Goal: Task Accomplishment & Management: Complete application form

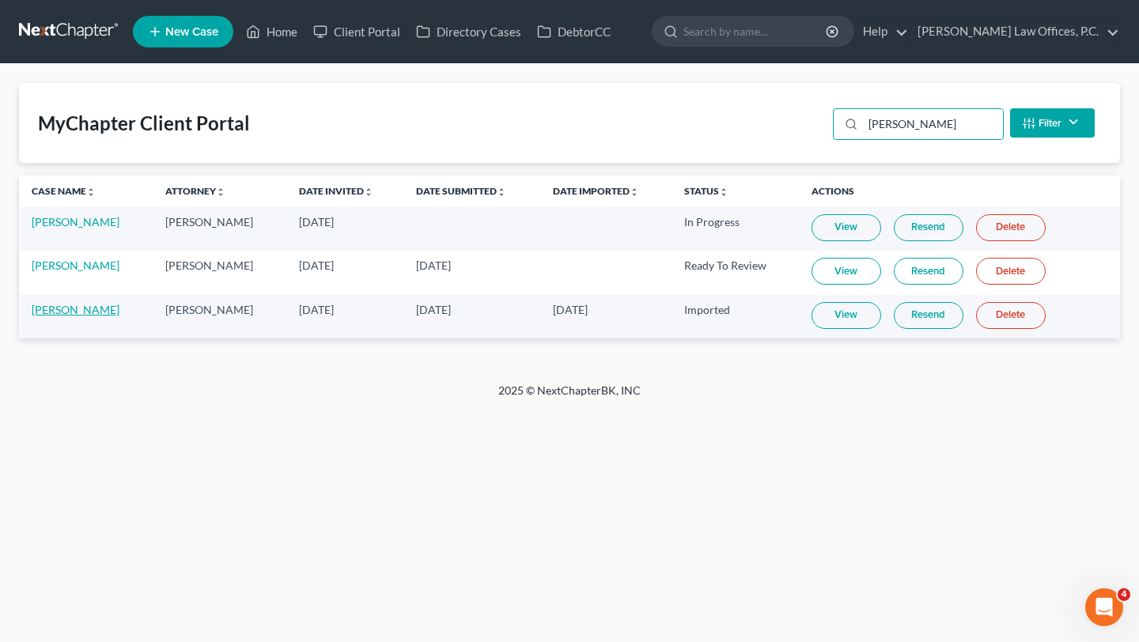
type input "felicia"
click at [91, 309] on link "Felicia Kinsman-Cervantes" at bounding box center [76, 309] width 88 height 13
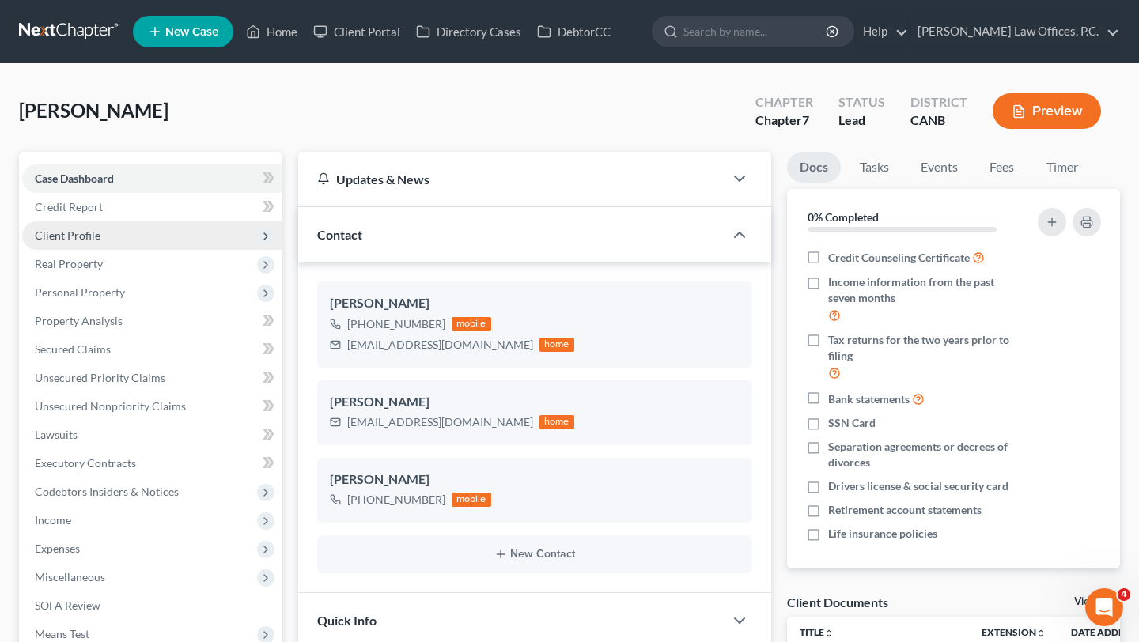
click at [151, 226] on span "Client Profile" at bounding box center [152, 236] width 260 height 28
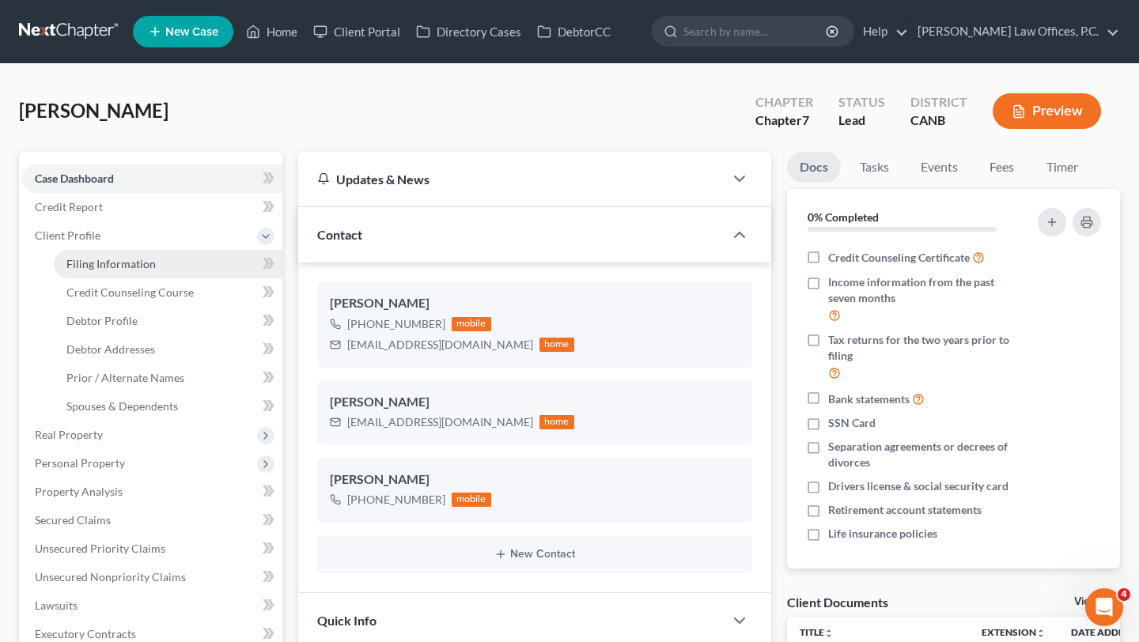
click at [156, 257] on link "Filing Information" at bounding box center [168, 264] width 229 height 28
select select "1"
select select "0"
select select "9"
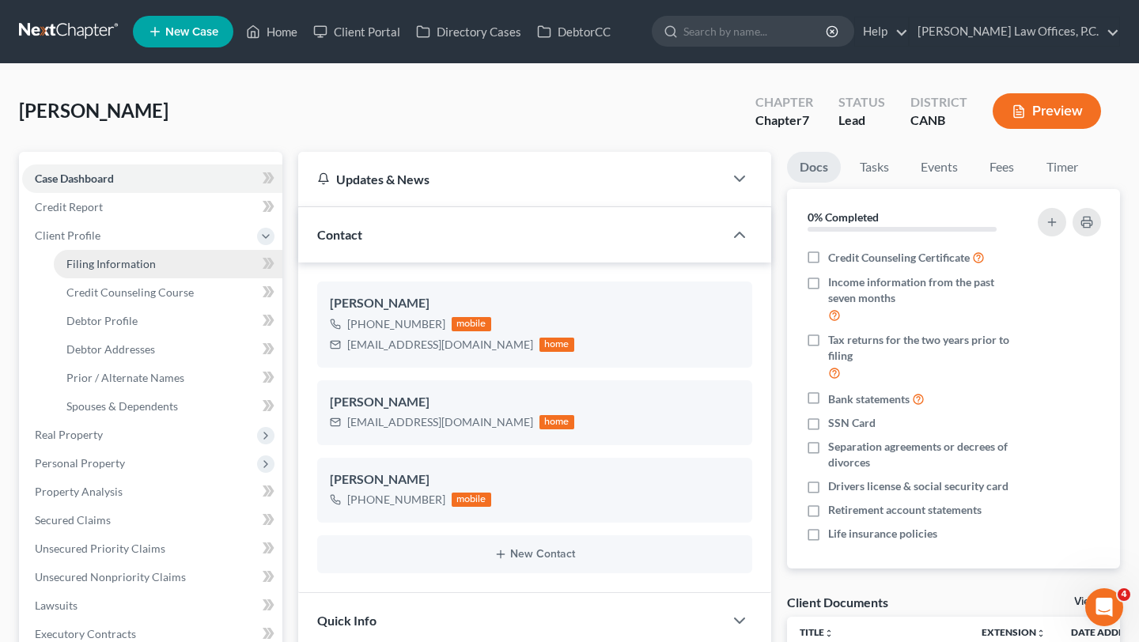
select select "0"
select select "4"
select select "1"
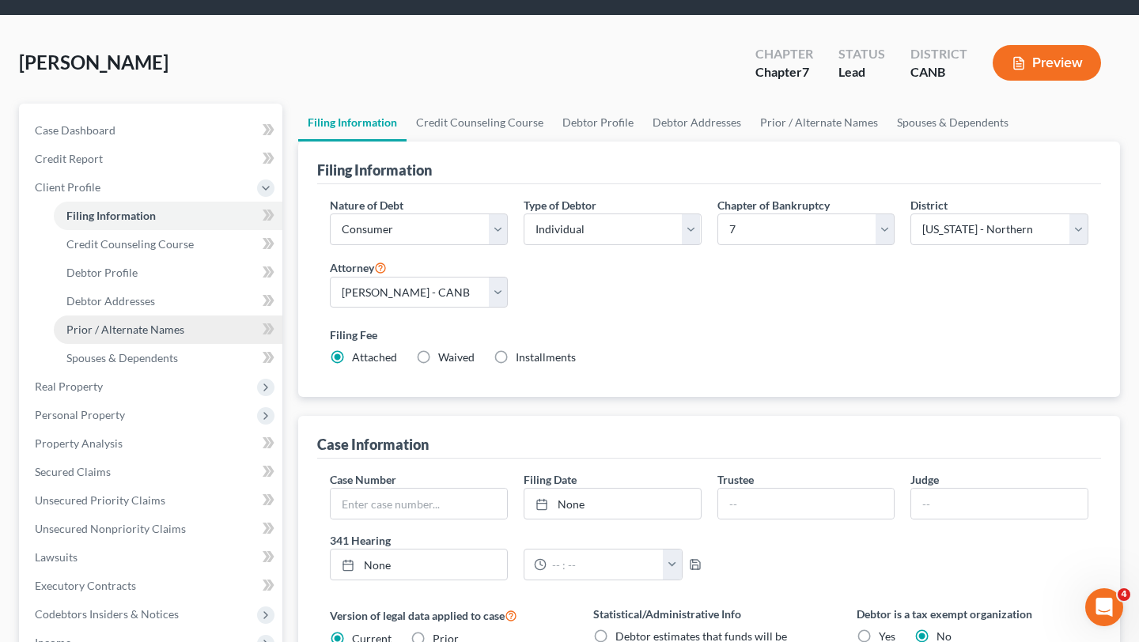
scroll to position [58, 0]
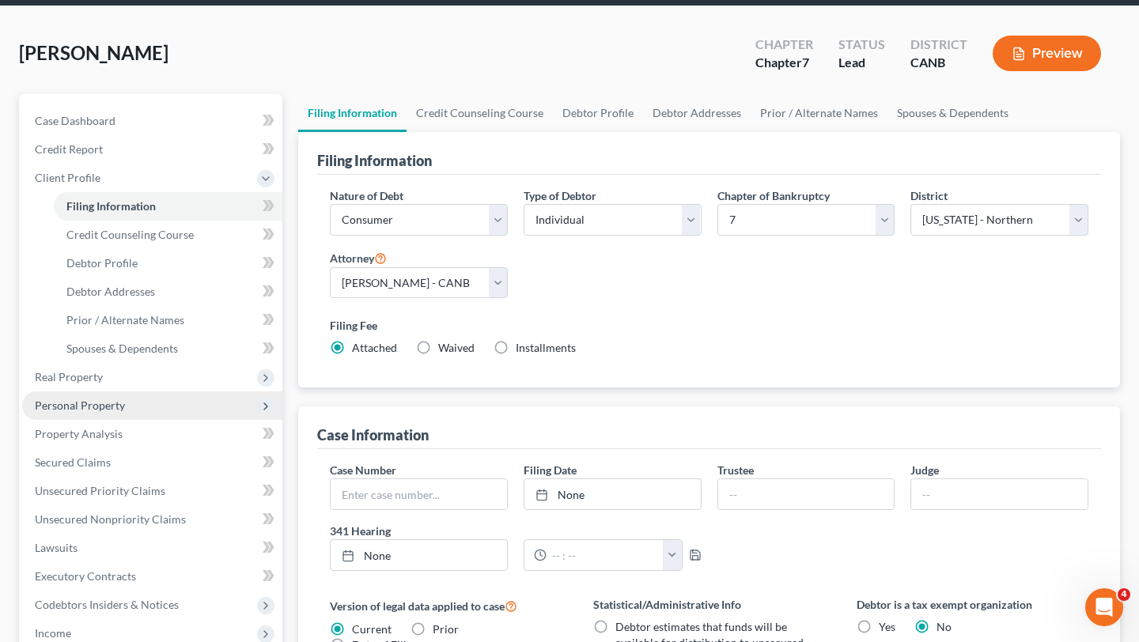
click at [108, 394] on span "Personal Property" at bounding box center [152, 406] width 260 height 28
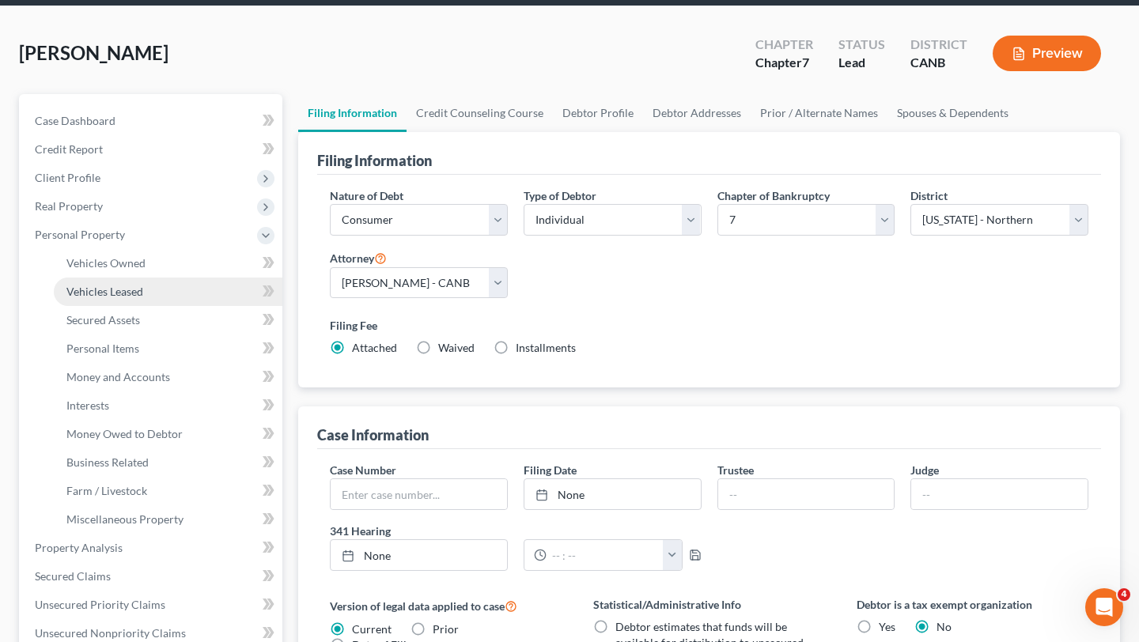
click at [125, 278] on link "Vehicles Leased" at bounding box center [168, 292] width 229 height 28
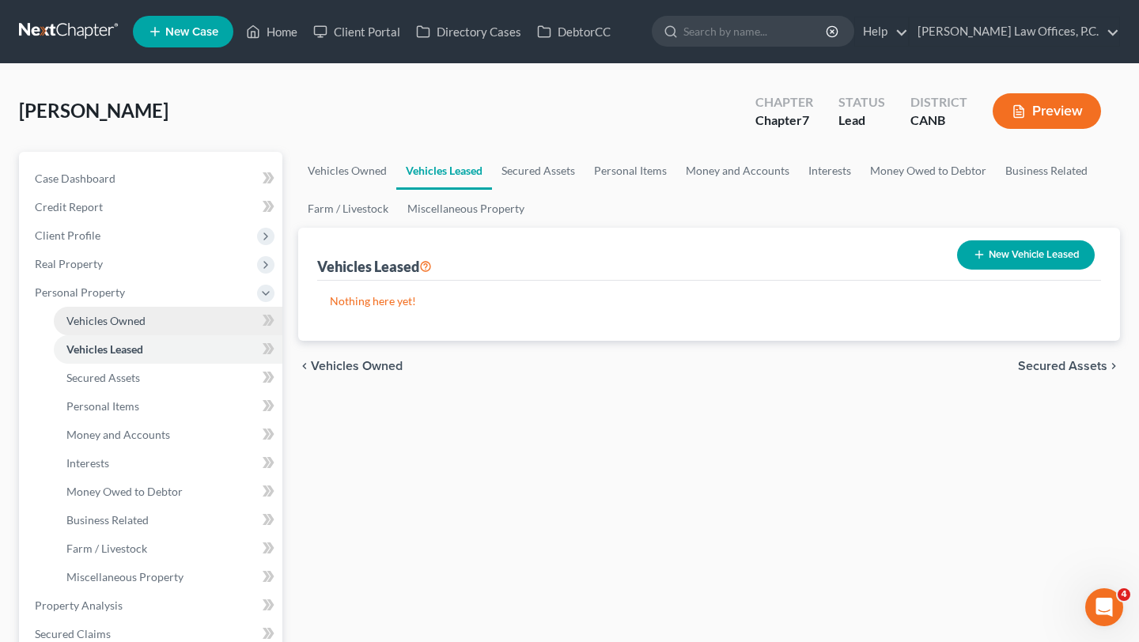
click at [138, 311] on link "Vehicles Owned" at bounding box center [168, 321] width 229 height 28
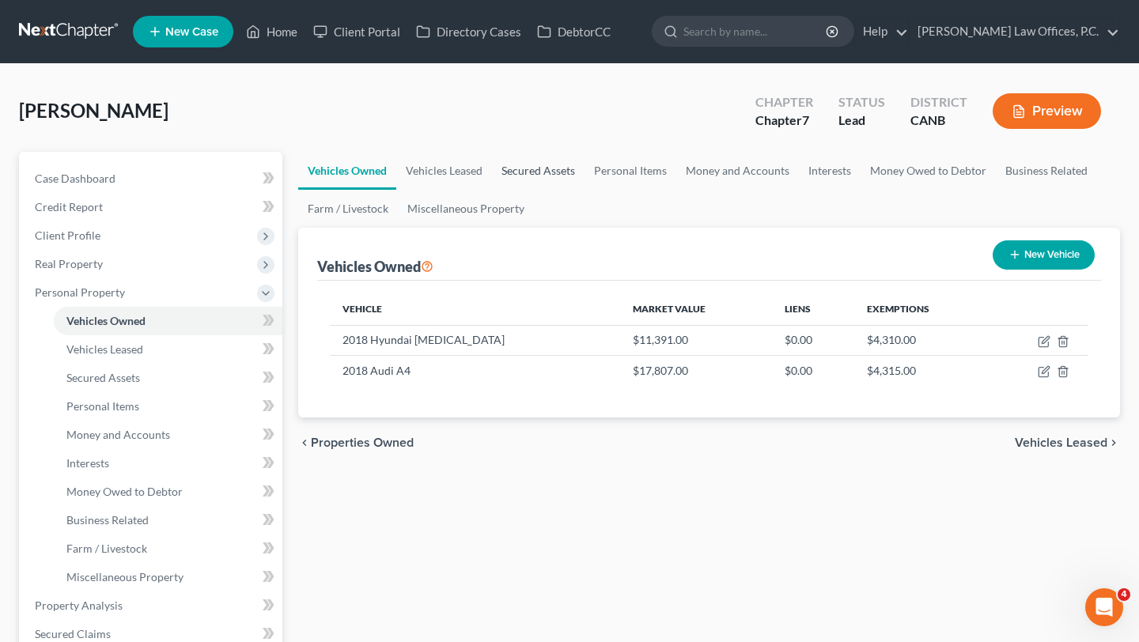
click at [550, 165] on link "Secured Assets" at bounding box center [538, 171] width 93 height 38
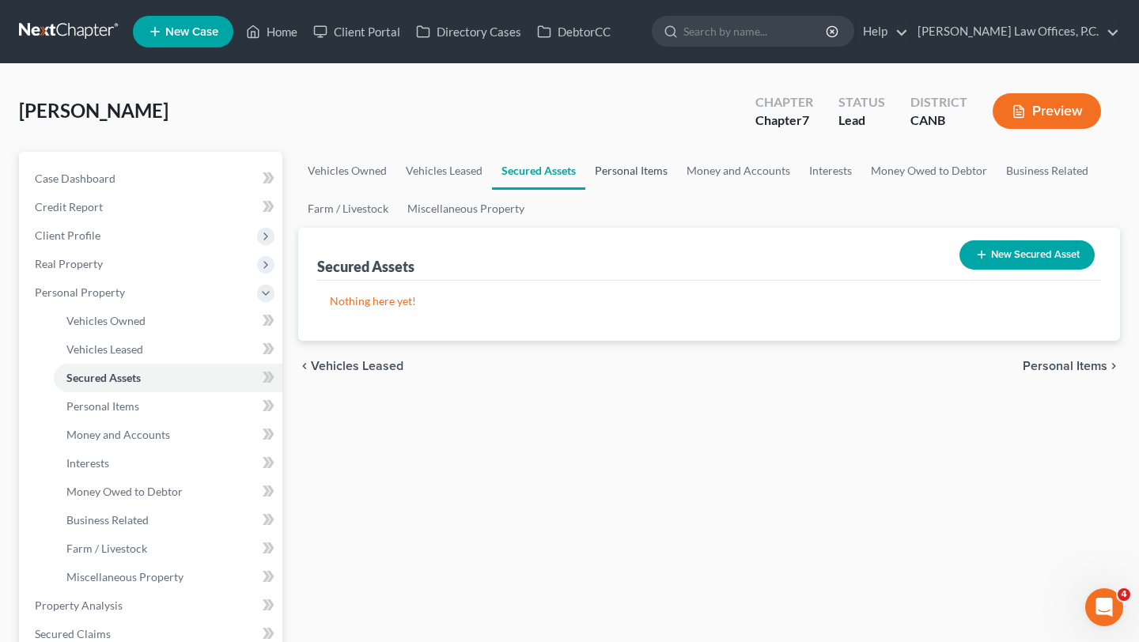
click at [608, 166] on link "Personal Items" at bounding box center [631, 171] width 92 height 38
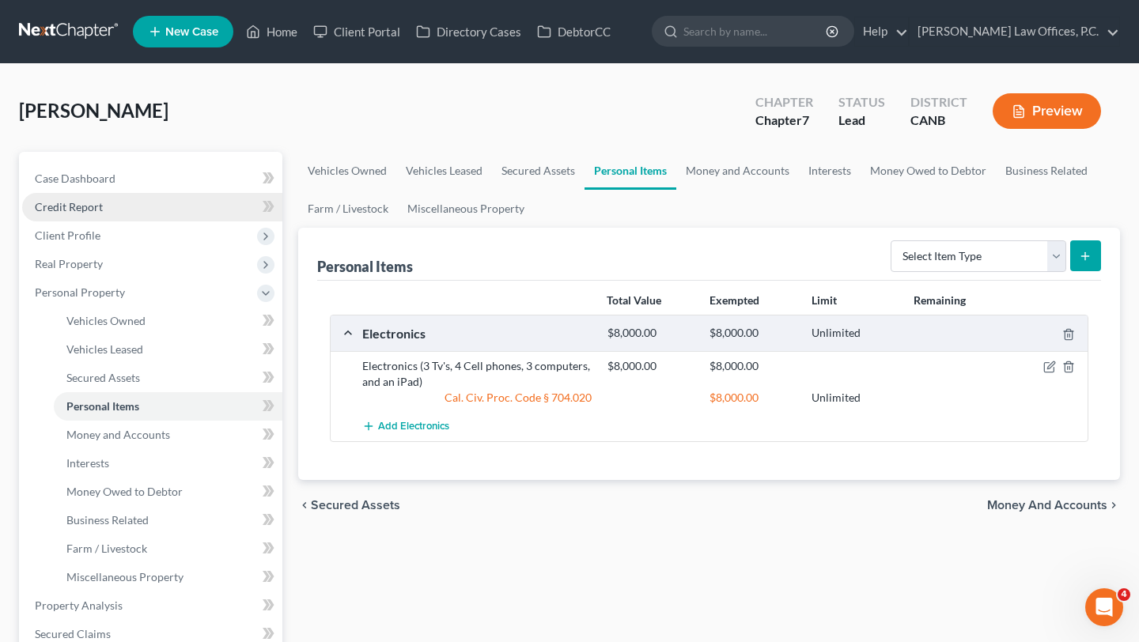
click at [137, 199] on link "Credit Report" at bounding box center [152, 207] width 260 height 28
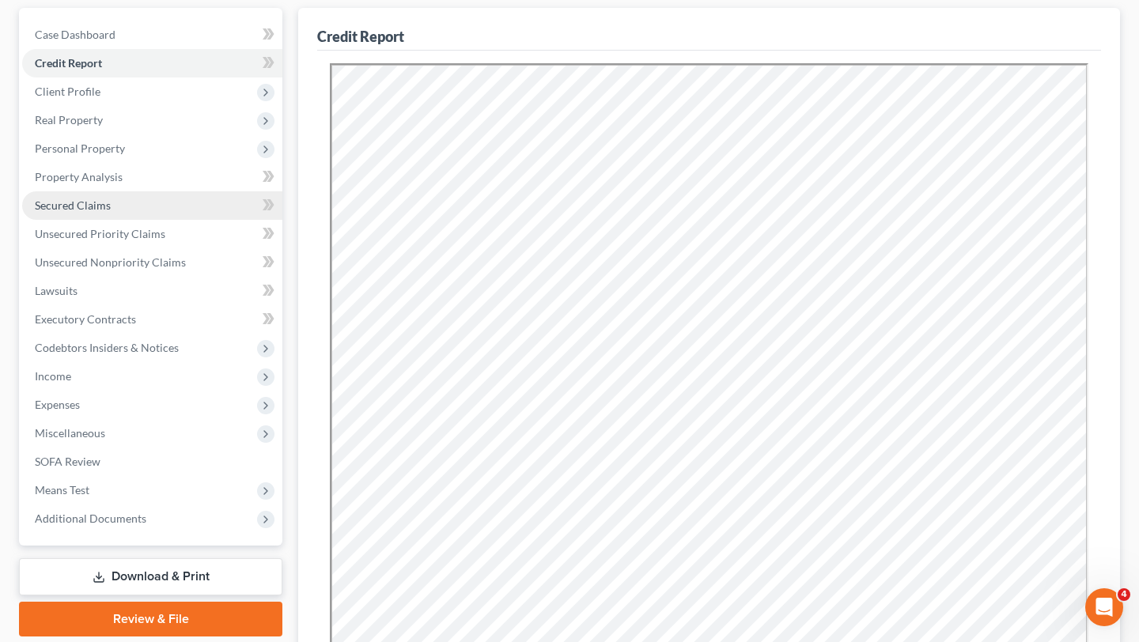
click at [147, 209] on link "Secured Claims" at bounding box center [152, 205] width 260 height 28
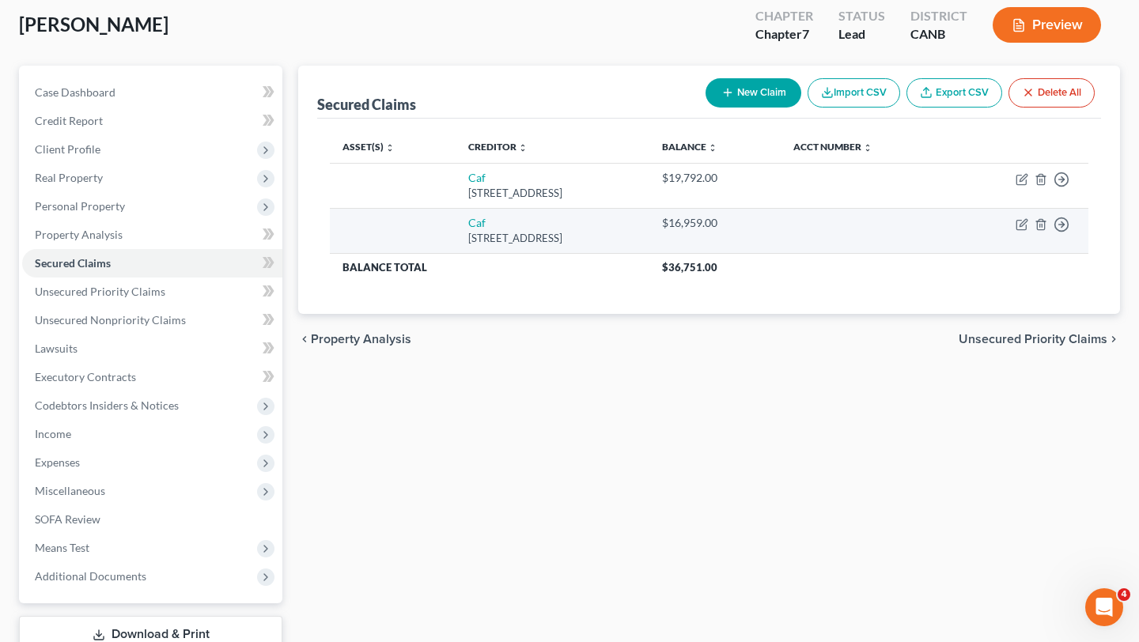
scroll to position [89, 0]
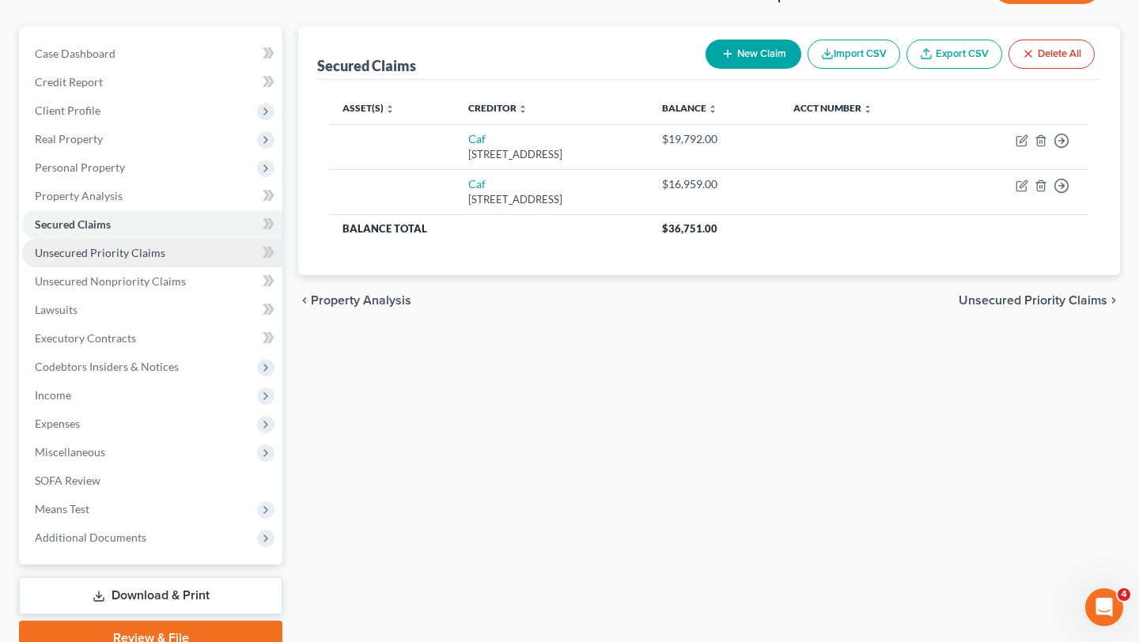
click at [123, 248] on span "Unsecured Priority Claims" at bounding box center [100, 252] width 131 height 13
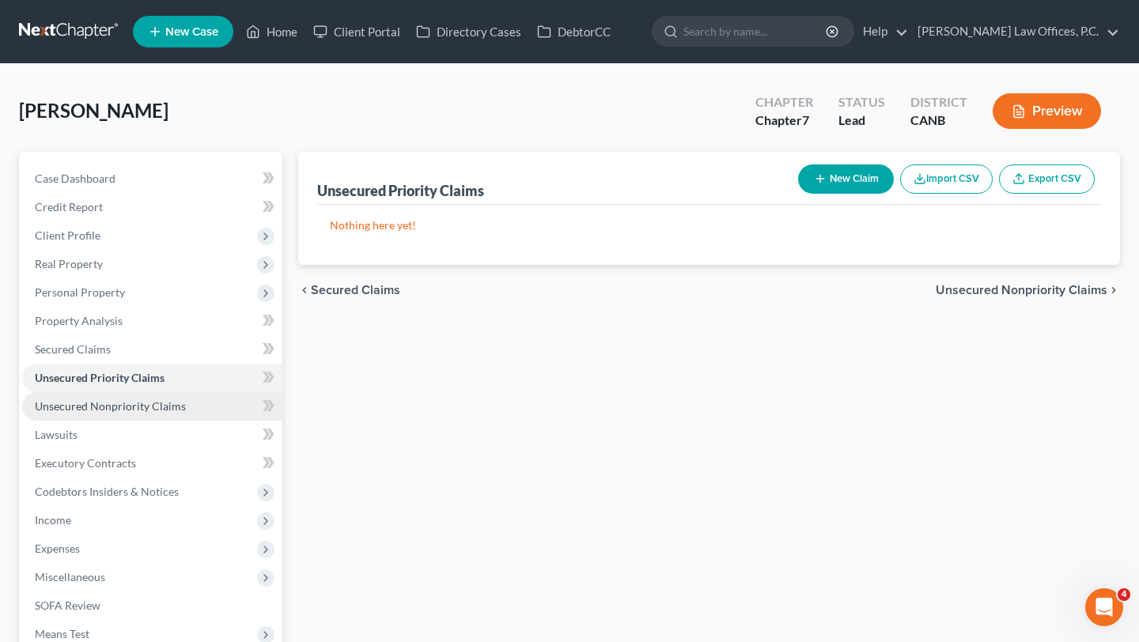
click at [134, 406] on span "Unsecured Nonpriority Claims" at bounding box center [110, 406] width 151 height 13
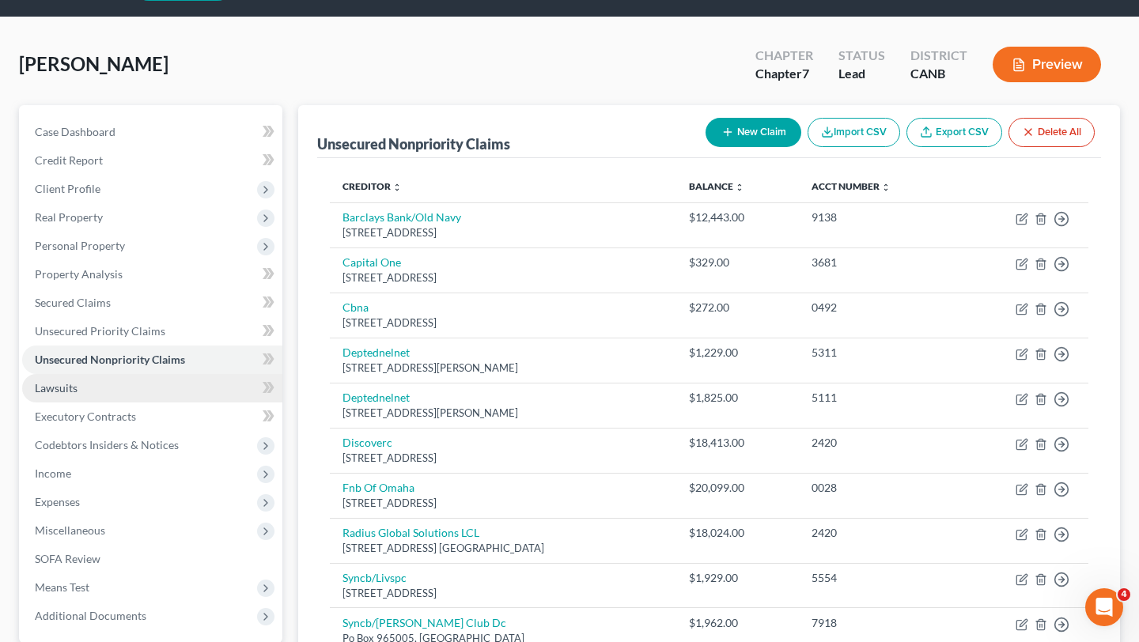
click at [86, 391] on link "Lawsuits" at bounding box center [152, 388] width 260 height 28
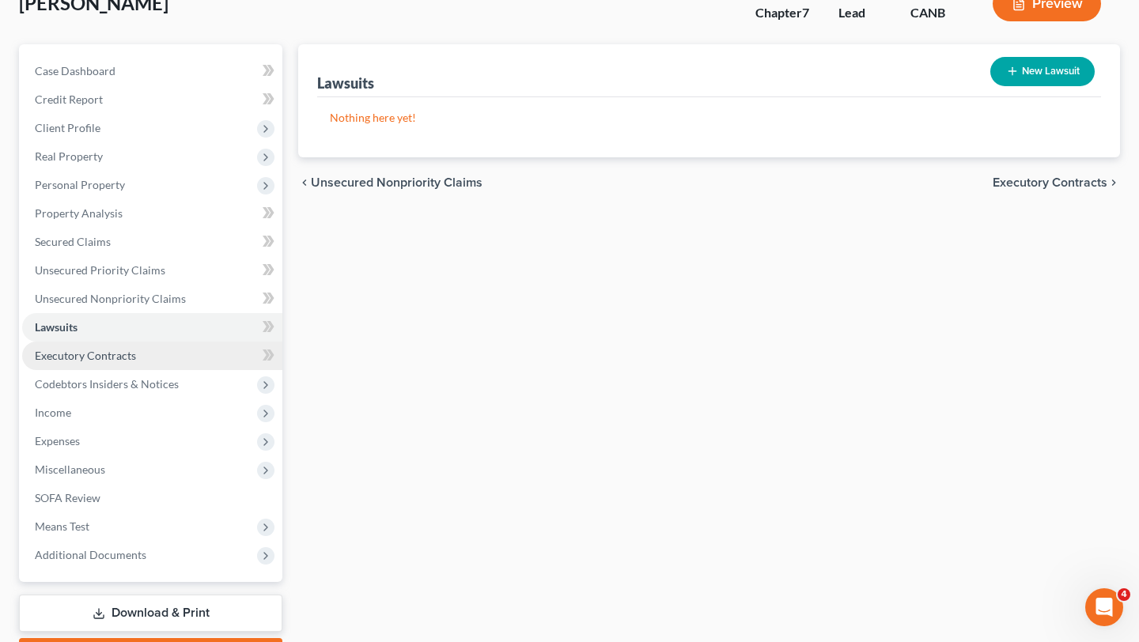
click at [128, 351] on span "Executory Contracts" at bounding box center [85, 355] width 101 height 13
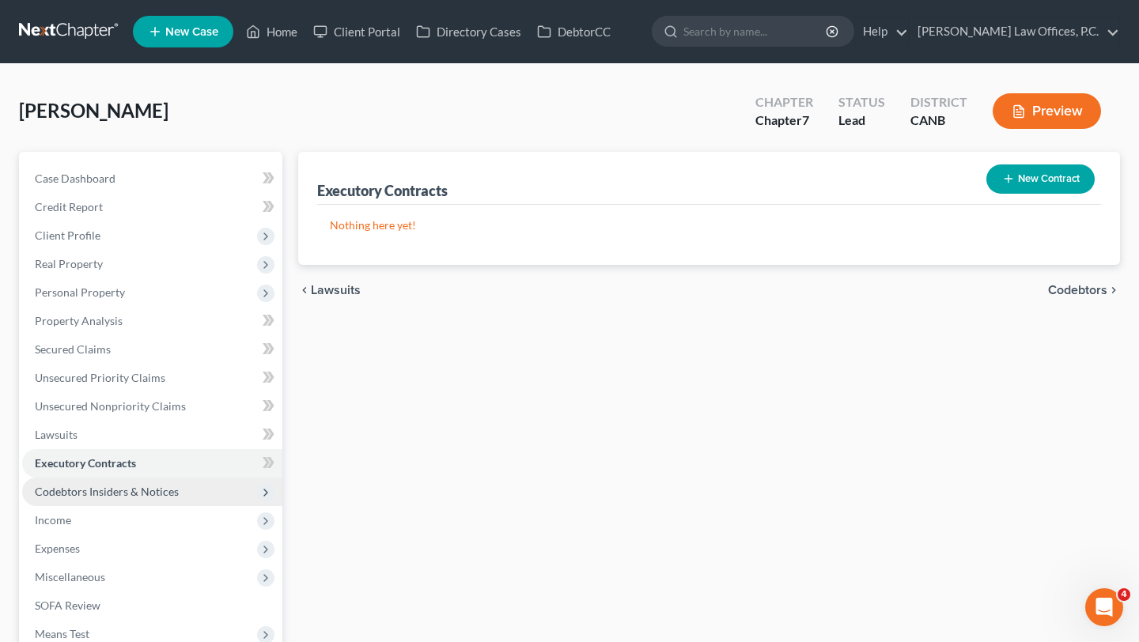
click at [146, 494] on span "Codebtors Insiders & Notices" at bounding box center [107, 491] width 144 height 13
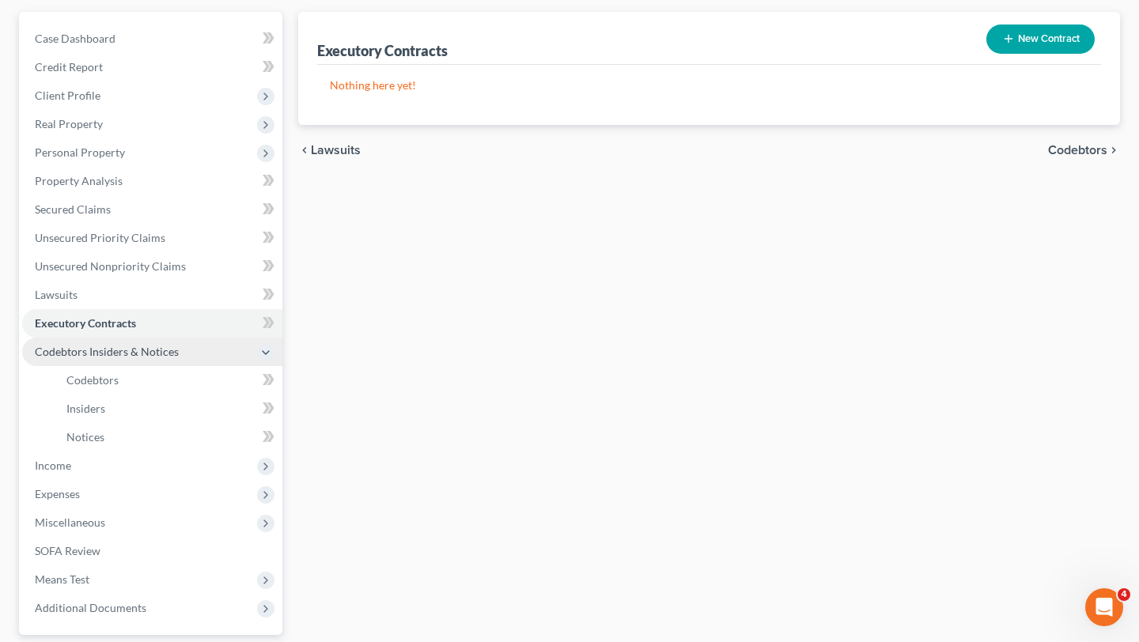
scroll to position [179, 0]
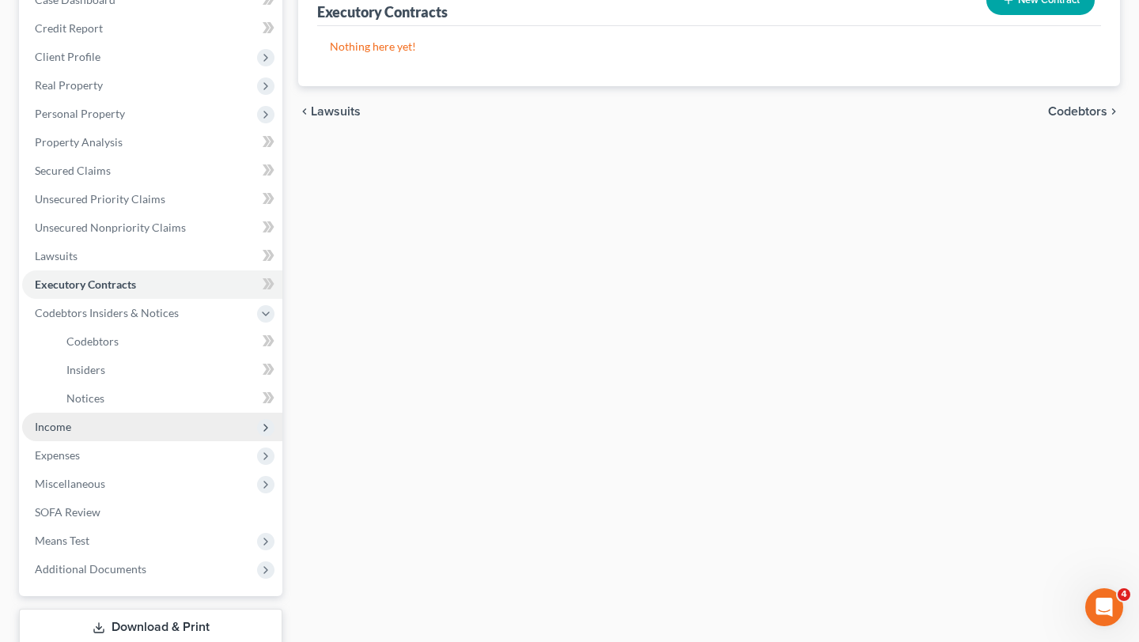
click at [93, 437] on span "Income" at bounding box center [152, 427] width 260 height 28
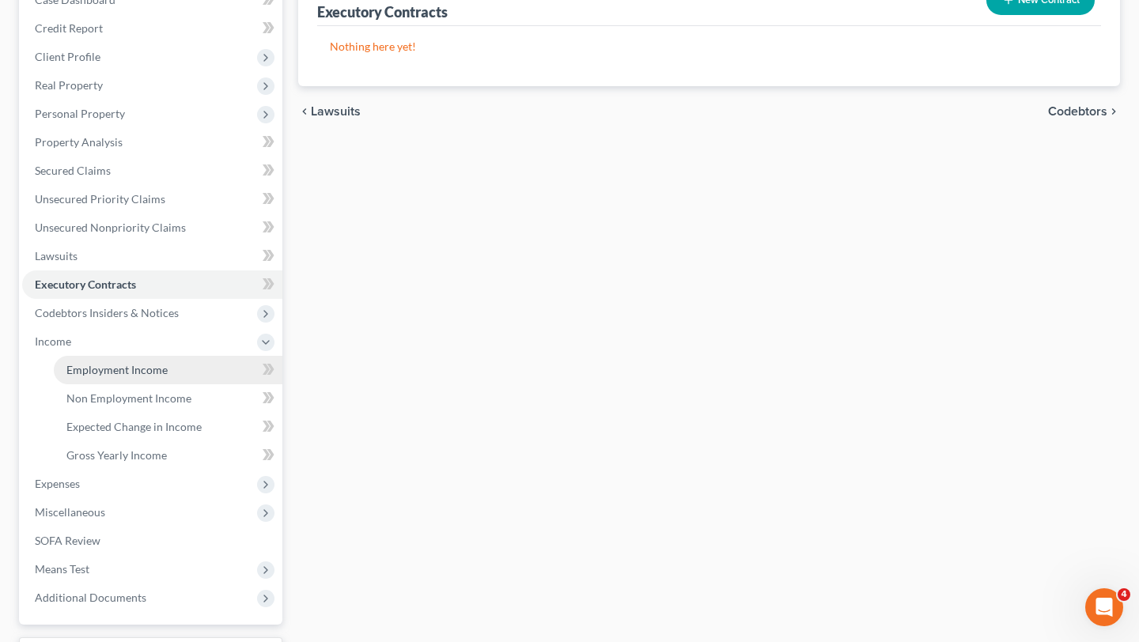
click at [125, 372] on span "Employment Income" at bounding box center [116, 369] width 101 height 13
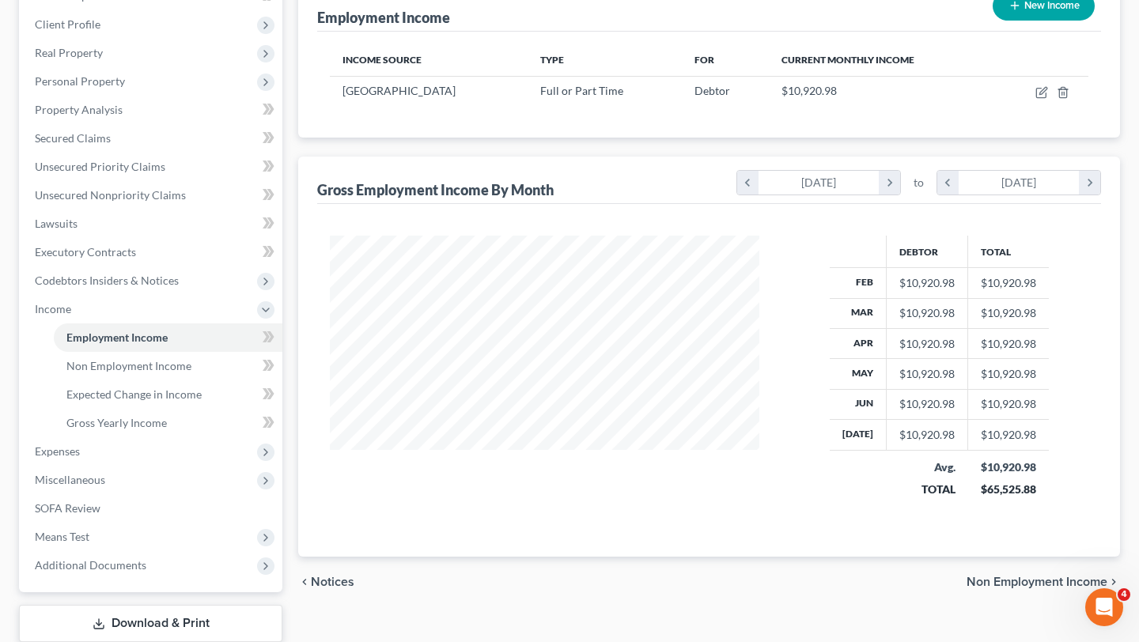
scroll to position [210, 0]
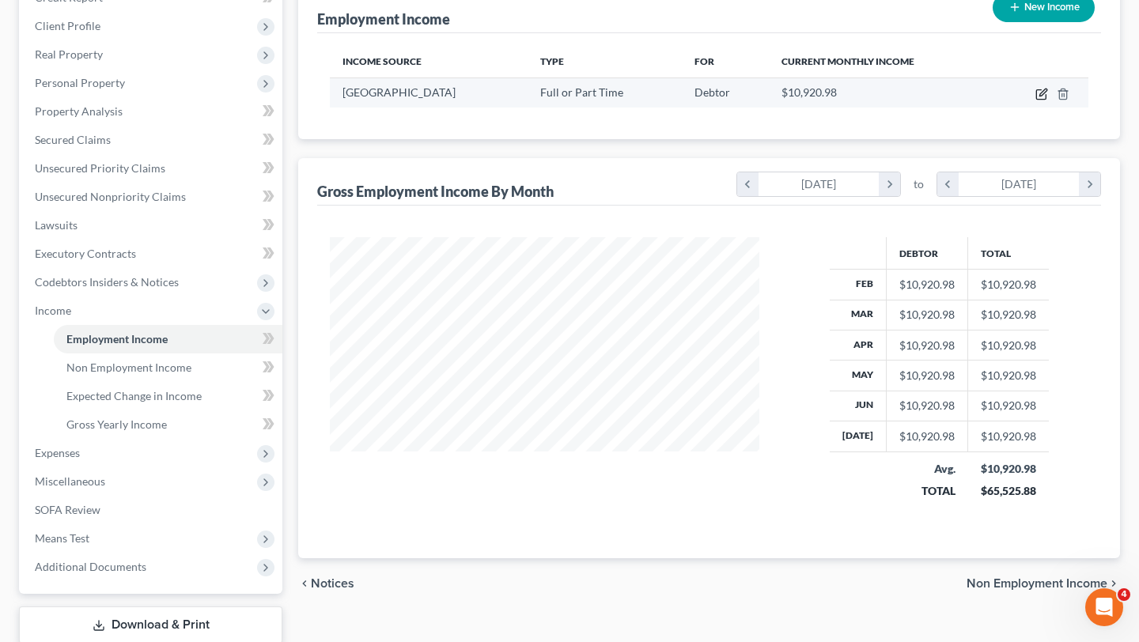
click at [1037, 88] on icon "button" at bounding box center [1042, 94] width 13 height 13
select select "0"
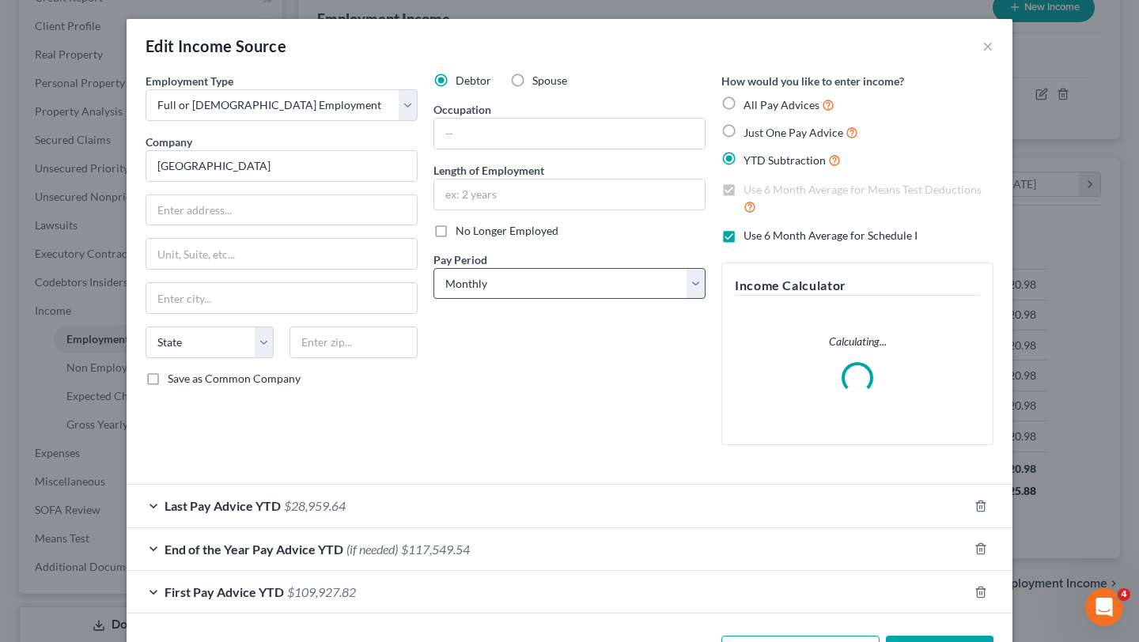
scroll to position [59, 0]
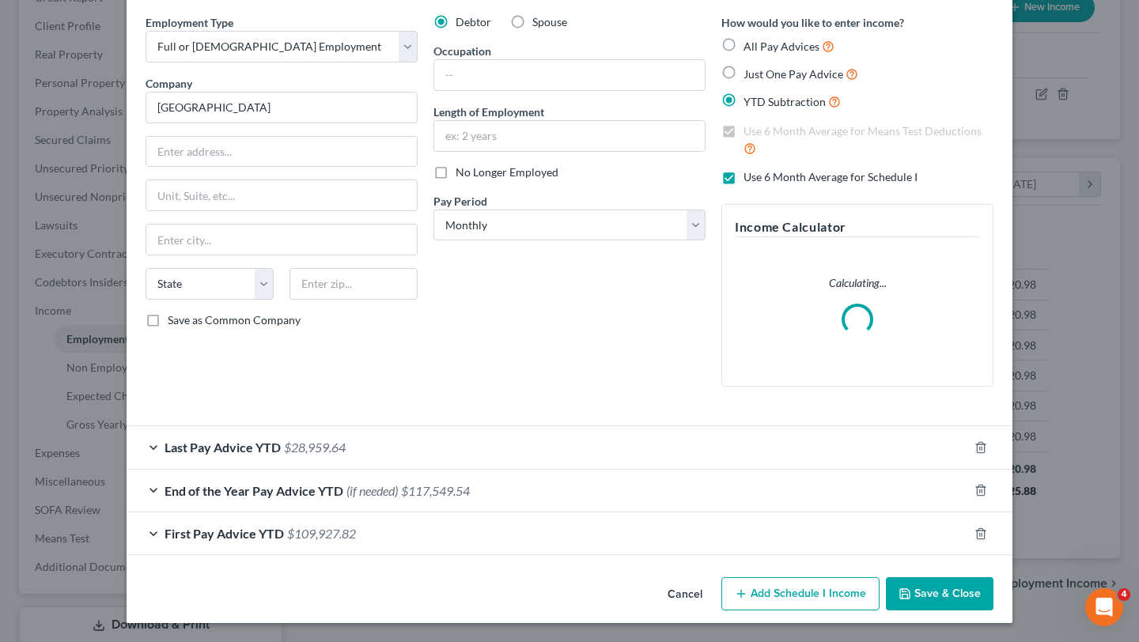
click at [479, 394] on div "Debtor Spouse Occupation Length of Employment No Longer Employed Pay Period * S…" at bounding box center [570, 206] width 288 height 385
click at [476, 430] on div "Last Pay Advice YTD $28,959.64" at bounding box center [548, 447] width 842 height 42
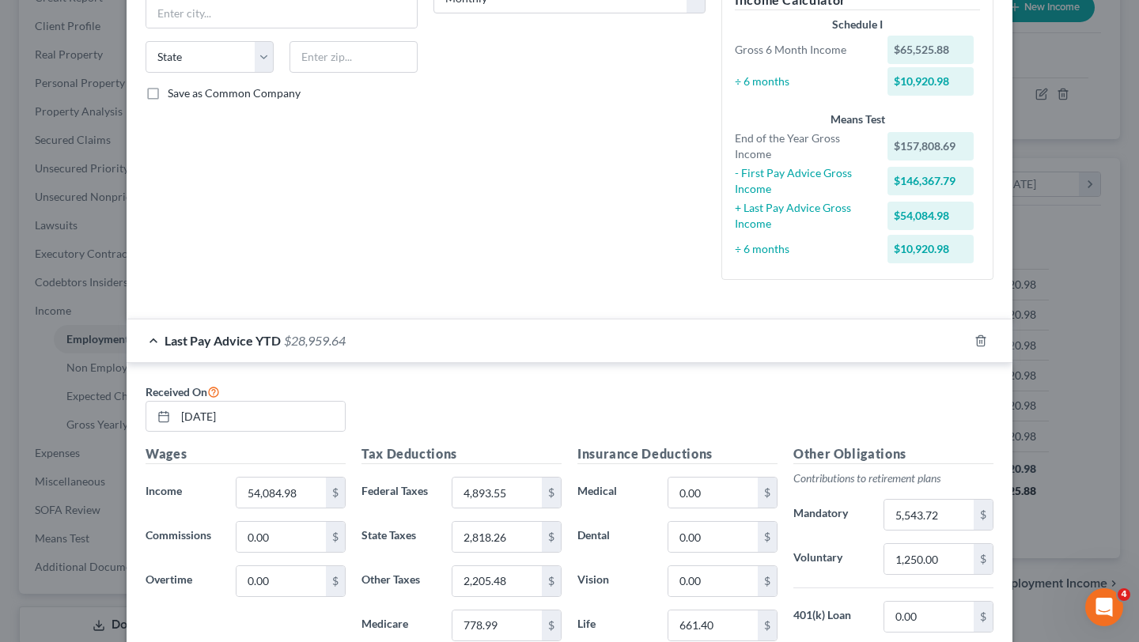
scroll to position [0, 0]
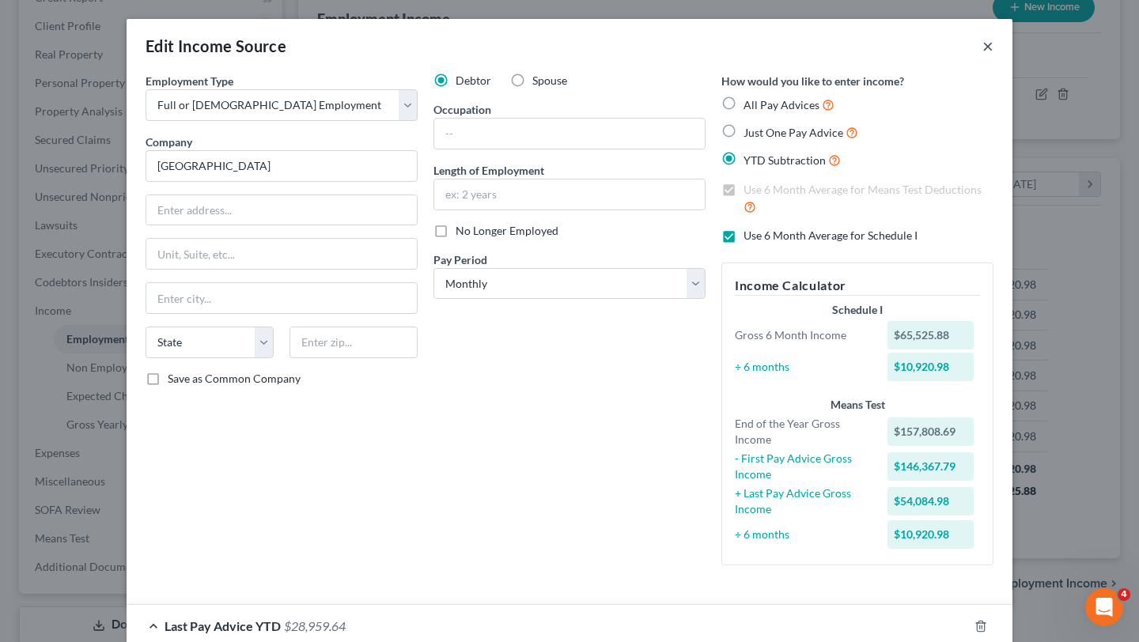
click at [985, 50] on button "×" at bounding box center [988, 45] width 11 height 19
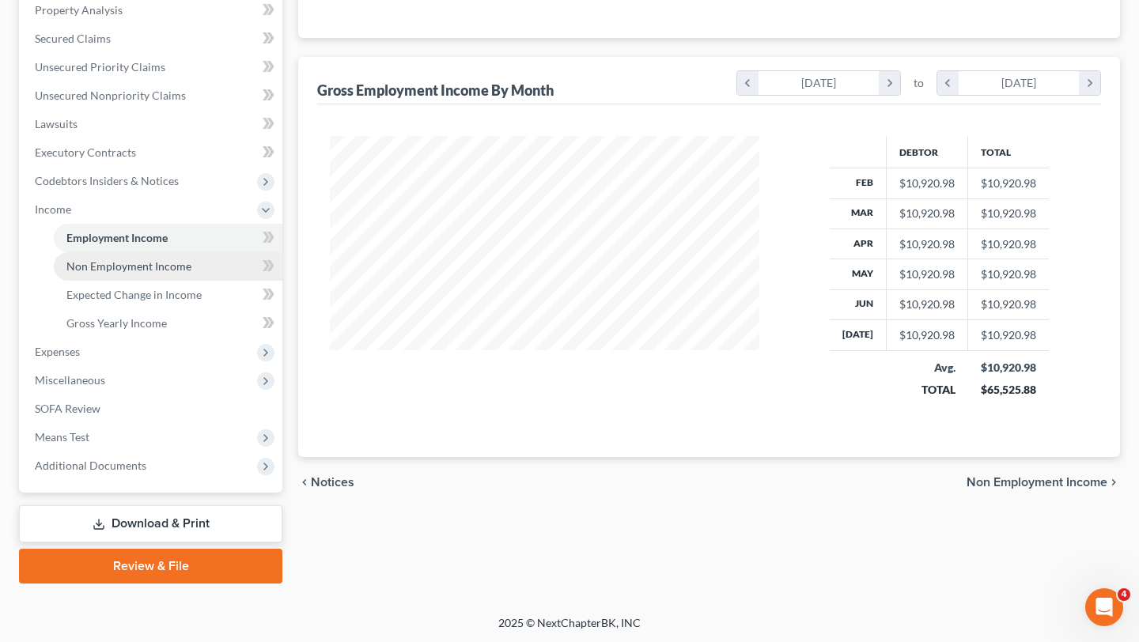
click at [141, 270] on span "Non Employment Income" at bounding box center [128, 265] width 125 height 13
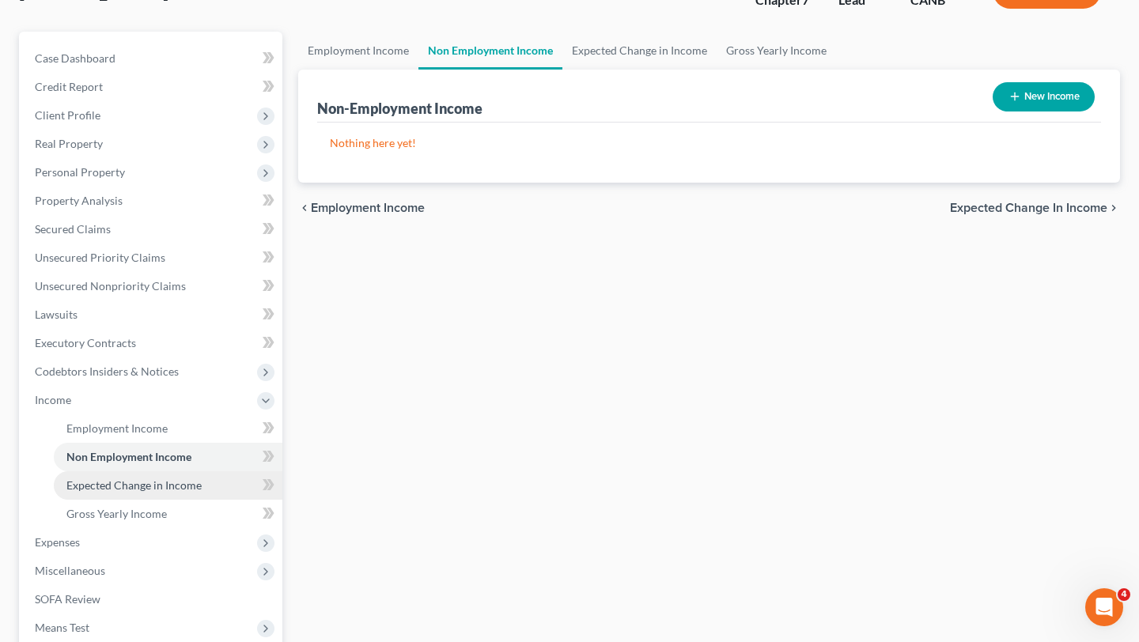
click at [168, 474] on link "Expected Change in Income" at bounding box center [168, 485] width 229 height 28
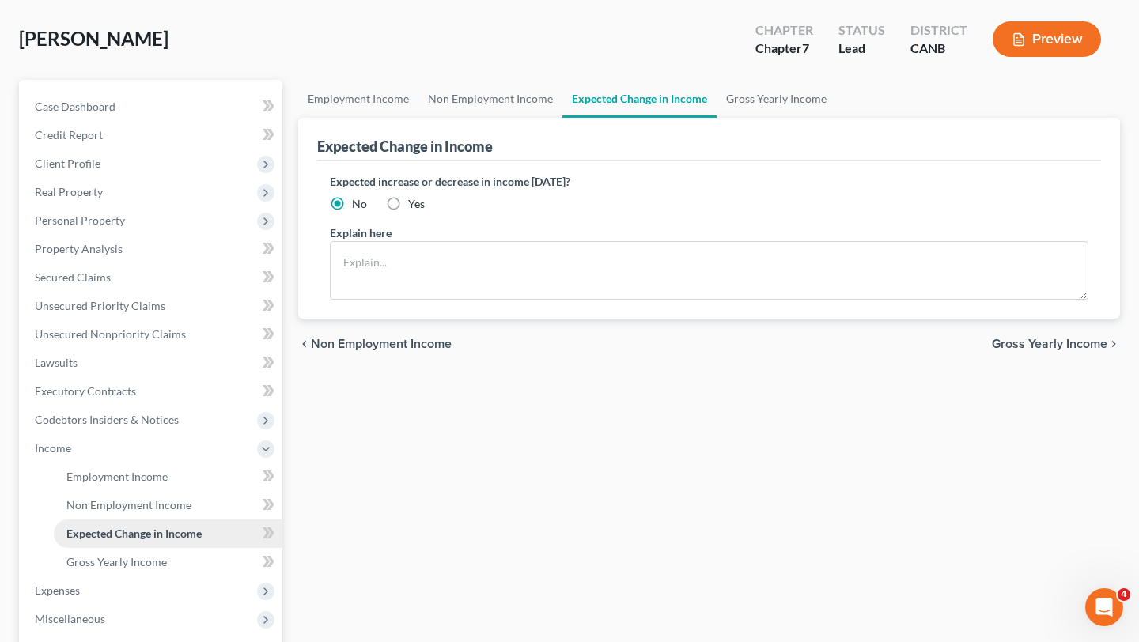
scroll to position [90, 0]
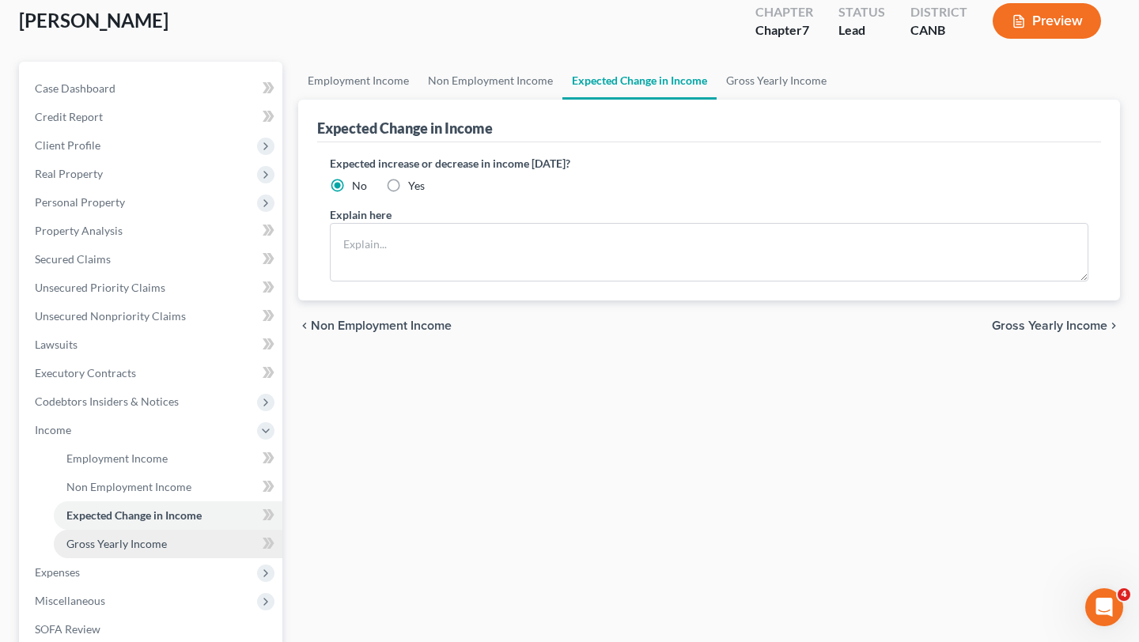
click at [179, 531] on link "Gross Yearly Income" at bounding box center [168, 544] width 229 height 28
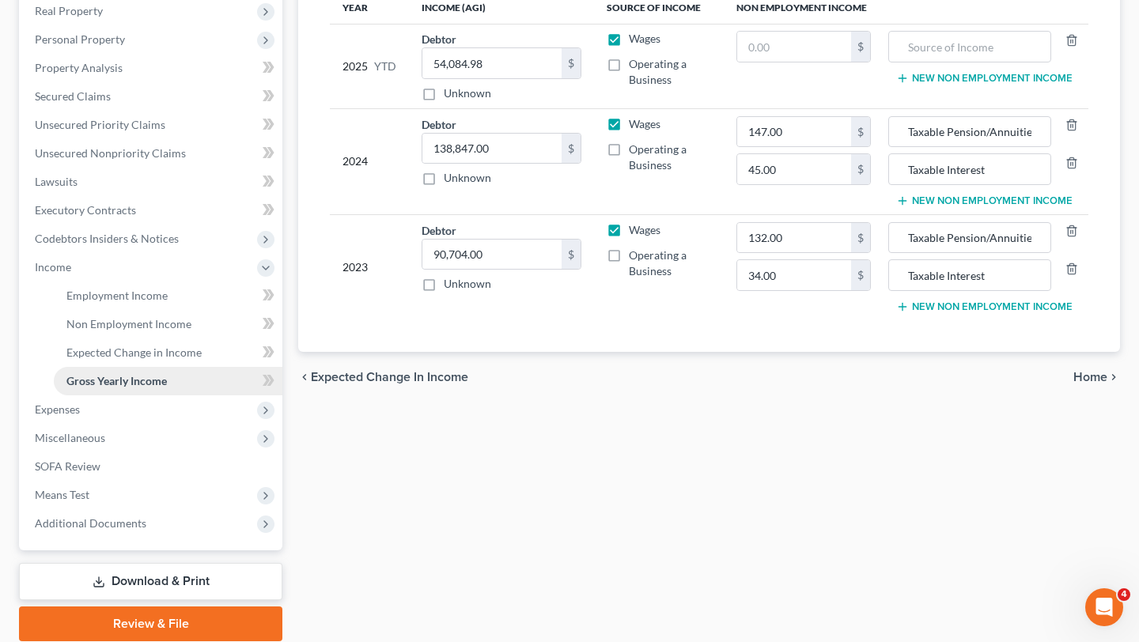
scroll to position [256, 0]
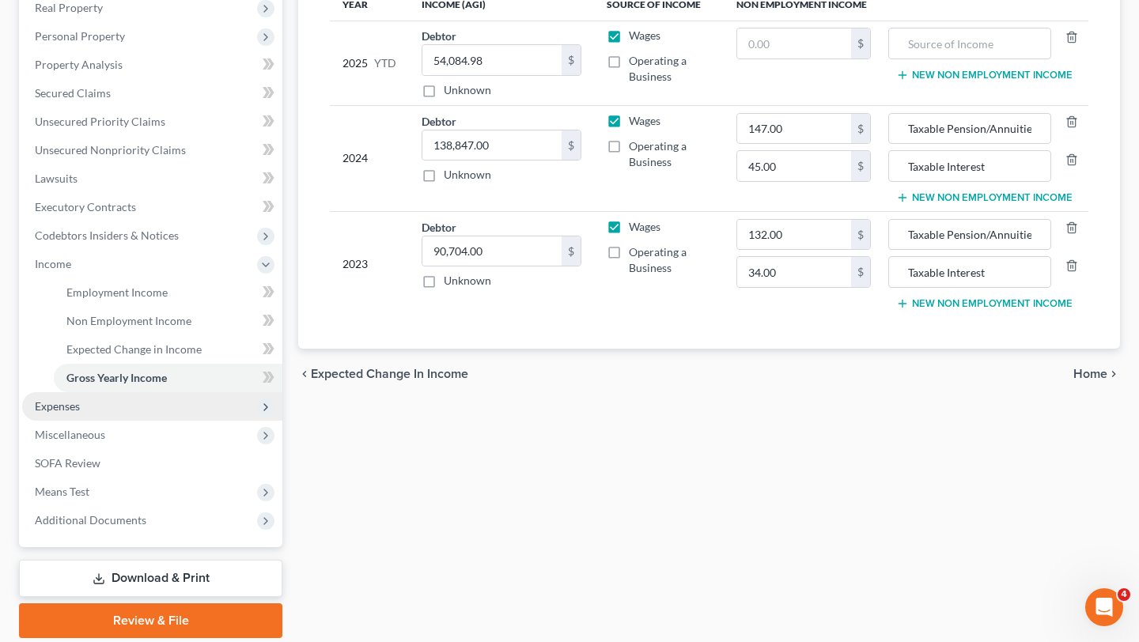
click at [128, 412] on span "Expenses" at bounding box center [152, 406] width 260 height 28
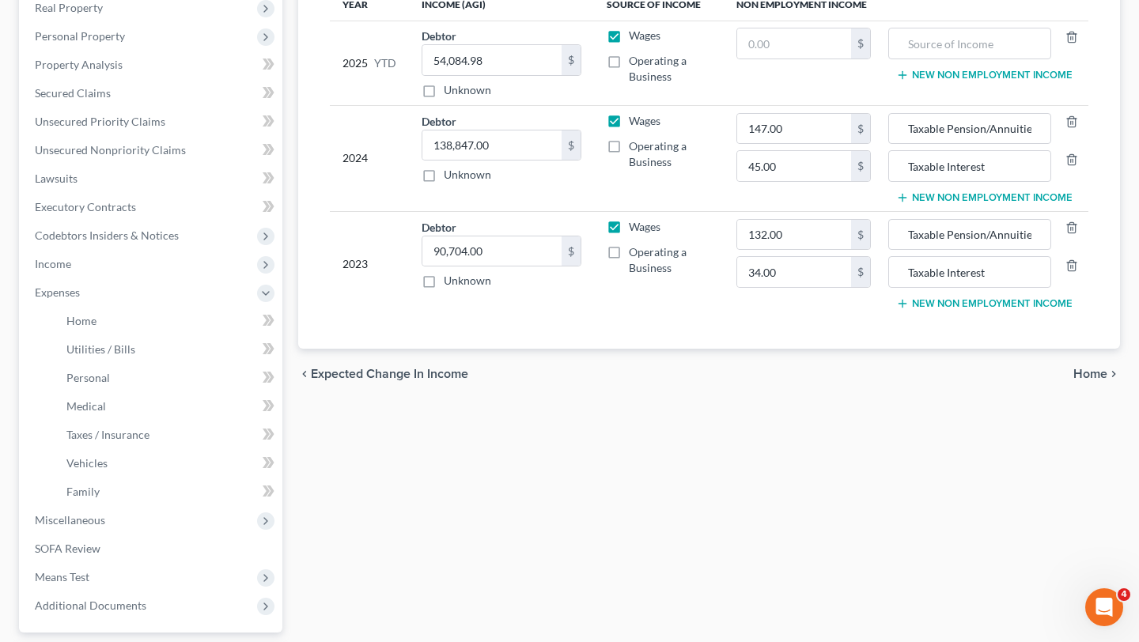
scroll to position [0, 0]
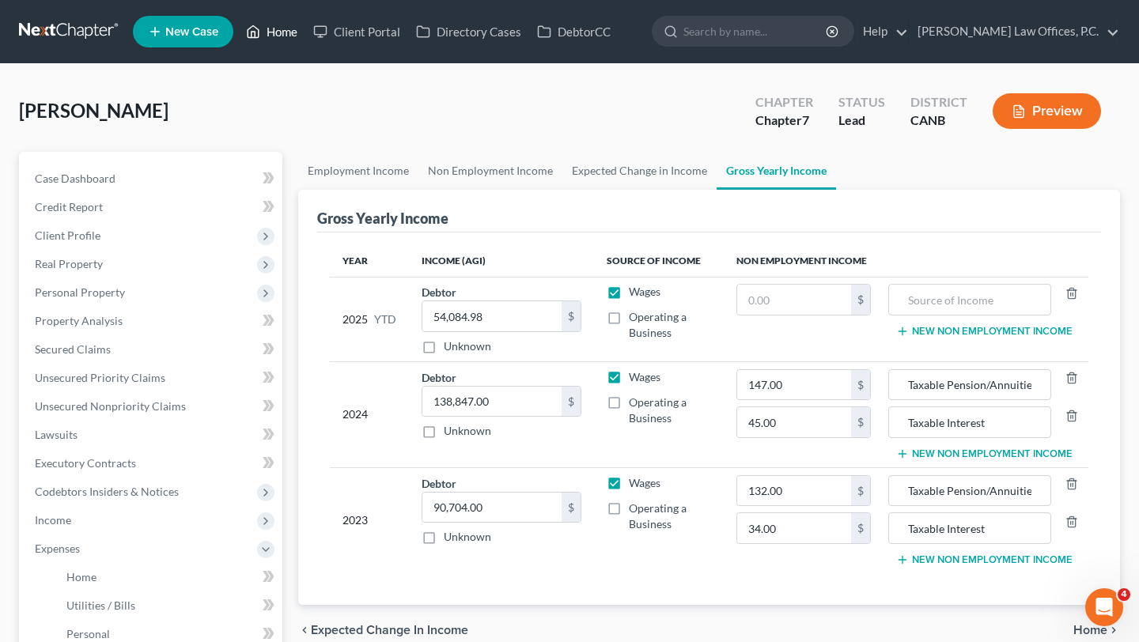
click at [283, 30] on link "Home" at bounding box center [271, 31] width 67 height 28
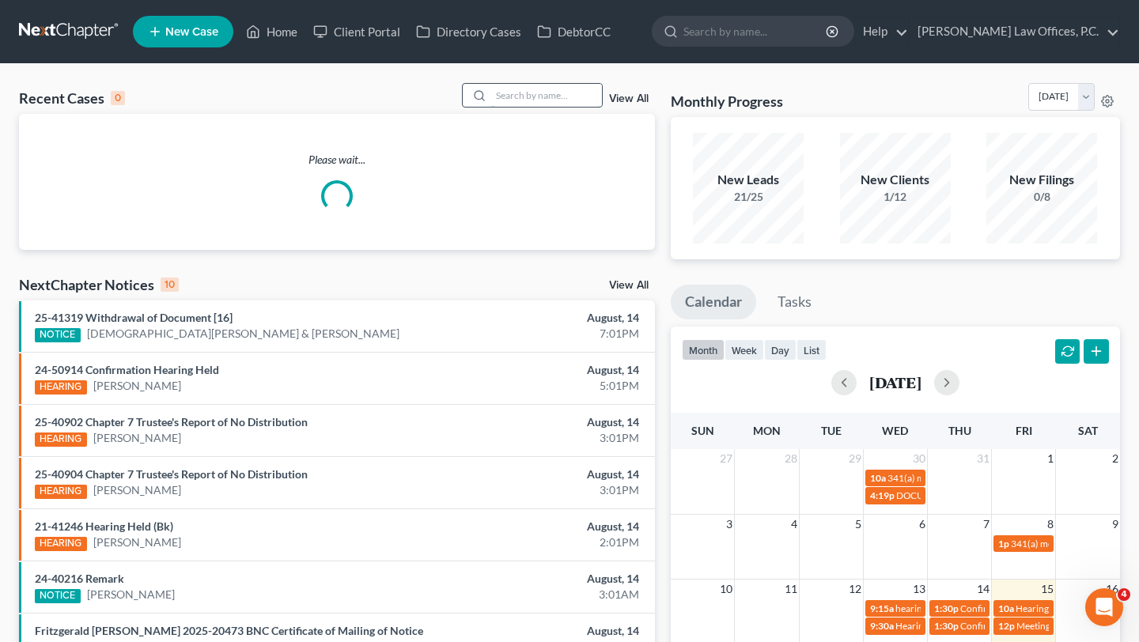
click at [559, 95] on input "search" at bounding box center [546, 95] width 111 height 23
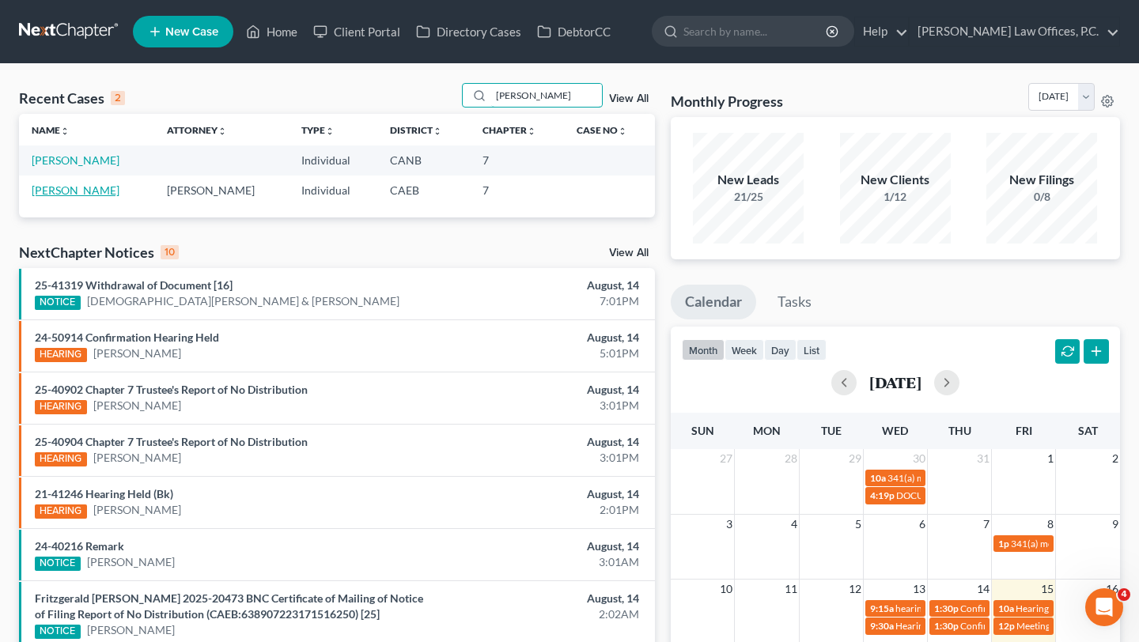
type input "curry"
click at [72, 188] on link "Curry, Leslie" at bounding box center [76, 190] width 88 height 13
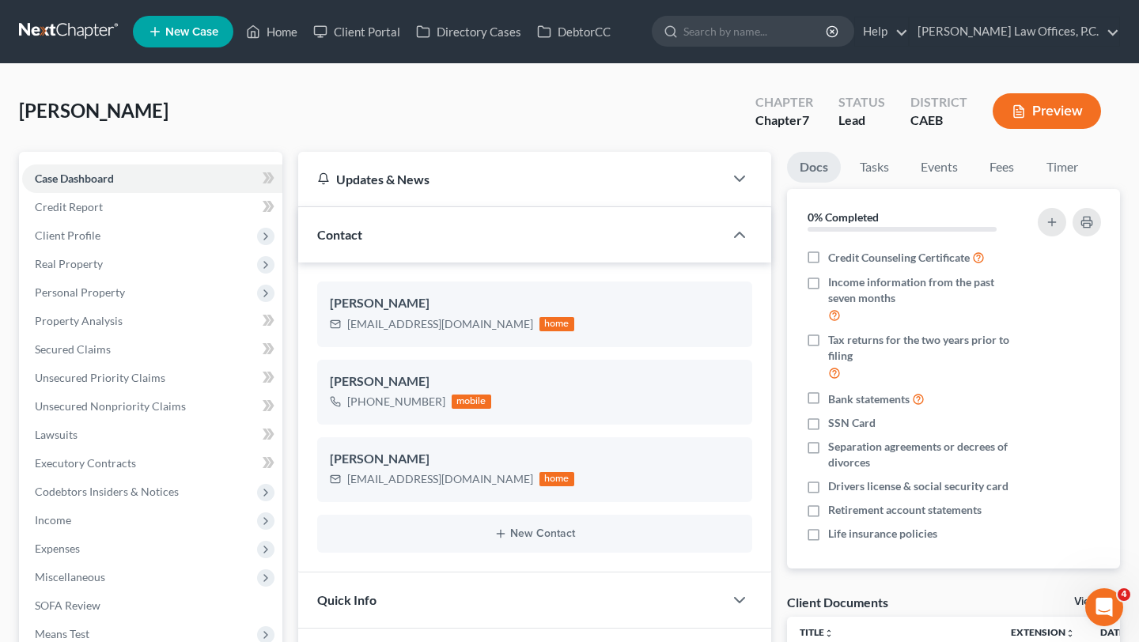
scroll to position [191, 0]
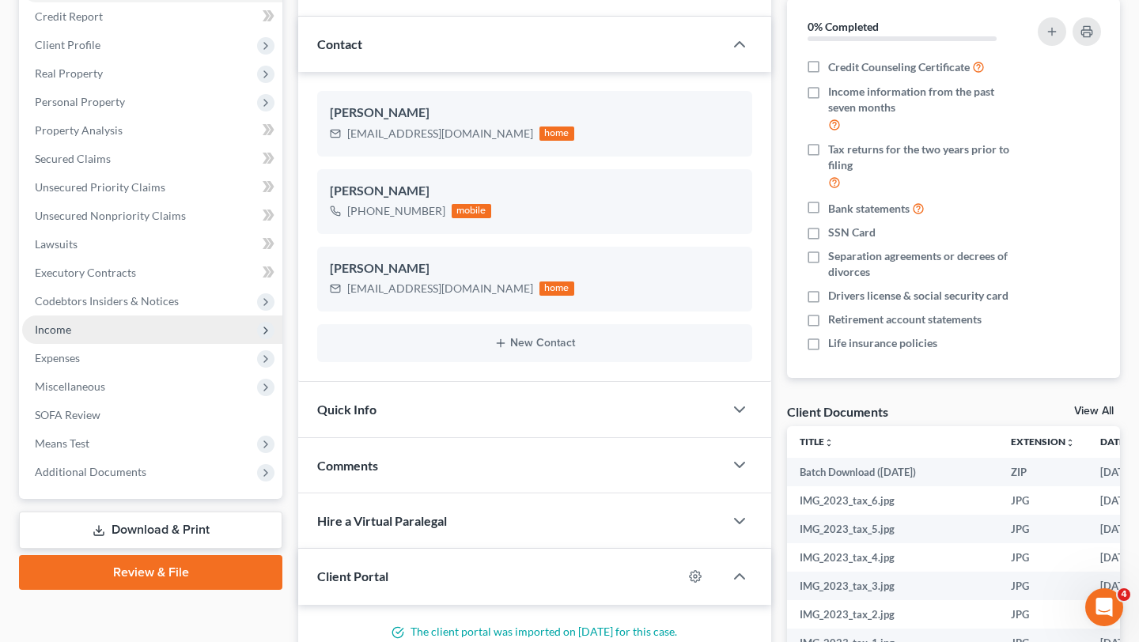
click at [104, 328] on span "Income" at bounding box center [152, 330] width 260 height 28
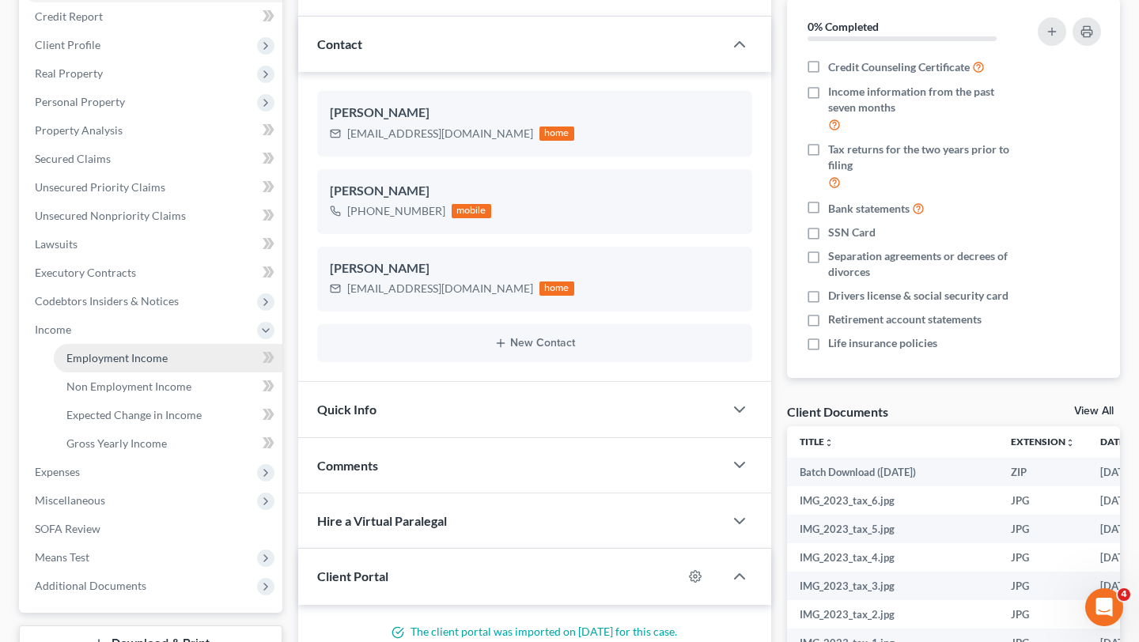
click at [108, 346] on link "Employment Income" at bounding box center [168, 358] width 229 height 28
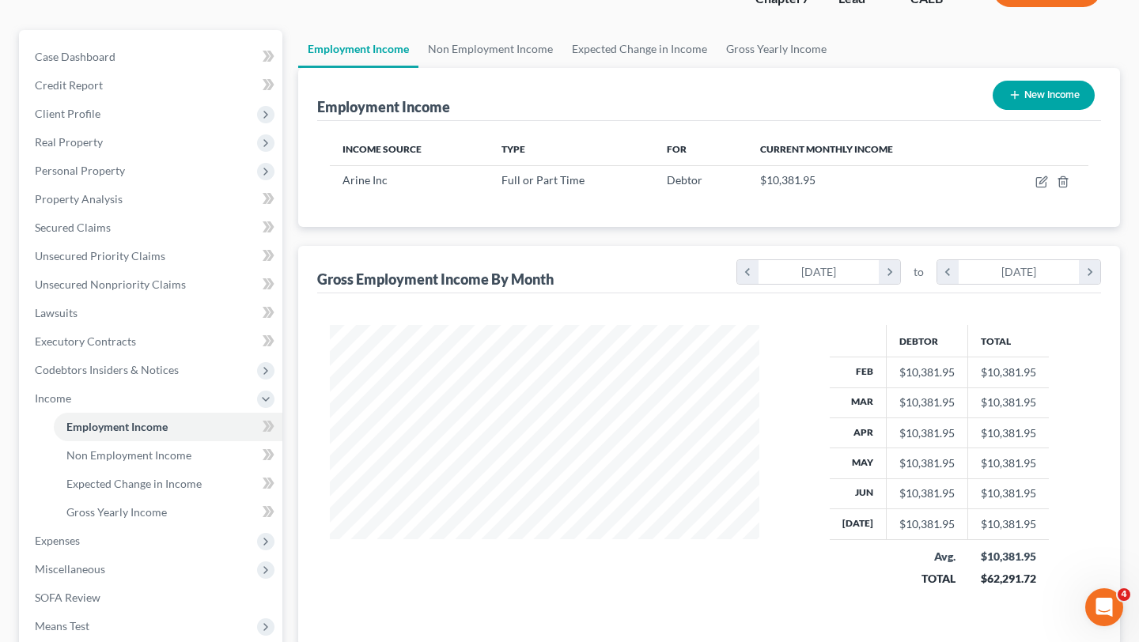
scroll to position [112, 0]
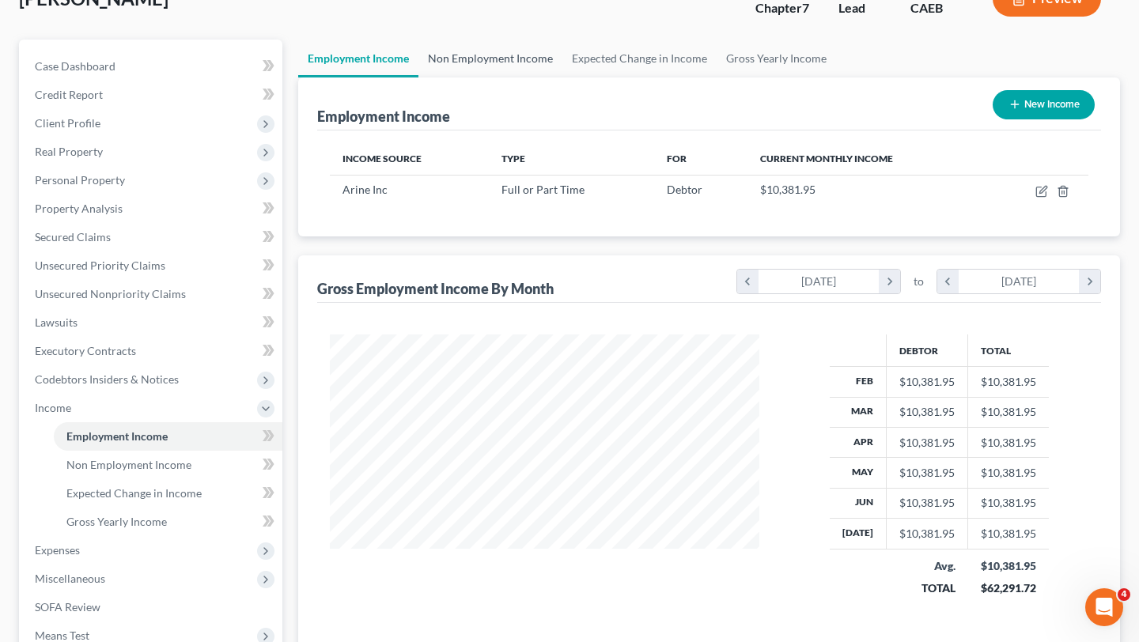
click at [497, 58] on link "Non Employment Income" at bounding box center [490, 59] width 144 height 38
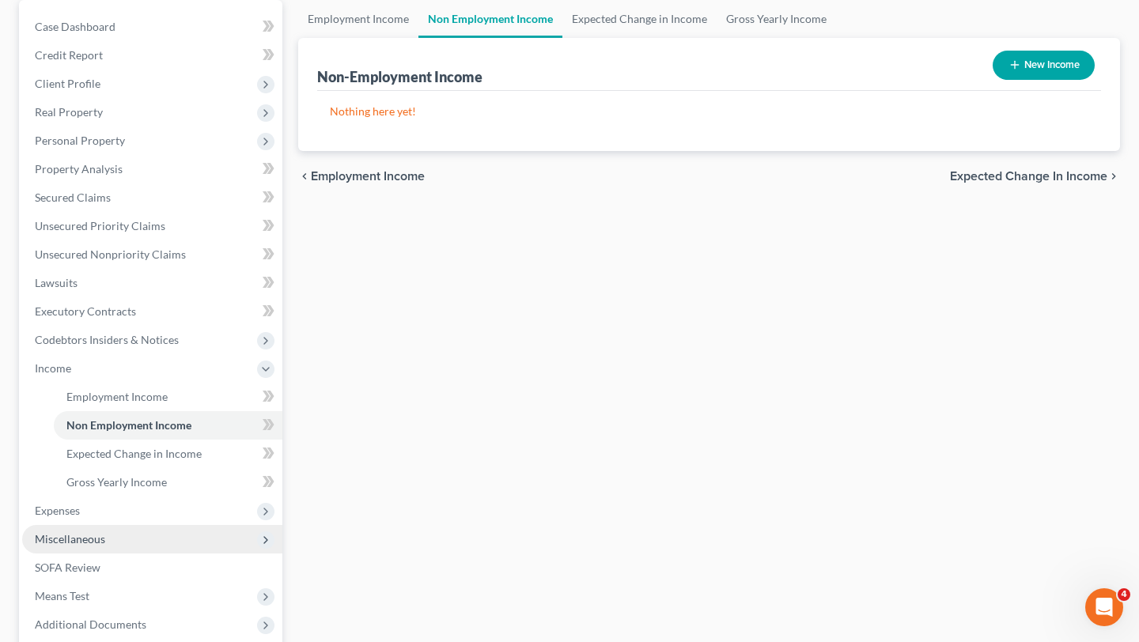
scroll to position [167, 0]
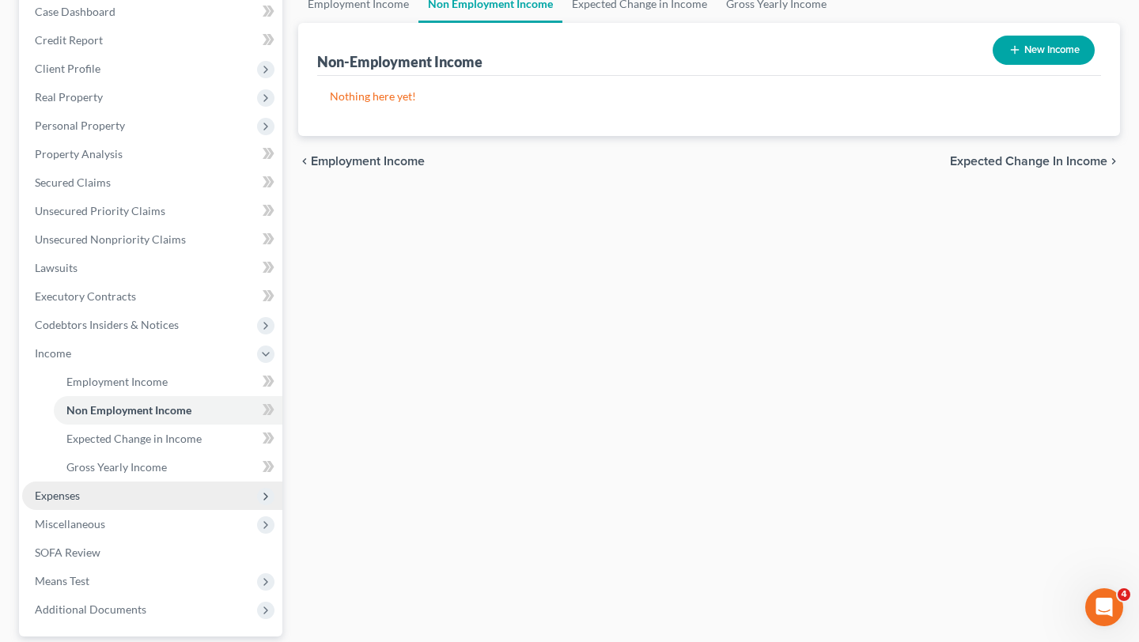
click at [151, 493] on span "Expenses" at bounding box center [152, 496] width 260 height 28
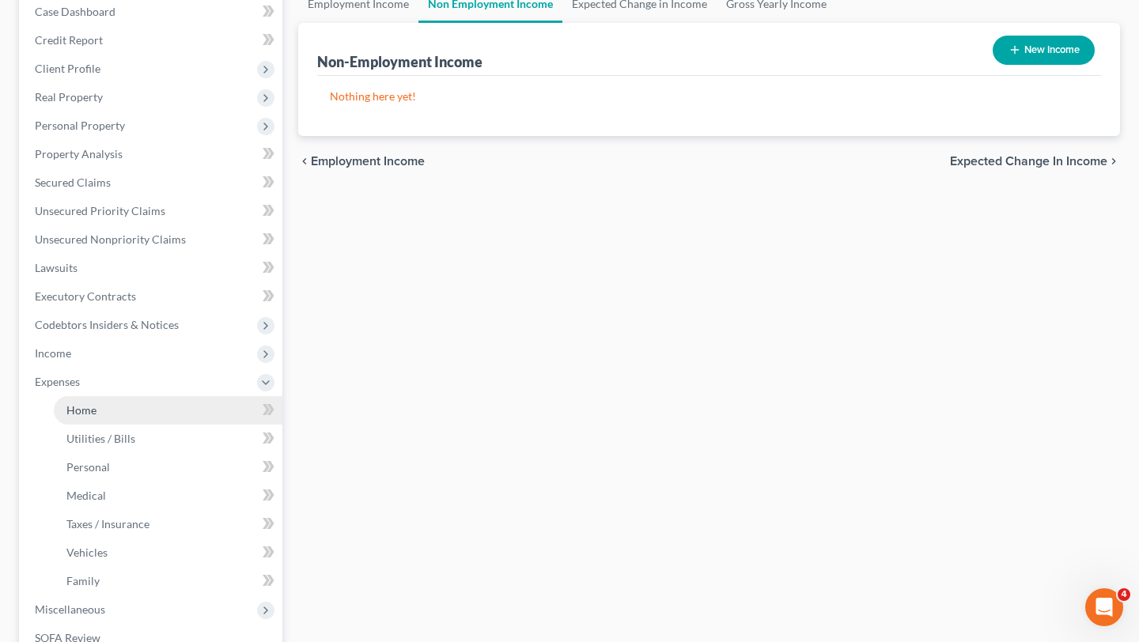
click at [147, 421] on link "Home" at bounding box center [168, 410] width 229 height 28
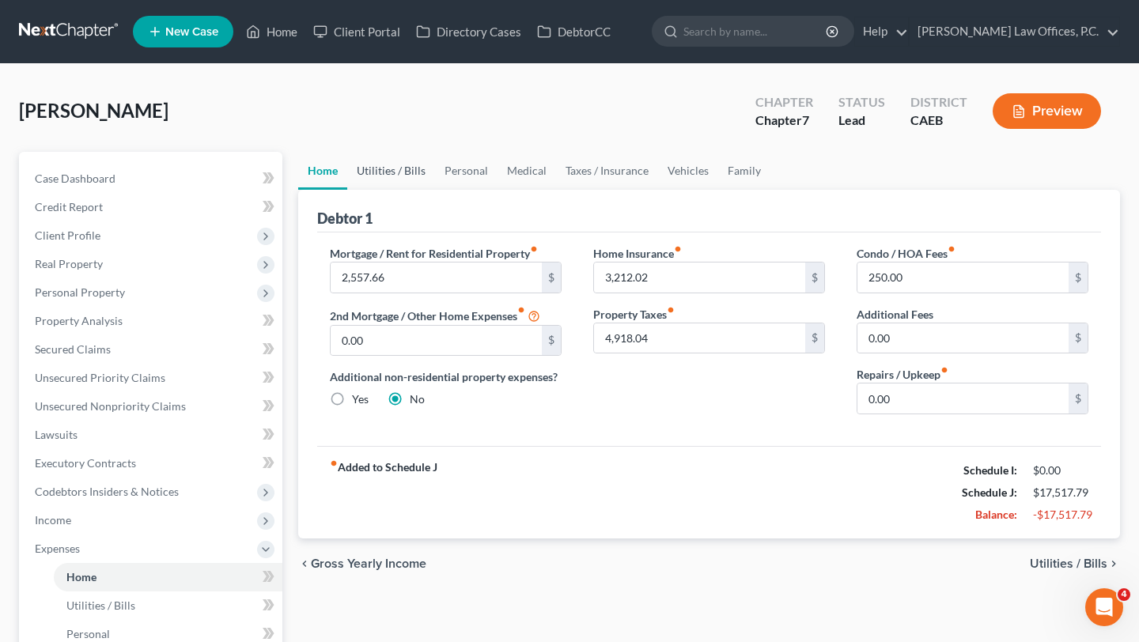
click at [423, 169] on link "Utilities / Bills" at bounding box center [391, 171] width 88 height 38
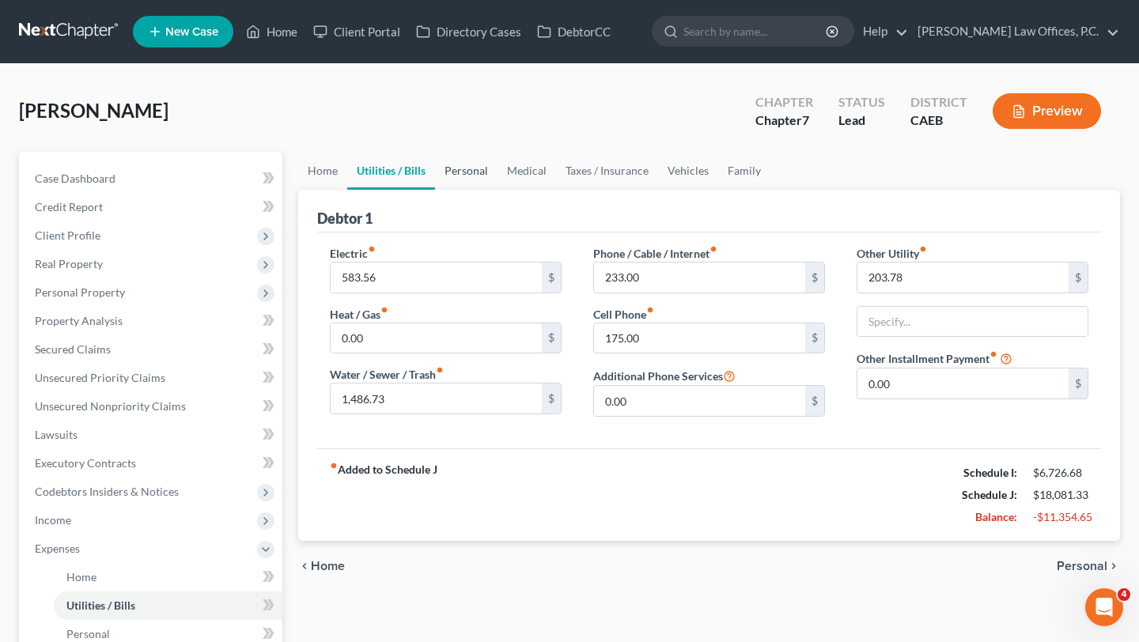
click at [469, 173] on link "Personal" at bounding box center [466, 171] width 62 height 38
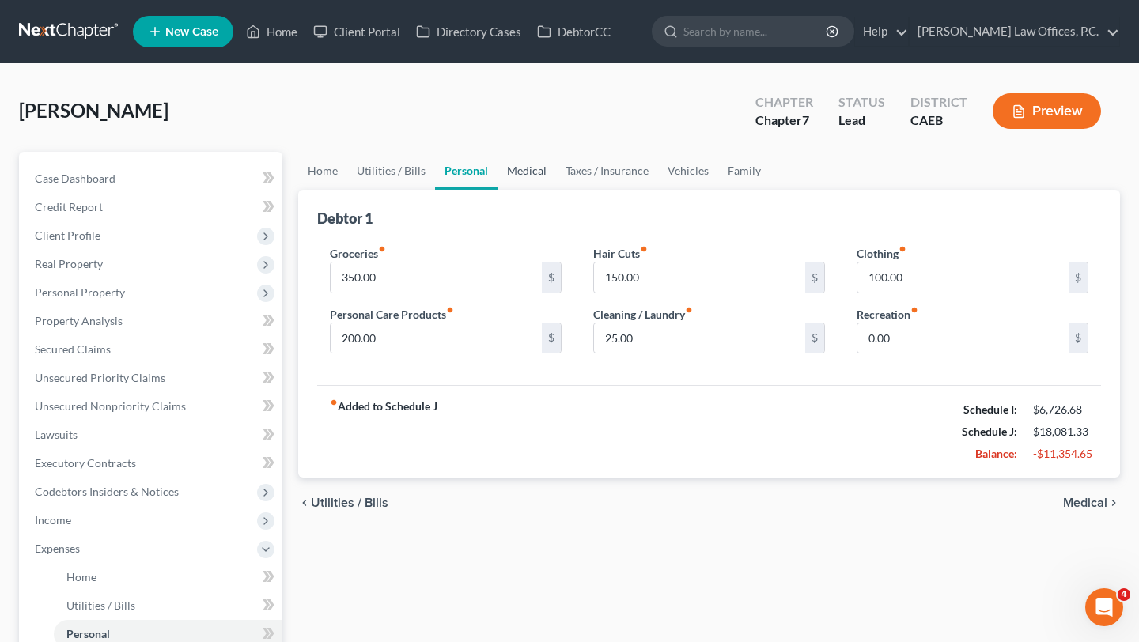
click at [532, 173] on link "Medical" at bounding box center [527, 171] width 59 height 38
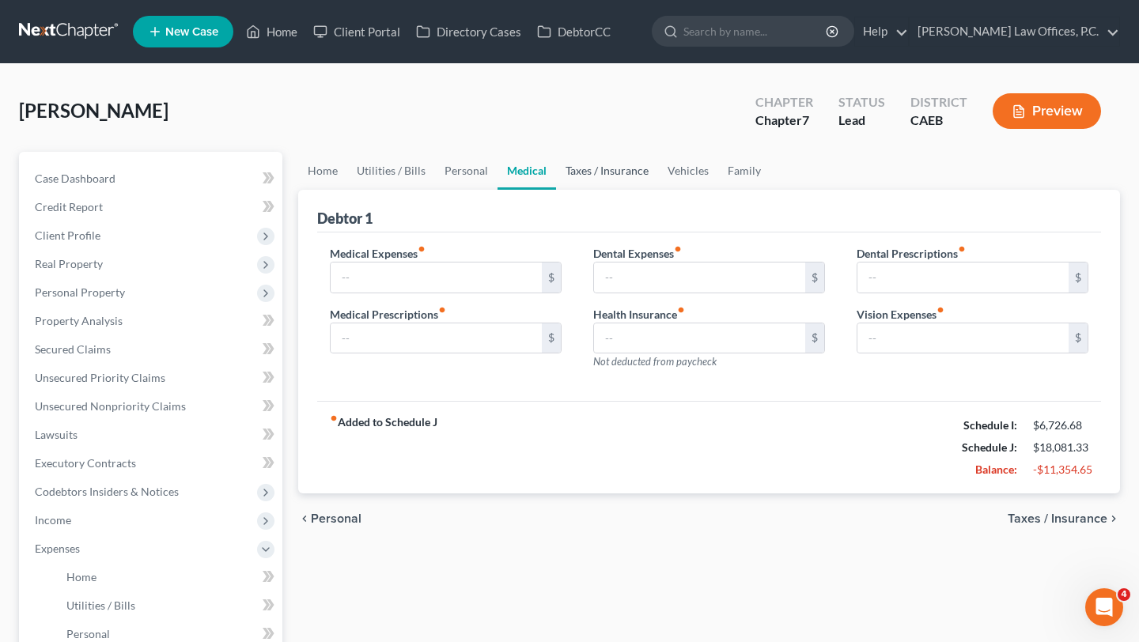
click at [640, 174] on link "Taxes / Insurance" at bounding box center [607, 171] width 102 height 38
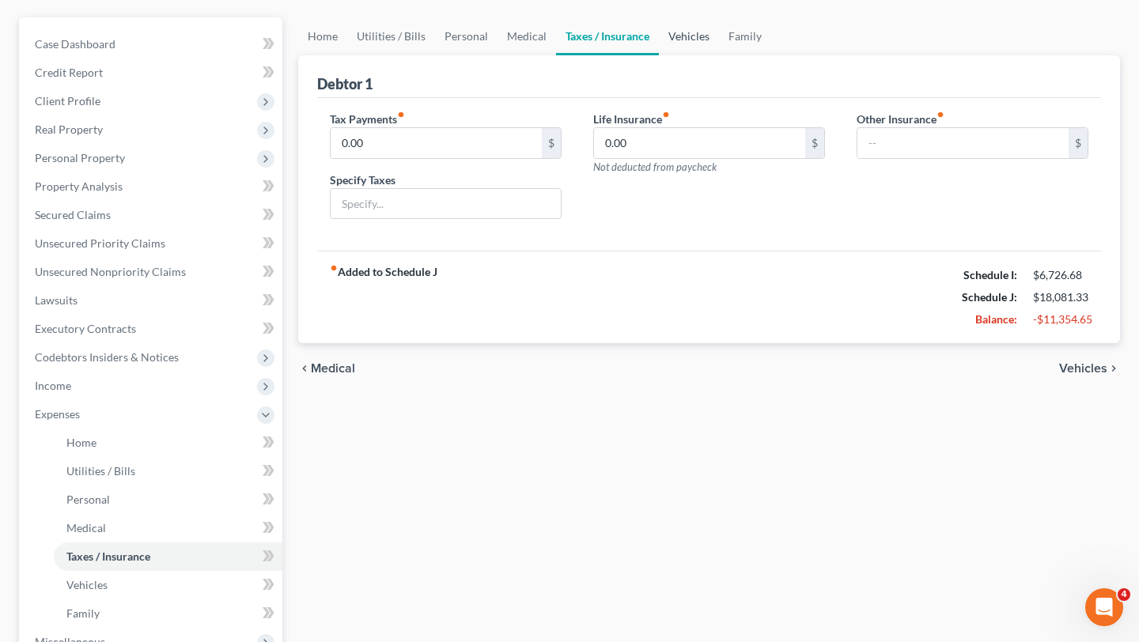
click at [699, 30] on link "Vehicles" at bounding box center [689, 36] width 60 height 38
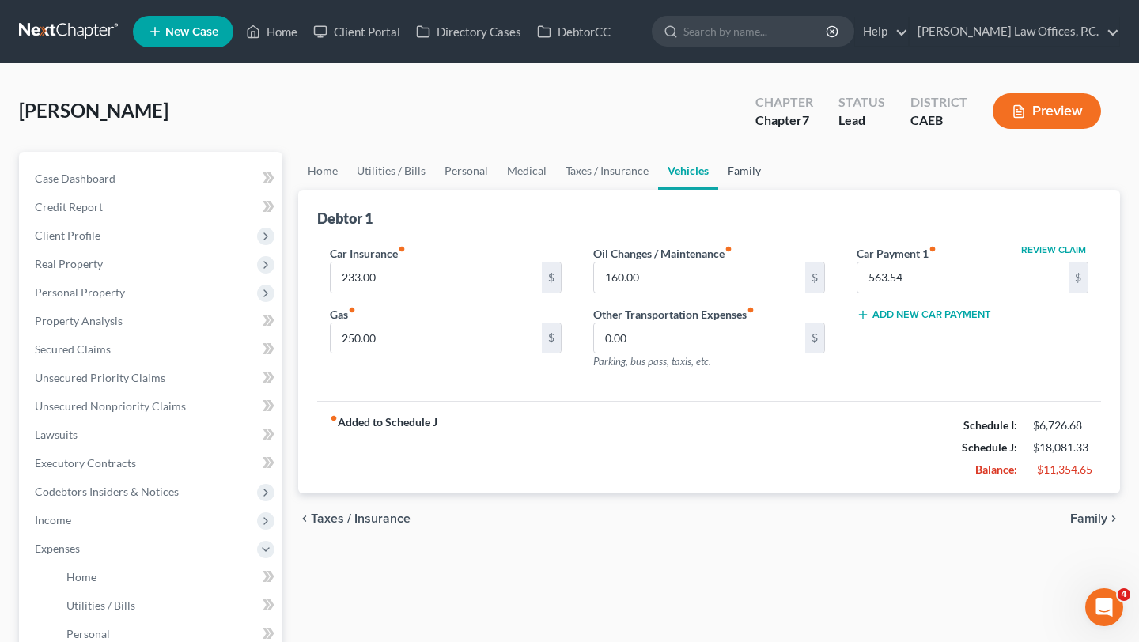
click at [737, 172] on link "Family" at bounding box center [744, 171] width 52 height 38
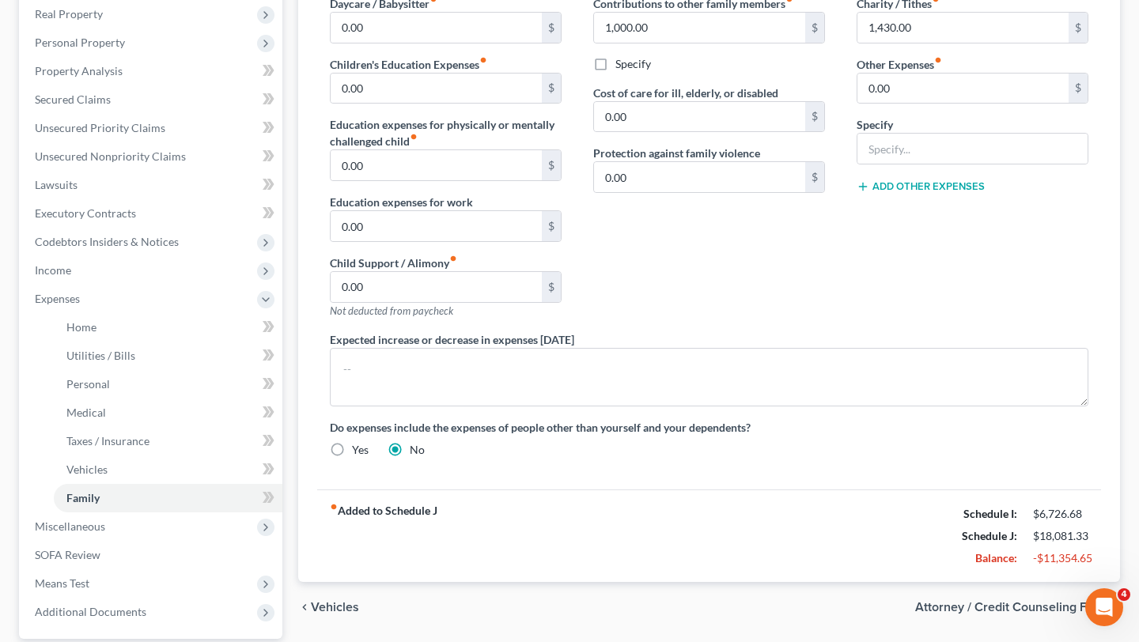
scroll to position [302, 0]
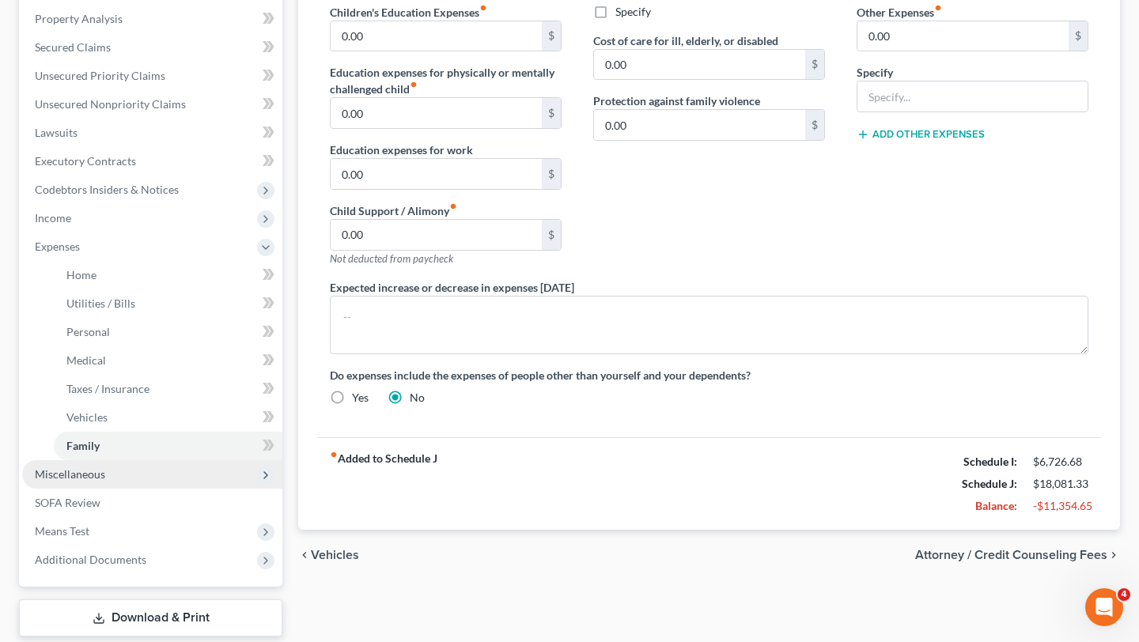
click at [85, 471] on span "Miscellaneous" at bounding box center [70, 474] width 70 height 13
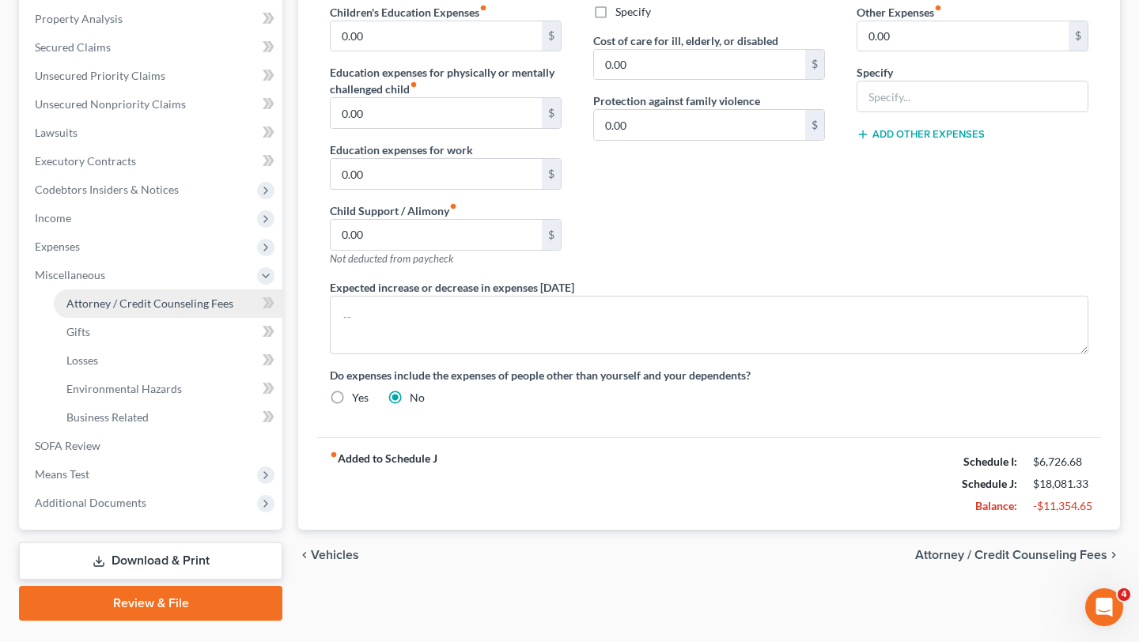
click at [152, 301] on span "Attorney / Credit Counseling Fees" at bounding box center [149, 303] width 167 height 13
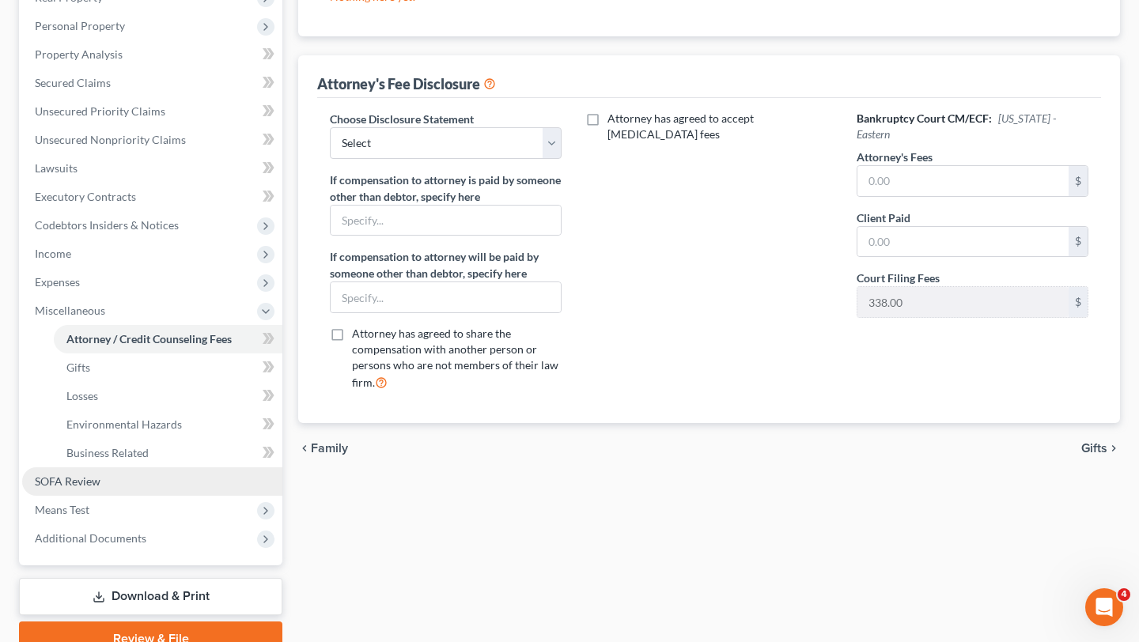
click at [144, 485] on link "SOFA Review" at bounding box center [152, 482] width 260 height 28
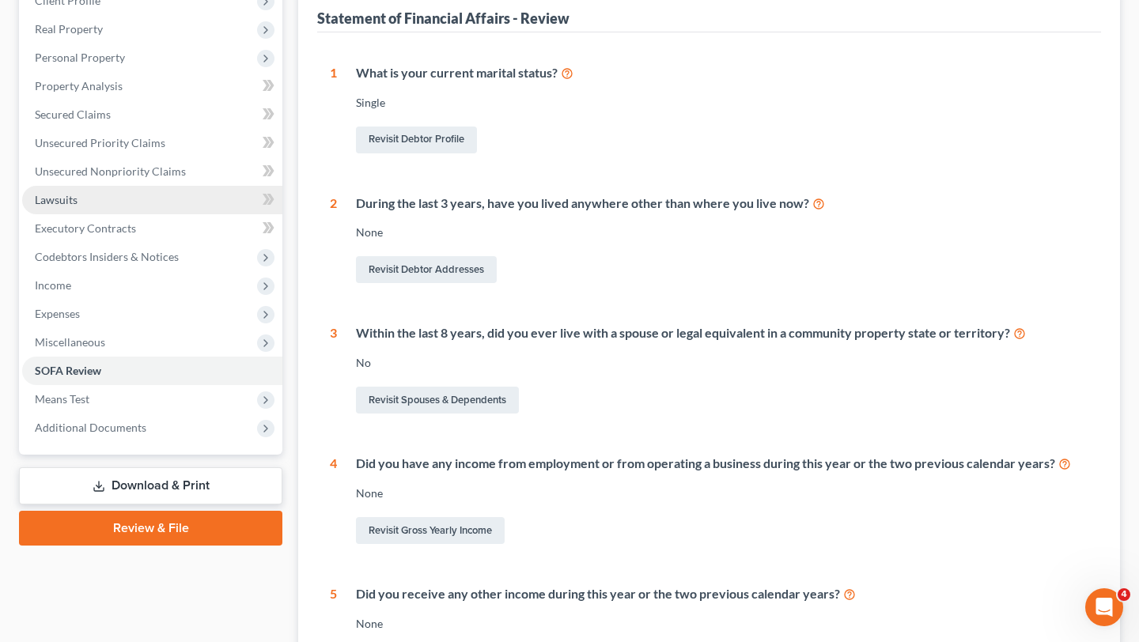
scroll to position [272, 0]
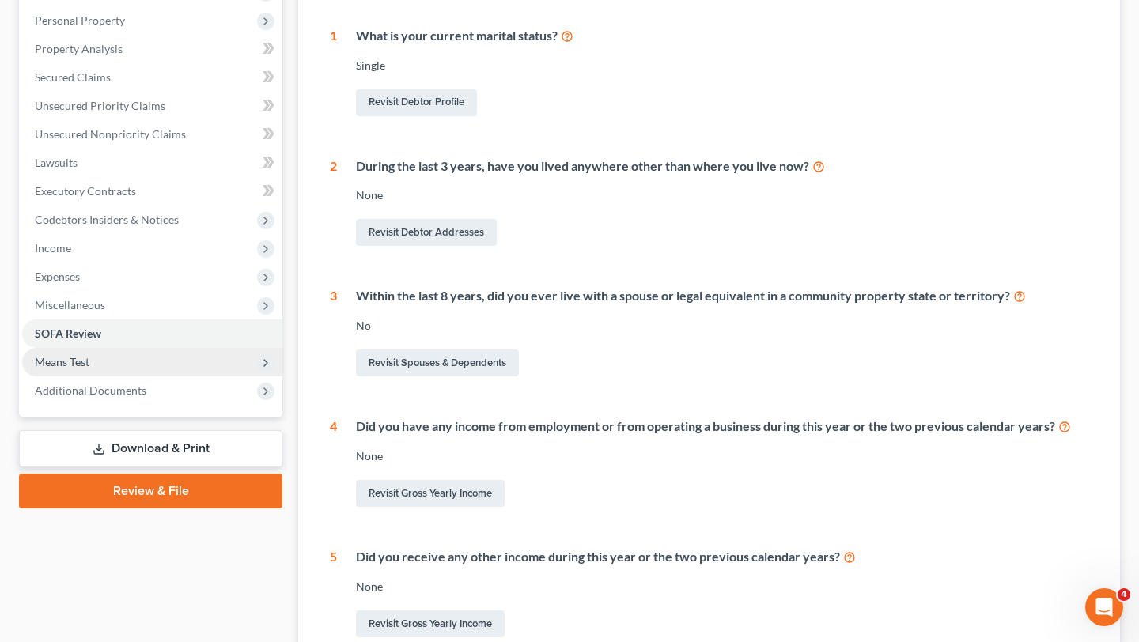
click at [93, 361] on span "Means Test" at bounding box center [152, 362] width 260 height 28
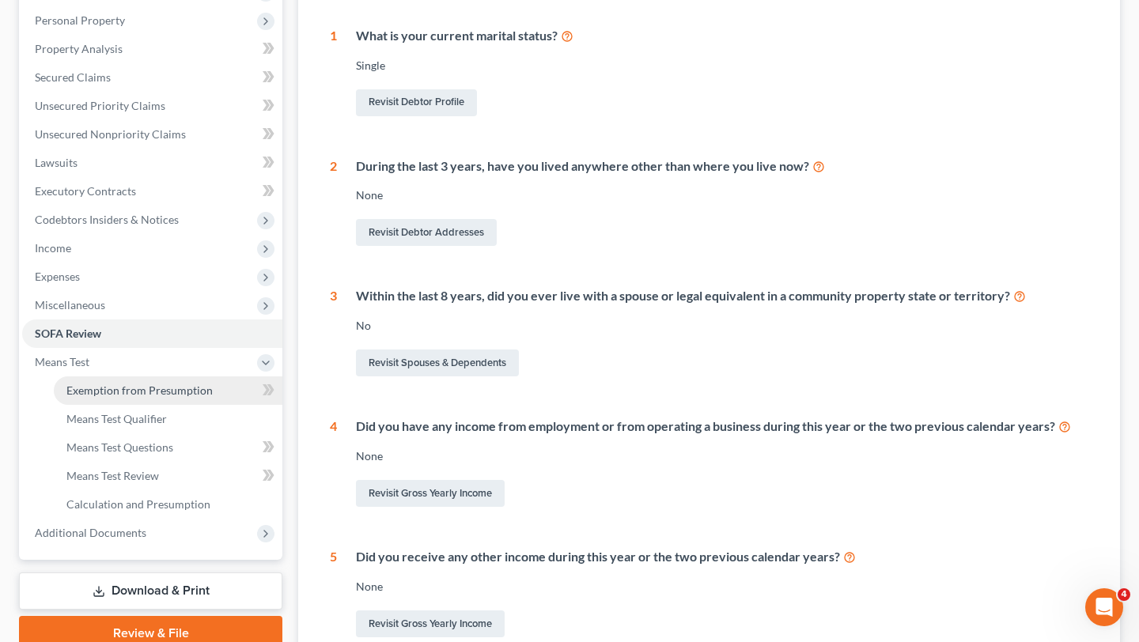
click at [124, 403] on link "Exemption from Presumption" at bounding box center [168, 391] width 229 height 28
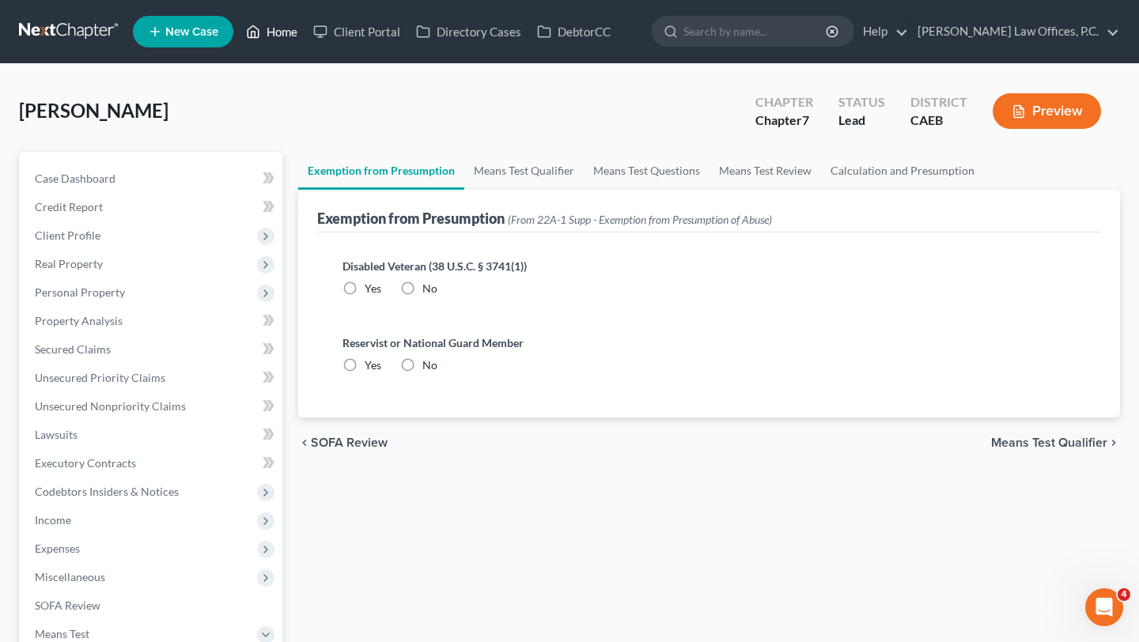
click at [283, 30] on link "Home" at bounding box center [271, 31] width 67 height 28
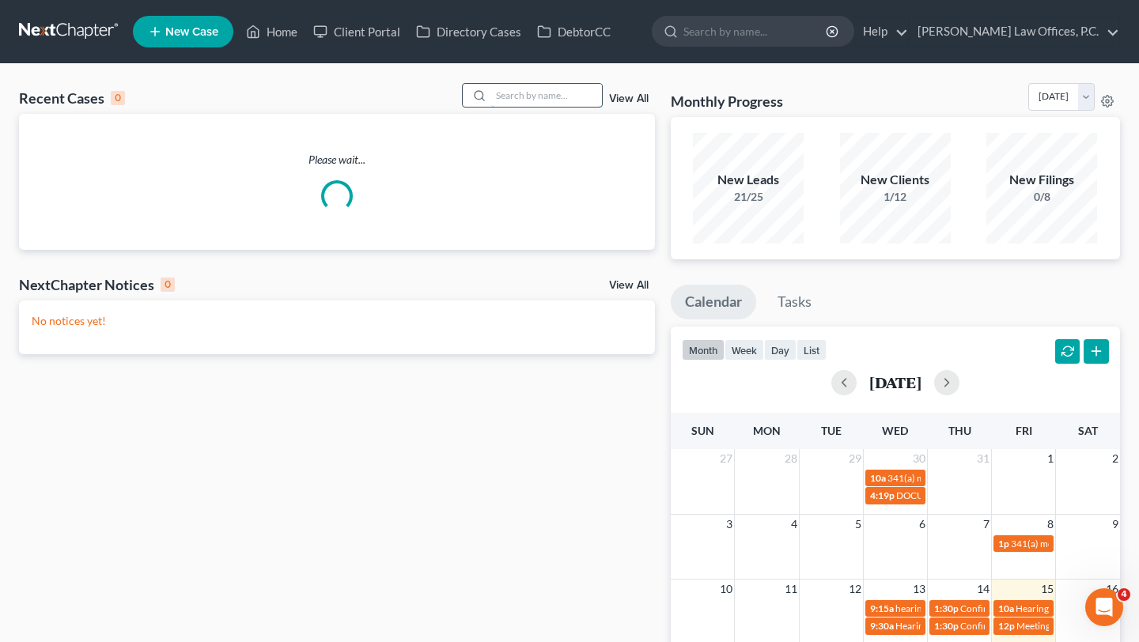
click at [520, 96] on input "search" at bounding box center [546, 95] width 111 height 23
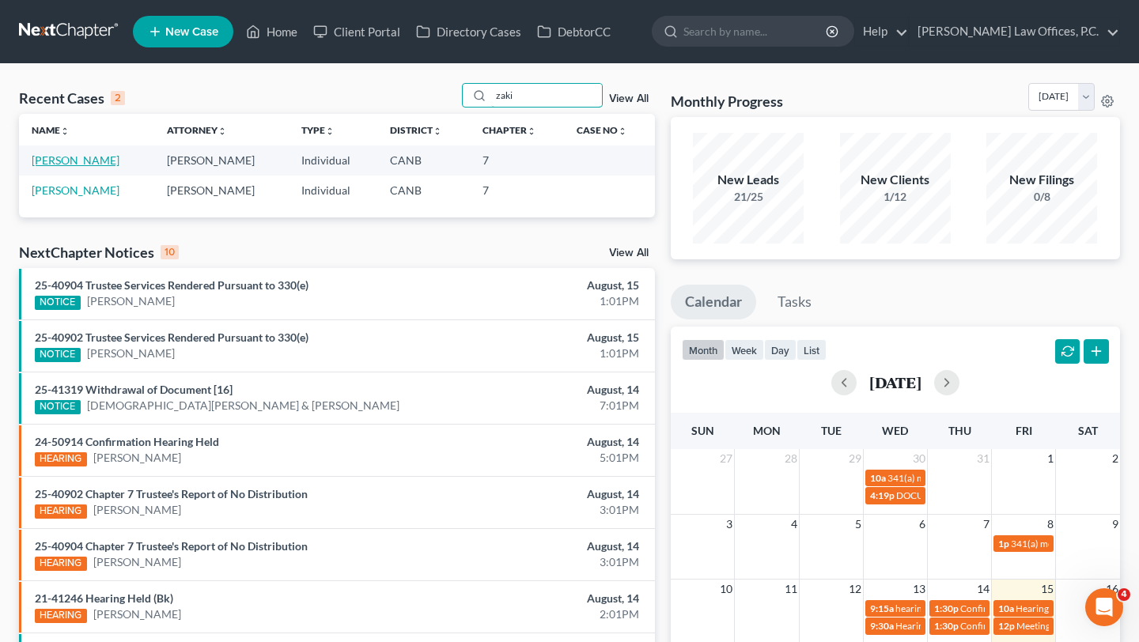
type input "zaki"
click at [62, 165] on link "Zaki, Siavash" at bounding box center [76, 159] width 88 height 13
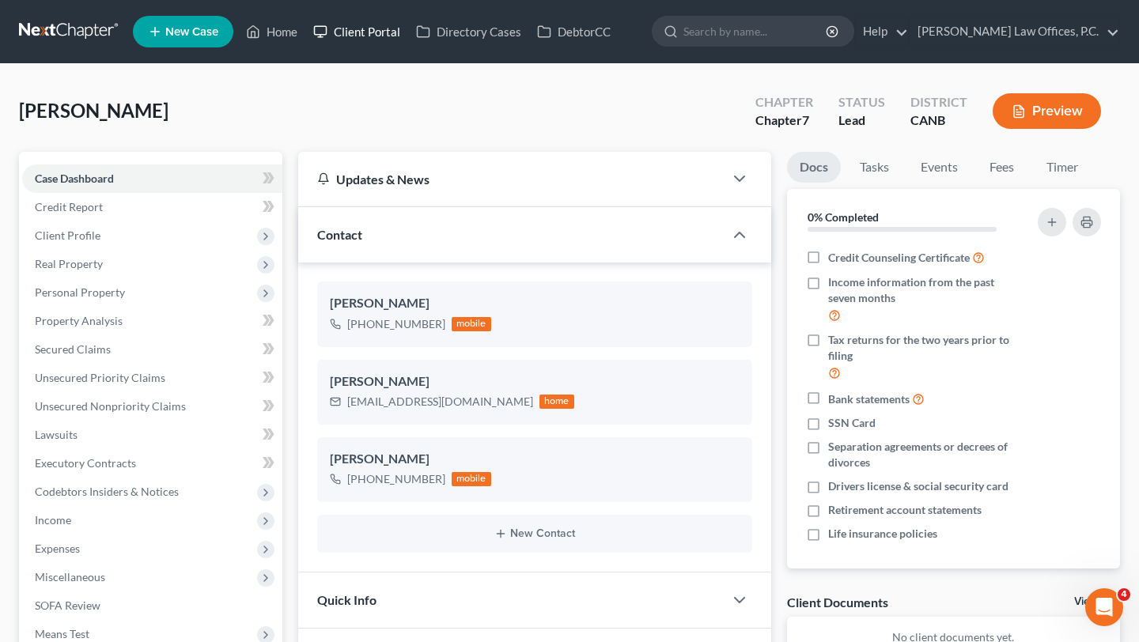
click at [384, 35] on link "Client Portal" at bounding box center [356, 31] width 103 height 28
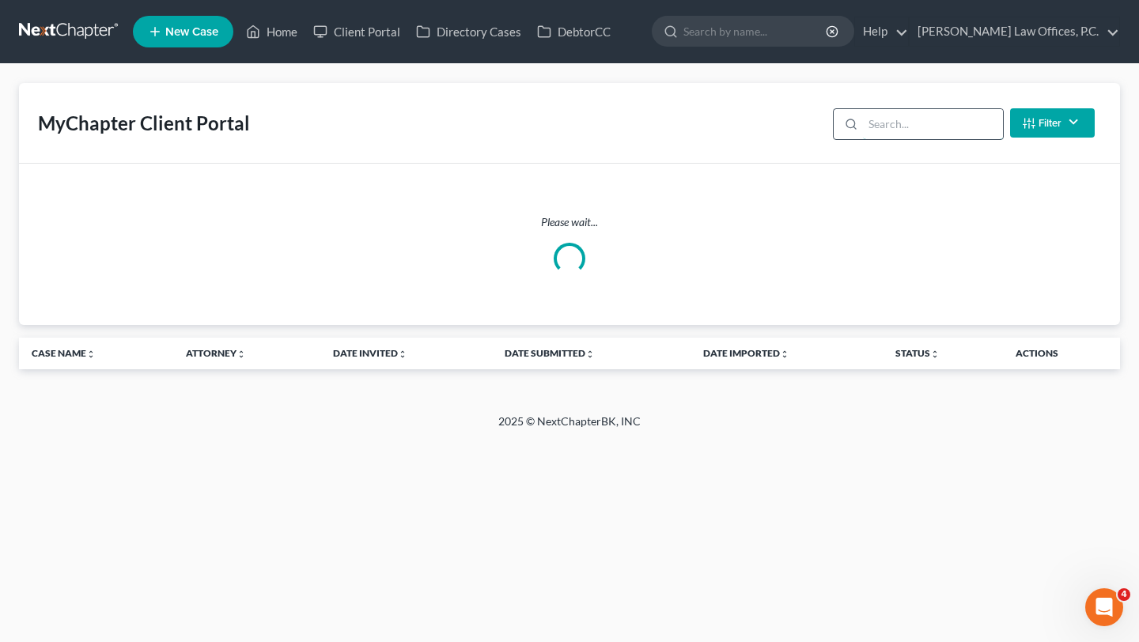
click at [944, 116] on input "search" at bounding box center [933, 124] width 140 height 30
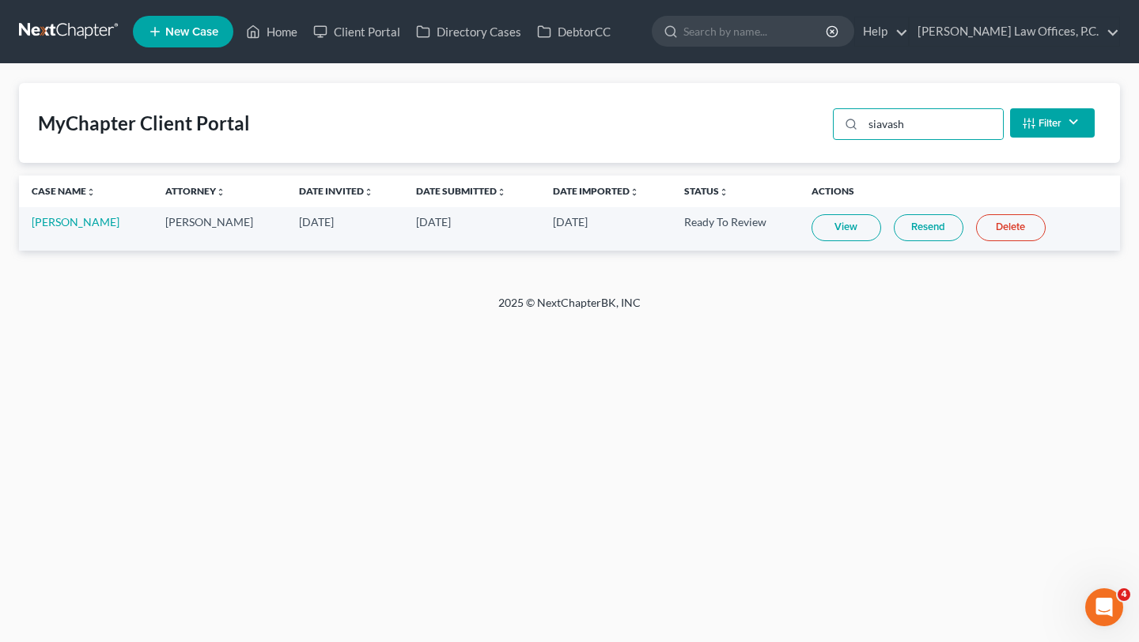
click at [28, 224] on td "Siavash Zaki" at bounding box center [86, 229] width 134 height 44
click at [823, 230] on link "View" at bounding box center [847, 227] width 70 height 27
click at [921, 117] on input "siavash" at bounding box center [933, 124] width 140 height 30
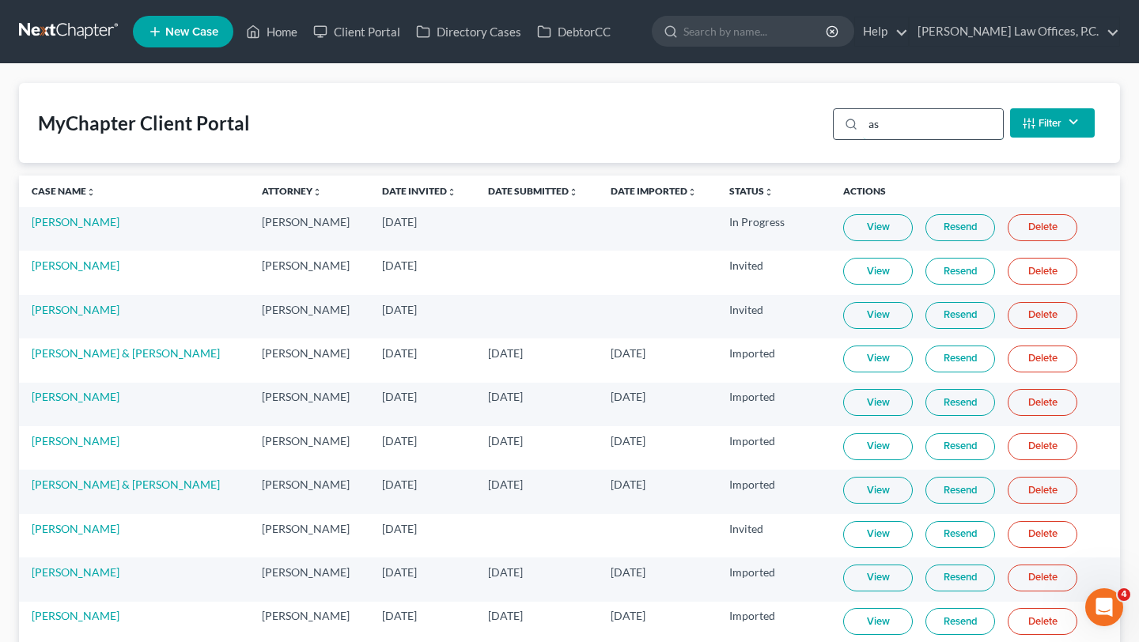
type input "a"
type input "s"
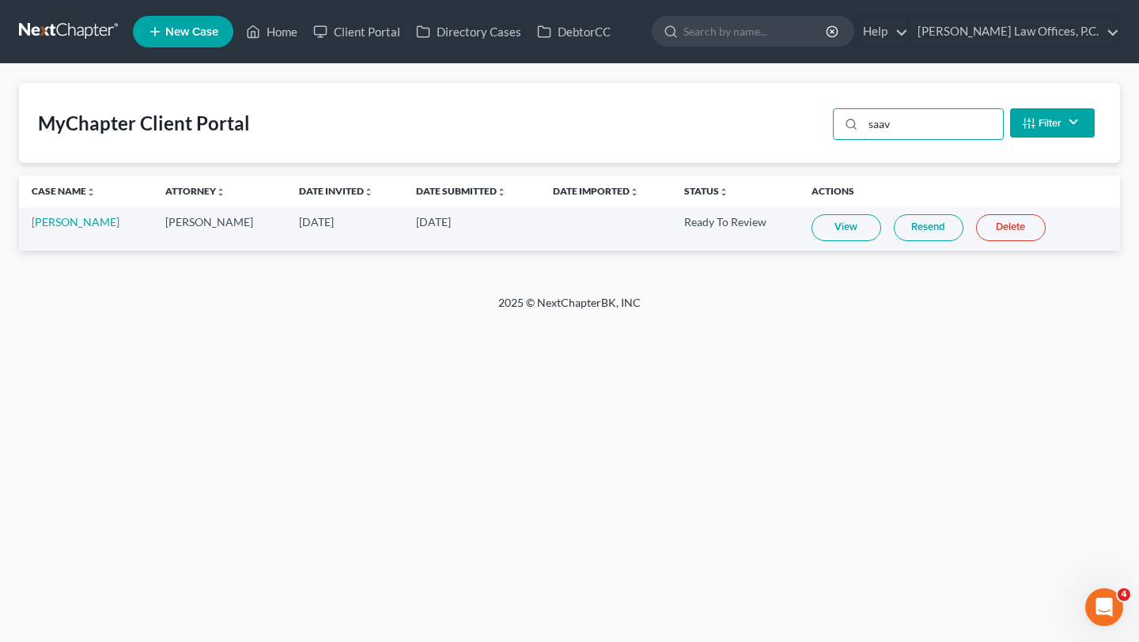
type input "saav"
click at [826, 226] on link "View" at bounding box center [847, 227] width 70 height 27
click at [91, 222] on link "Jorge Saavedra" at bounding box center [76, 221] width 88 height 13
click at [78, 225] on link "Jorge Saavedra" at bounding box center [76, 221] width 88 height 13
click at [81, 224] on link "Jorge Saavedra" at bounding box center [76, 221] width 88 height 13
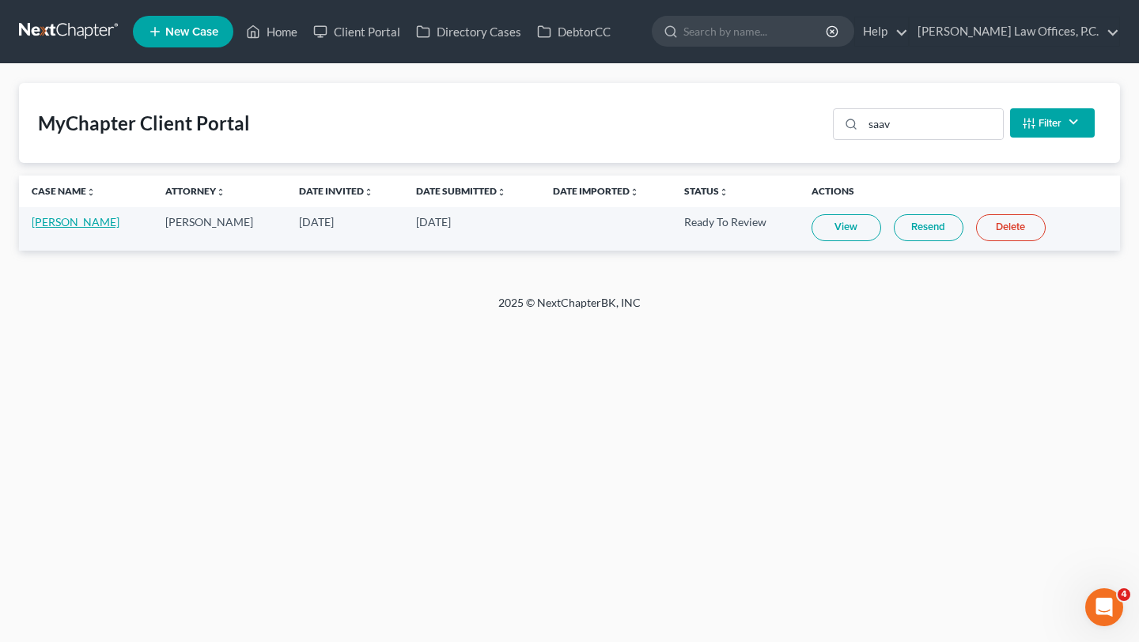
click at [64, 224] on link "Jorge Saavedra" at bounding box center [76, 221] width 88 height 13
click at [87, 220] on link "Jorge Saavedra" at bounding box center [76, 221] width 88 height 13
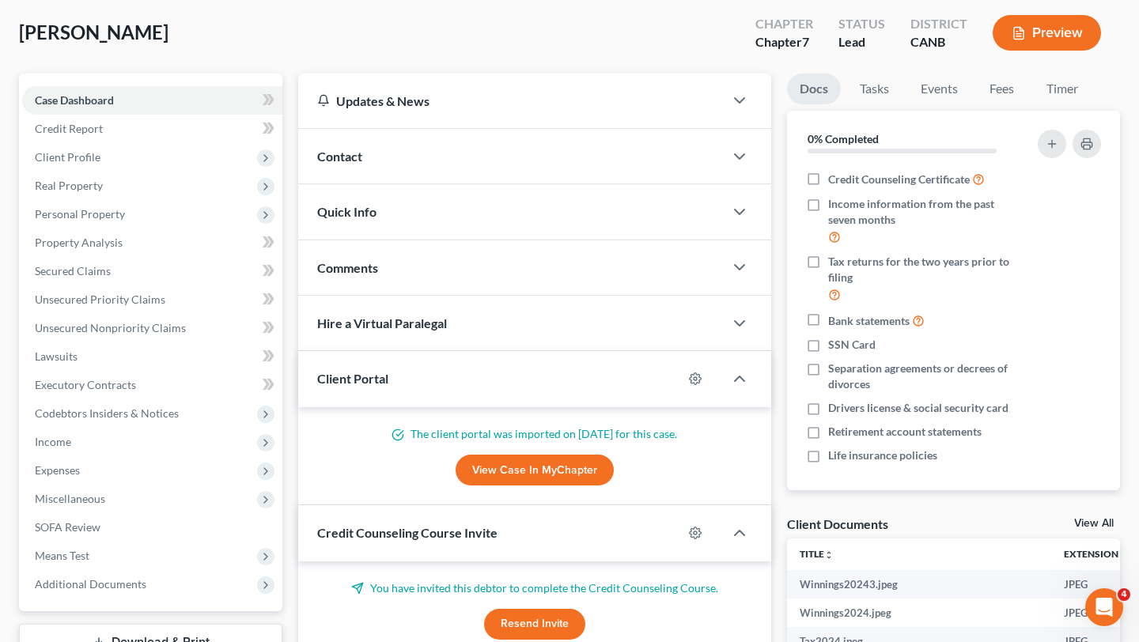
scroll to position [81, 0]
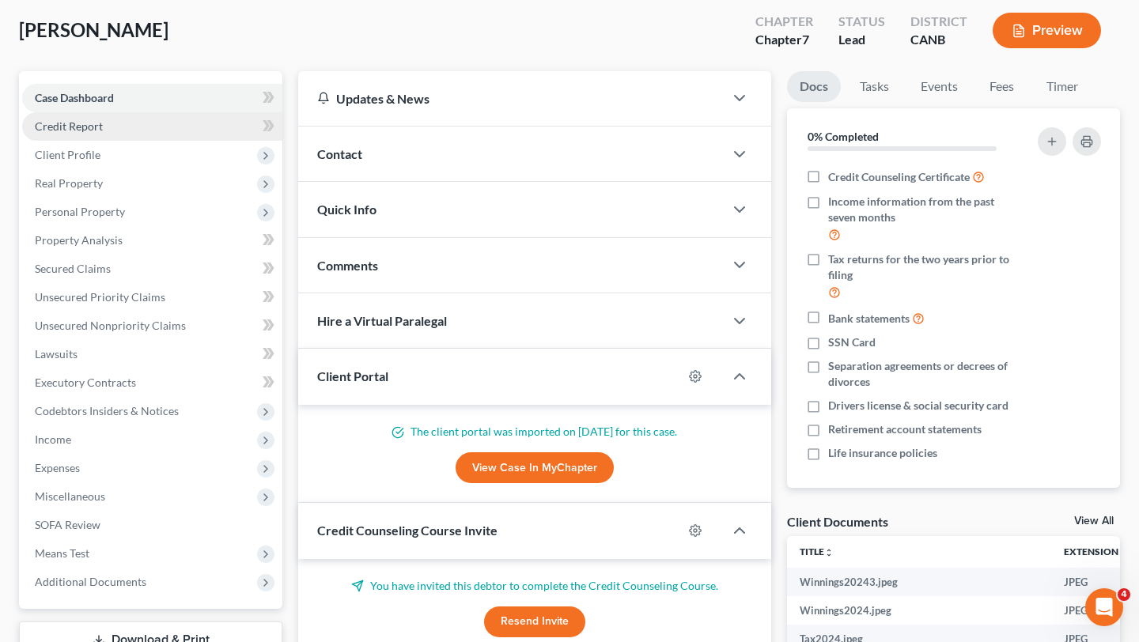
click at [214, 127] on link "Credit Report" at bounding box center [152, 126] width 260 height 28
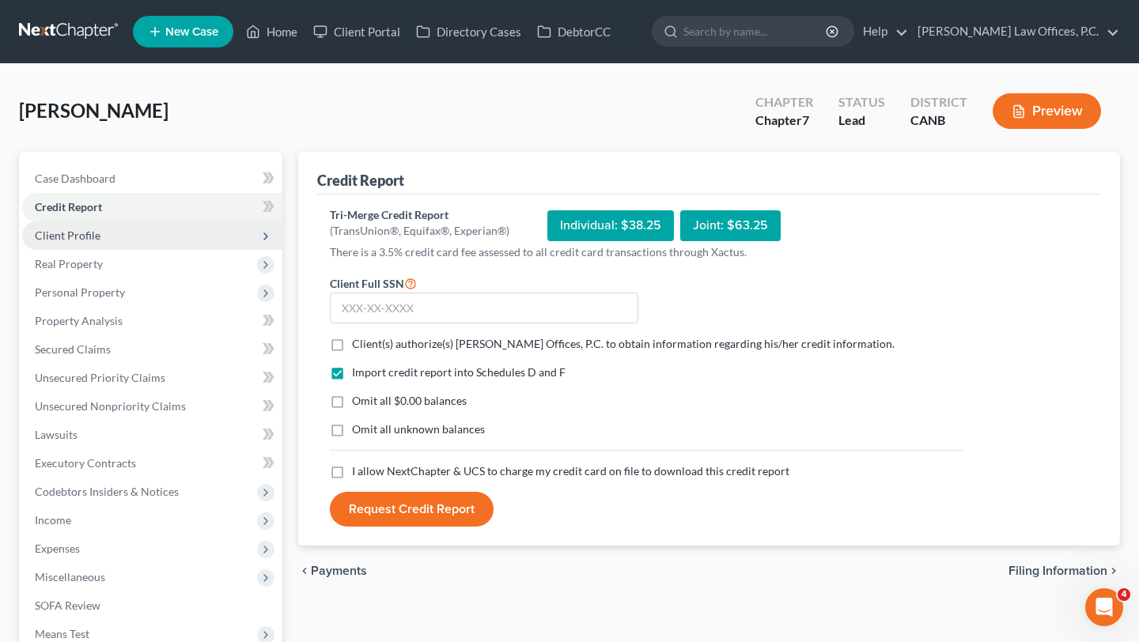
click at [116, 231] on span "Client Profile" at bounding box center [152, 236] width 260 height 28
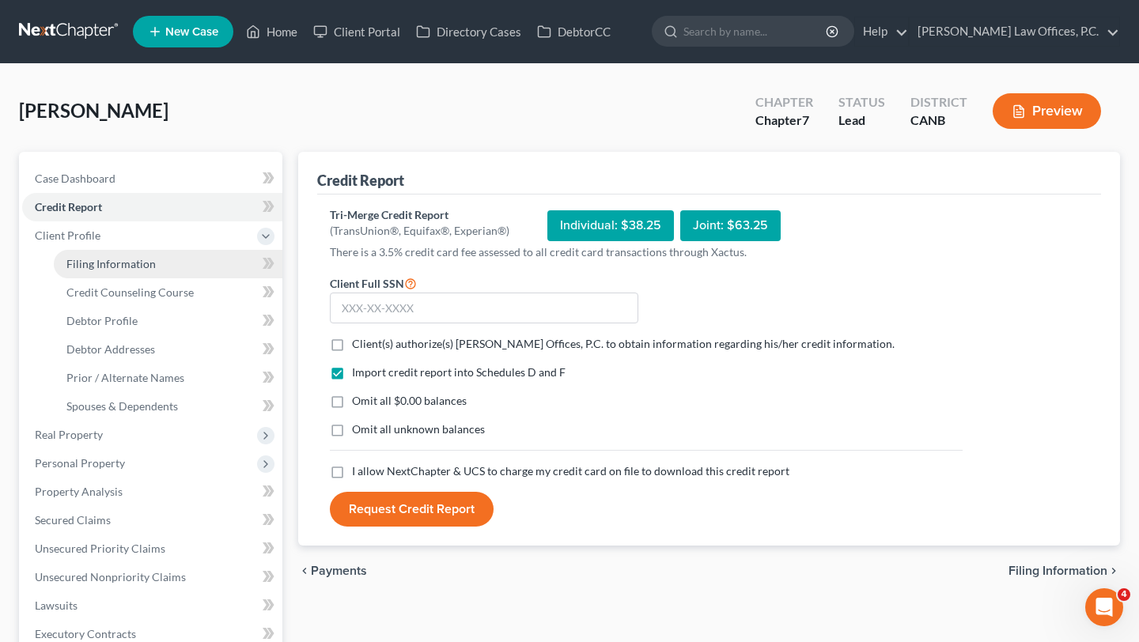
click at [124, 263] on span "Filing Information" at bounding box center [110, 263] width 89 height 13
select select "1"
select select "0"
select select "9"
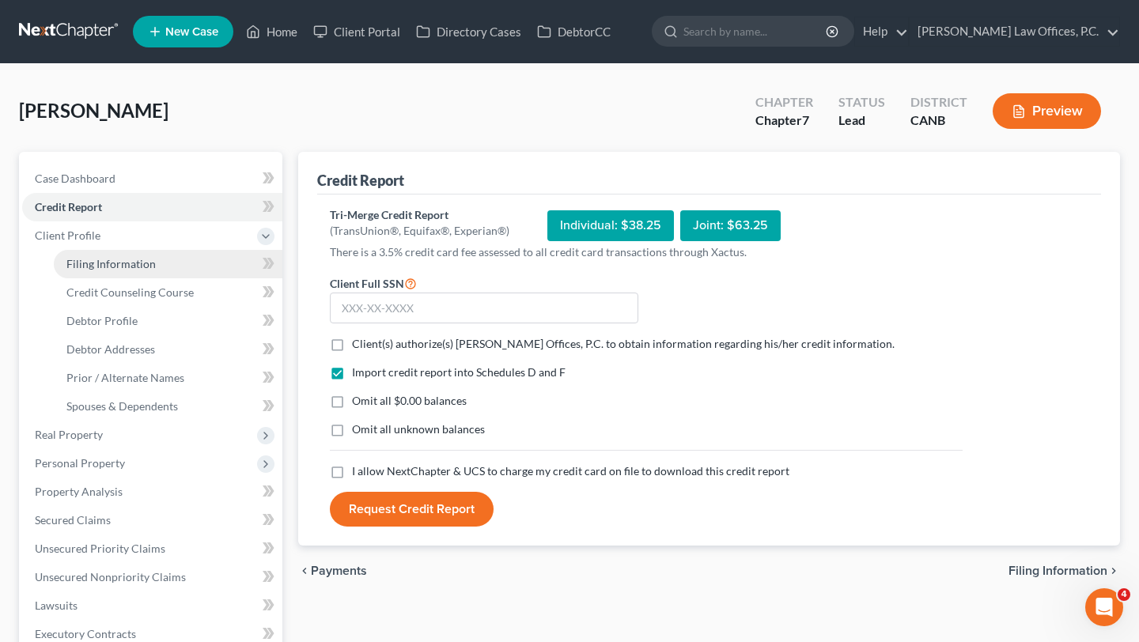
select select "0"
select select "4"
select select "0"
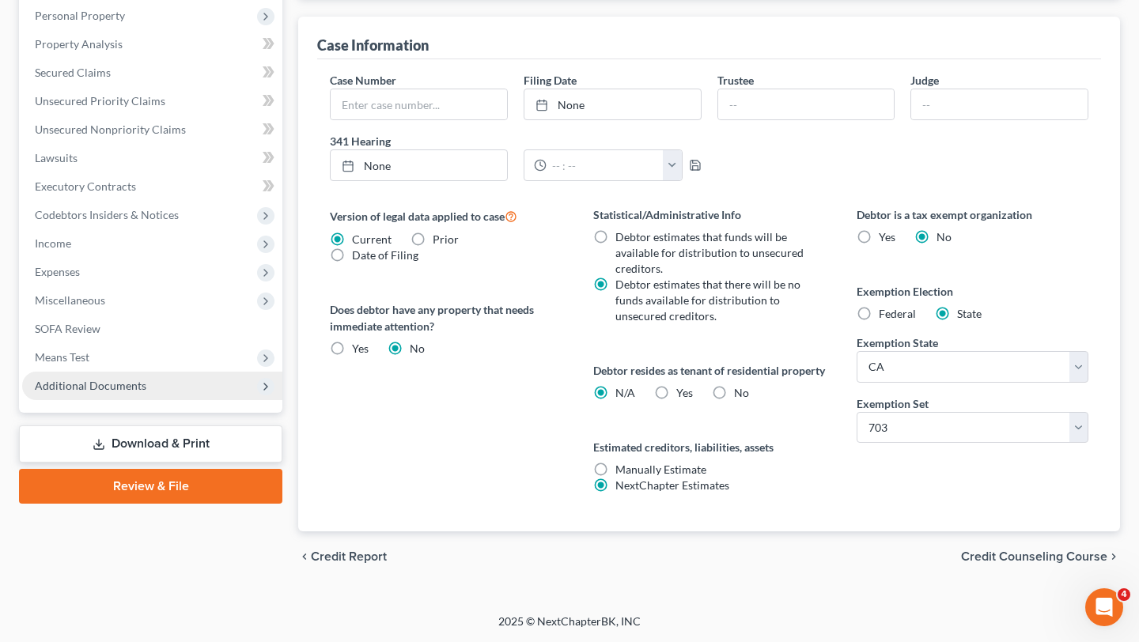
click at [159, 372] on span "Additional Documents" at bounding box center [152, 386] width 260 height 28
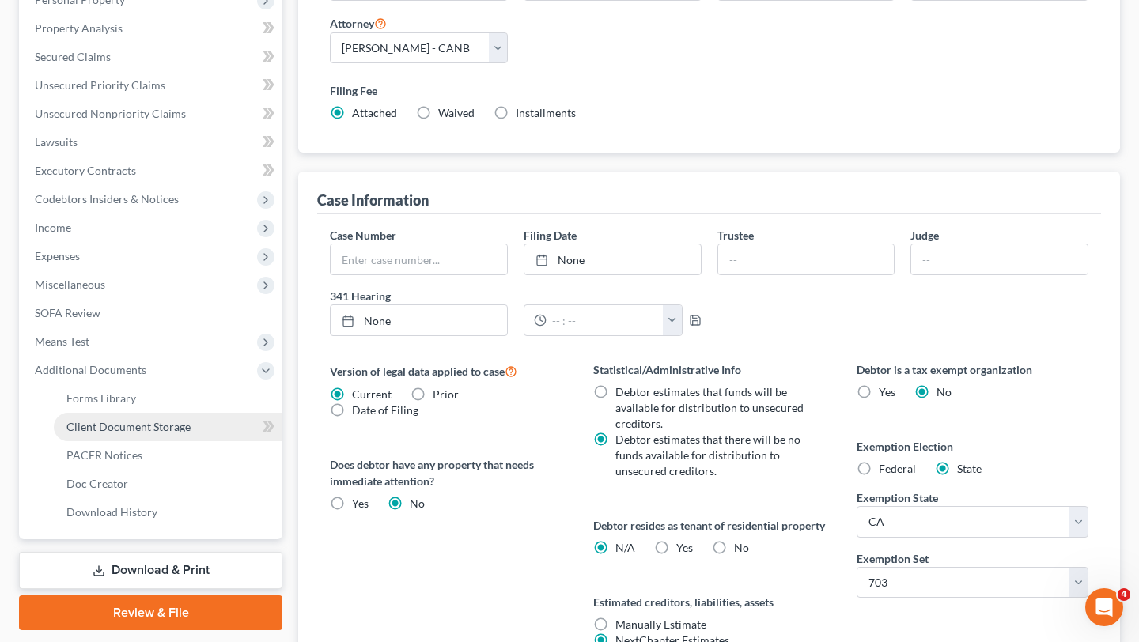
click at [143, 427] on span "Client Document Storage" at bounding box center [128, 426] width 124 height 13
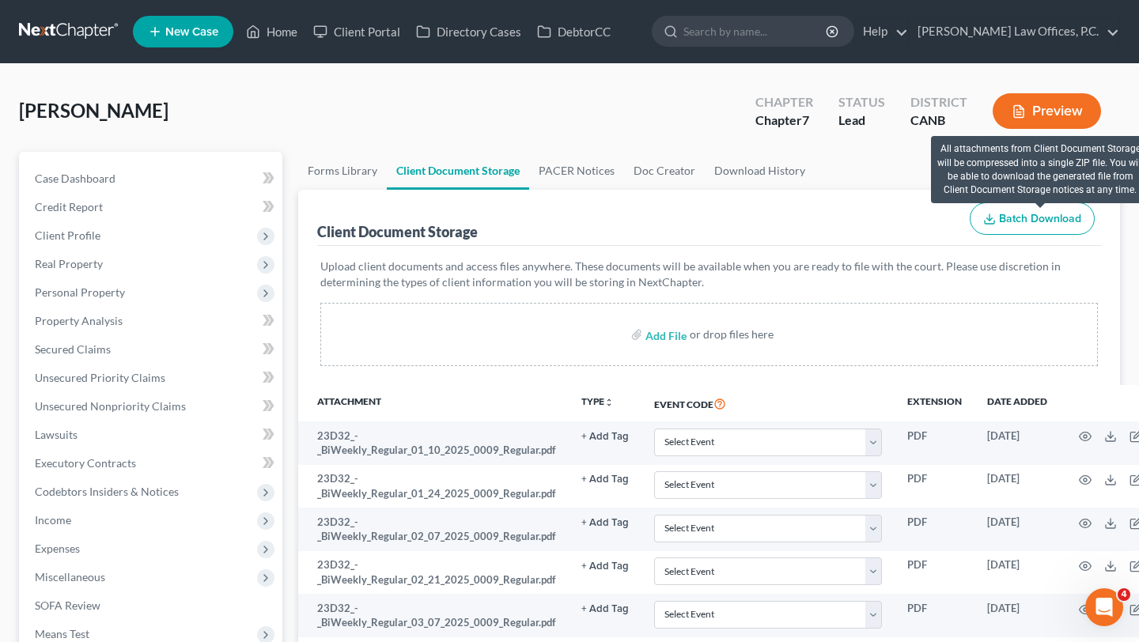
click at [1029, 218] on span "Batch Download" at bounding box center [1040, 218] width 82 height 13
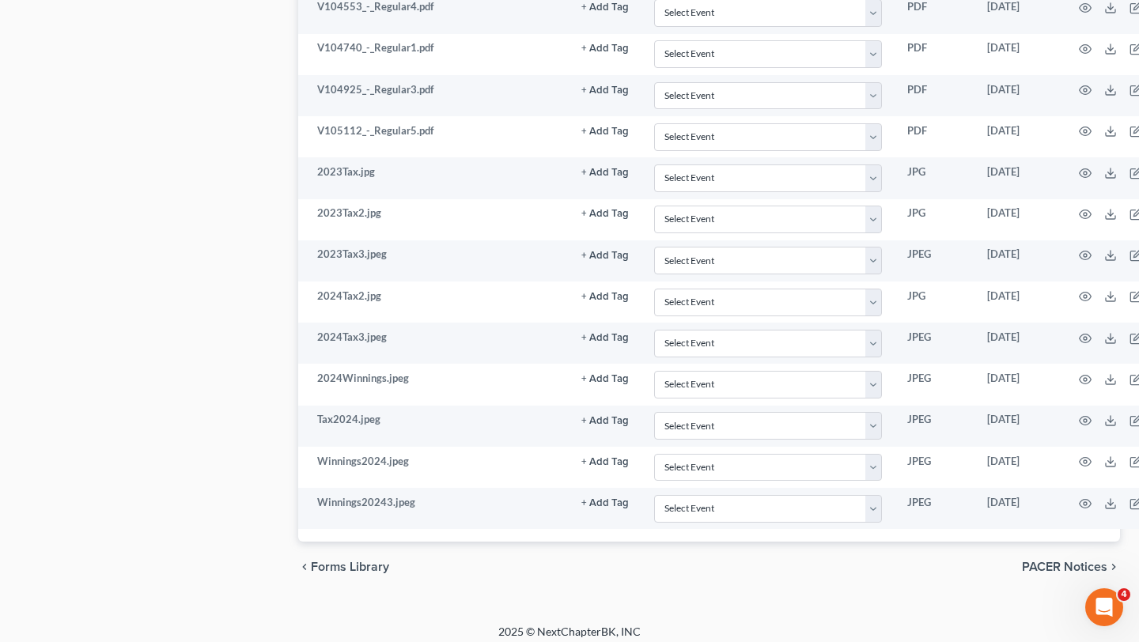
scroll to position [1213, 0]
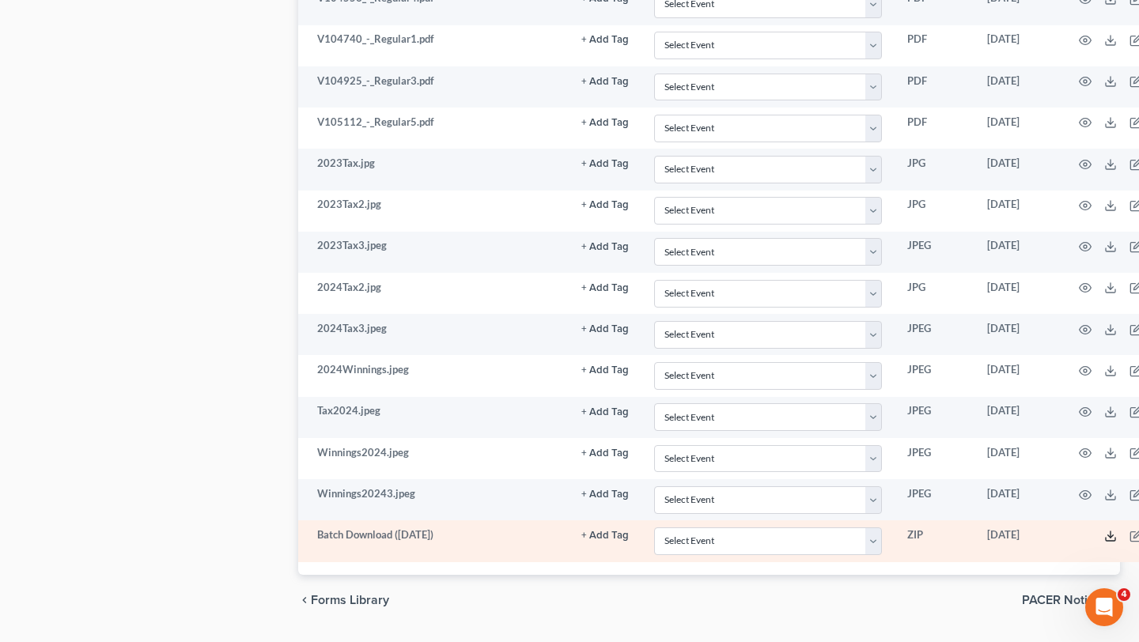
click at [1104, 536] on icon at bounding box center [1110, 536] width 13 height 13
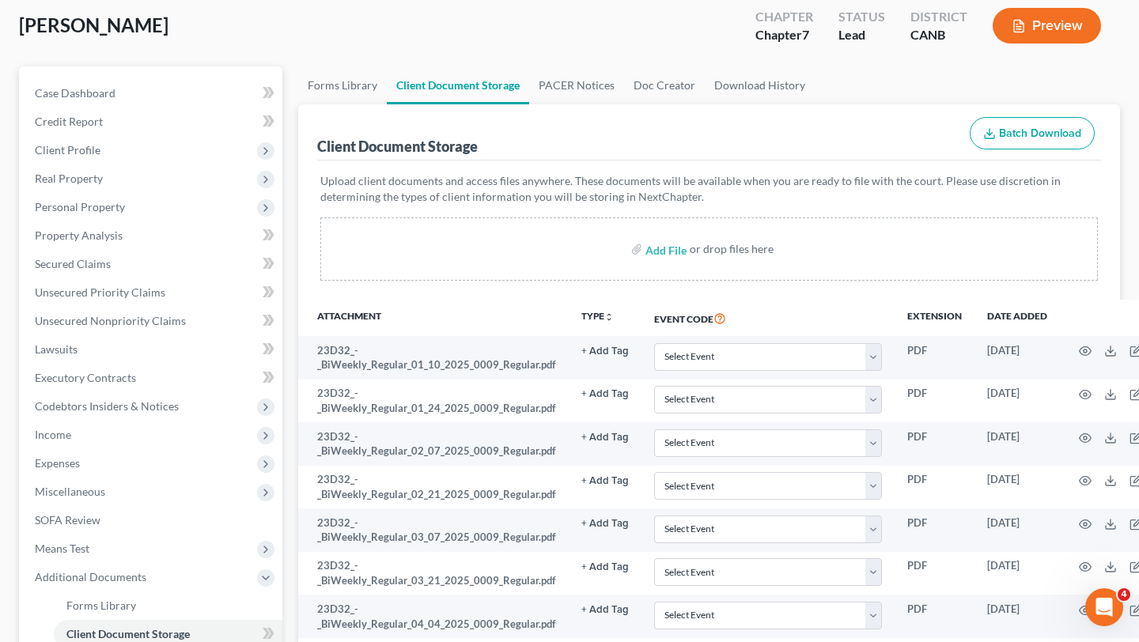
scroll to position [0, 0]
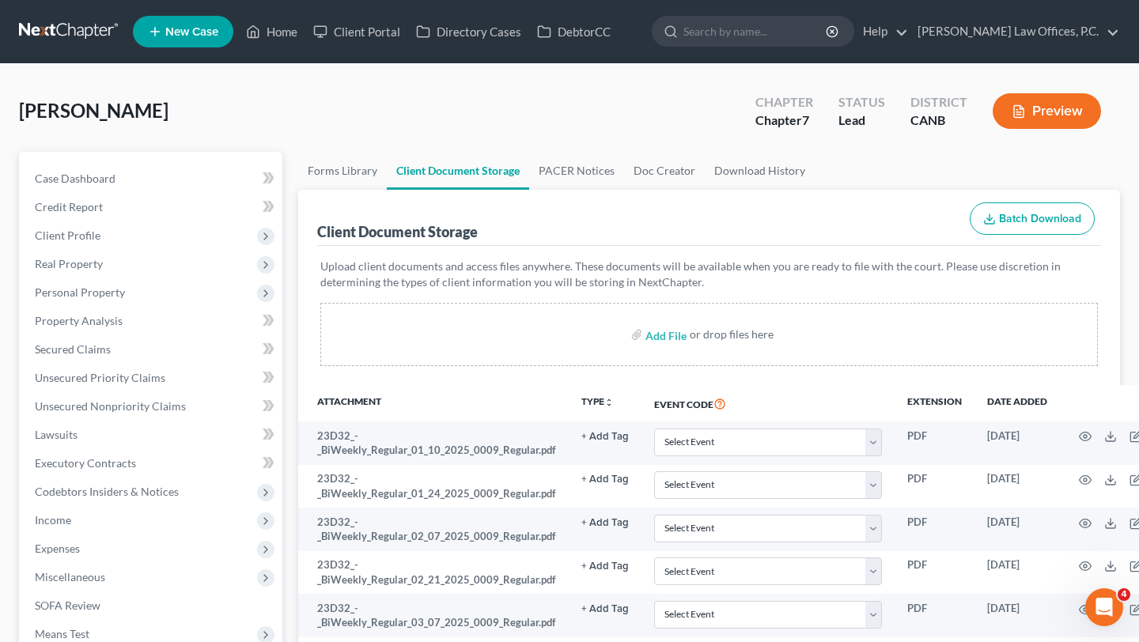
click at [343, 95] on div "Saavedra, George Upgraded Chapter Chapter 7 Status Lead District CANB Preview" at bounding box center [569, 117] width 1101 height 69
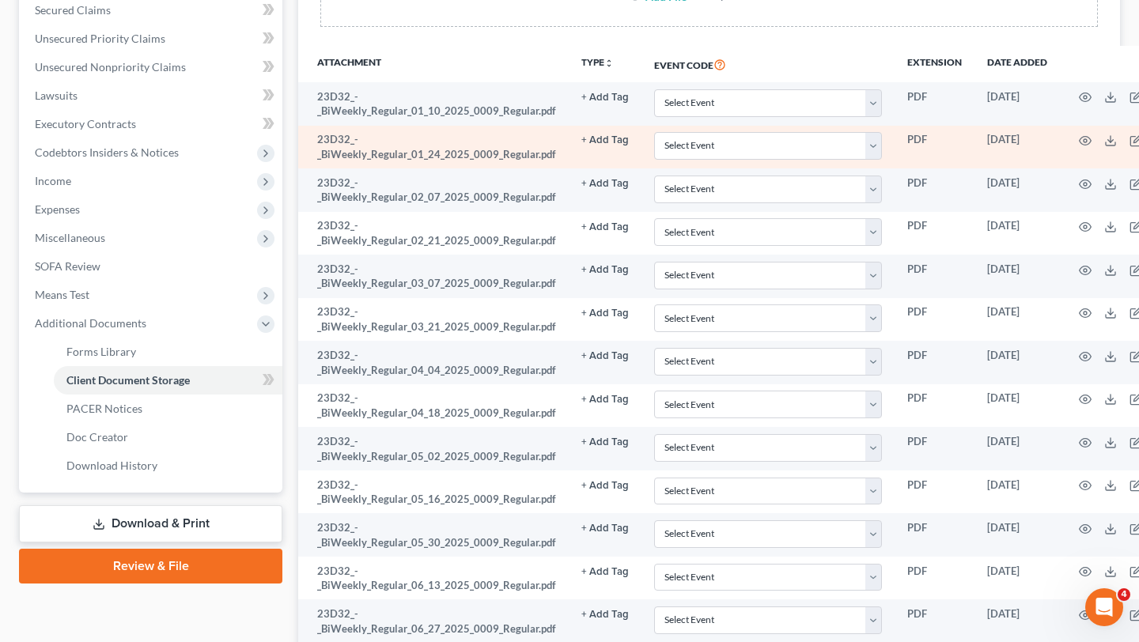
scroll to position [232, 0]
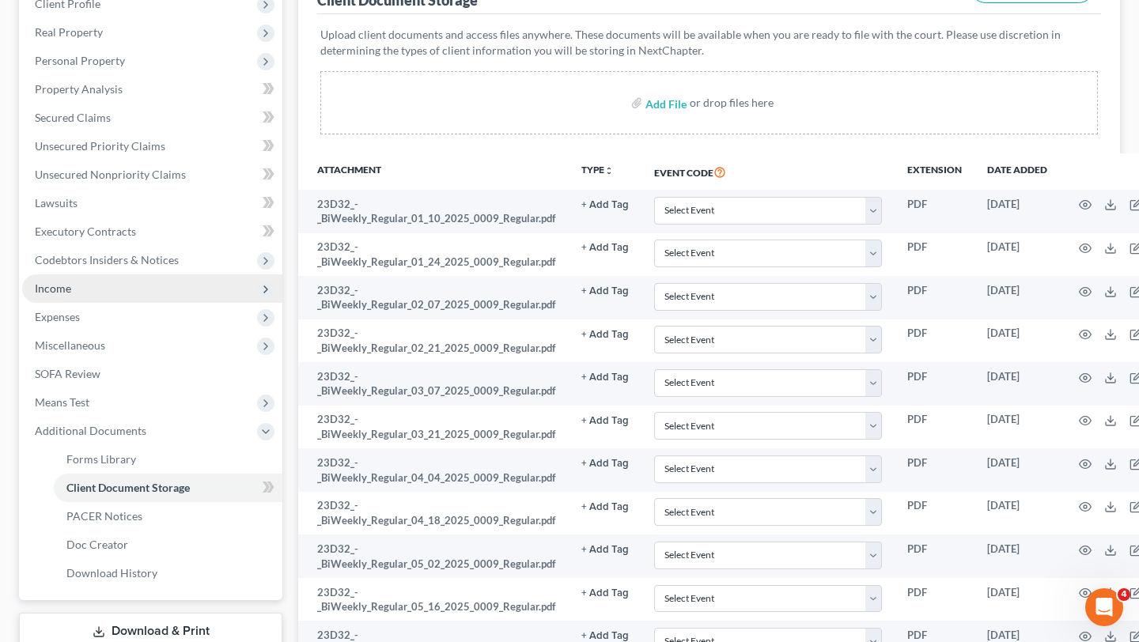
click at [117, 297] on span "Income" at bounding box center [152, 289] width 260 height 28
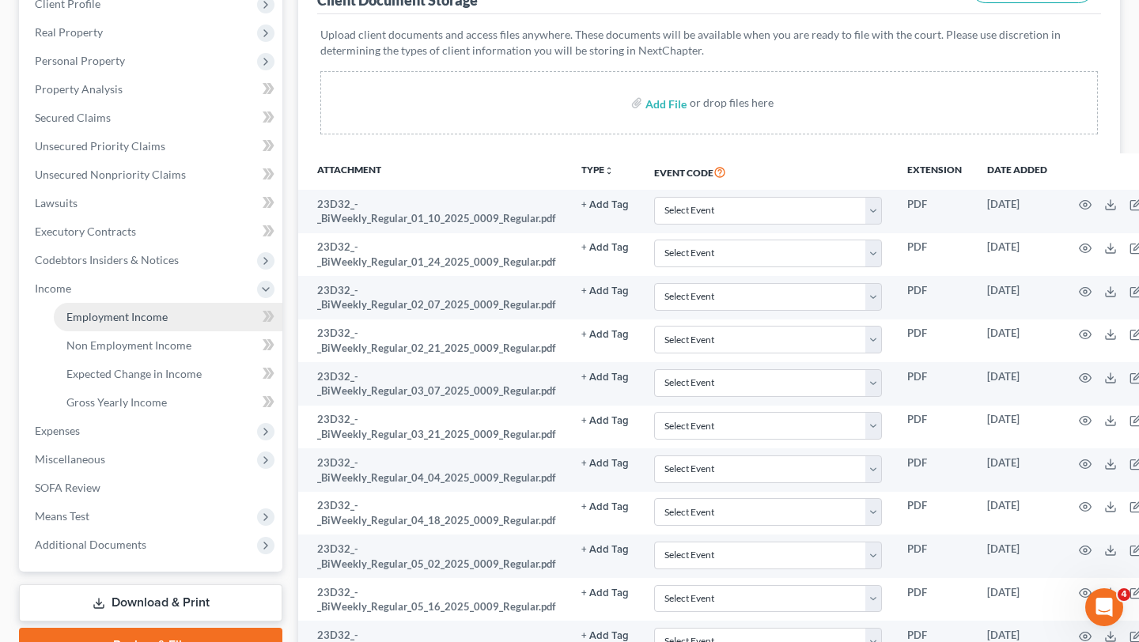
click at [147, 321] on span "Employment Income" at bounding box center [116, 316] width 101 height 13
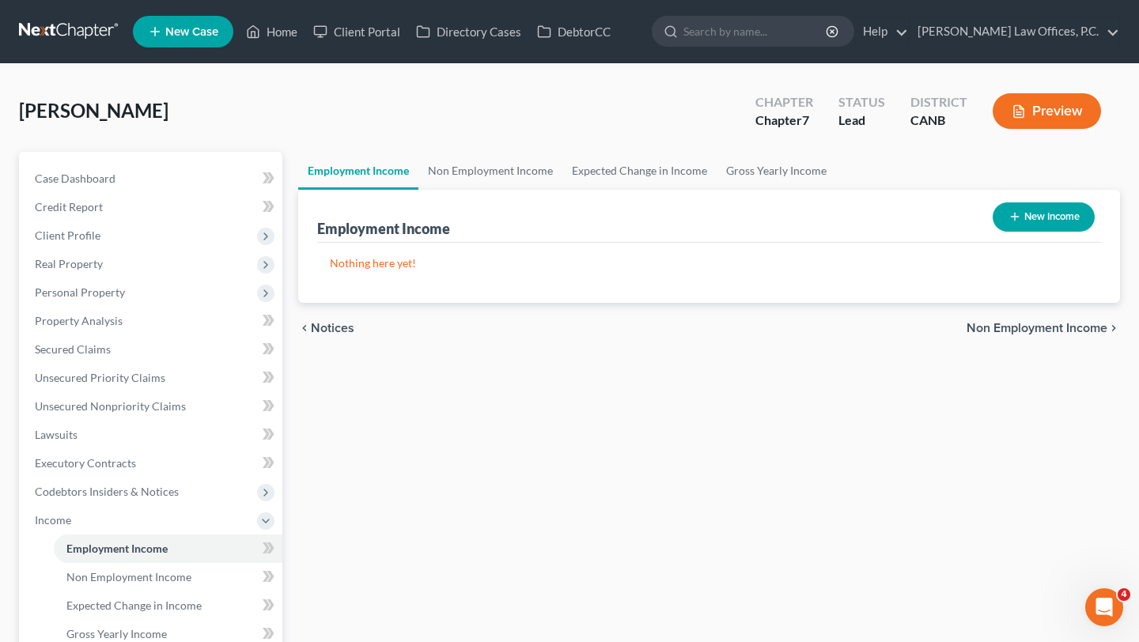
click at [1023, 212] on button "New Income" at bounding box center [1044, 217] width 102 height 29
select select "0"
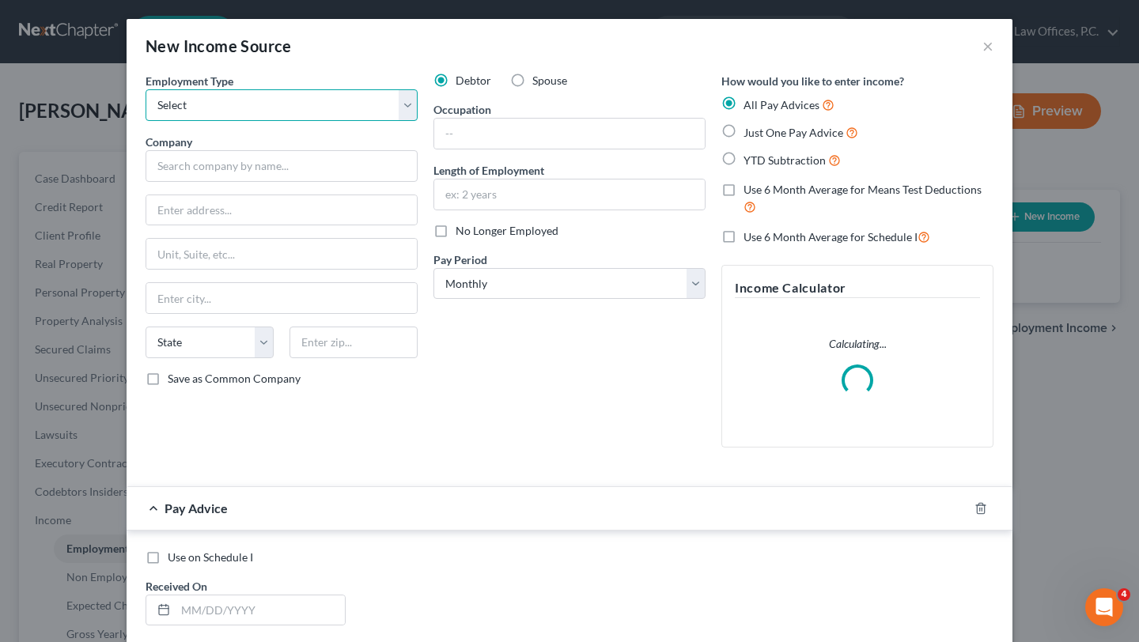
click at [296, 111] on select "Select Full or Part Time Employment Self Employment" at bounding box center [282, 105] width 272 height 32
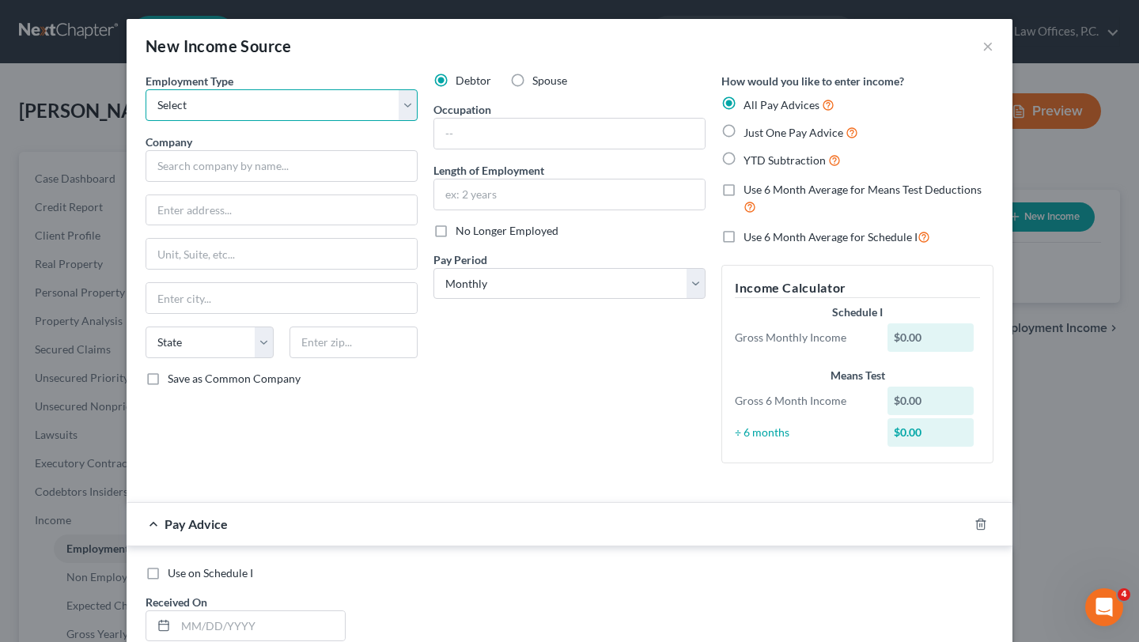
select select "0"
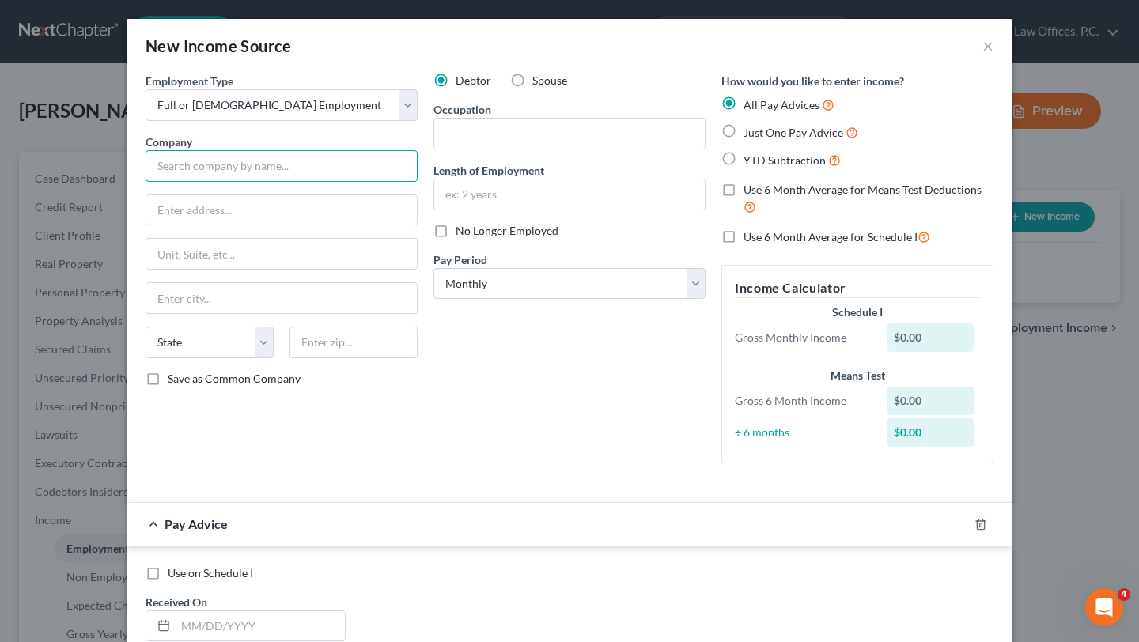
click at [285, 172] on input "text" at bounding box center [282, 166] width 272 height 32
type input "Service West Inc"
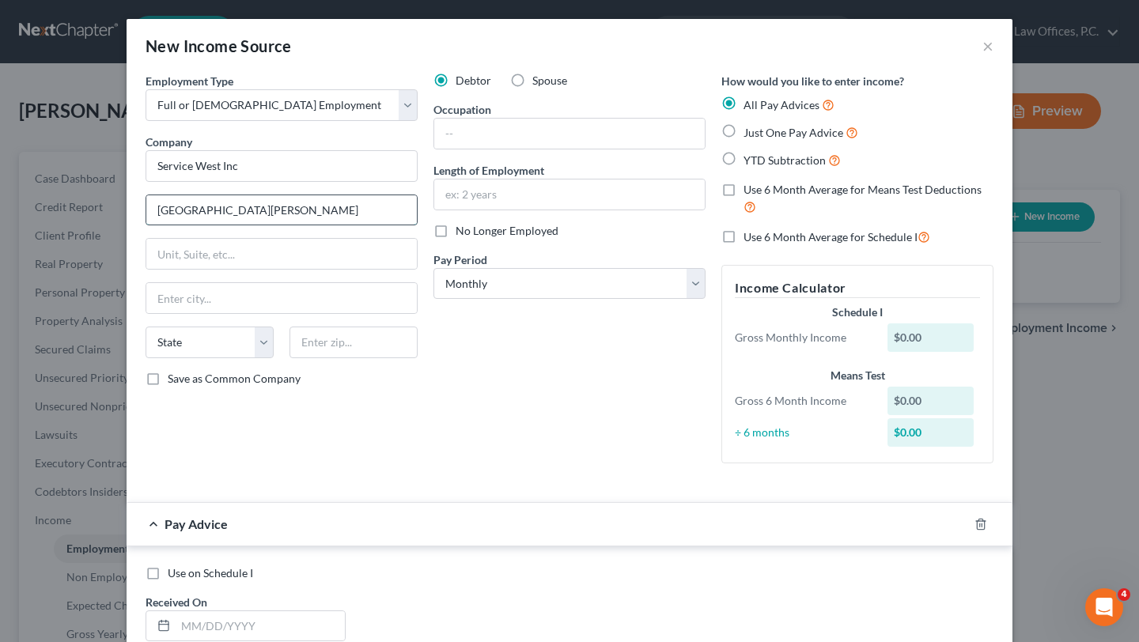
click at [160, 211] on input "054 Burroughs Ave" at bounding box center [281, 210] width 271 height 30
click at [347, 203] on input "2054 Burroughs Ave" at bounding box center [281, 210] width 271 height 30
type input "2054 Burroughs Ave"
click at [298, 252] on input "text" at bounding box center [281, 254] width 271 height 30
type input "San Le"
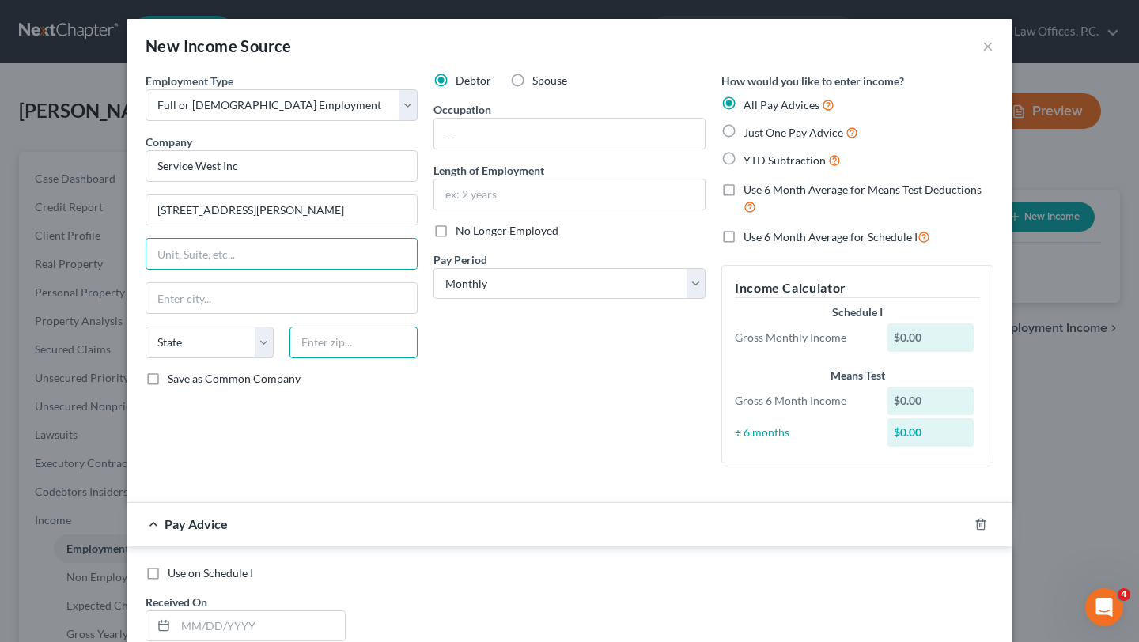
click at [369, 351] on input "text" at bounding box center [354, 343] width 128 height 32
type input "94577"
type input "San Leandro"
select select "4"
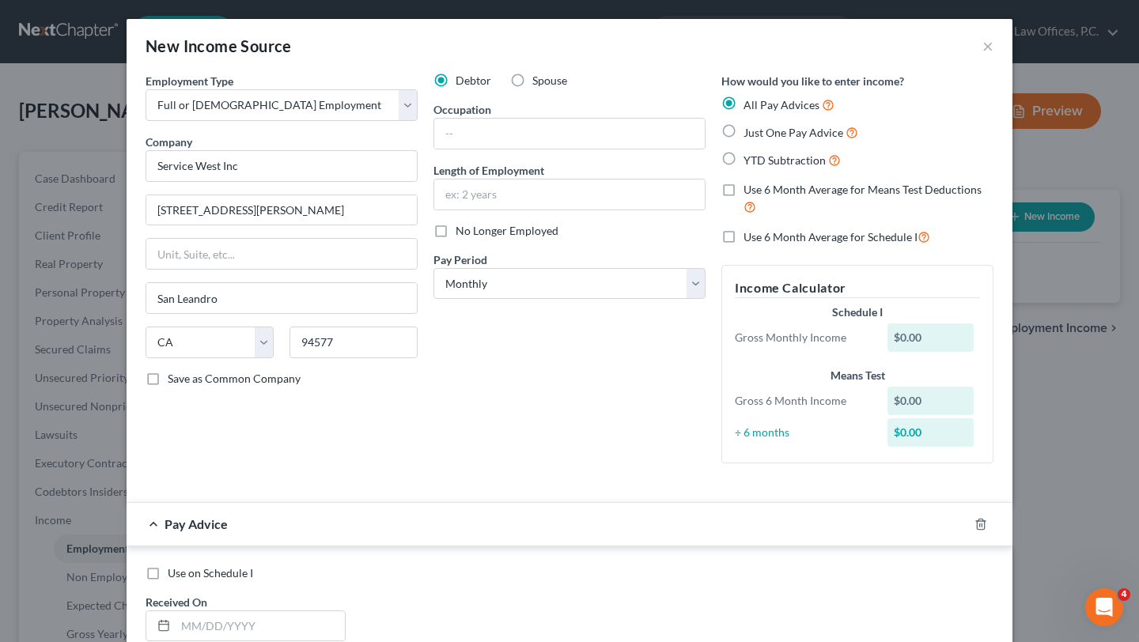
click at [577, 399] on div "Debtor Spouse Occupation Length of Employment No Longer Employed Pay Period * S…" at bounding box center [570, 274] width 288 height 403
click at [517, 291] on select "Select Monthly Twice Monthly Every Other Week Weekly" at bounding box center [570, 284] width 272 height 32
select select "3"
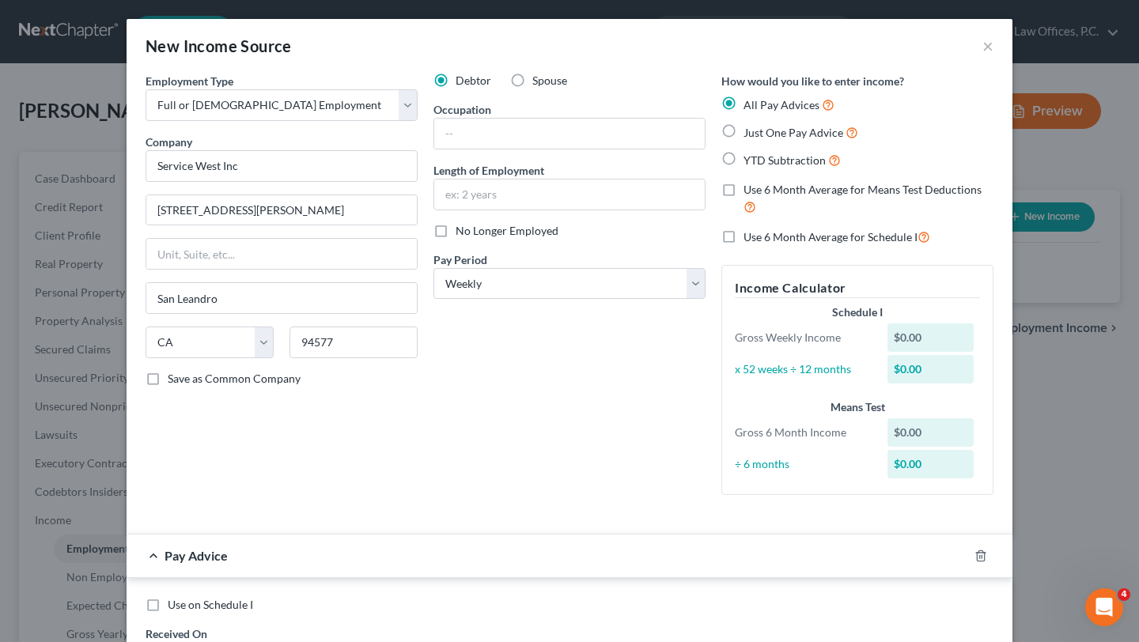
click at [503, 389] on div "Debtor Spouse Occupation Length of Employment No Longer Employed Pay Period * S…" at bounding box center [570, 290] width 288 height 435
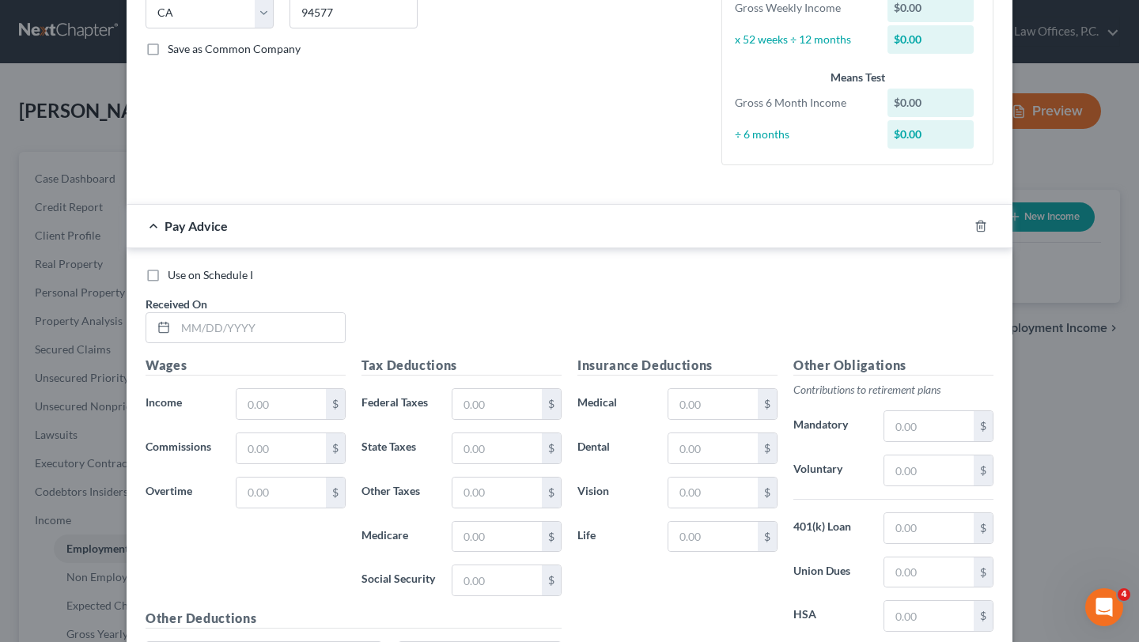
scroll to position [333, 0]
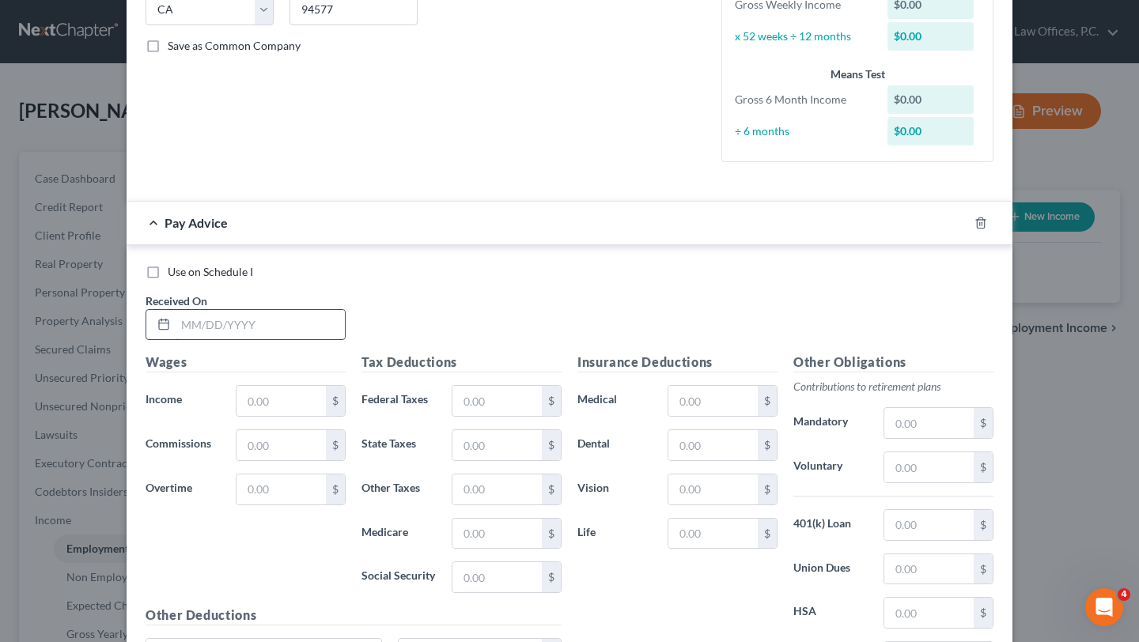
click at [288, 324] on input "text" at bounding box center [260, 325] width 169 height 30
type input "1/3/2025"
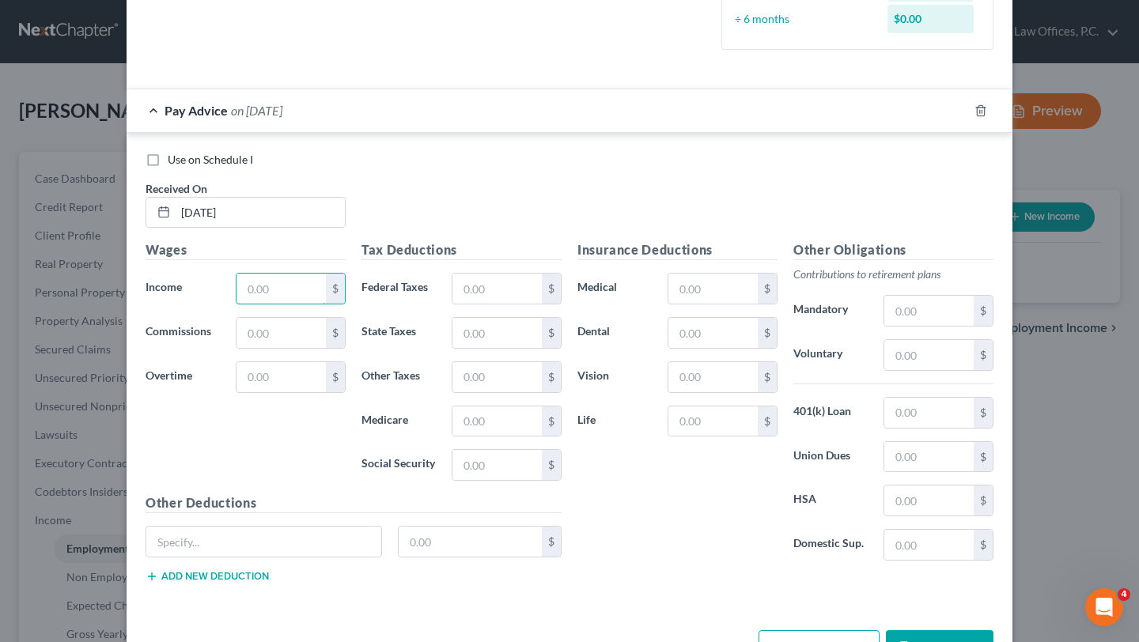
scroll to position [451, 0]
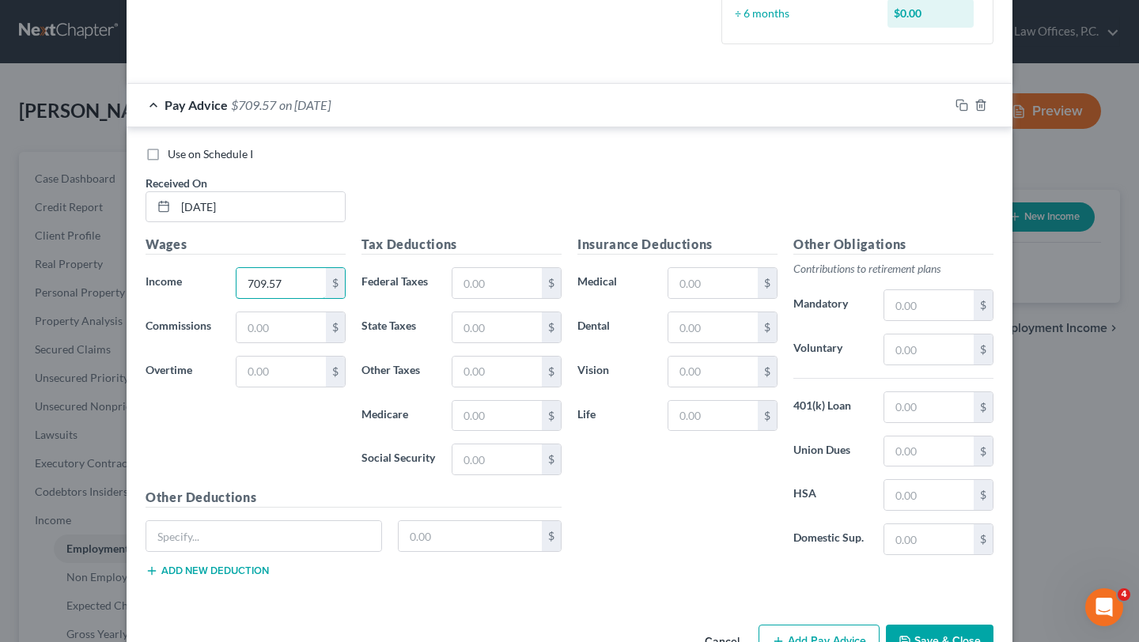
type input "709.57"
type input "45.95"
type input "13.47"
type input "8.51"
type input "10.29"
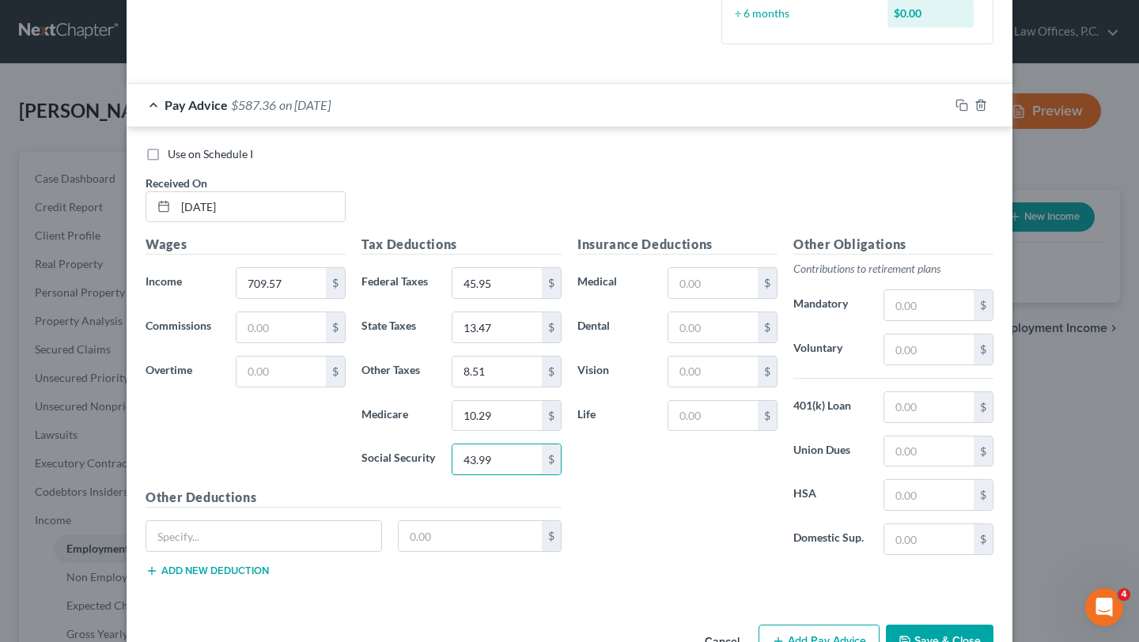
type input "43.99"
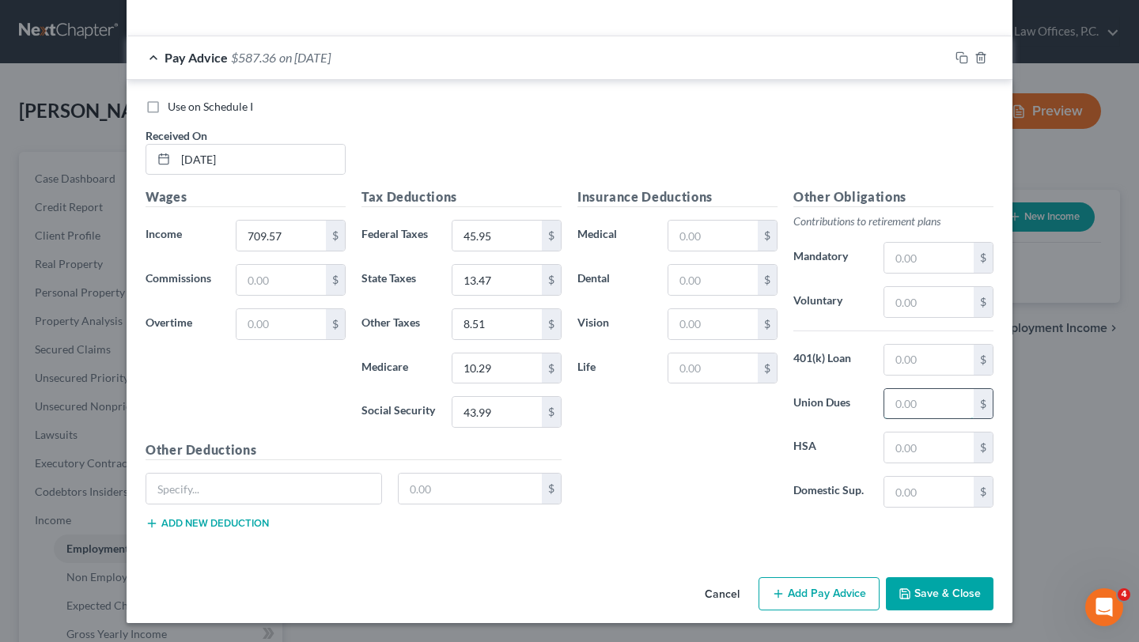
click at [914, 396] on input "text" at bounding box center [928, 404] width 89 height 30
type input "68.64"
click at [728, 483] on div "Insurance Deductions Medical $ Dental $ Vision $ Life $" at bounding box center [678, 353] width 216 height 333
click at [798, 581] on button "Add Pay Advice" at bounding box center [819, 593] width 121 height 33
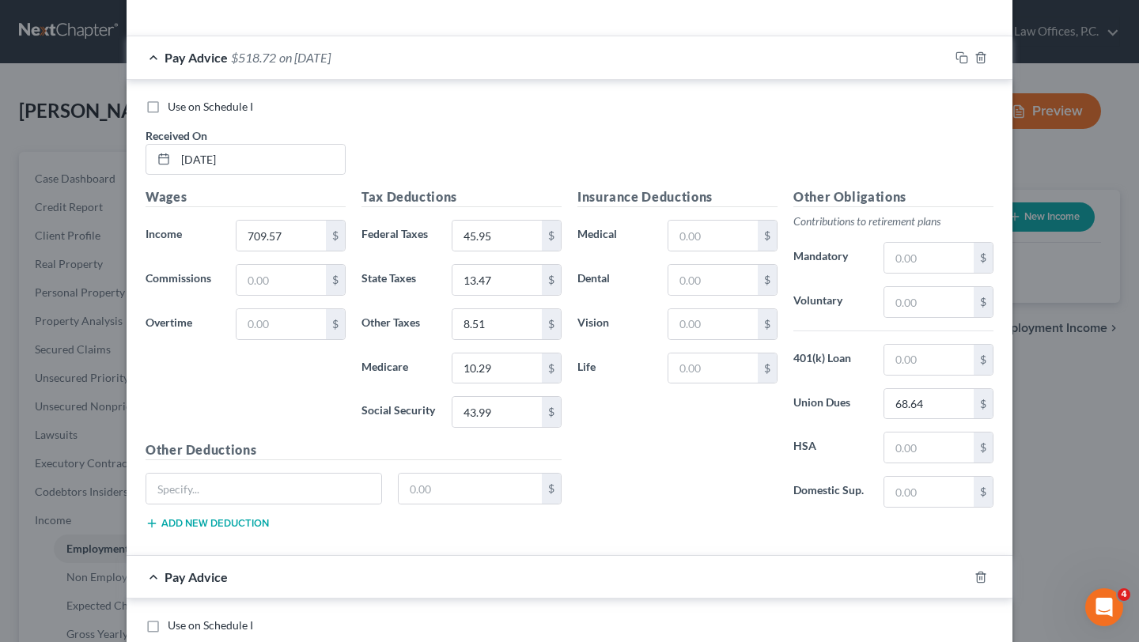
scroll to position [1017, 0]
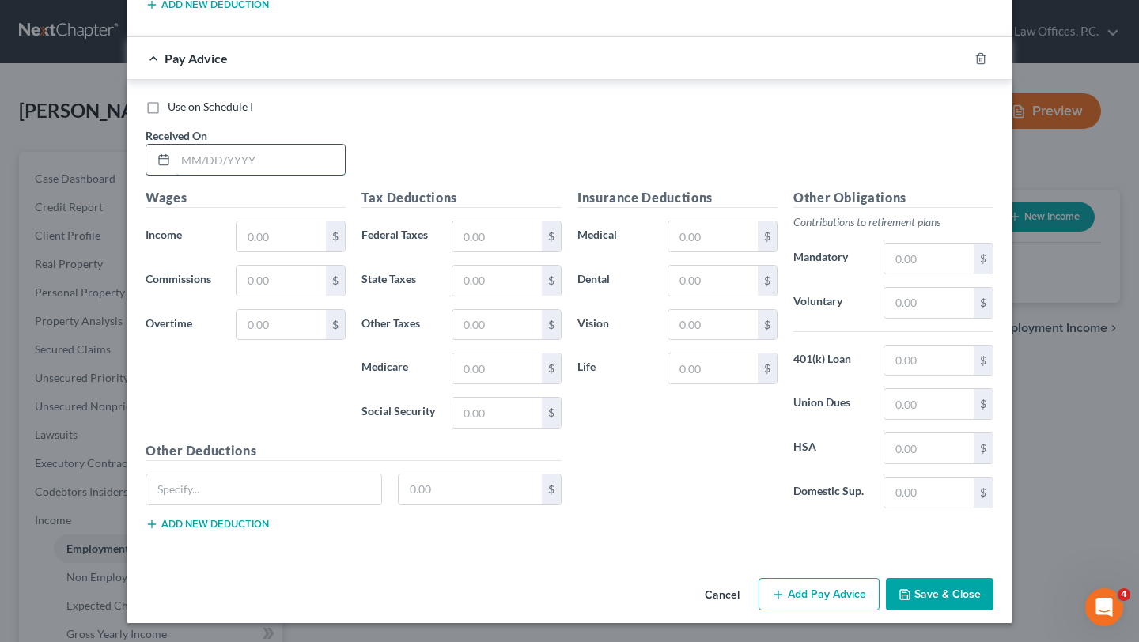
click at [303, 157] on input "text" at bounding box center [260, 160] width 169 height 30
type input "1/10/2025"
type input "791.43"
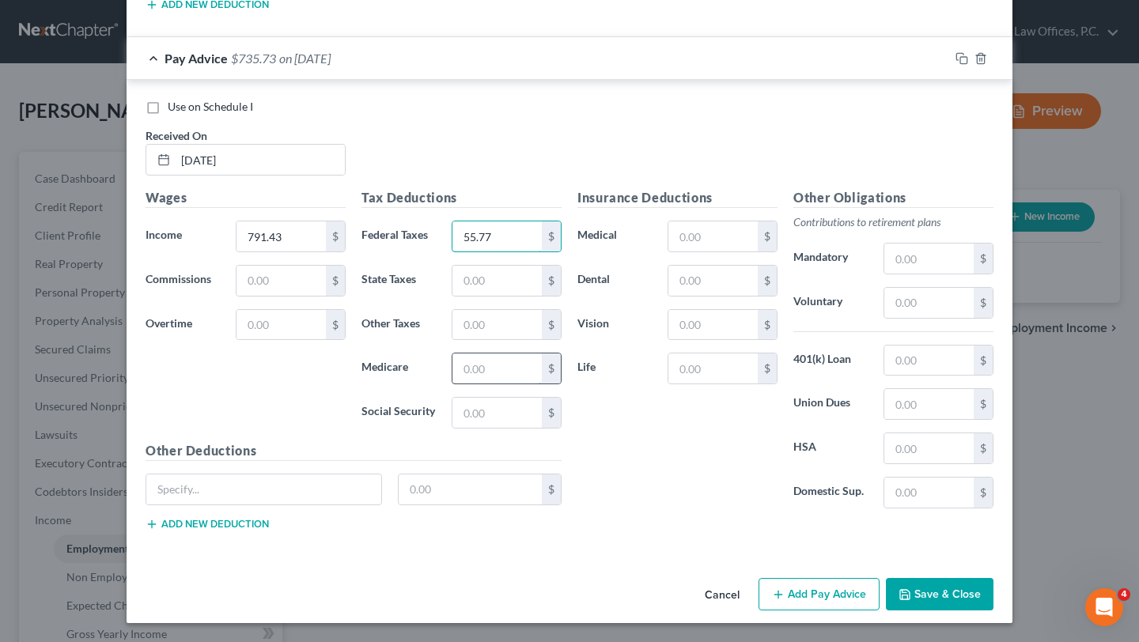
type input "55.77"
type input "17.07"
type input "9.50"
type input "11.48"
type input "49.07"
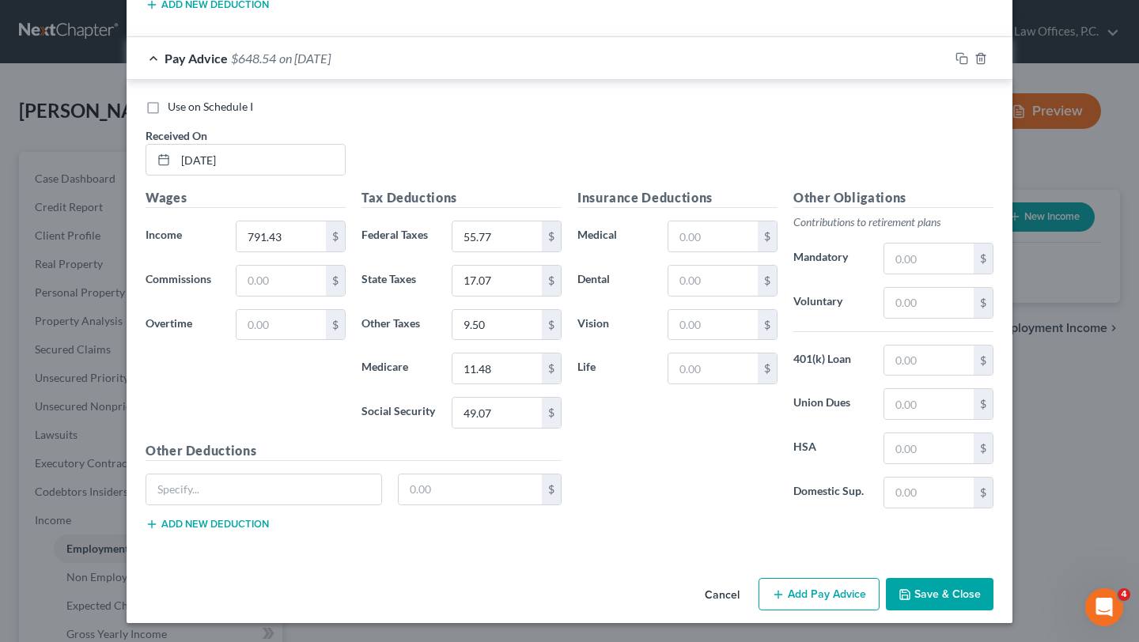
click at [628, 293] on label "Dental" at bounding box center [615, 281] width 90 height 32
click at [912, 413] on input "text" at bounding box center [928, 404] width 89 height 30
type input "76.56"
click at [787, 463] on label "HSA" at bounding box center [831, 449] width 90 height 32
click at [797, 596] on button "Add Pay Advice" at bounding box center [819, 594] width 121 height 33
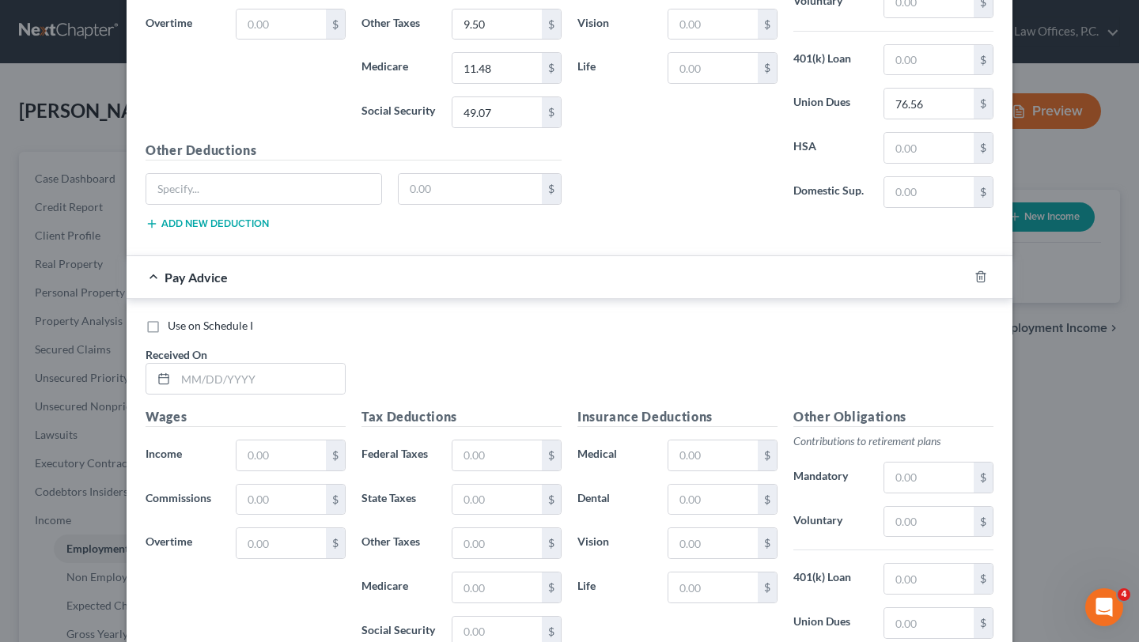
scroll to position [1502, 0]
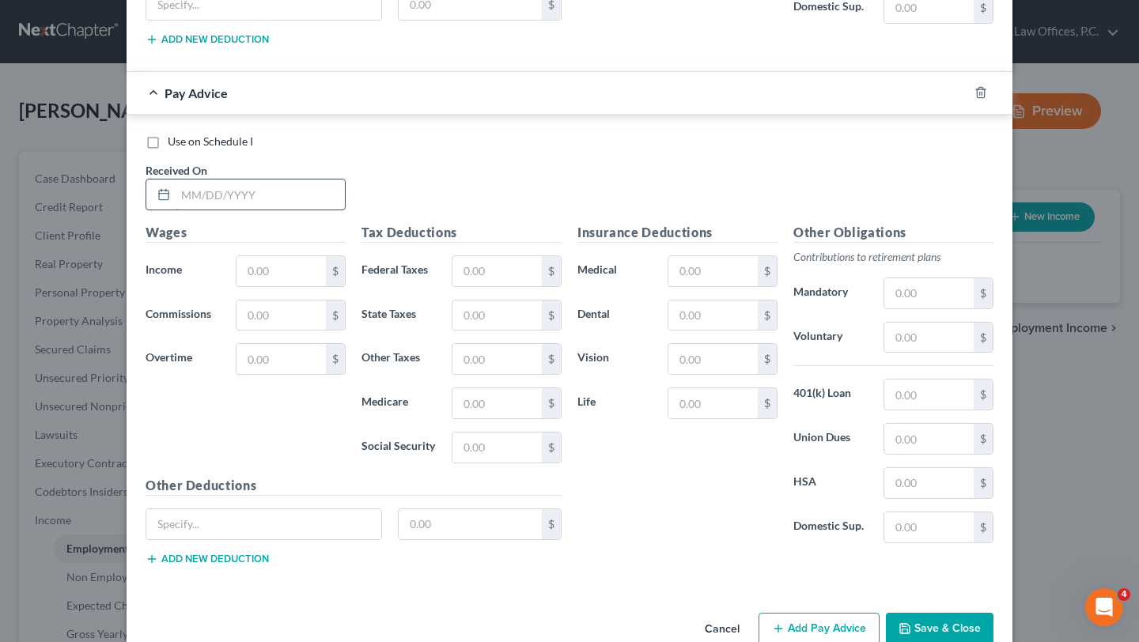
click at [287, 197] on input "text" at bounding box center [260, 195] width 169 height 30
type input "1/17/2025"
type input "996.13"
type input "0"
type input "80.33"
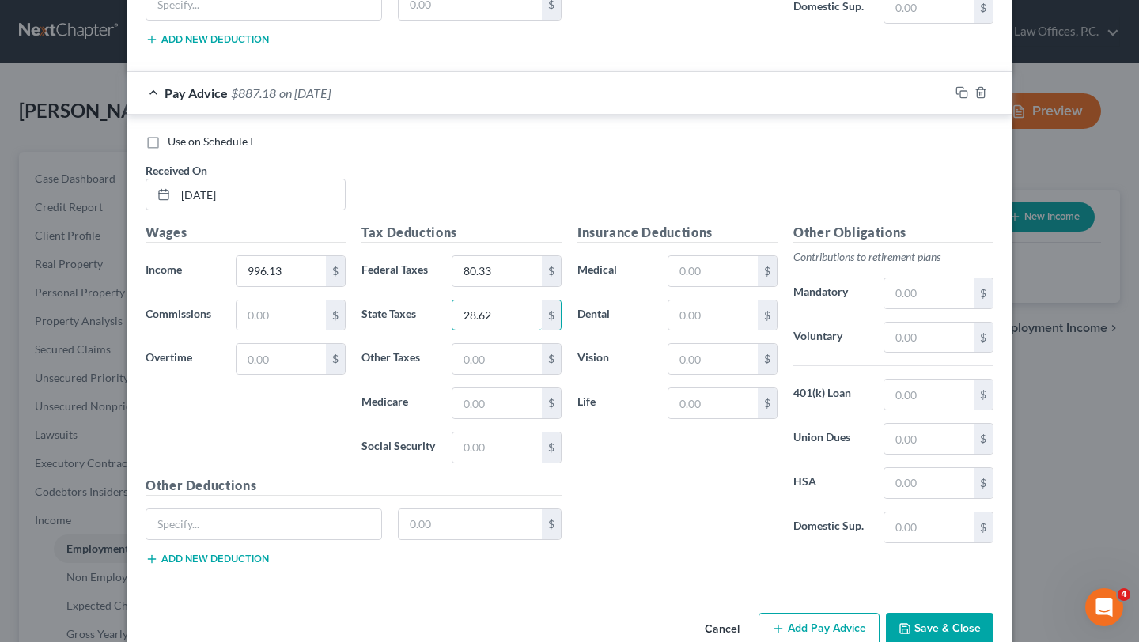
type input "28.62"
type input "11.95"
type input "14.44"
type input "61.76"
click at [908, 410] on div "$" at bounding box center [939, 395] width 110 height 32
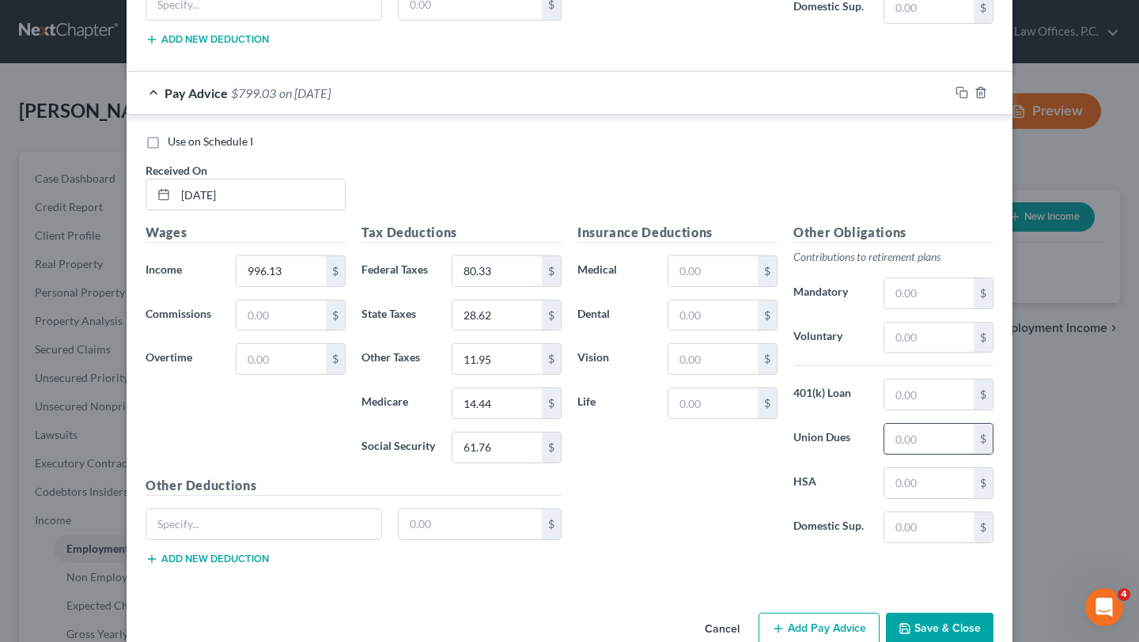
click at [908, 430] on input "text" at bounding box center [928, 439] width 89 height 30
type input "96.36"
click at [689, 485] on div "Insurance Deductions Medical $ Dental $ Vision $ Life $" at bounding box center [678, 389] width 216 height 333
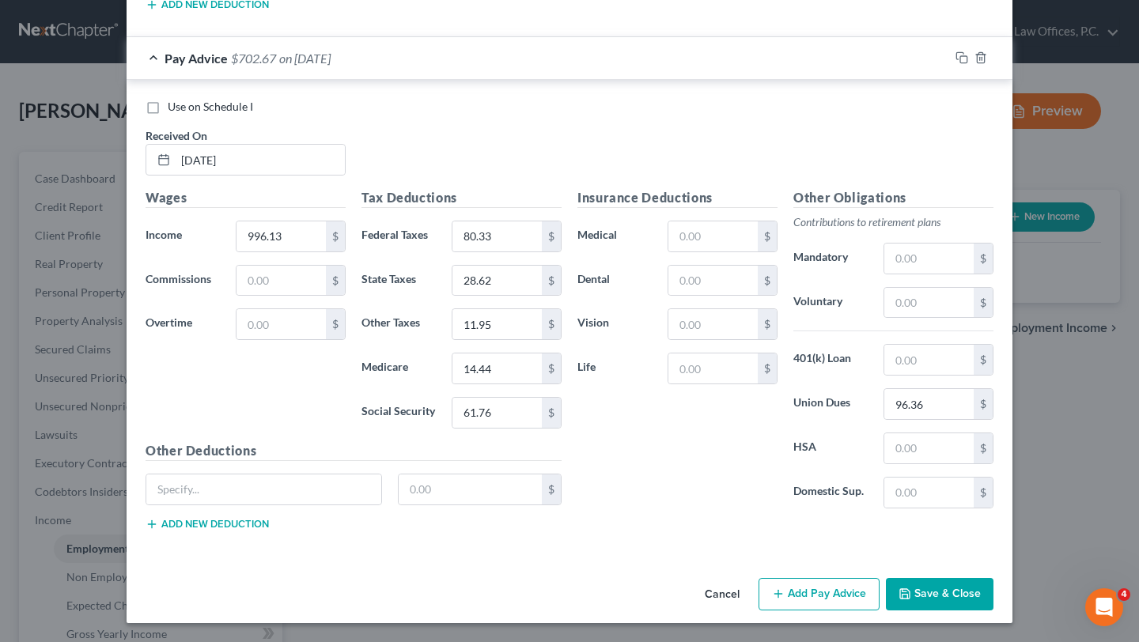
click at [822, 605] on button "Add Pay Advice" at bounding box center [819, 594] width 121 height 33
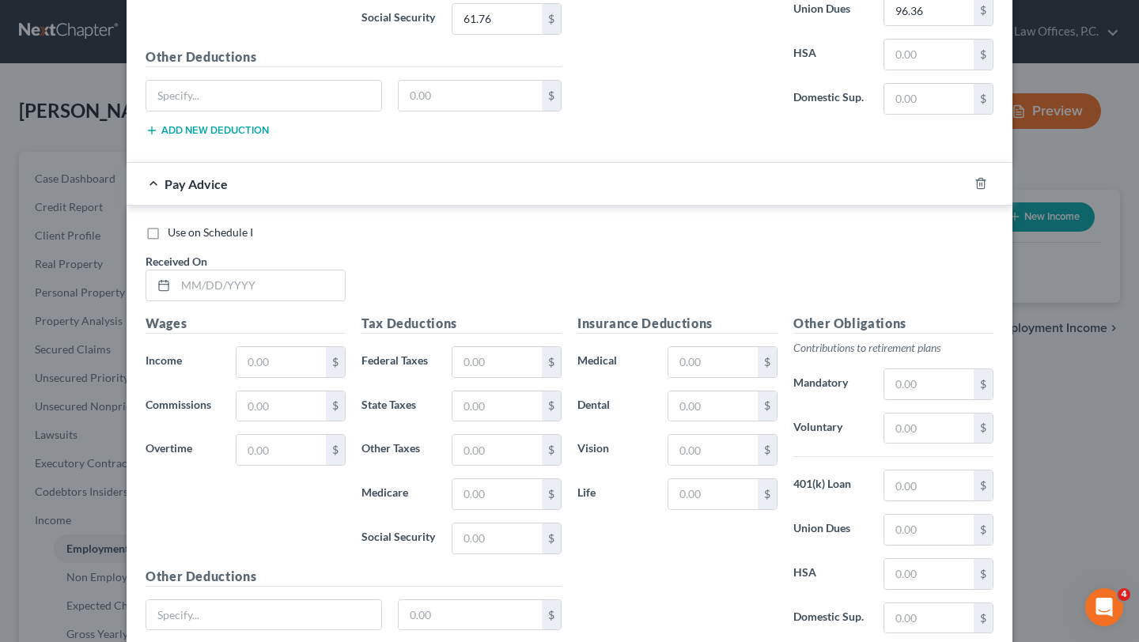
scroll to position [2057, 0]
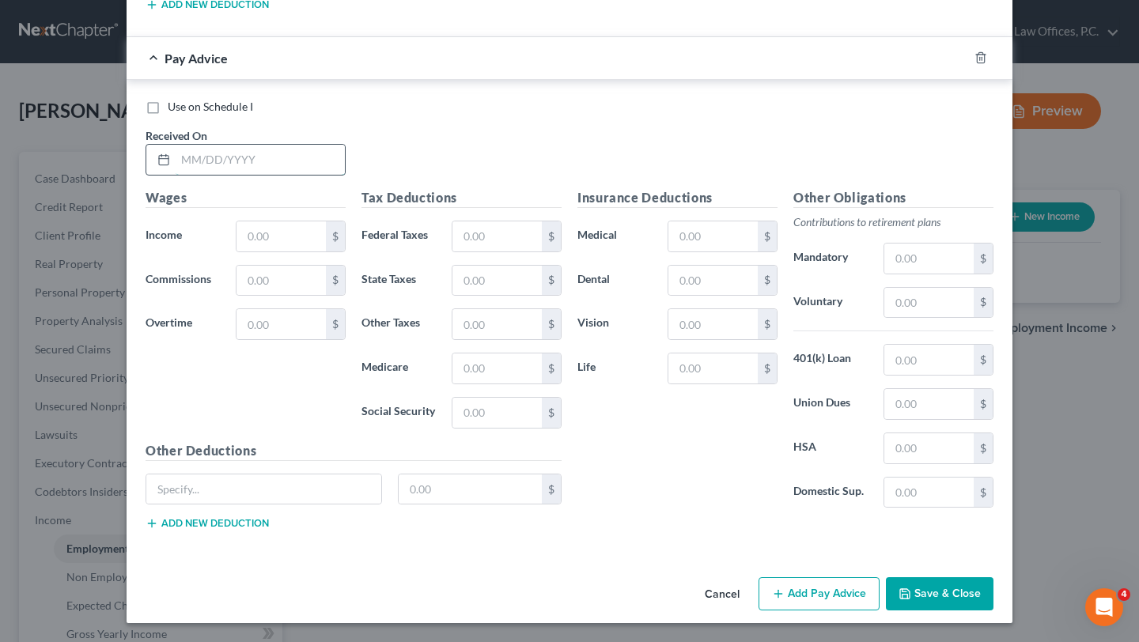
click at [266, 158] on input "text" at bounding box center [260, 160] width 169 height 30
type input "1/24/2025"
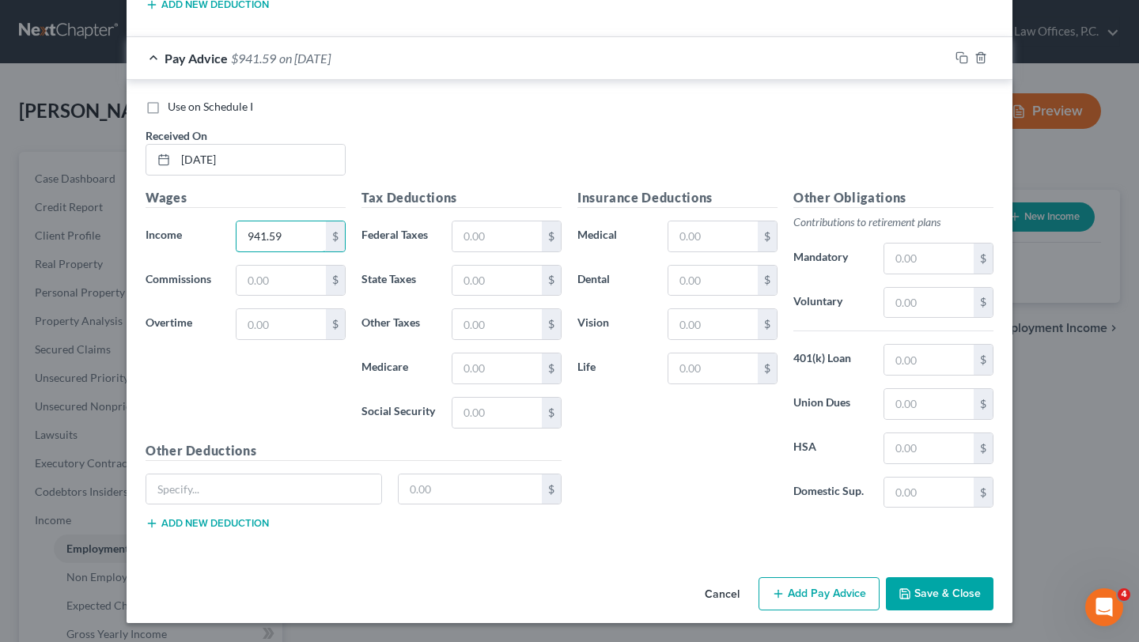
type input "941.59"
type input "73.79"
click at [294, 304] on div "Wages Income * 941.59 $ Commissions 73.79 $ Overtime $" at bounding box center [246, 314] width 216 height 253
click at [296, 278] on input "73.79" at bounding box center [281, 281] width 89 height 30
click at [499, 251] on input "text" at bounding box center [497, 237] width 89 height 30
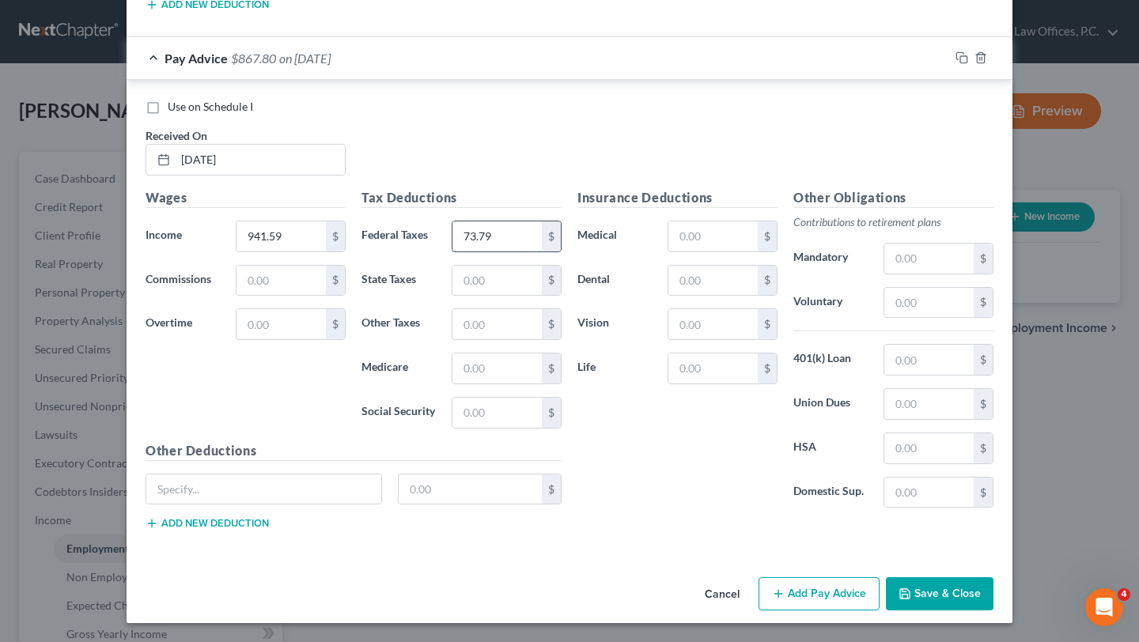
type input "73.79"
type input "25.02"
type input "11.30"
type input "13.65"
type input "58.38"
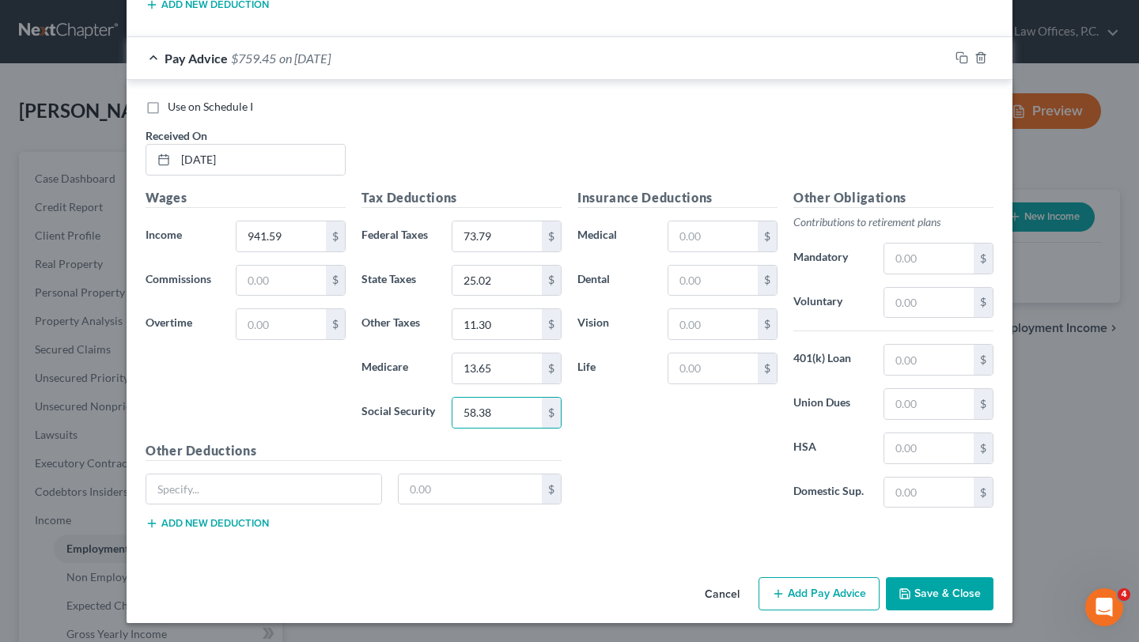
click at [443, 147] on div "Use on Schedule I Received On * 1/24/2025" at bounding box center [570, 143] width 864 height 89
click at [608, 384] on div "Insurance Deductions Medical $ Dental $ Vision $ Life $" at bounding box center [678, 354] width 216 height 333
drag, startPoint x: 577, startPoint y: 195, endPoint x: 732, endPoint y: 197, distance: 154.3
click at [732, 198] on h5 "Insurance Deductions" at bounding box center [677, 198] width 200 height 20
click at [732, 197] on h5 "Insurance Deductions" at bounding box center [677, 198] width 200 height 20
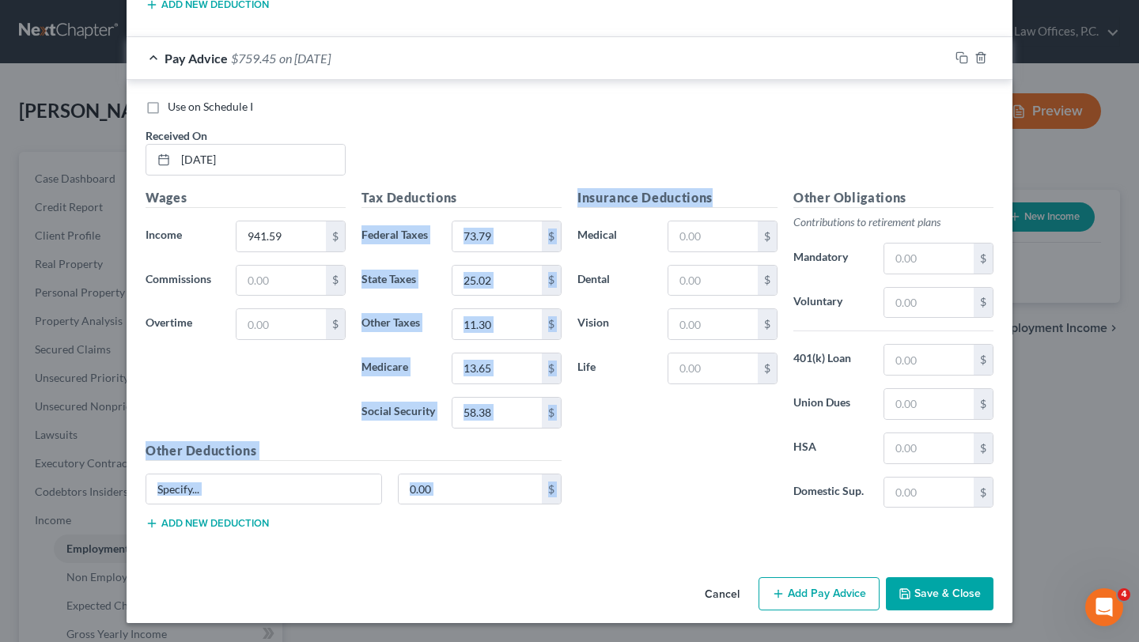
drag, startPoint x: 735, startPoint y: 198, endPoint x: 566, endPoint y: 195, distance: 169.3
click at [566, 195] on div "Wages Income * 941.59 $ Commissions $ Overtime $ Tax Deductions Federal Taxes 7…" at bounding box center [570, 365] width 864 height 355
click at [566, 195] on div "Tax Deductions Federal Taxes 73.79 $ State Taxes 25.02 $ Other Taxes 11.30 $ Me…" at bounding box center [462, 314] width 216 height 253
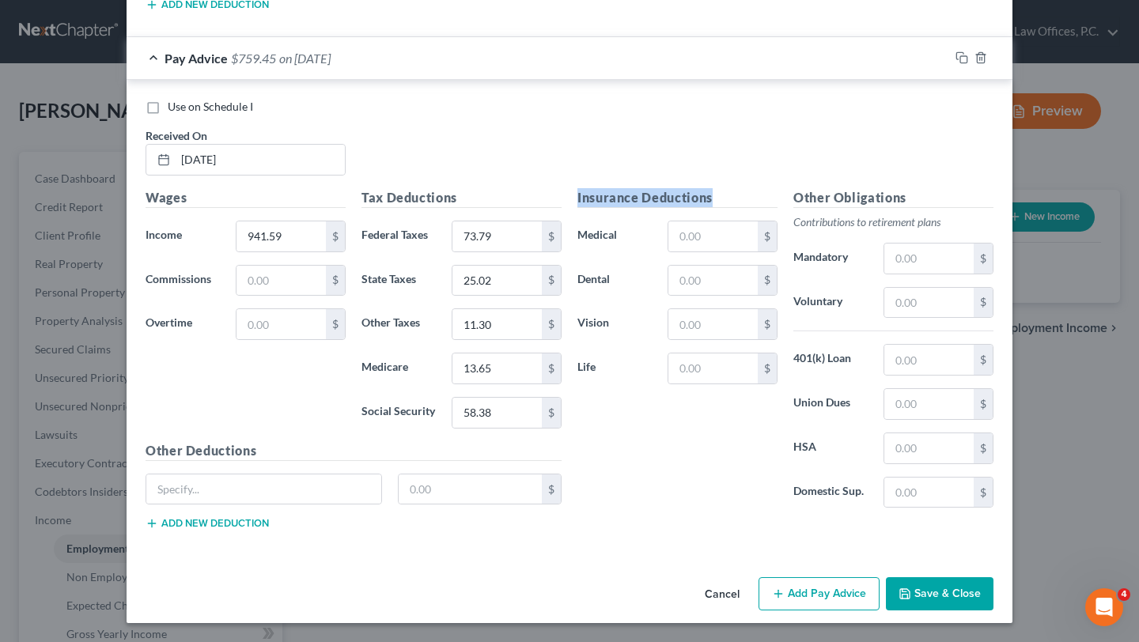
drag, startPoint x: 577, startPoint y: 195, endPoint x: 740, endPoint y: 194, distance: 163.8
click at [740, 194] on h5 "Insurance Deductions" at bounding box center [677, 198] width 200 height 20
click at [897, 406] on input "text" at bounding box center [928, 404] width 89 height 30
type input "91.08"
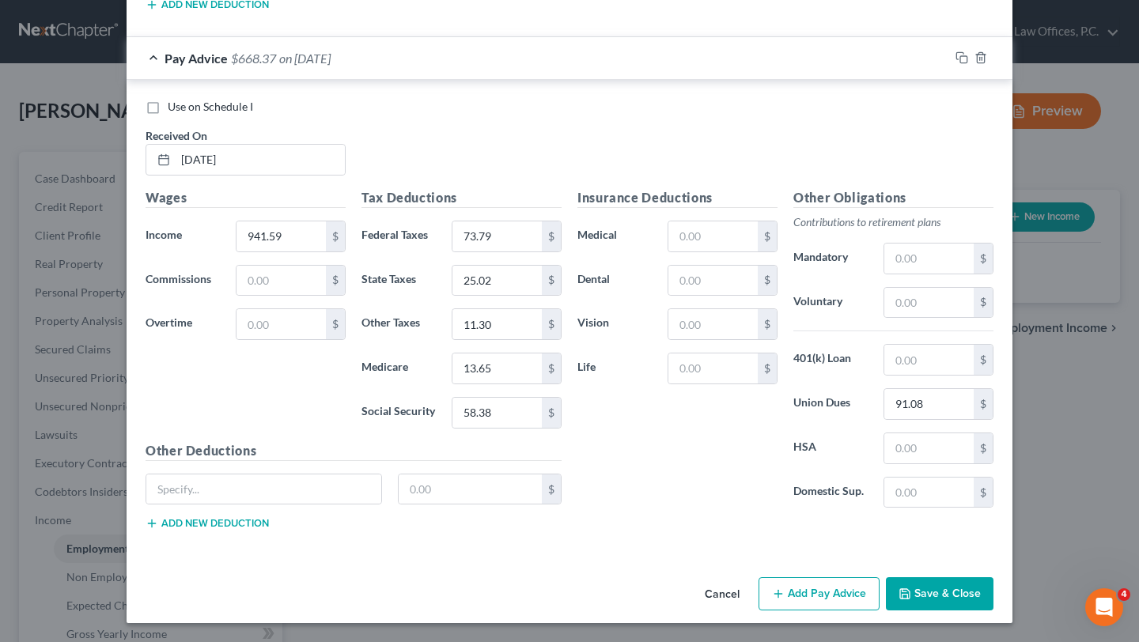
click at [824, 595] on button "Add Pay Advice" at bounding box center [819, 593] width 121 height 33
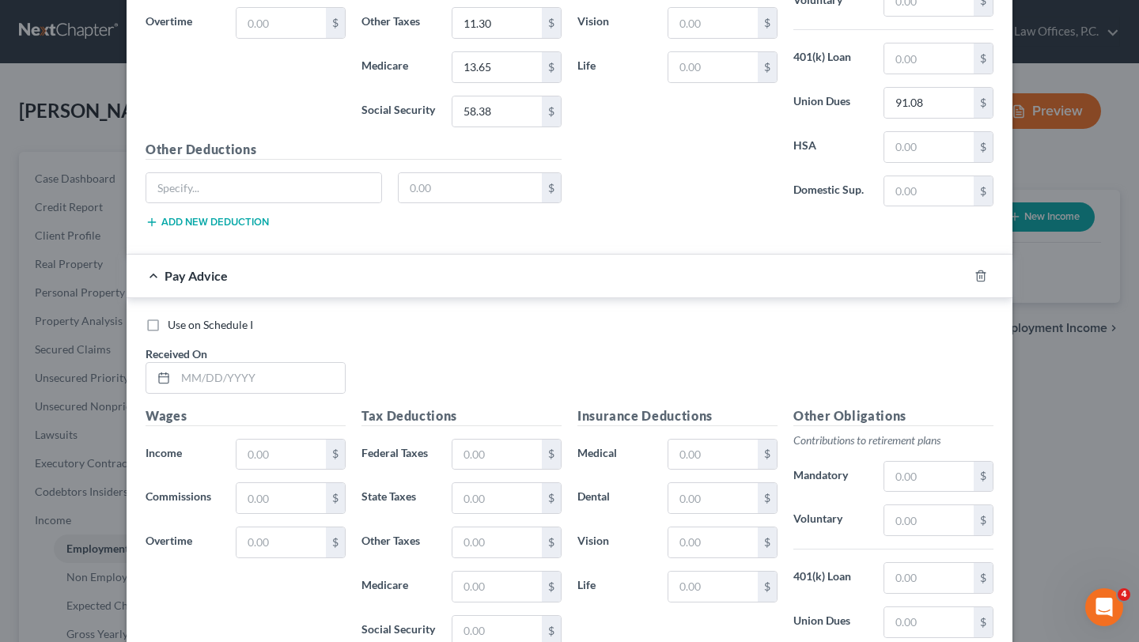
scroll to position [2446, 0]
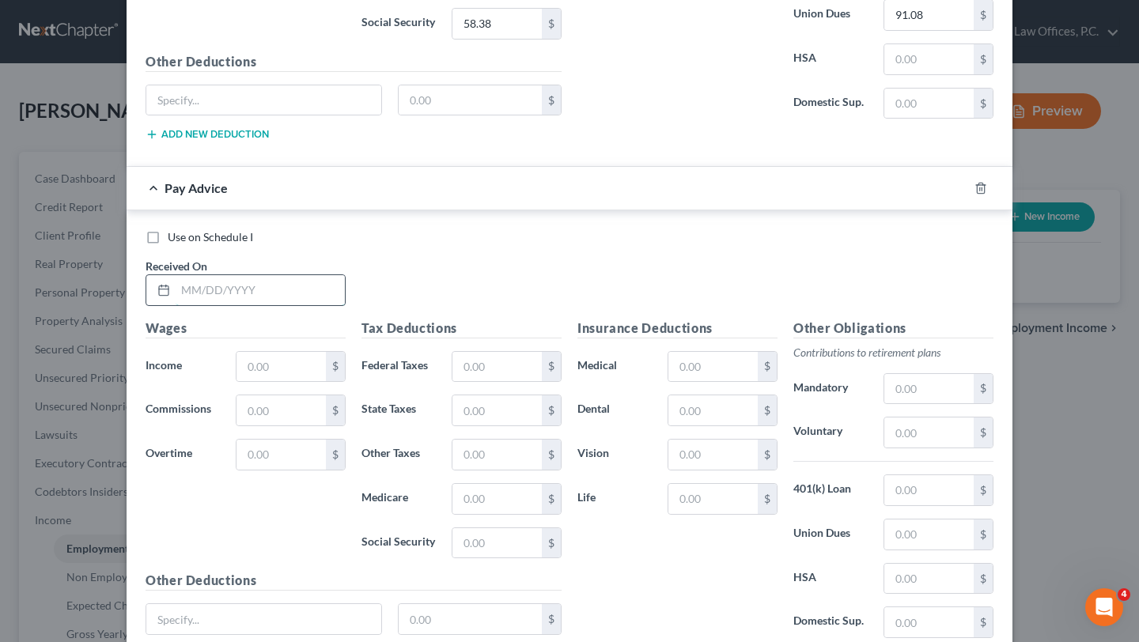
click at [256, 290] on input "text" at bounding box center [260, 290] width 169 height 30
type input "1/31/2025"
type input "805.09"
type input "57.41"
type input "17.67"
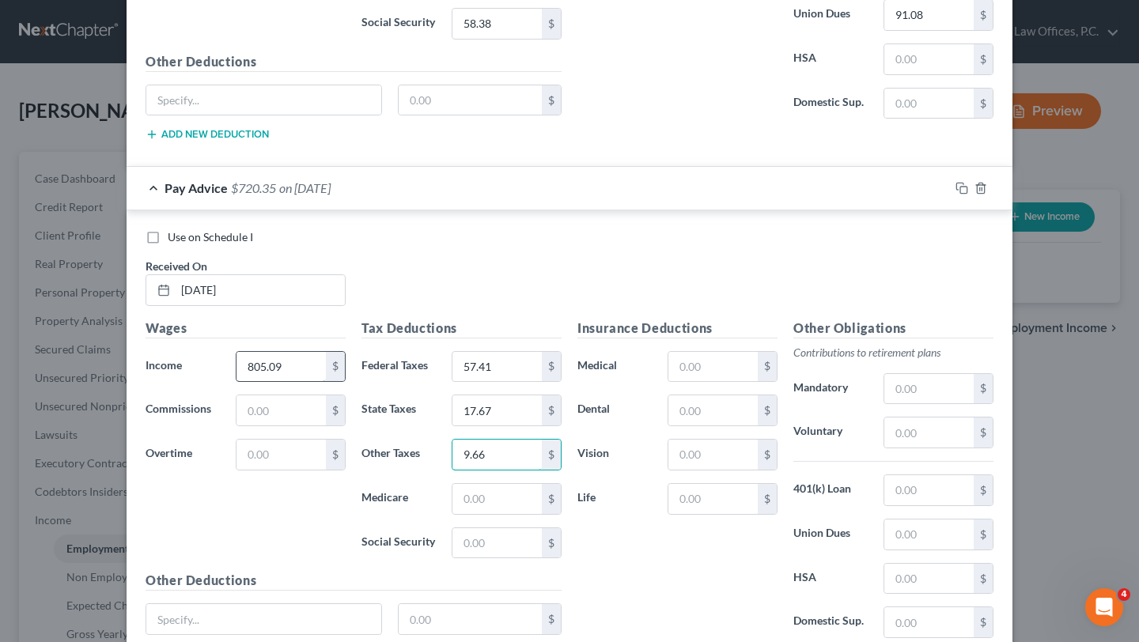
type input "9.66"
type input "11.67"
type input "49.92"
click at [547, 252] on div "Use on Schedule I Received On * 1/31/2025" at bounding box center [570, 273] width 864 height 89
click at [912, 535] on input "text" at bounding box center [928, 535] width 89 height 30
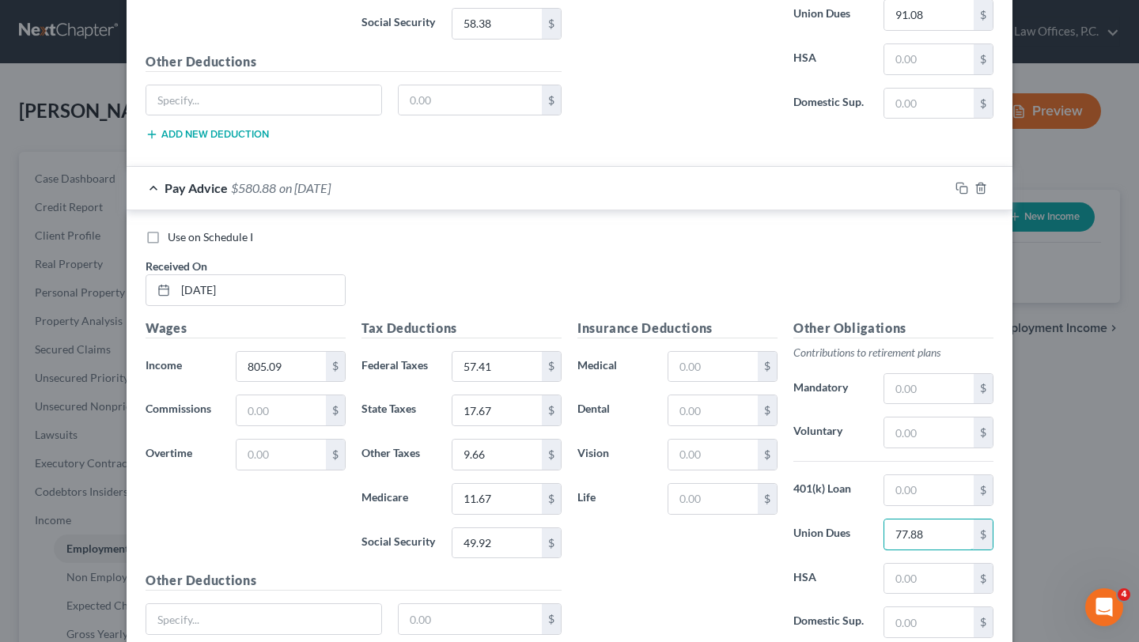
type input "77.88"
click at [721, 572] on div "Insurance Deductions Medical $ Dental $ Vision $ Life $" at bounding box center [678, 485] width 216 height 333
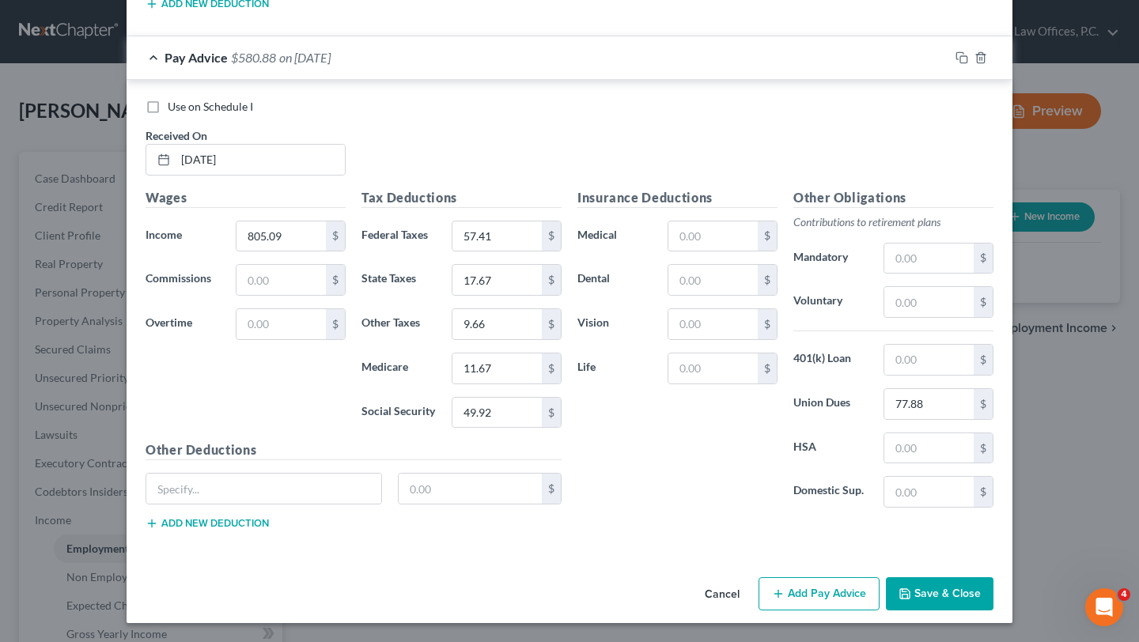
click at [920, 589] on button "Save & Close" at bounding box center [940, 593] width 108 height 33
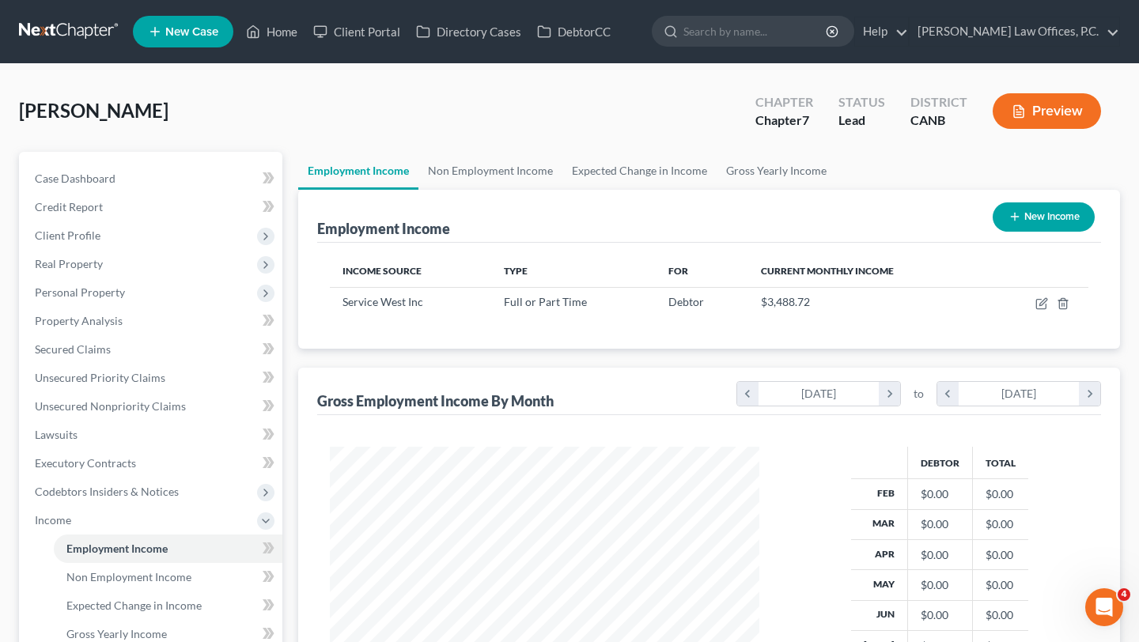
scroll to position [67, 0]
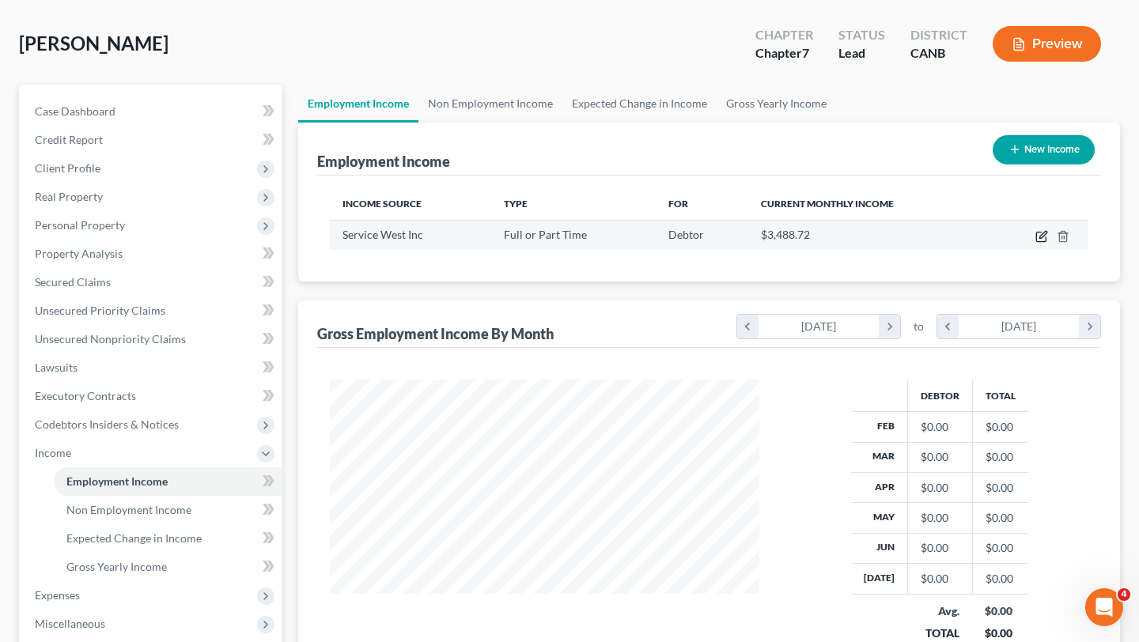
click at [1036, 236] on icon "button" at bounding box center [1042, 236] width 13 height 13
select select "0"
select select "4"
select select "3"
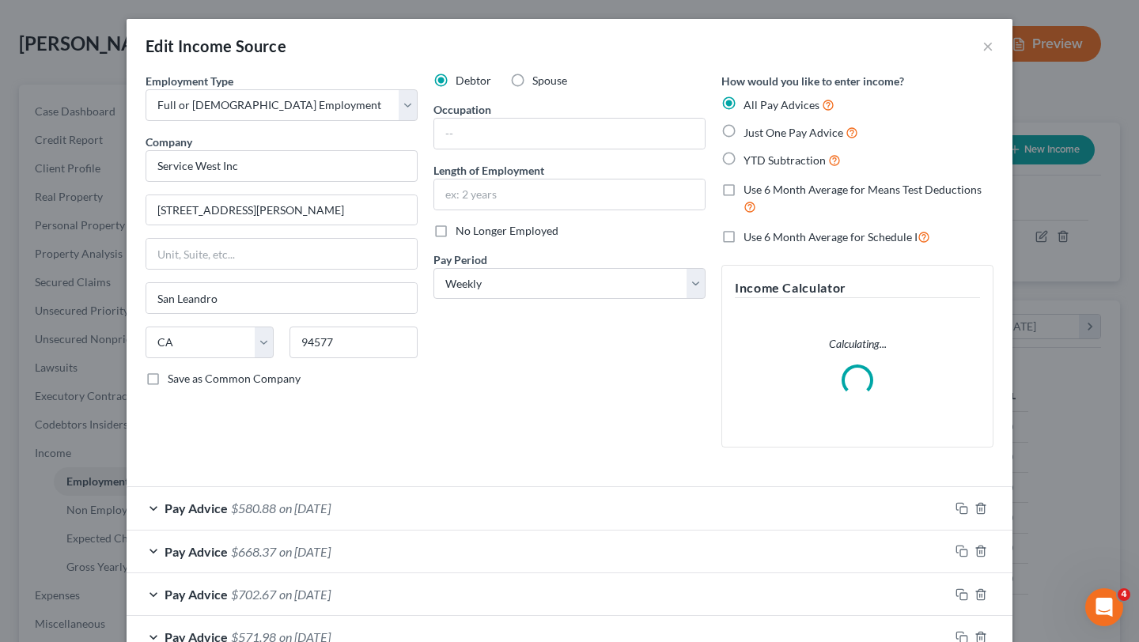
click at [524, 239] on div "Debtor Spouse Occupation Length of Employment No Longer Employed Pay Period * S…" at bounding box center [570, 267] width 288 height 388
click at [524, 225] on span "No Longer Employed" at bounding box center [507, 230] width 103 height 13
click at [472, 225] on input "No Longer Employed" at bounding box center [467, 228] width 10 height 10
checkbox input "true"
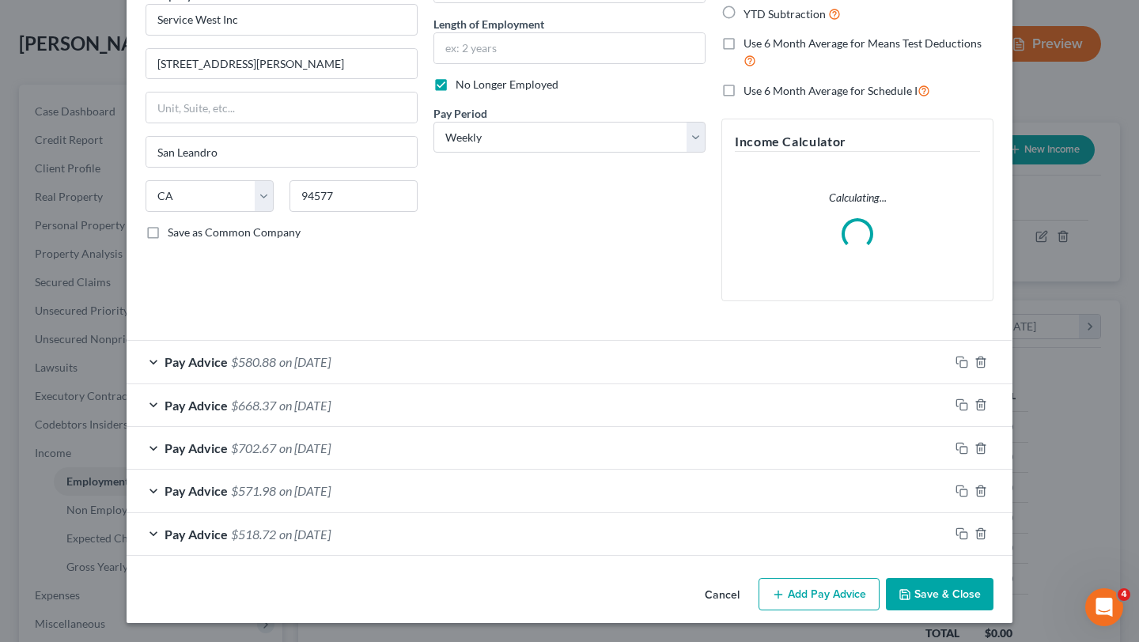
click at [922, 602] on button "Save & Close" at bounding box center [940, 594] width 108 height 33
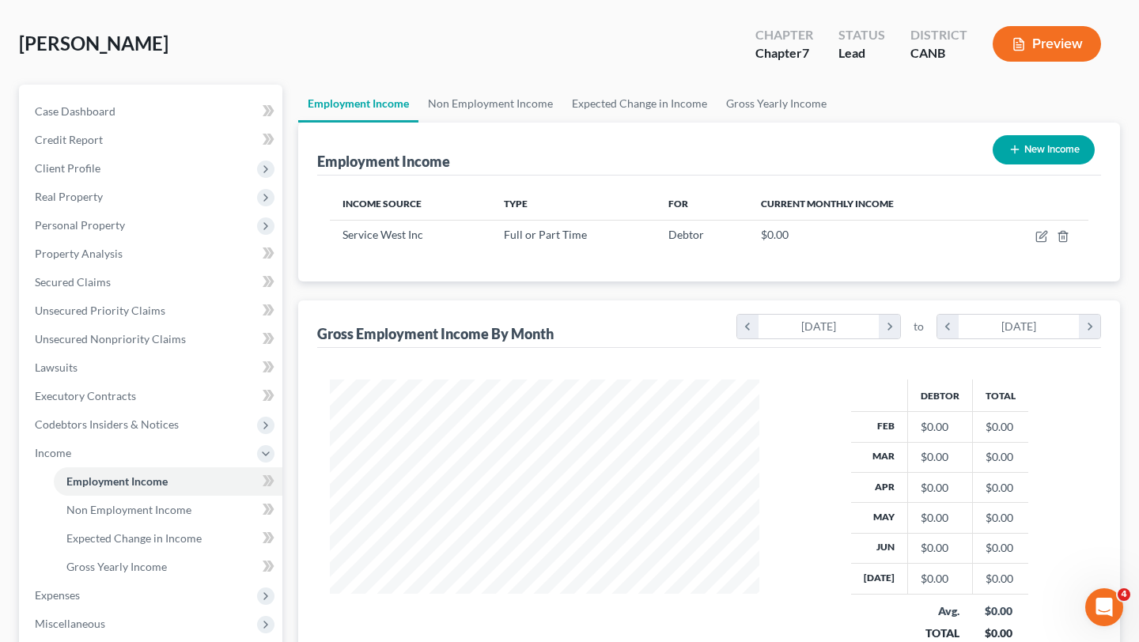
click at [1025, 140] on button "New Income" at bounding box center [1044, 149] width 102 height 29
select select "0"
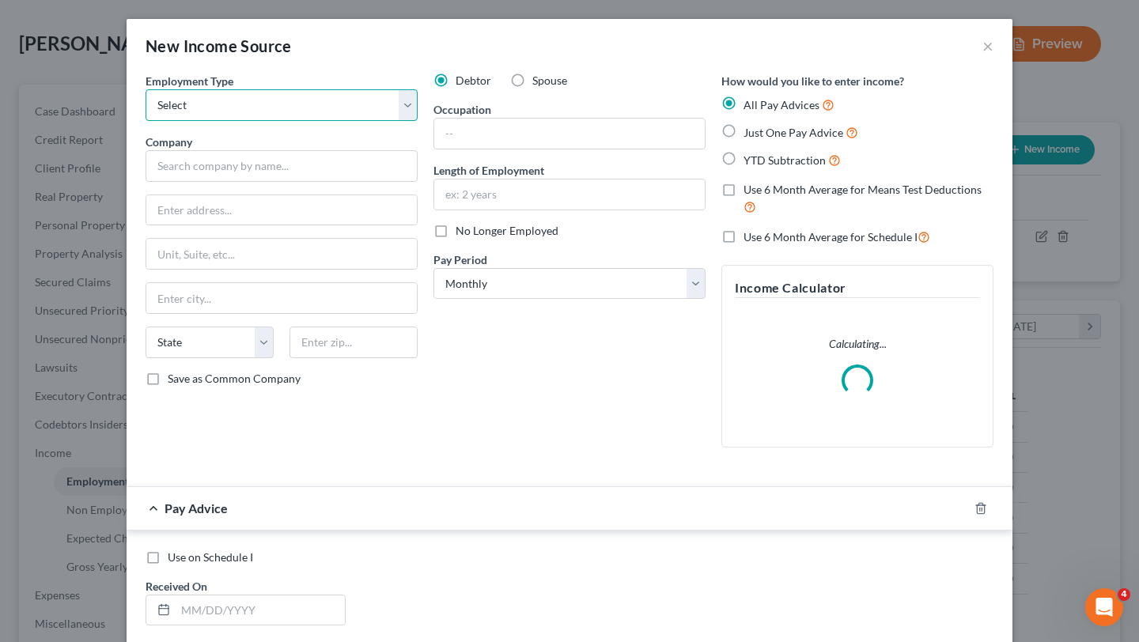
click at [346, 93] on select "Select Full or Part Time Employment Self Employment" at bounding box center [282, 105] width 272 height 32
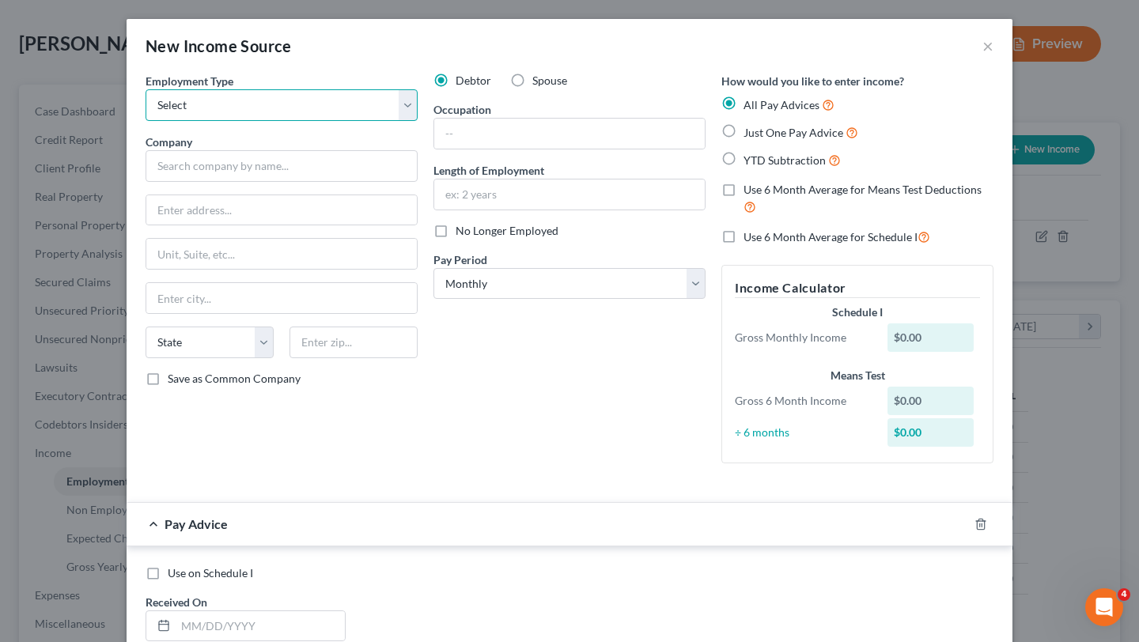
select select "0"
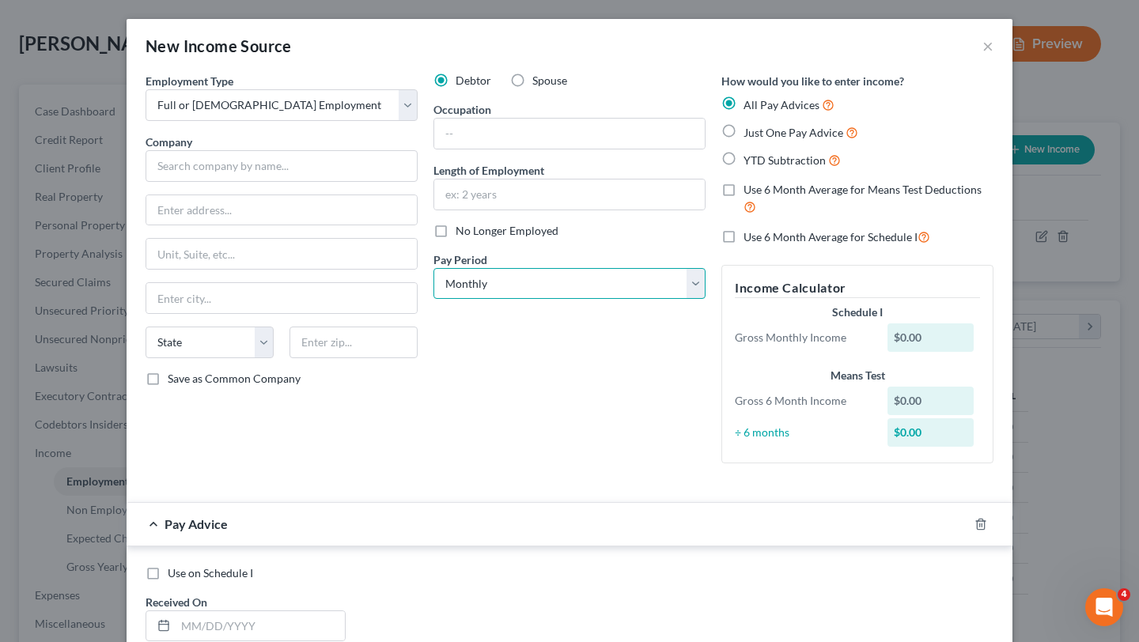
click at [547, 279] on select "Select Monthly Twice Monthly Every Other Week Weekly" at bounding box center [570, 284] width 272 height 32
select select "2"
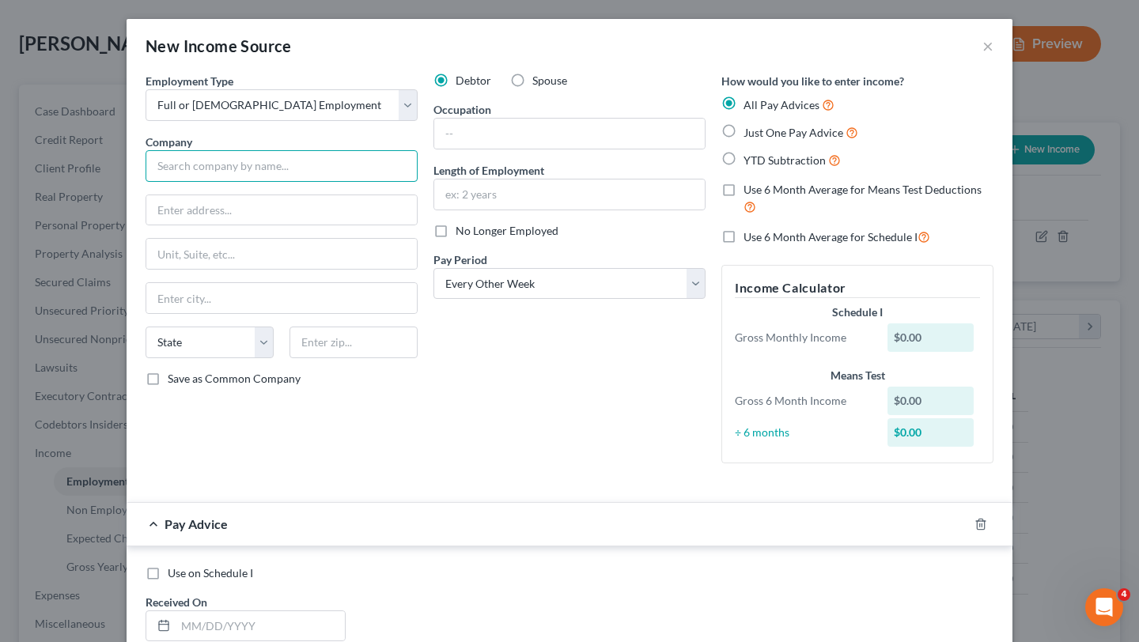
click at [305, 162] on input "text" at bounding box center [282, 166] width 272 height 32
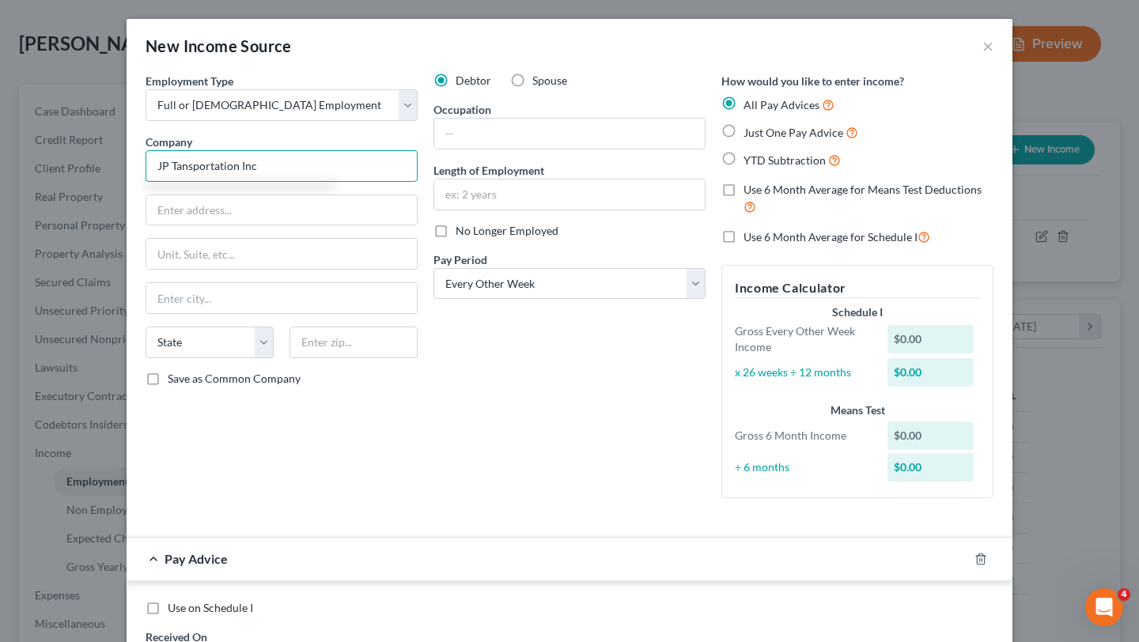
click at [243, 163] on input "JP Tansportation Inc" at bounding box center [282, 166] width 272 height 32
click at [179, 169] on input "JP Tansportation Enterprises Inc" at bounding box center [282, 166] width 272 height 32
click at [313, 161] on input "JP Transportation Enterprises Inc" at bounding box center [282, 166] width 272 height 32
type input "JP Transportation Enterprises Inc"
click at [332, 369] on div "State AL AK AR AZ CA CO CT DE DC FL GA GU HI ID IL IN IA KS KY LA ME MD MA MI M…" at bounding box center [282, 349] width 288 height 44
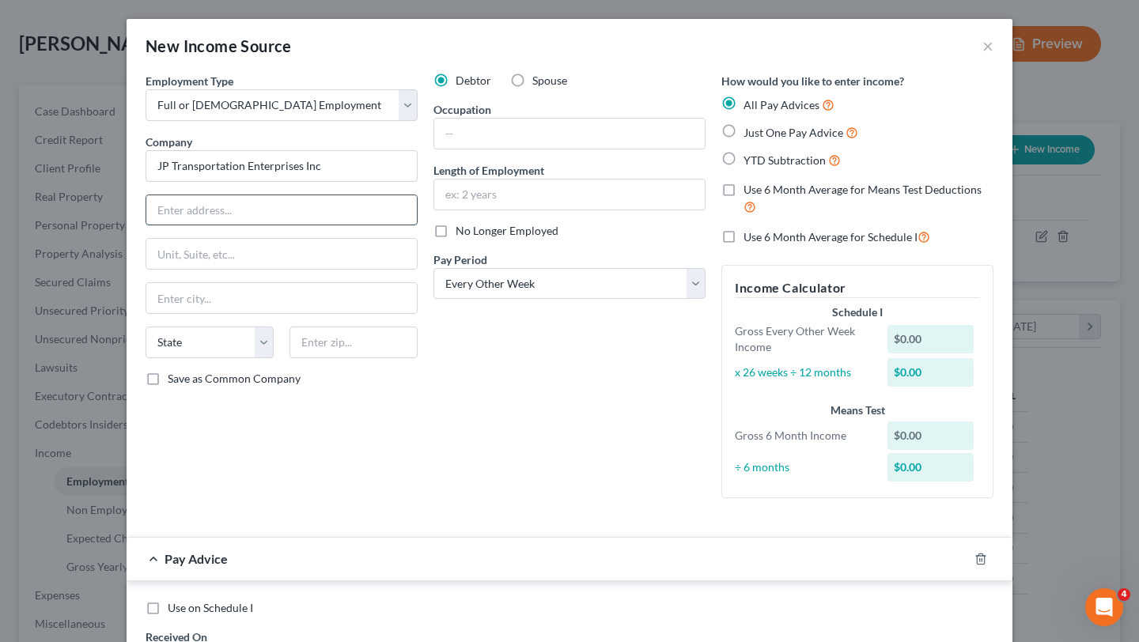
click at [313, 220] on input "text" at bounding box center [281, 210] width 271 height 30
type input "5005 Nortonville Ct"
type input "94531"
type input "Antioch"
select select "4"
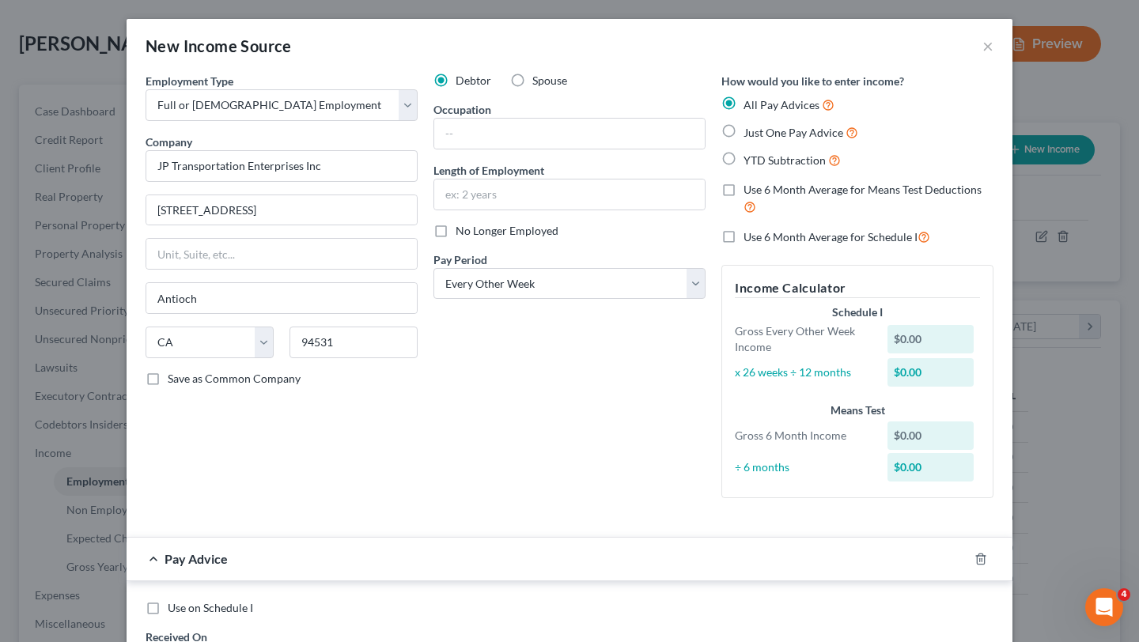
click at [535, 428] on div "Debtor Spouse Occupation Length of Employment No Longer Employed Pay Period * S…" at bounding box center [570, 292] width 288 height 438
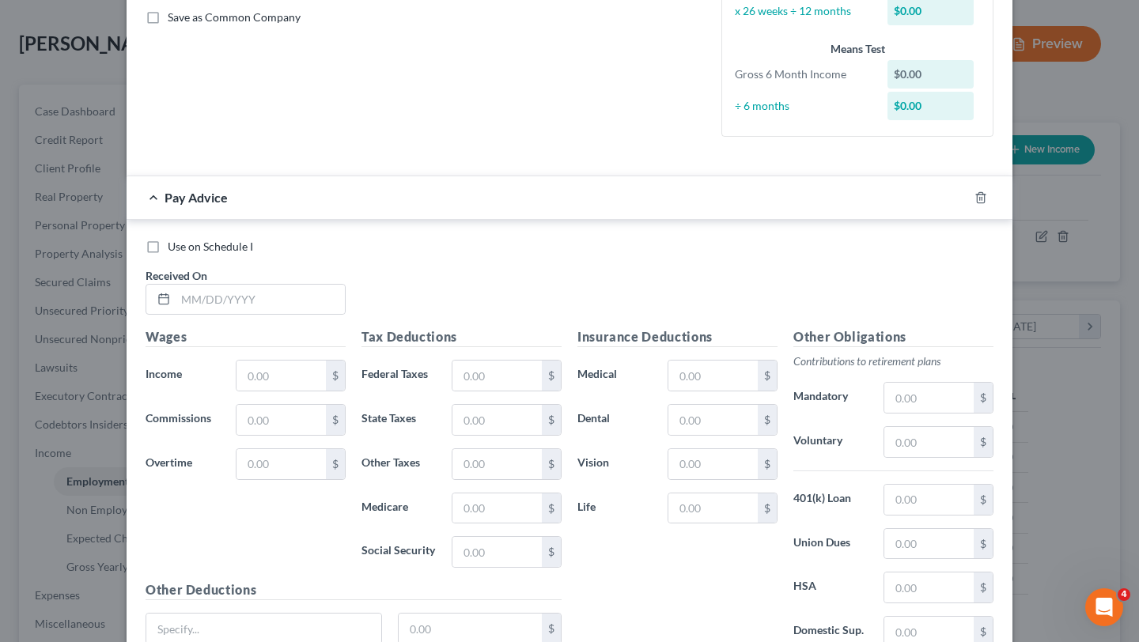
scroll to position [0, 0]
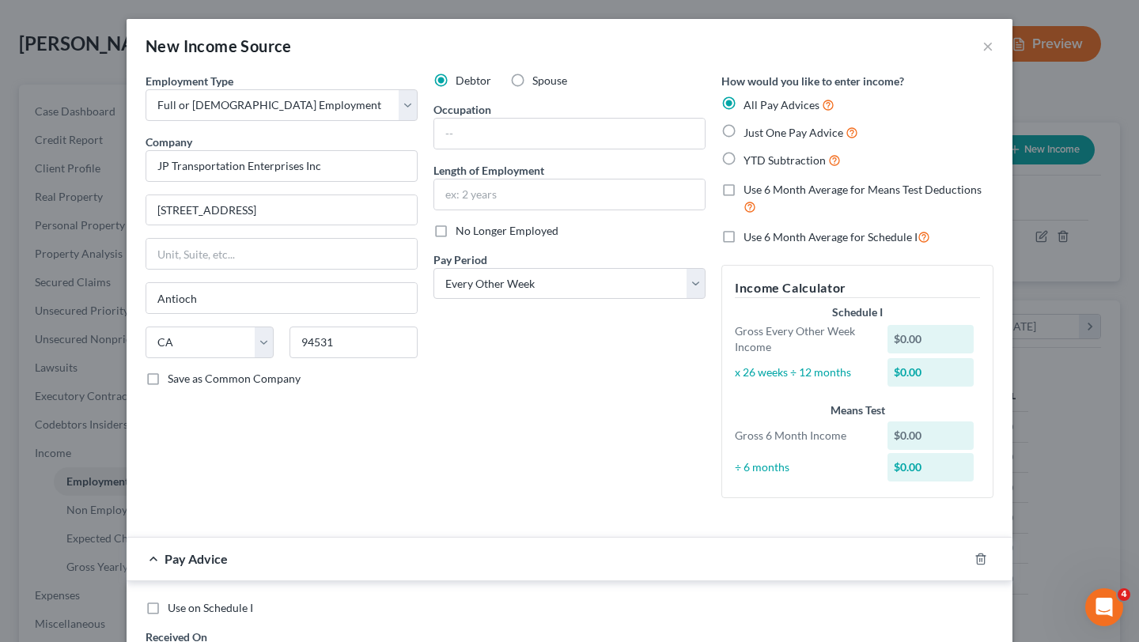
click at [784, 165] on span "YTD Subtraction" at bounding box center [785, 159] width 82 height 13
click at [760, 161] on input "YTD Subtraction" at bounding box center [755, 156] width 10 height 10
radio input "true"
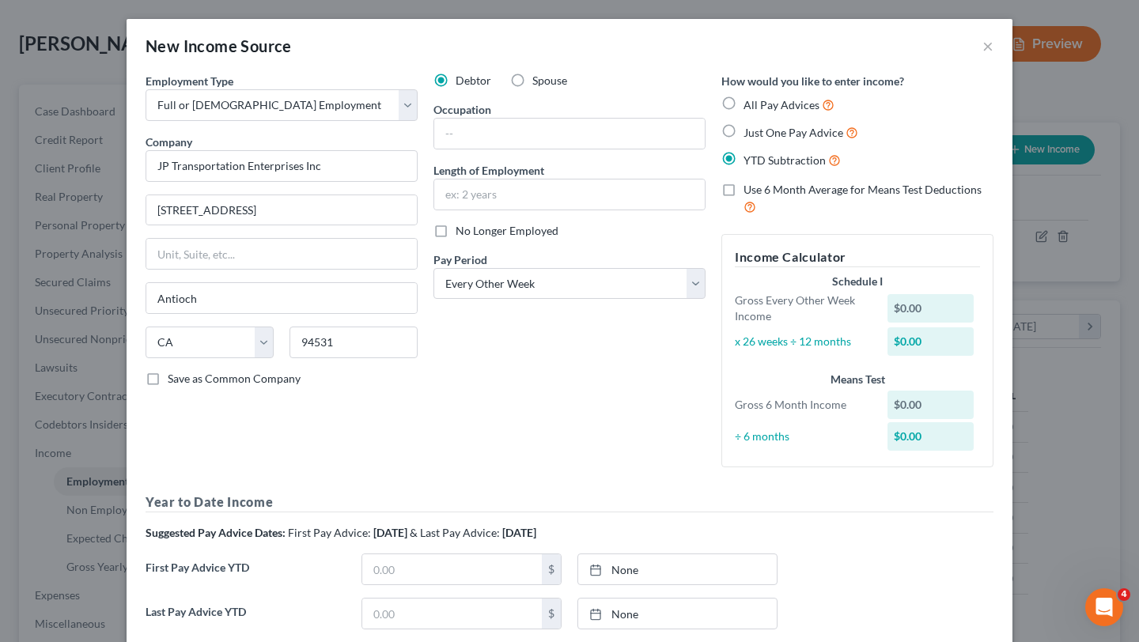
click at [784, 206] on label "Use 6 Month Average for Means Test Deductions" at bounding box center [869, 199] width 250 height 34
click at [760, 192] on input "Use 6 Month Average for Means Test Deductions" at bounding box center [755, 187] width 10 height 10
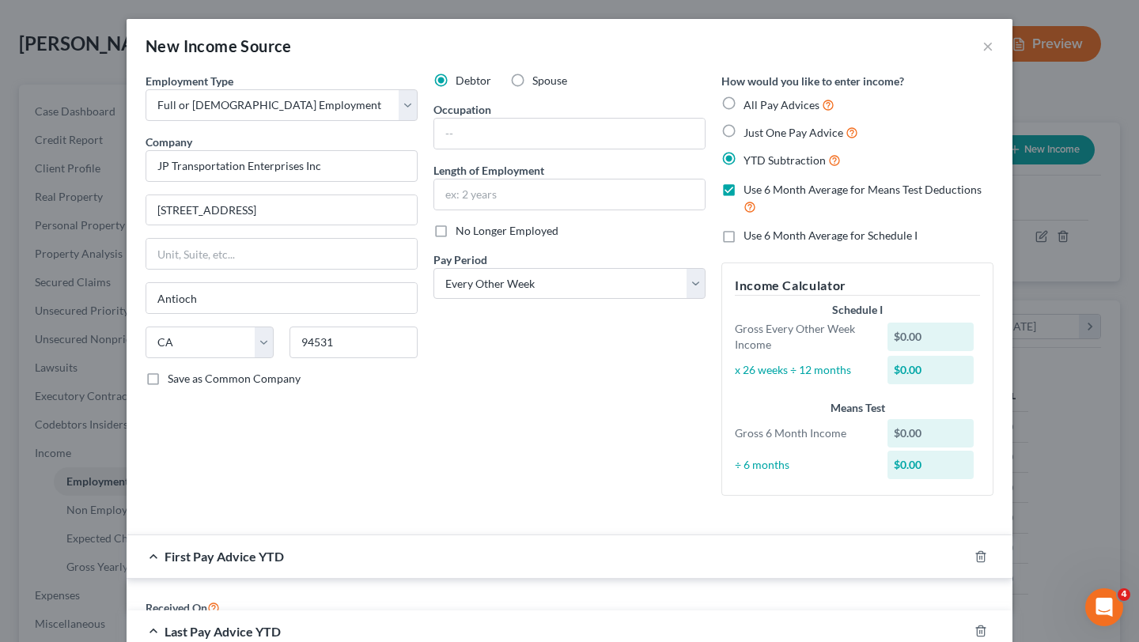
drag, startPoint x: 784, startPoint y: 195, endPoint x: 784, endPoint y: 214, distance: 19.0
click at [784, 195] on span "Use 6 Month Average for Means Test Deductions" at bounding box center [863, 189] width 238 height 13
click at [760, 192] on input "Use 6 Month Average for Means Test Deductions" at bounding box center [755, 187] width 10 height 10
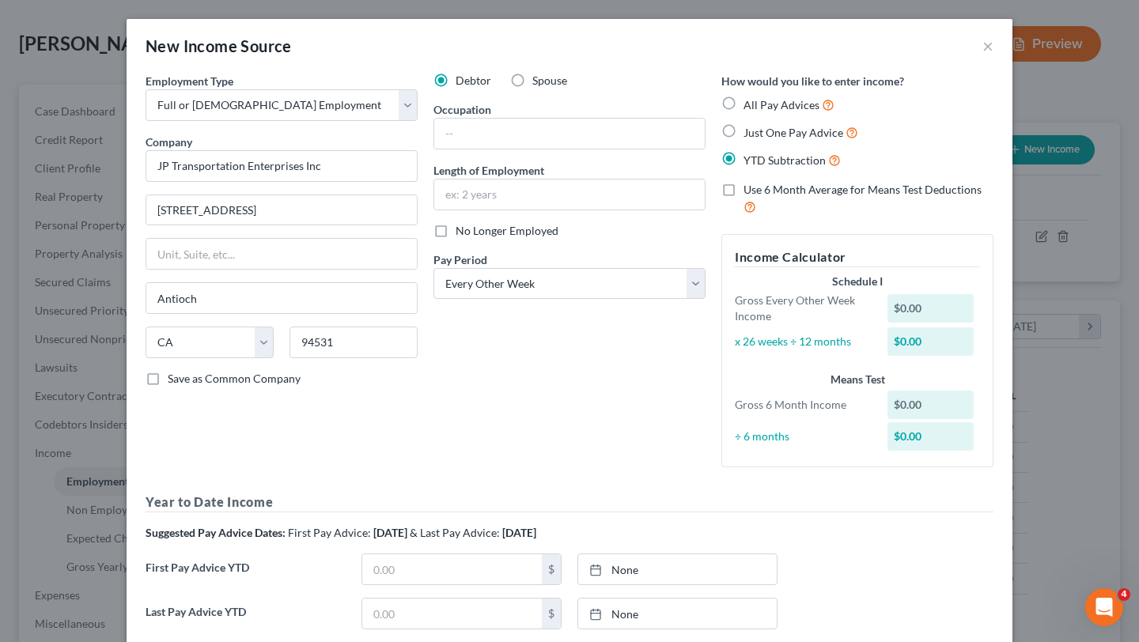
click at [786, 186] on span "Use 6 Month Average for Means Test Deductions" at bounding box center [863, 189] width 238 height 13
click at [760, 186] on input "Use 6 Month Average for Means Test Deductions" at bounding box center [755, 187] width 10 height 10
checkbox input "true"
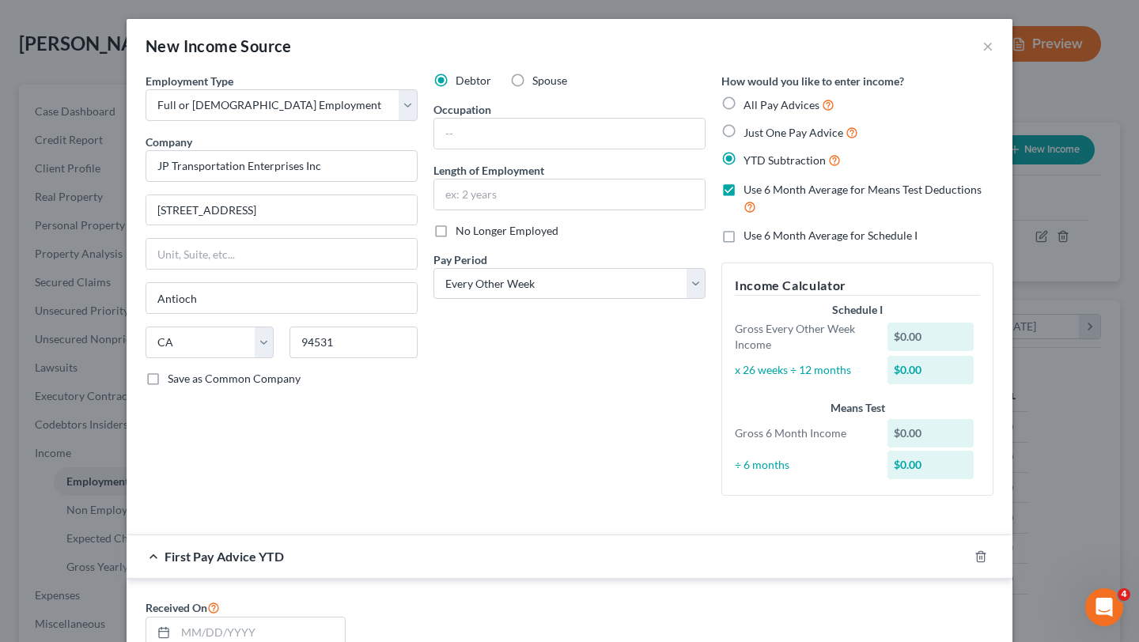
click at [787, 235] on span "Use 6 Month Average for Schedule I" at bounding box center [831, 235] width 174 height 13
click at [760, 235] on input "Use 6 Month Average for Schedule I" at bounding box center [755, 233] width 10 height 10
checkbox input "true"
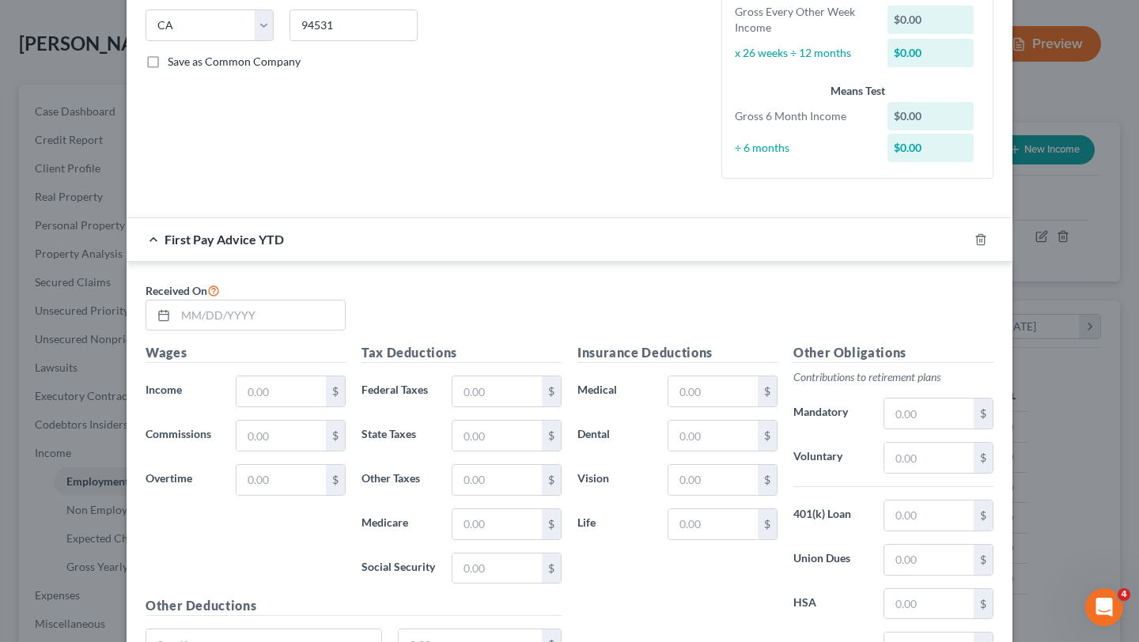
scroll to position [356, 0]
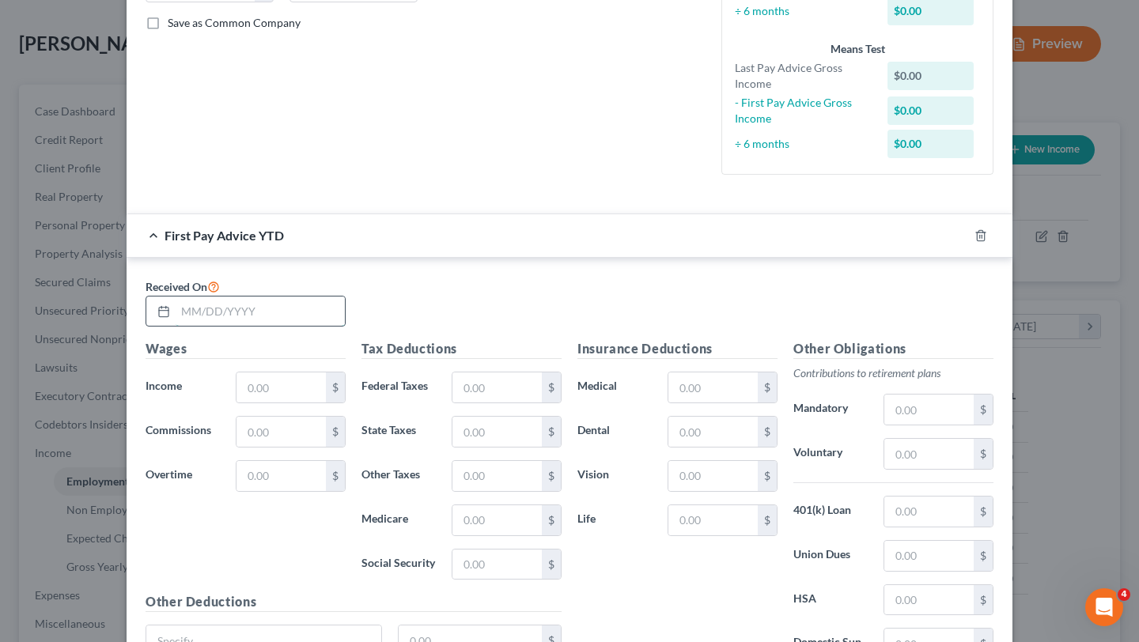
click at [266, 321] on input "text" at bounding box center [260, 312] width 169 height 30
type input "2/7/2025"
type input "3,648.96"
click at [369, 381] on label "Federal Taxes" at bounding box center [399, 388] width 90 height 32
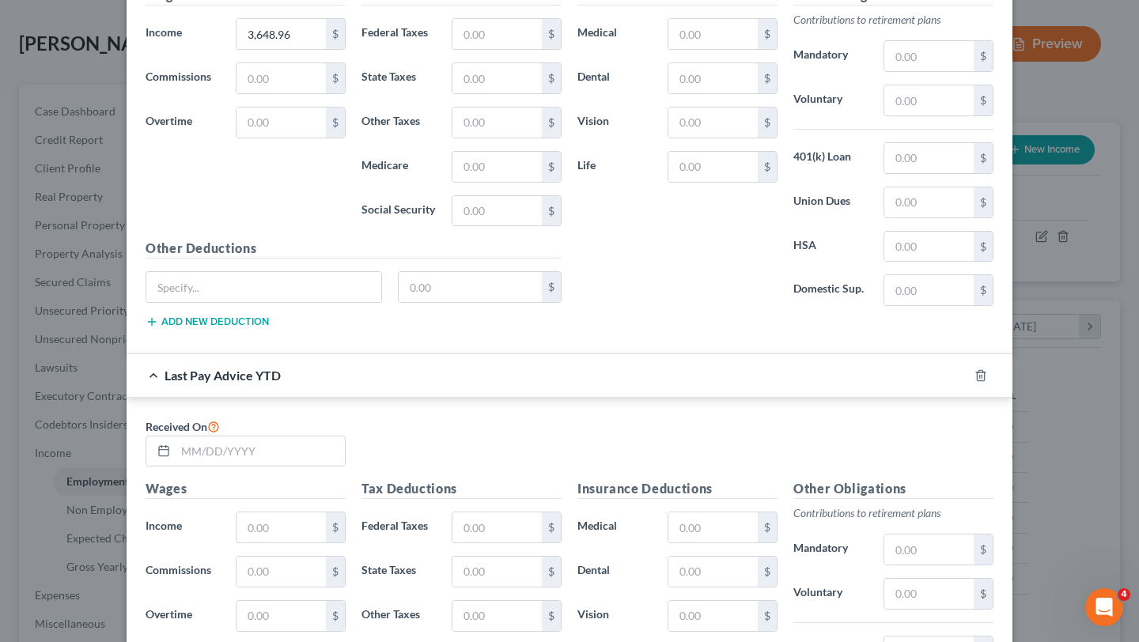
scroll to position [1002, 0]
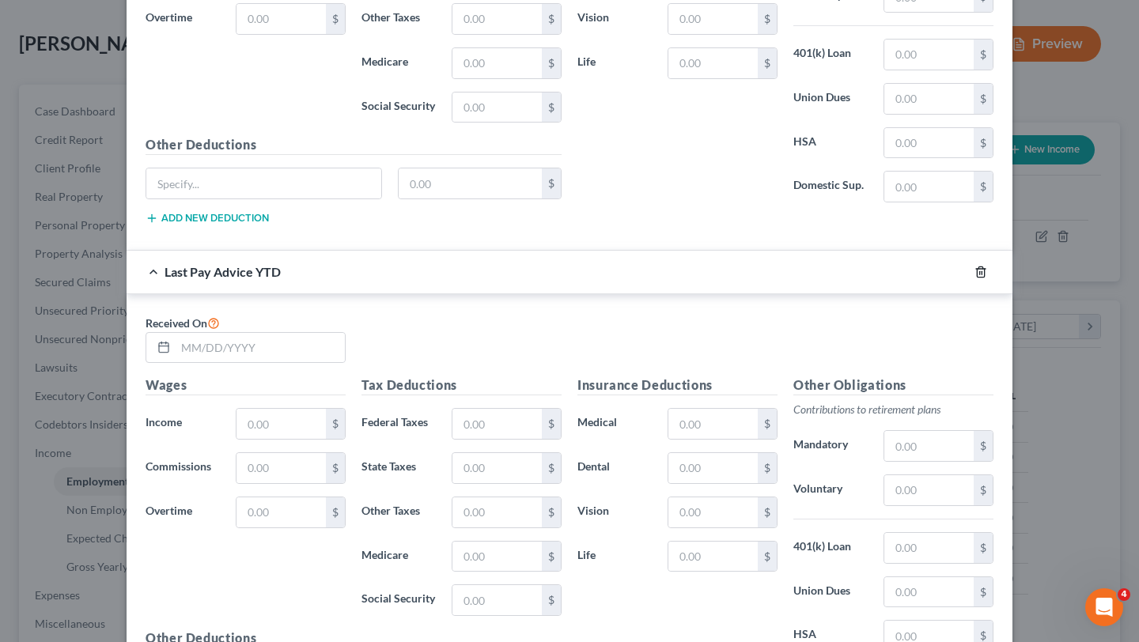
click at [980, 271] on line "button" at bounding box center [980, 272] width 0 height 3
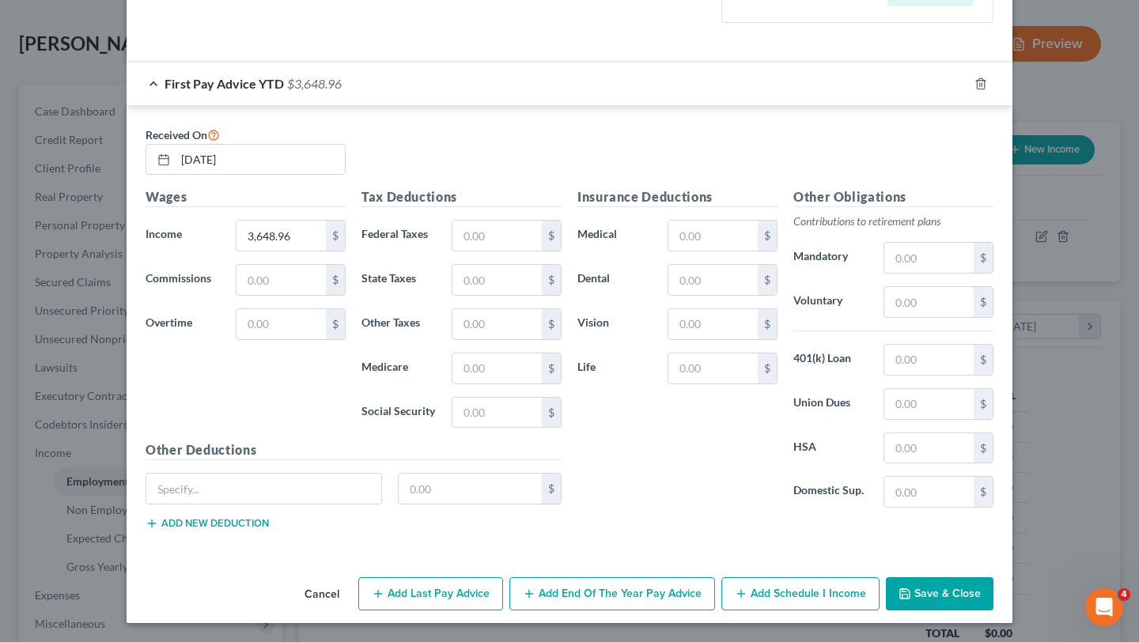
click at [938, 597] on button "Save & Close" at bounding box center [940, 593] width 108 height 33
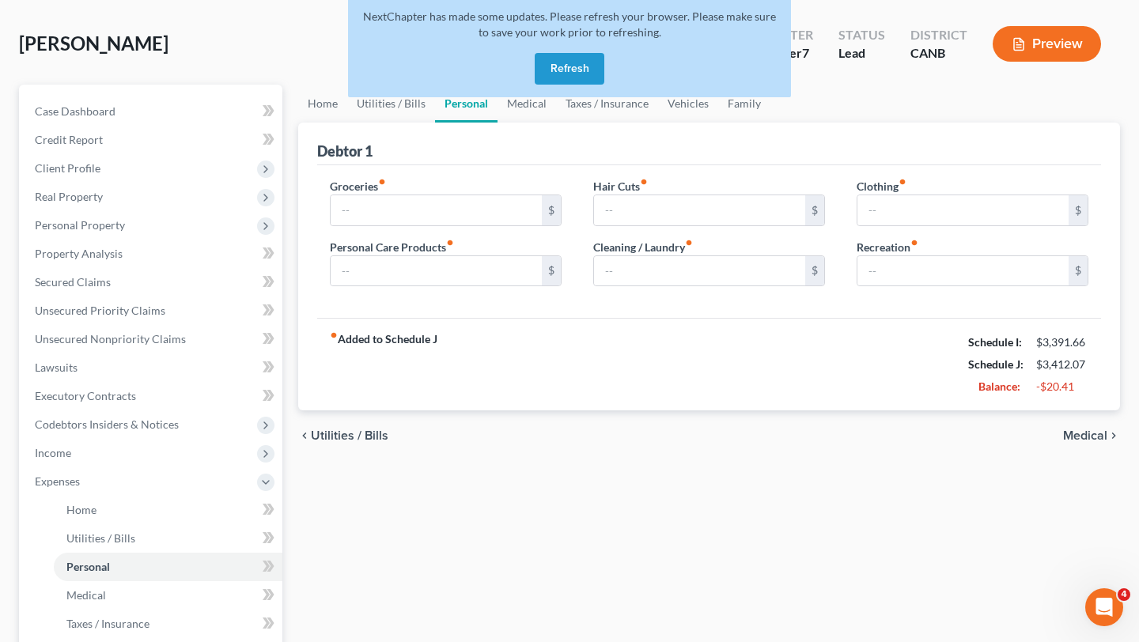
click at [570, 77] on button "Refresh" at bounding box center [570, 69] width 70 height 32
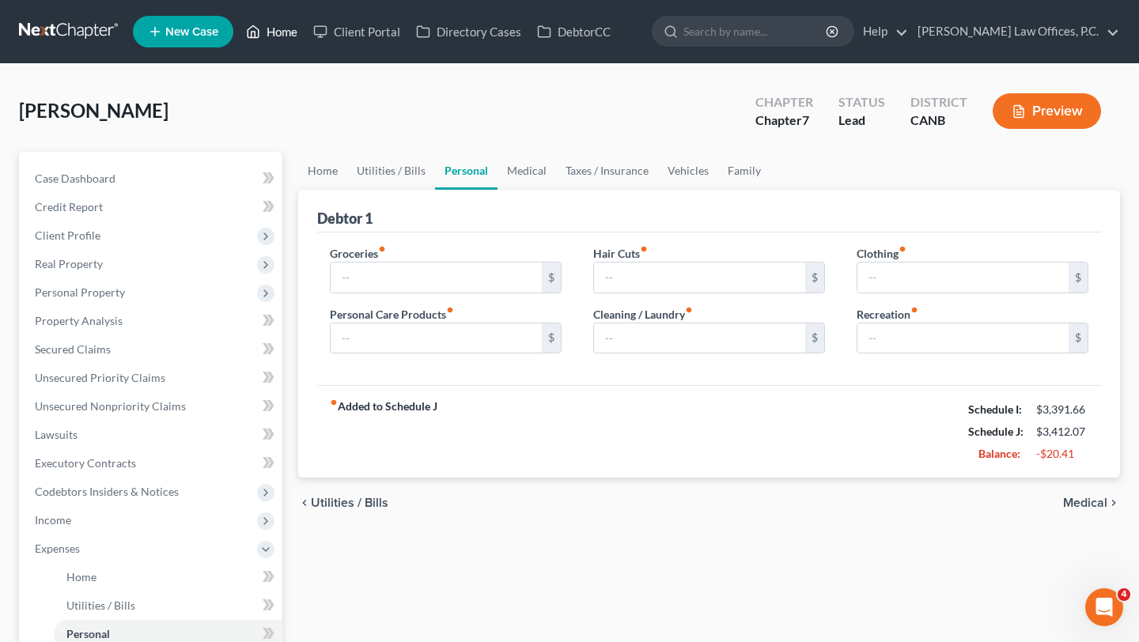
click at [290, 39] on link "Home" at bounding box center [271, 31] width 67 height 28
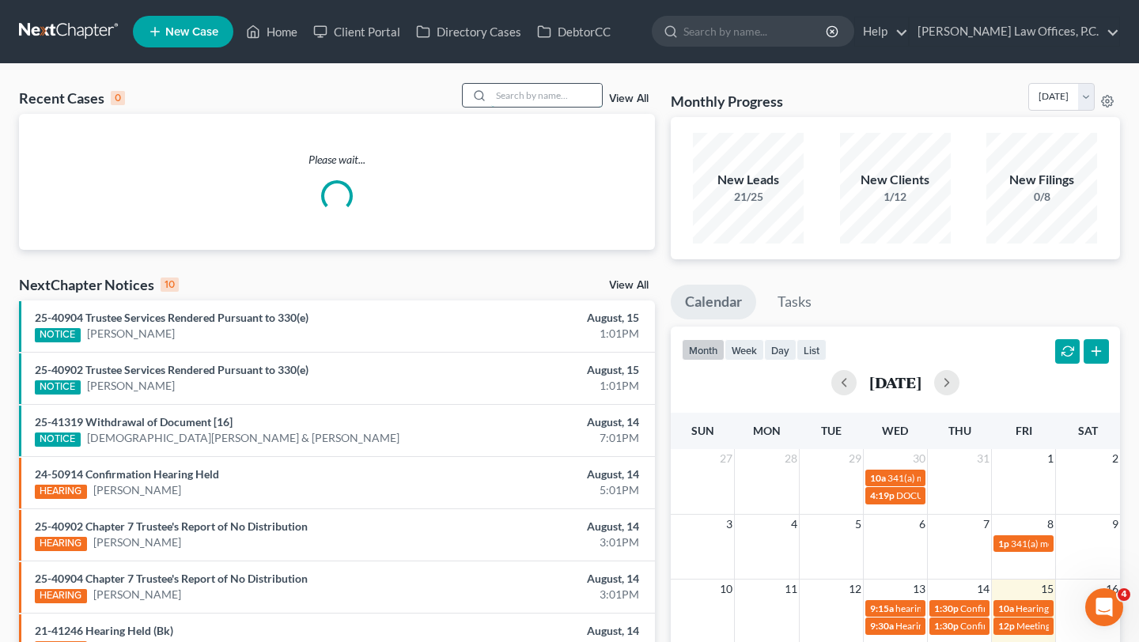
click at [545, 98] on input "search" at bounding box center [546, 95] width 111 height 23
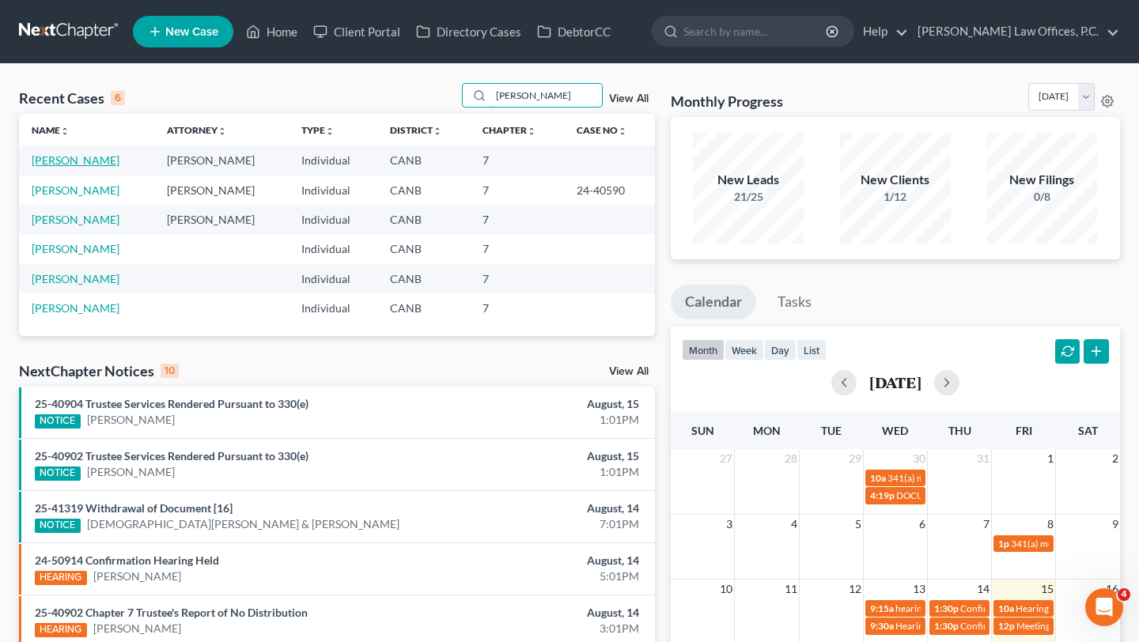
type input "rojas"
click at [53, 157] on link "Rojas, Ryan" at bounding box center [76, 159] width 88 height 13
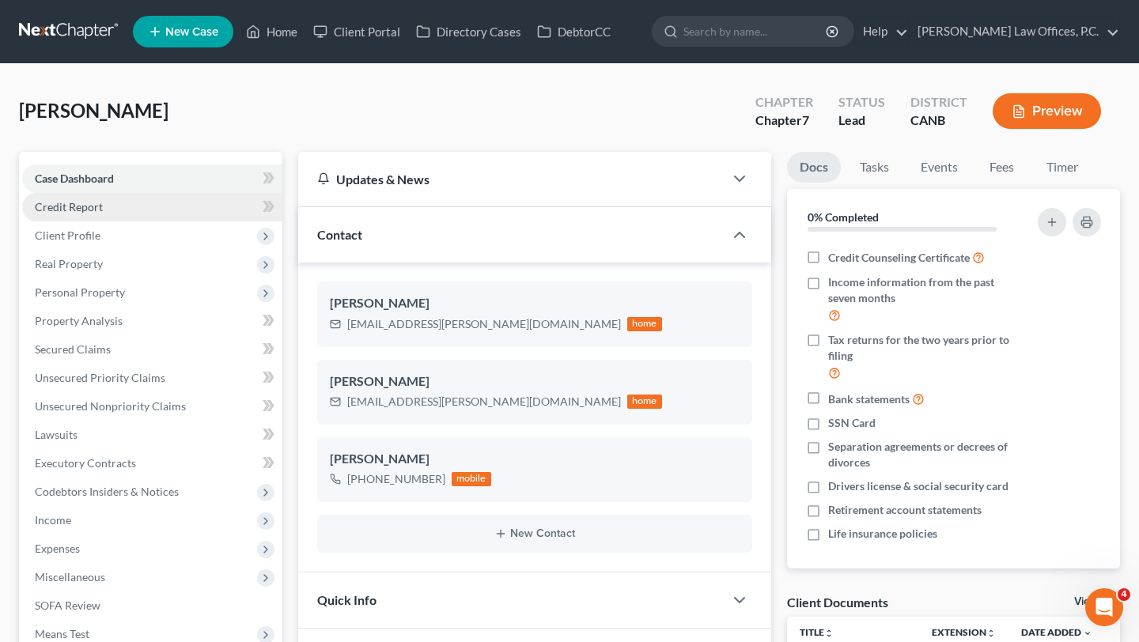
click at [130, 210] on link "Credit Report" at bounding box center [152, 207] width 260 height 28
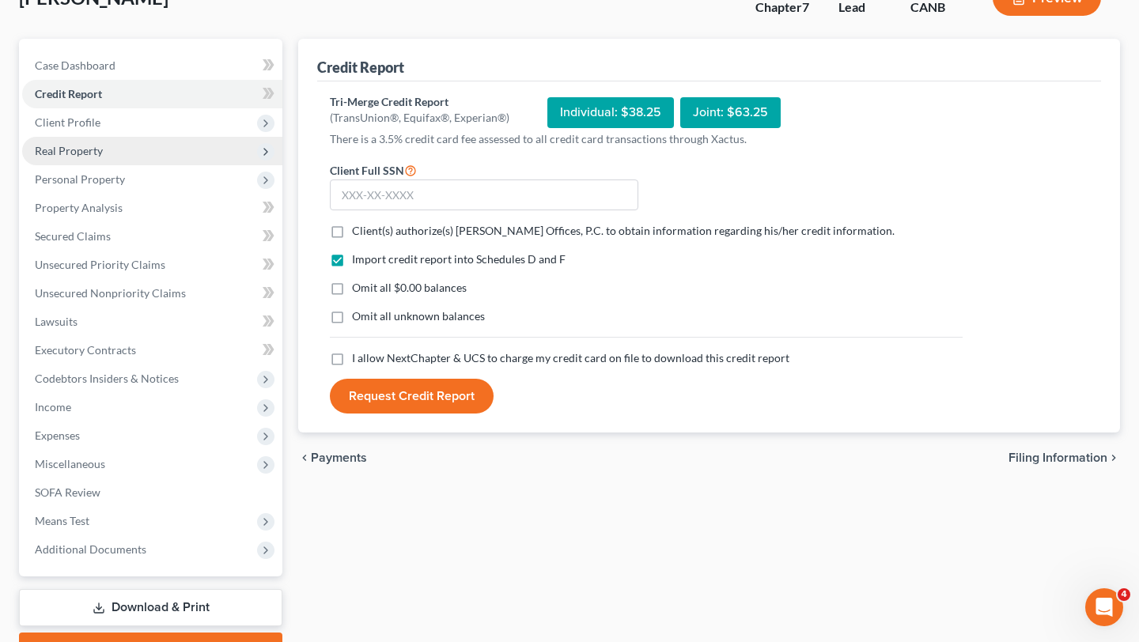
scroll to position [117, 0]
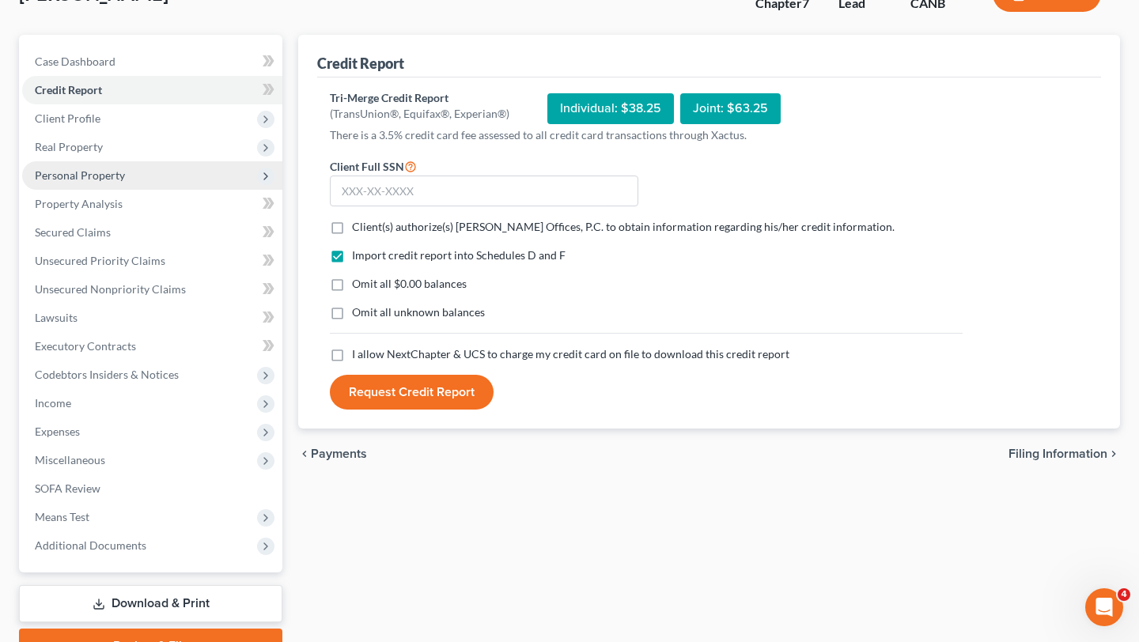
click at [145, 175] on span "Personal Property" at bounding box center [152, 175] width 260 height 28
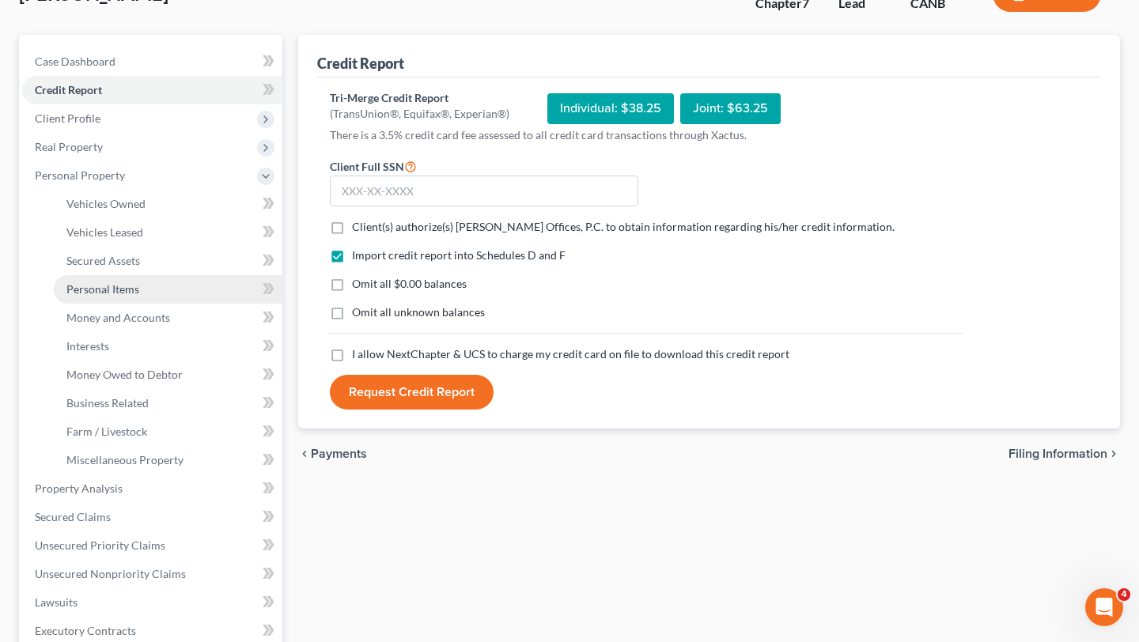
click at [113, 286] on span "Personal Items" at bounding box center [102, 288] width 73 height 13
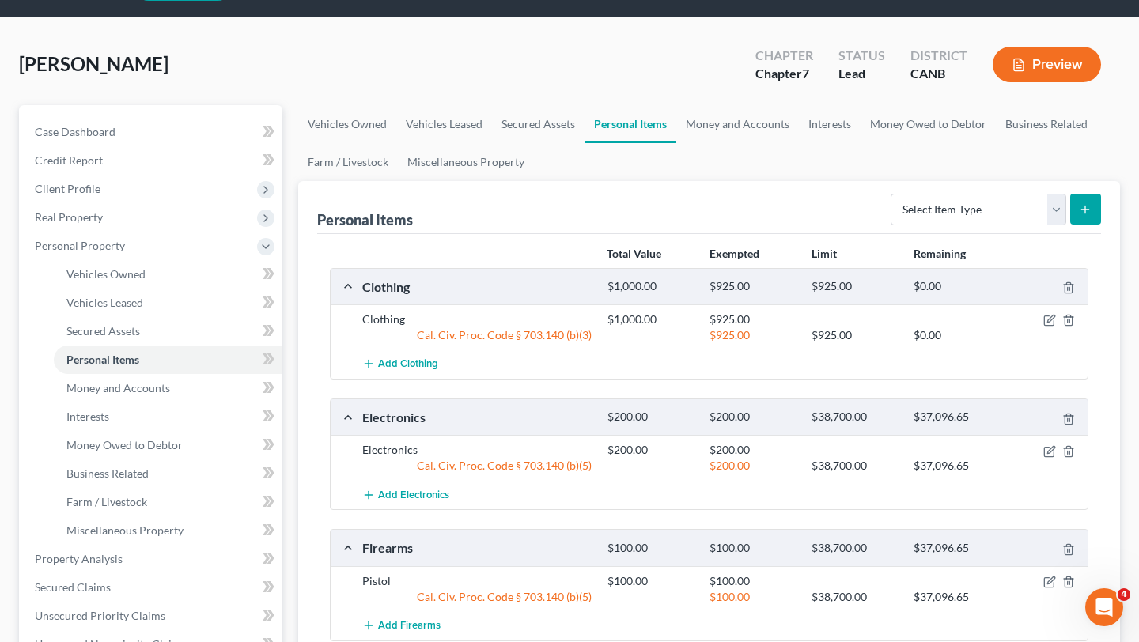
scroll to position [39, 0]
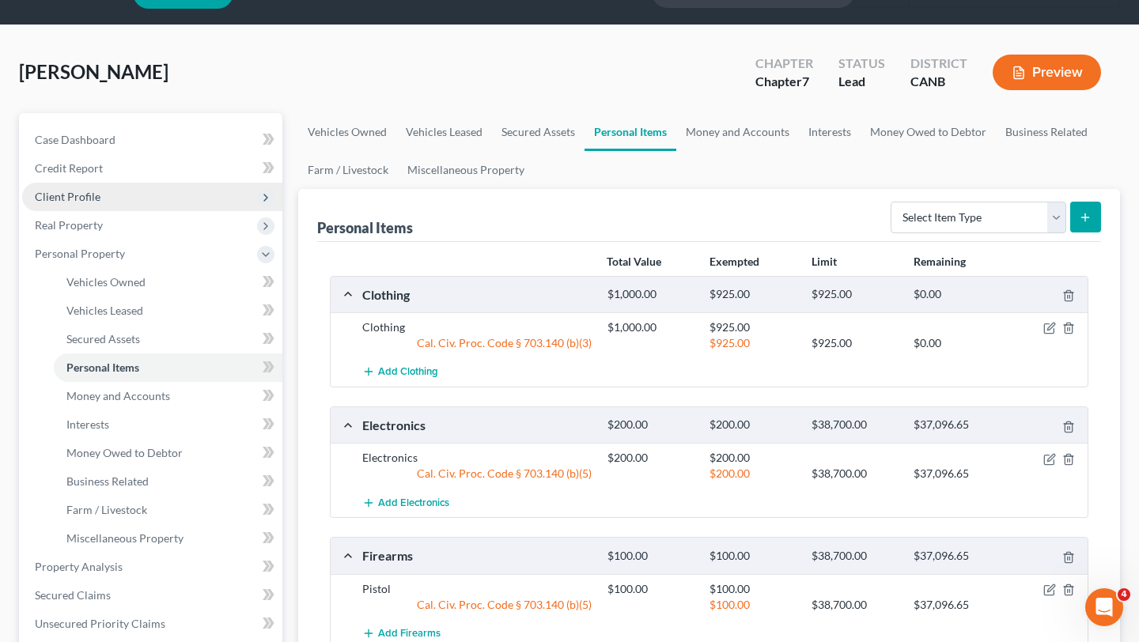
click at [151, 191] on span "Client Profile" at bounding box center [152, 197] width 260 height 28
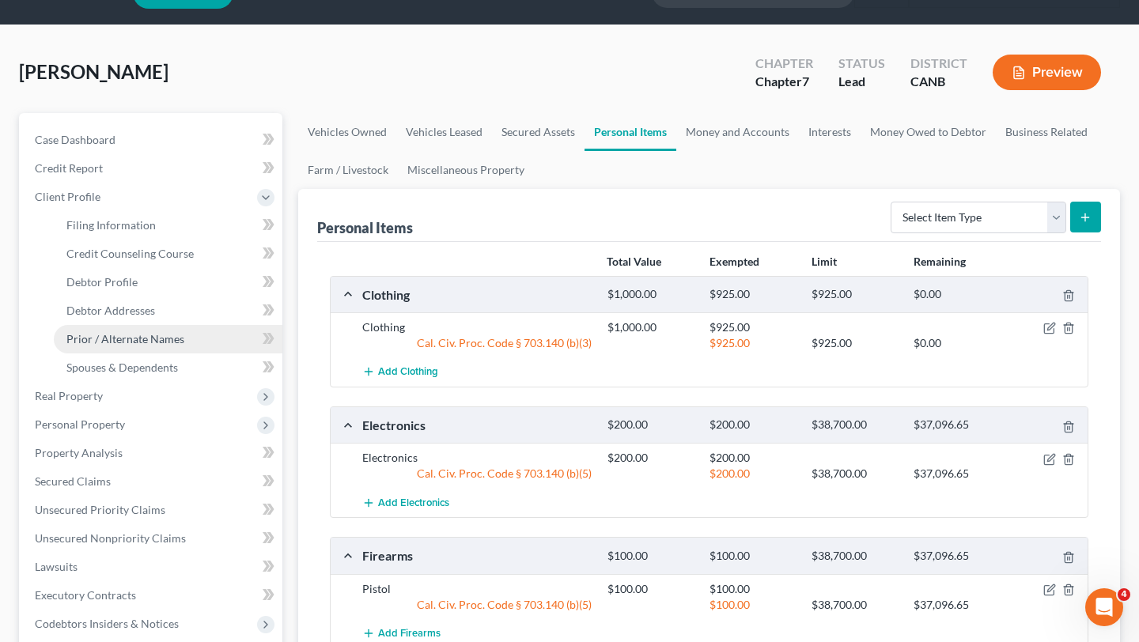
click at [112, 350] on link "Prior / Alternate Names" at bounding box center [168, 339] width 229 height 28
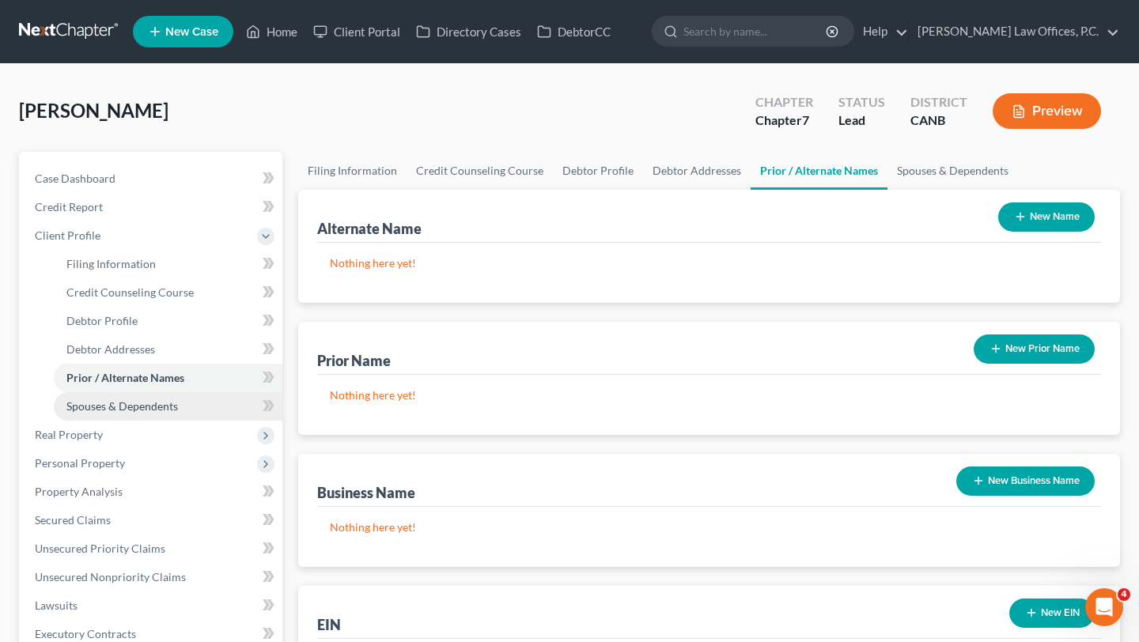
click at [168, 400] on span "Spouses & Dependents" at bounding box center [122, 406] width 112 height 13
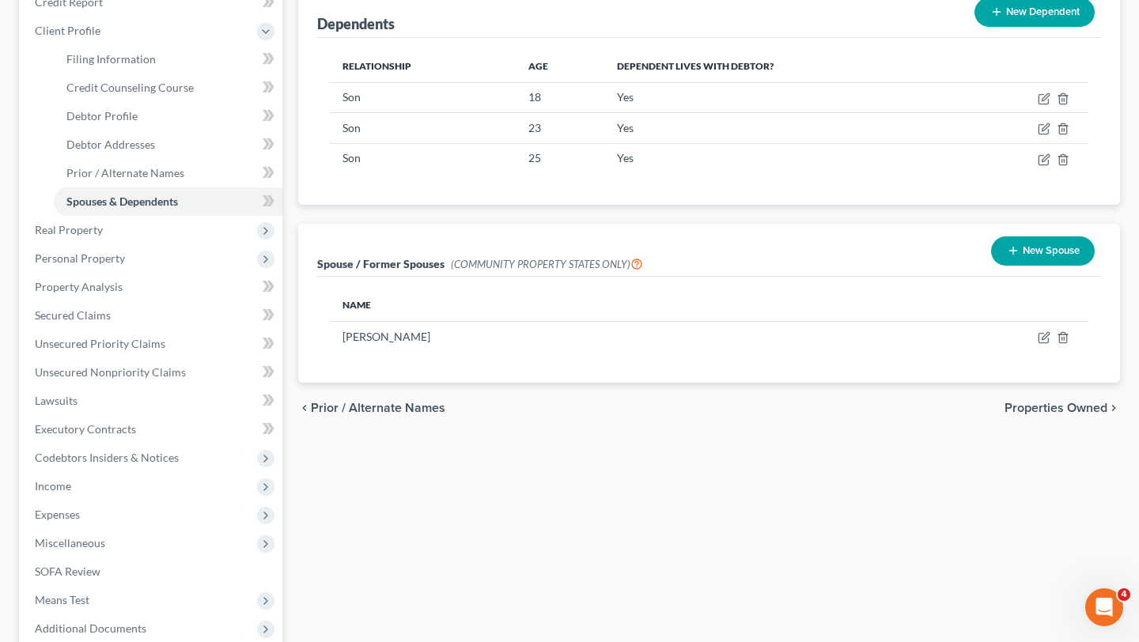
scroll to position [368, 0]
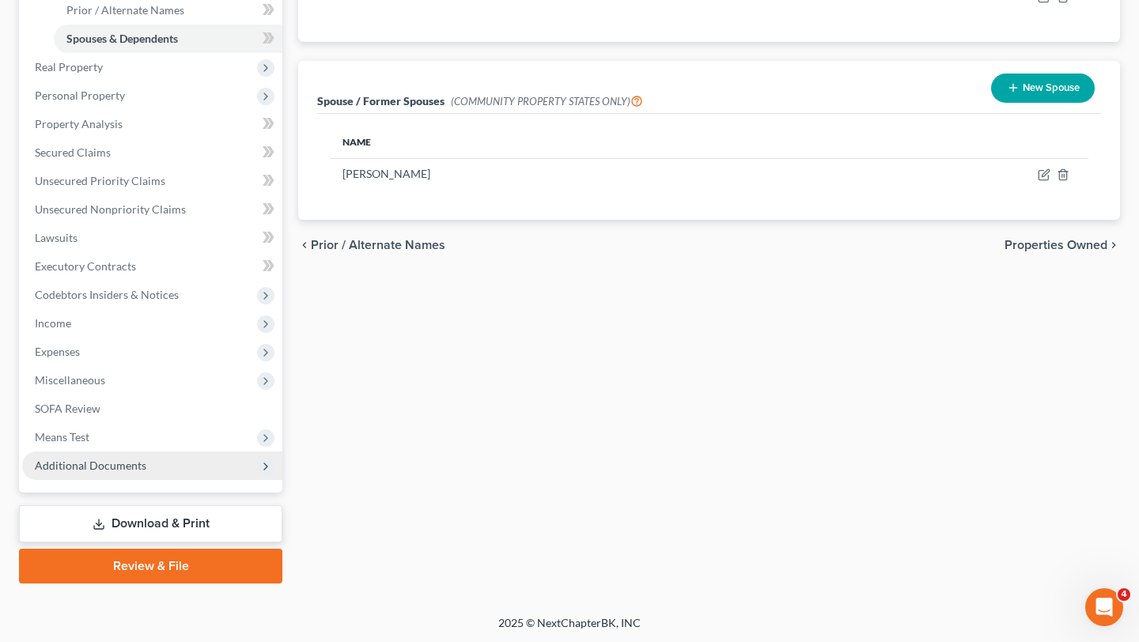
click at [143, 459] on span "Additional Documents" at bounding box center [152, 466] width 260 height 28
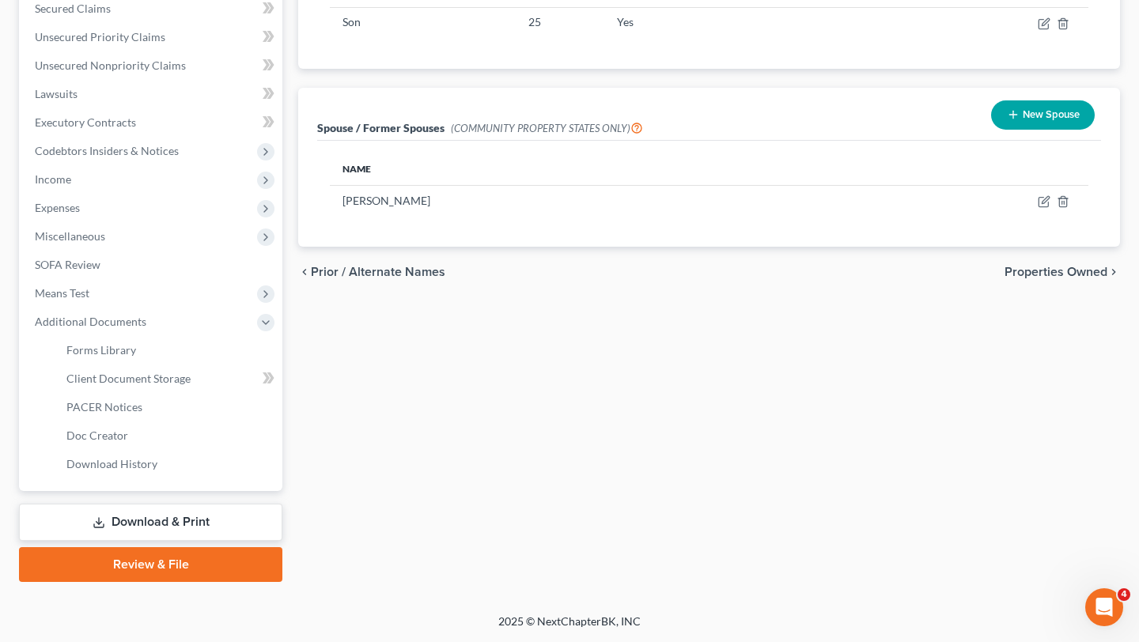
scroll to position [339, 0]
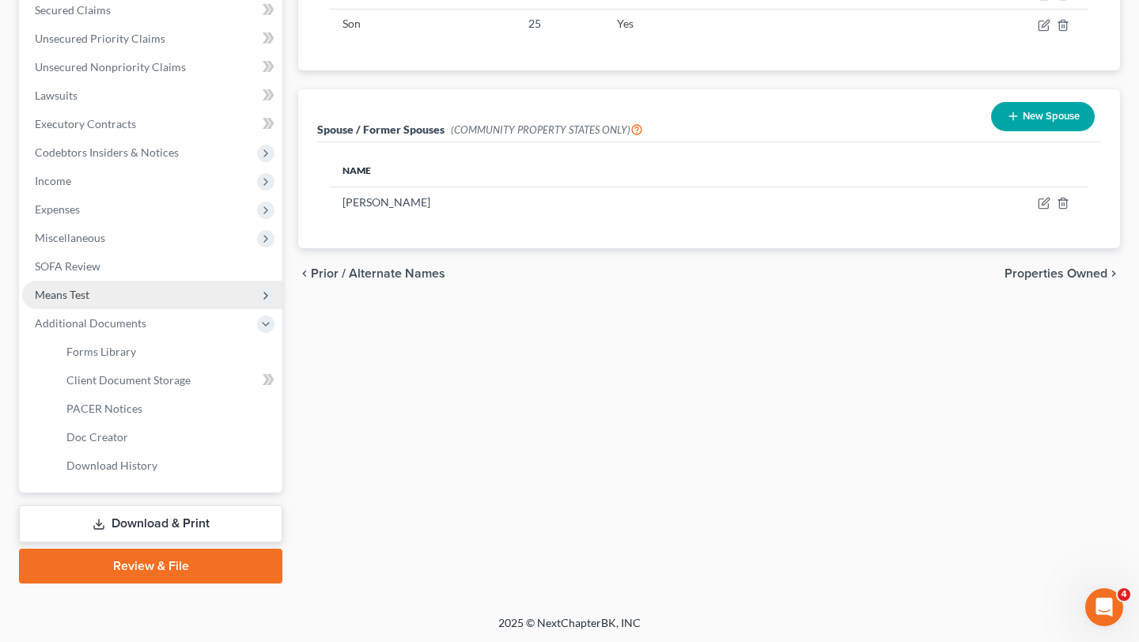
click at [147, 288] on span "Means Test" at bounding box center [152, 295] width 260 height 28
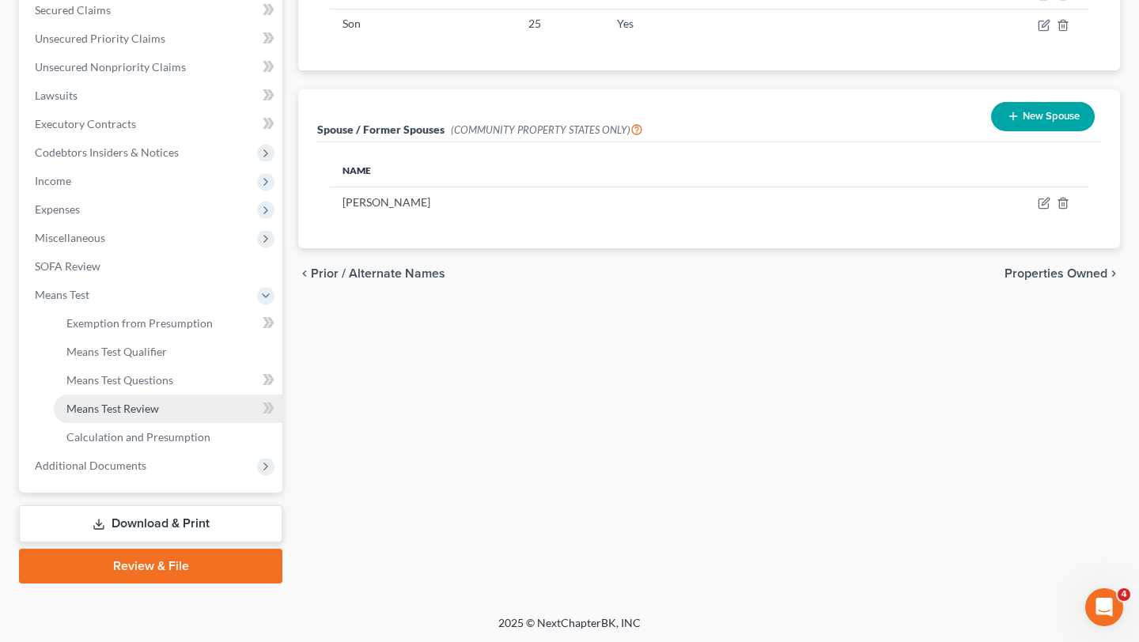
click at [111, 415] on link "Means Test Review" at bounding box center [168, 409] width 229 height 28
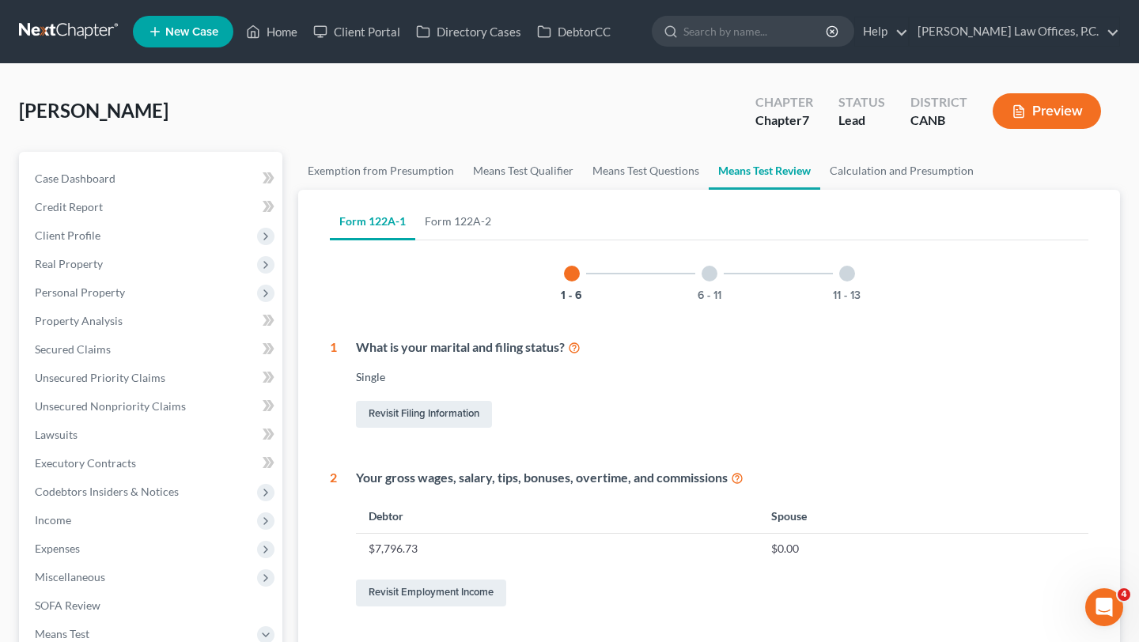
click at [1032, 115] on button "Preview" at bounding box center [1047, 111] width 108 height 36
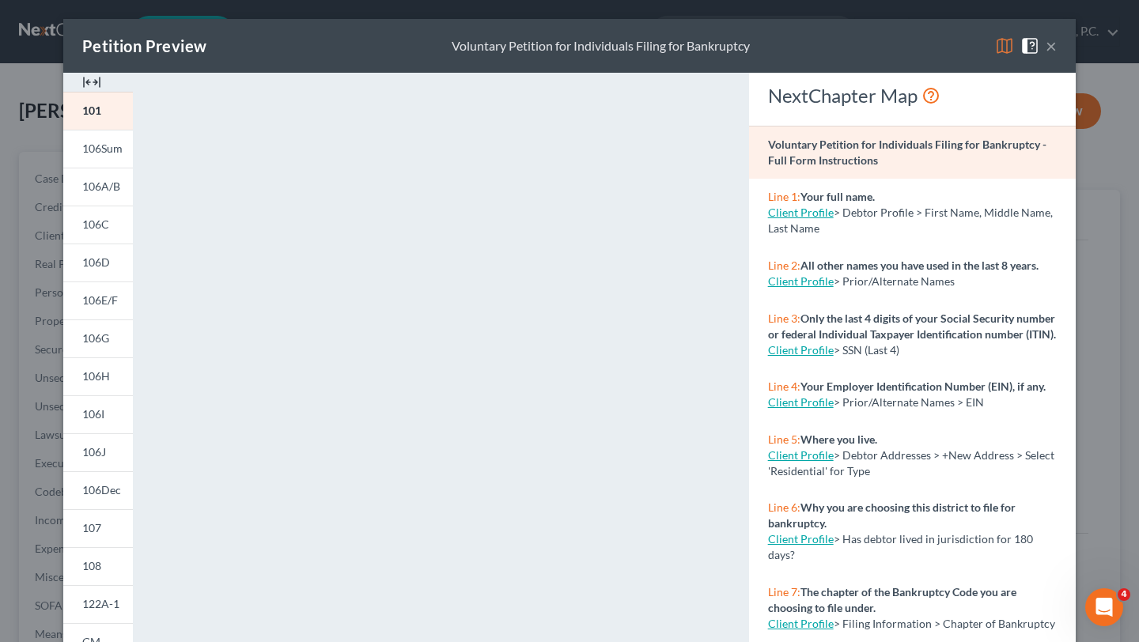
click at [1055, 47] on button "×" at bounding box center [1051, 45] width 11 height 19
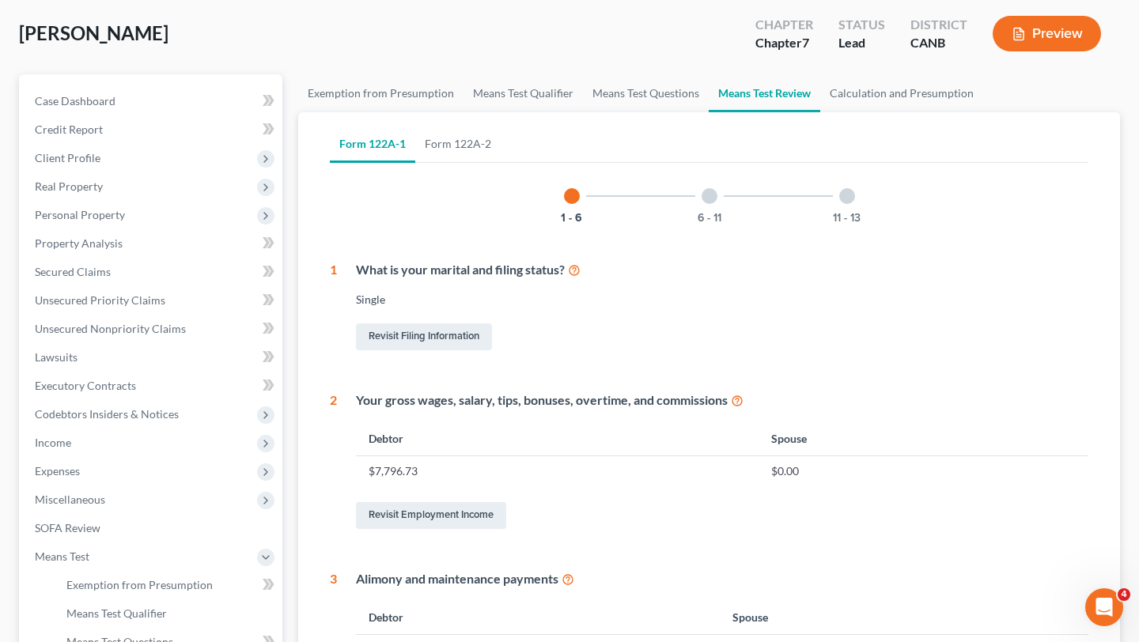
scroll to position [111, 0]
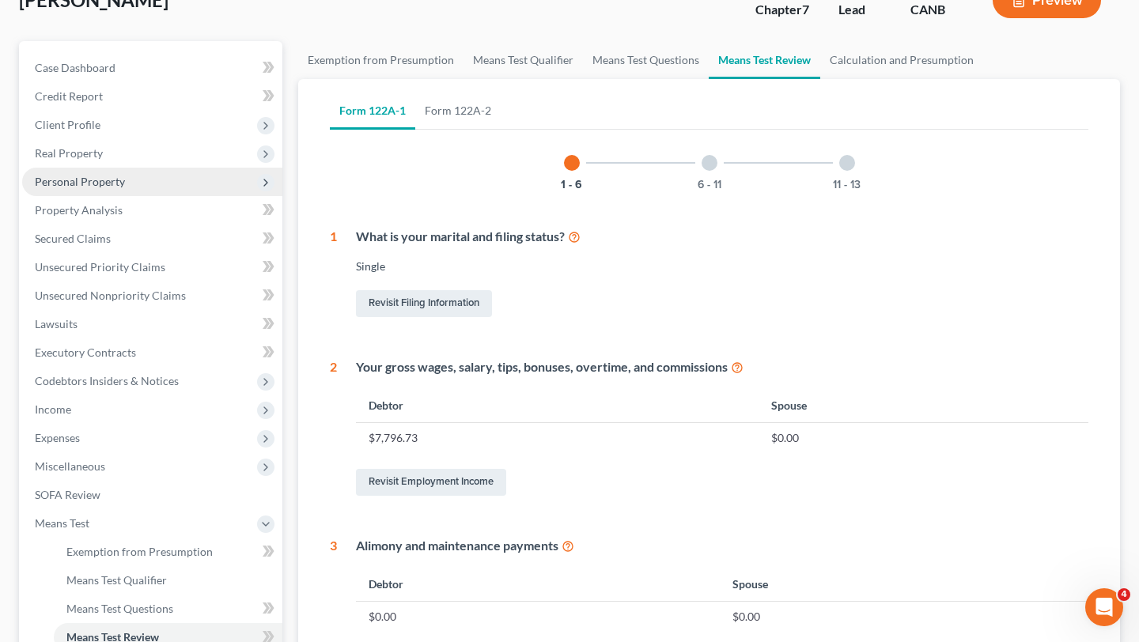
click at [108, 188] on span "Personal Property" at bounding box center [152, 182] width 260 height 28
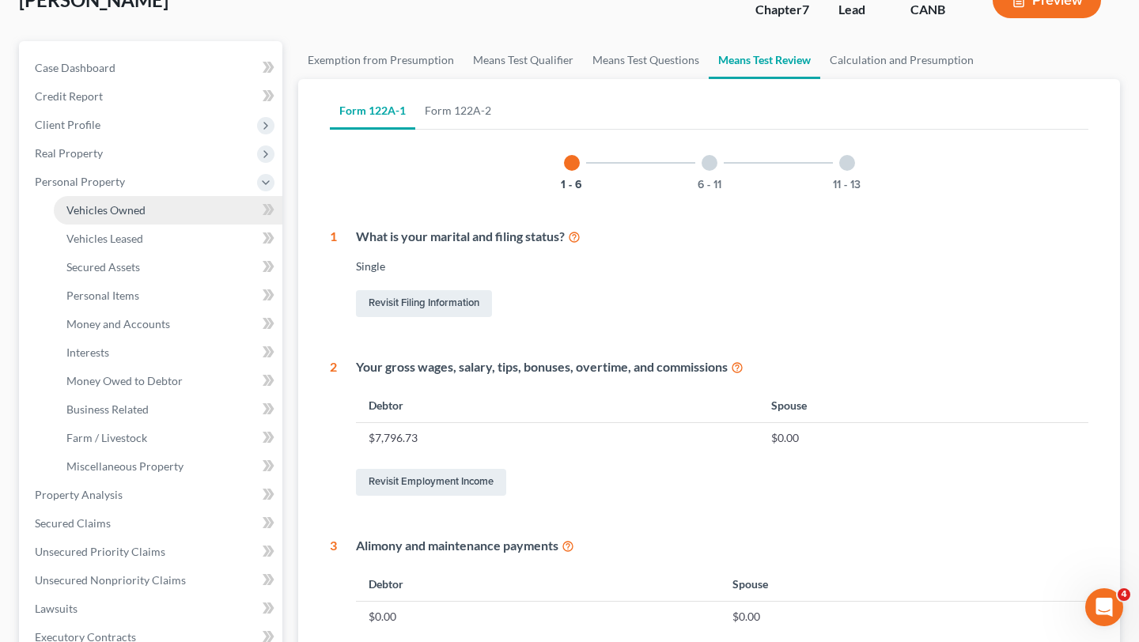
click at [112, 214] on span "Vehicles Owned" at bounding box center [105, 209] width 79 height 13
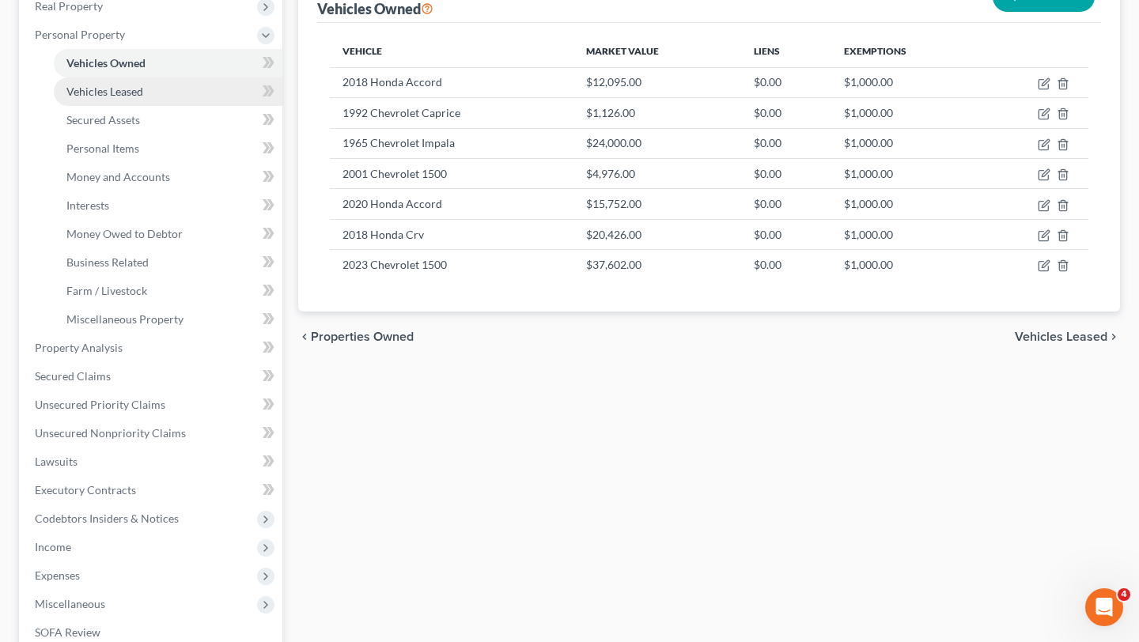
scroll to position [198, 0]
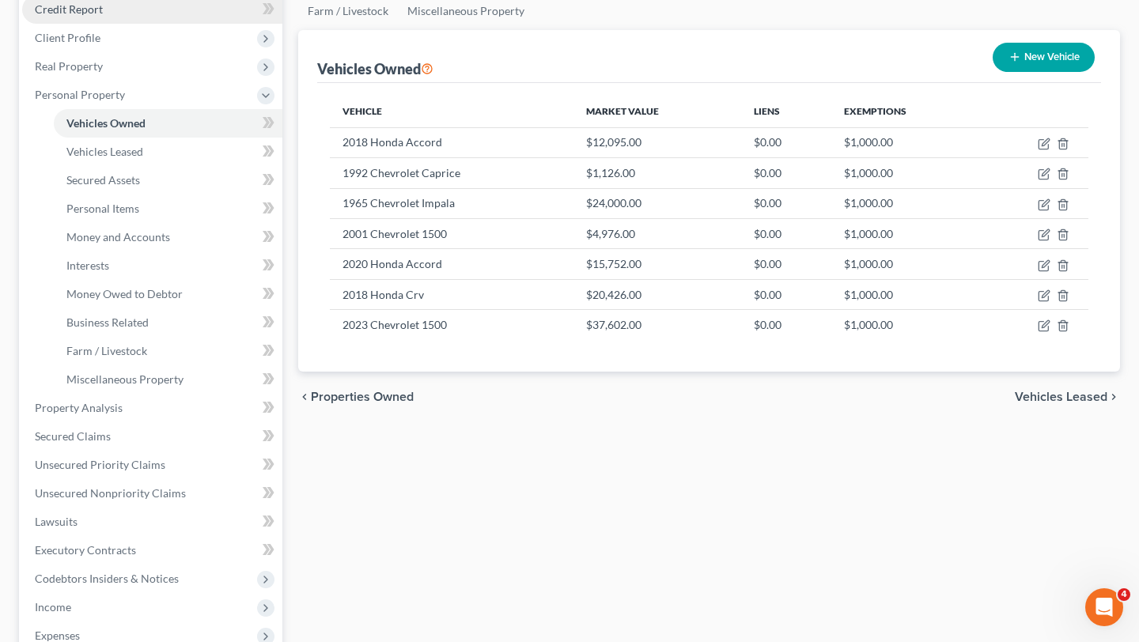
click at [181, 8] on link "Credit Report" at bounding box center [152, 9] width 260 height 28
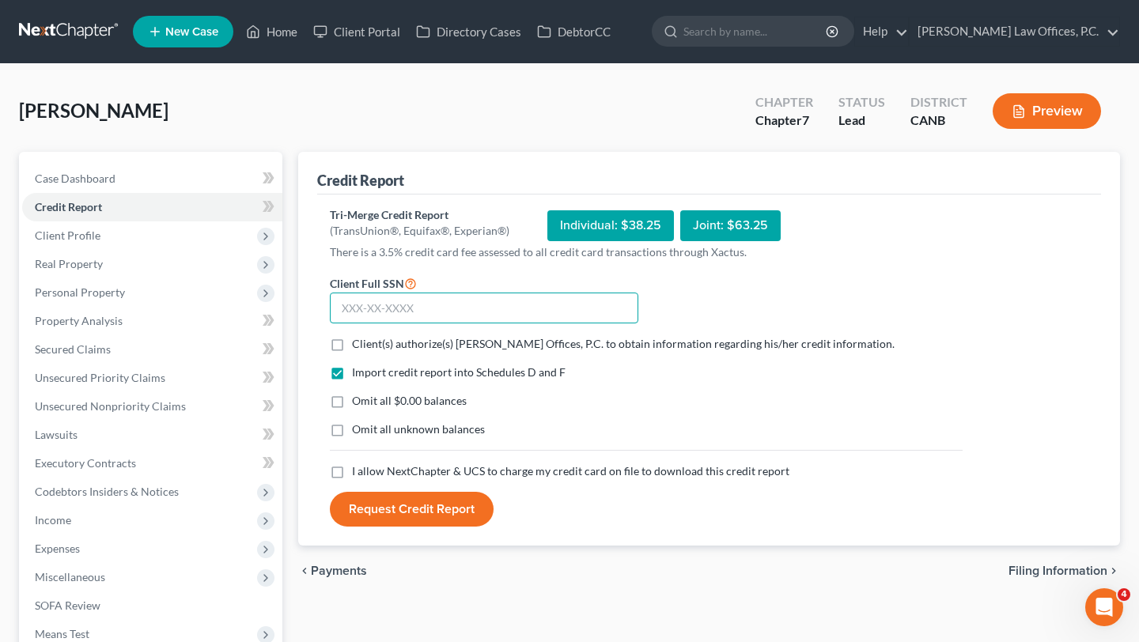
click at [391, 301] on input "text" at bounding box center [484, 309] width 309 height 32
type input "550-61-9011"
click at [394, 349] on span "Client(s) authorize(s) Keenan Law Offices, P.C. to obtain information regarding…" at bounding box center [623, 343] width 543 height 13
click at [369, 346] on input "Client(s) authorize(s) Keenan Law Offices, P.C. to obtain information regarding…" at bounding box center [363, 341] width 10 height 10
checkbox input "true"
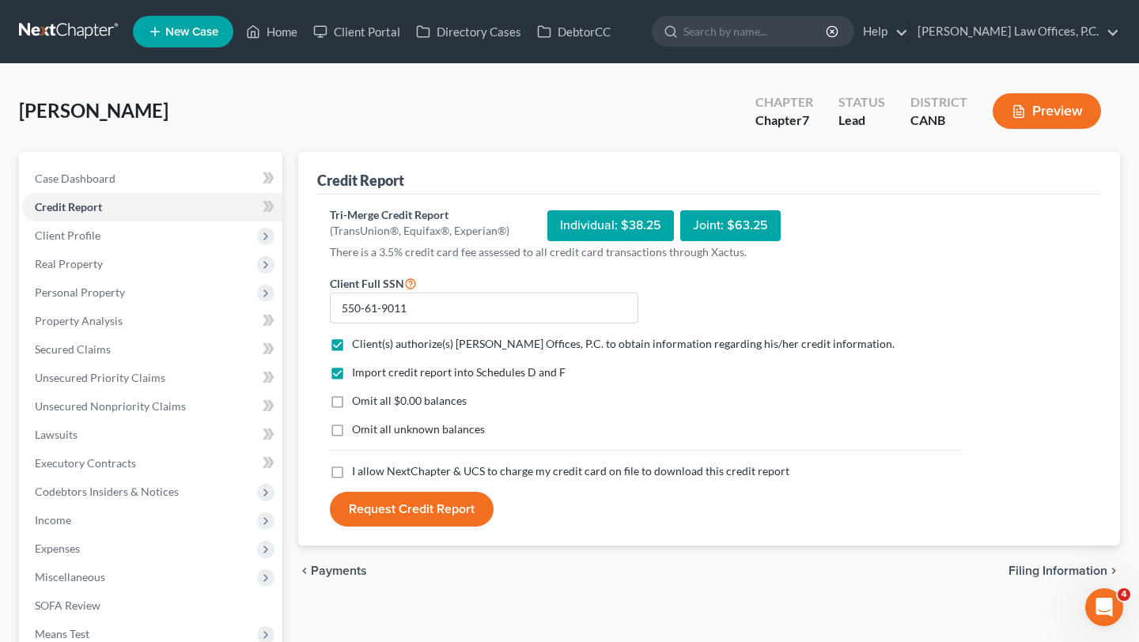
click at [388, 396] on span "Omit all $0.00 balances" at bounding box center [409, 400] width 115 height 13
click at [369, 396] on input "Omit all $0.00 balances" at bounding box center [363, 398] width 10 height 10
checkbox input "true"
click at [396, 464] on span "I allow NextChapter & UCS to charge my credit card on file to download this cre…" at bounding box center [570, 470] width 437 height 13
click at [369, 464] on input "I allow NextChapter & UCS to charge my credit card on file to download this cre…" at bounding box center [363, 469] width 10 height 10
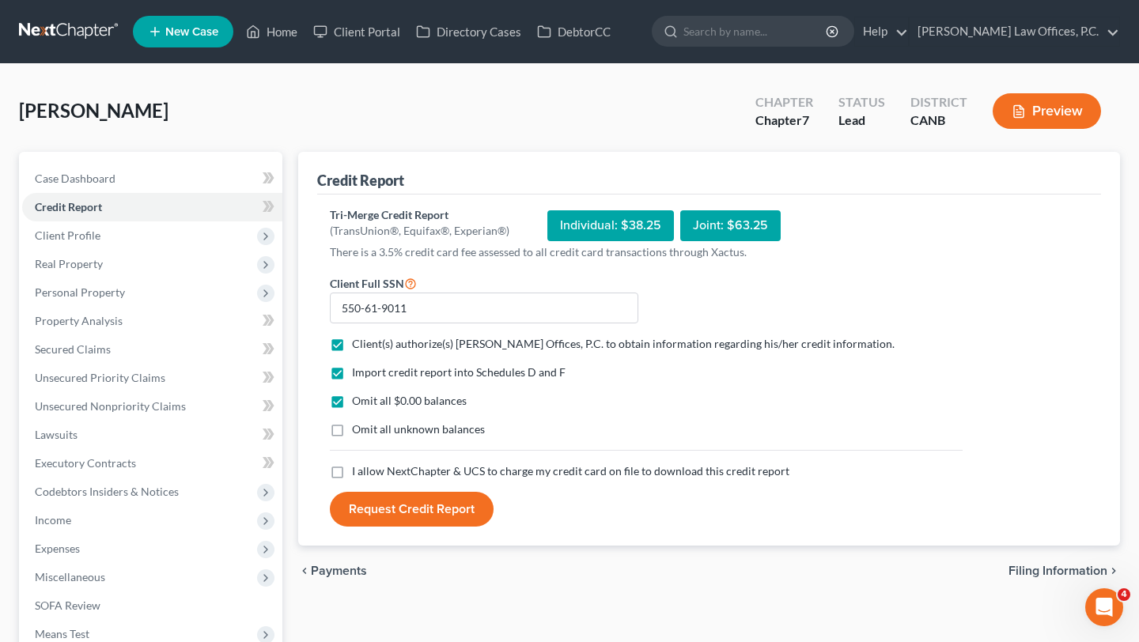
checkbox input "true"
click at [388, 511] on button "Request Credit Report" at bounding box center [412, 509] width 164 height 35
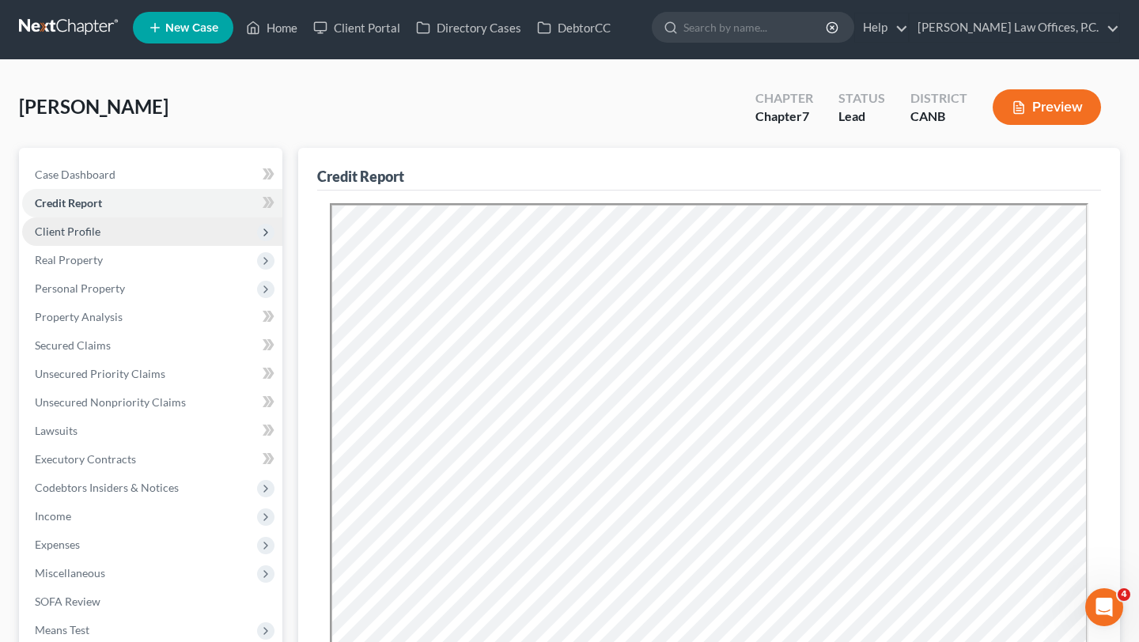
scroll to position [2, 0]
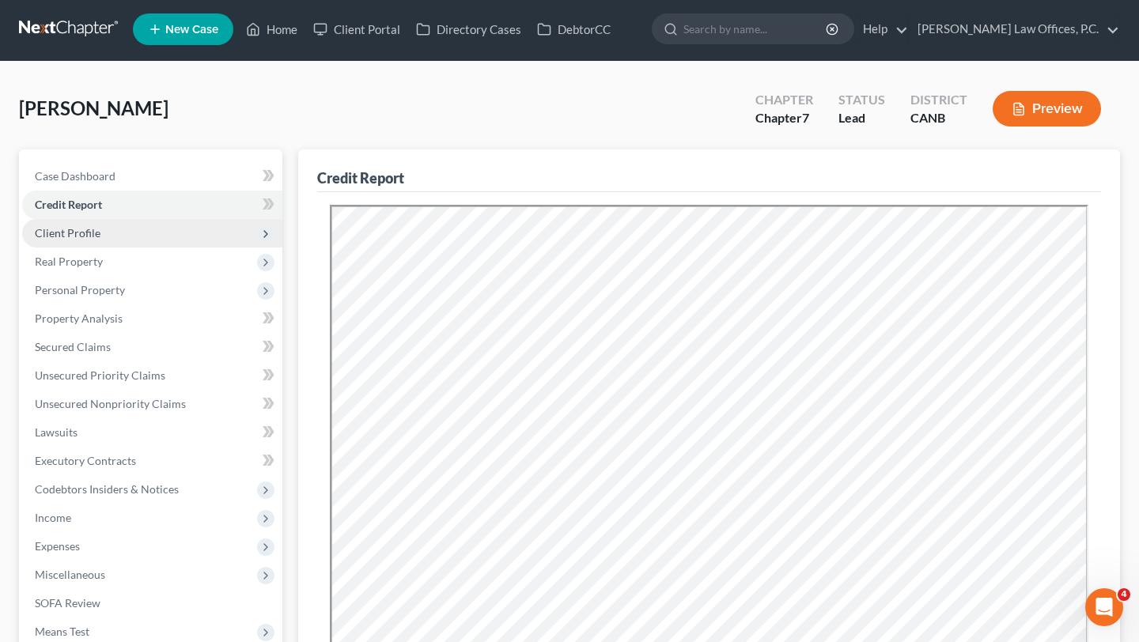
click at [184, 230] on span "Client Profile" at bounding box center [152, 233] width 260 height 28
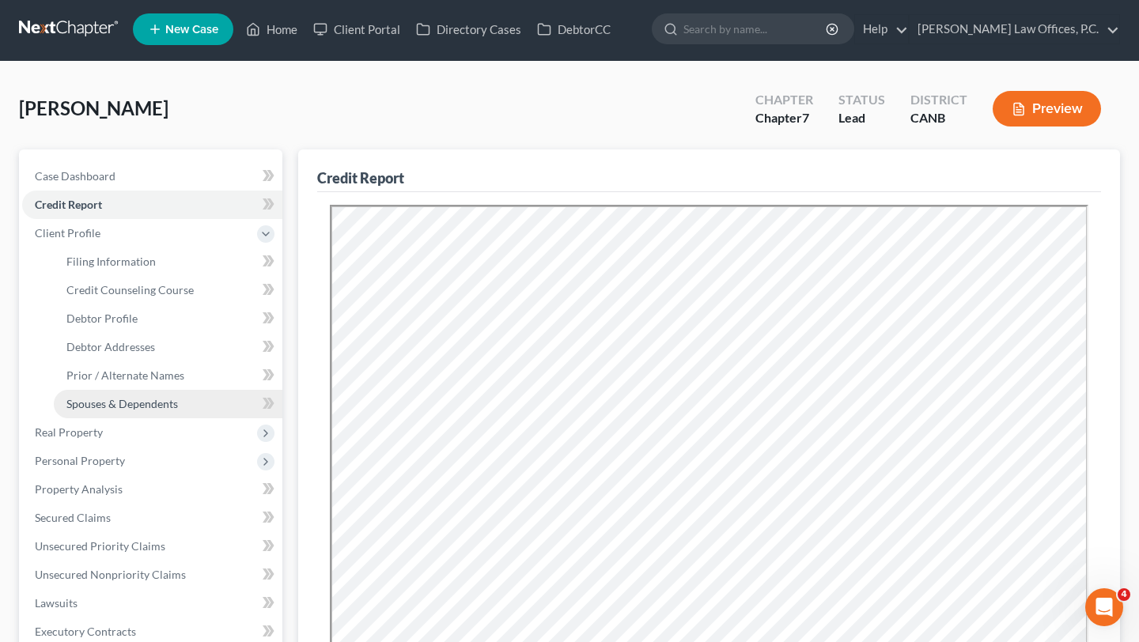
click at [136, 407] on span "Spouses & Dependents" at bounding box center [122, 403] width 112 height 13
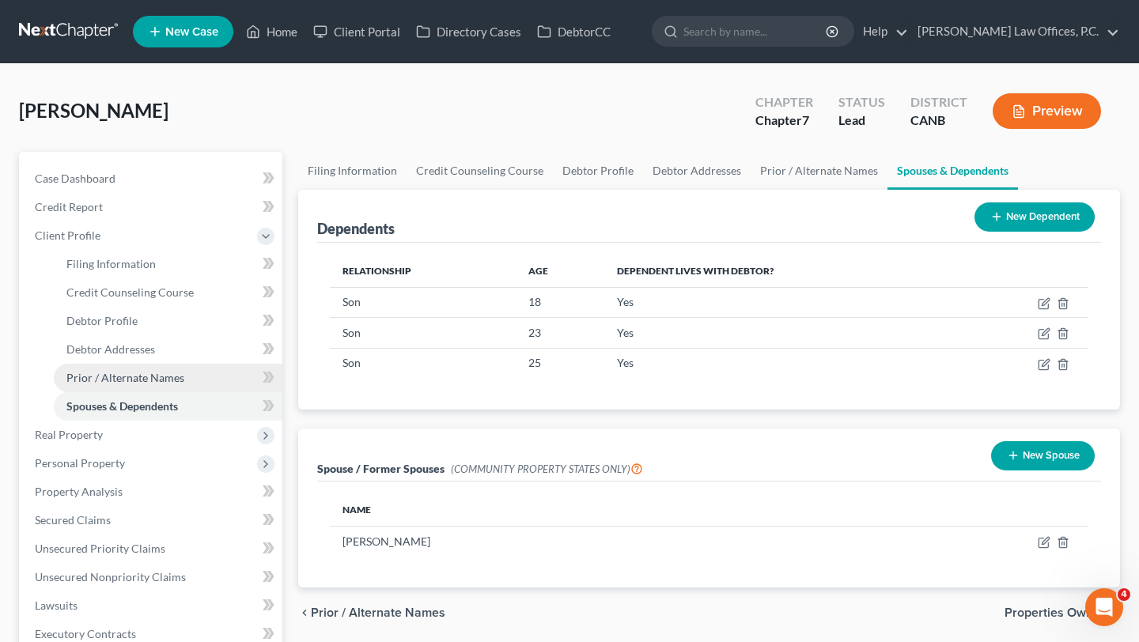
click at [134, 389] on link "Prior / Alternate Names" at bounding box center [168, 378] width 229 height 28
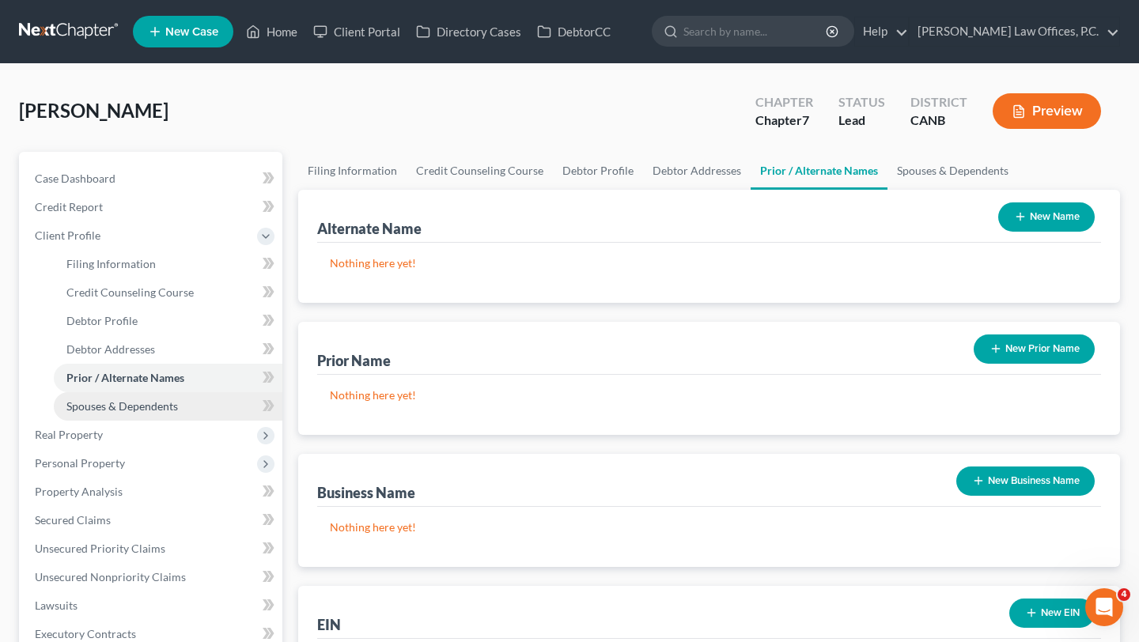
click at [137, 409] on span "Spouses & Dependents" at bounding box center [122, 406] width 112 height 13
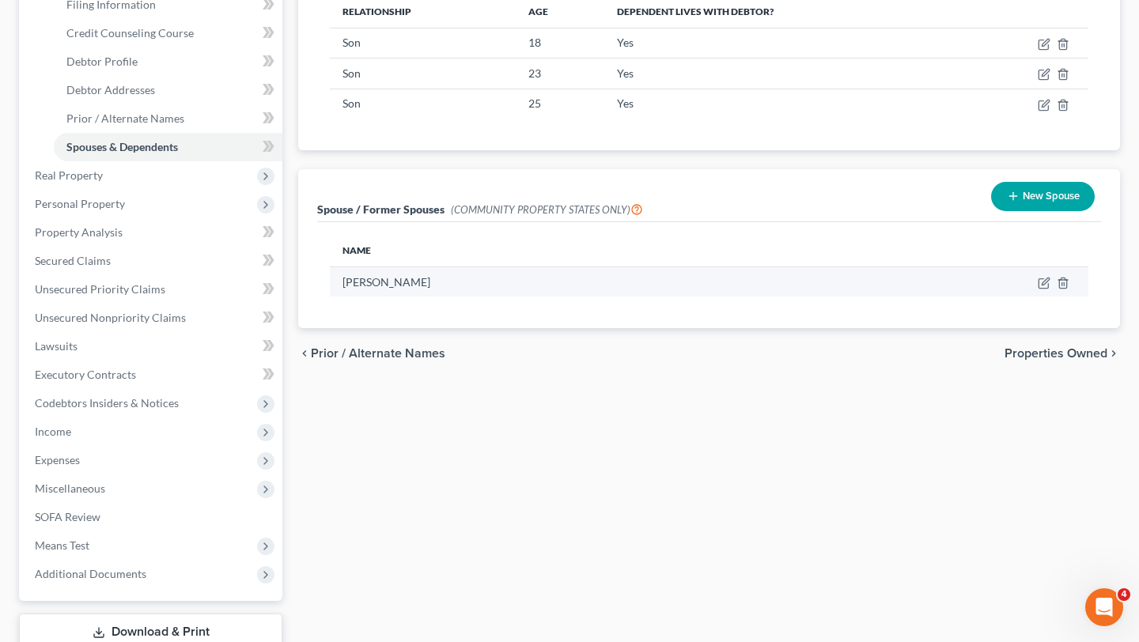
scroll to position [252, 0]
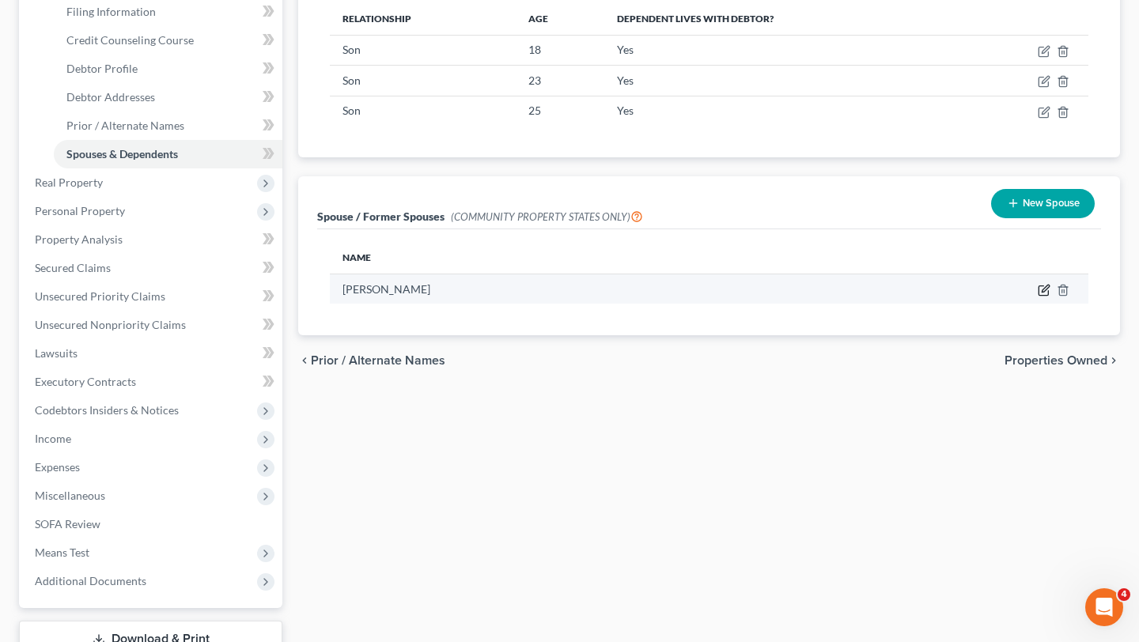
click at [1046, 290] on icon "button" at bounding box center [1045, 288] width 7 height 7
select select "1"
select select "4"
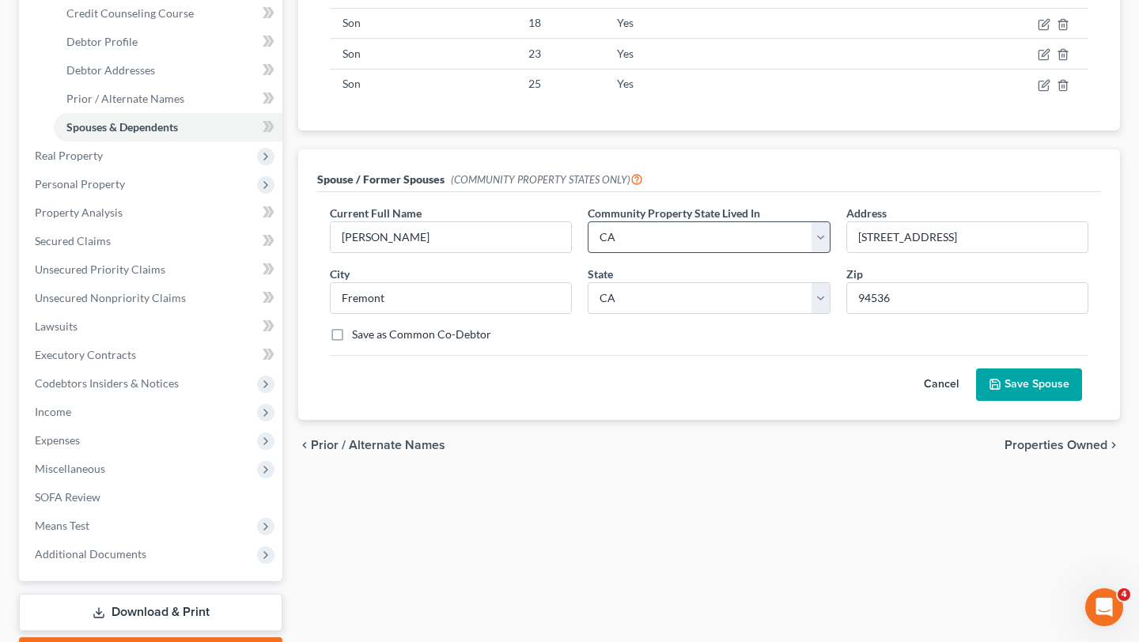
scroll to position [157, 0]
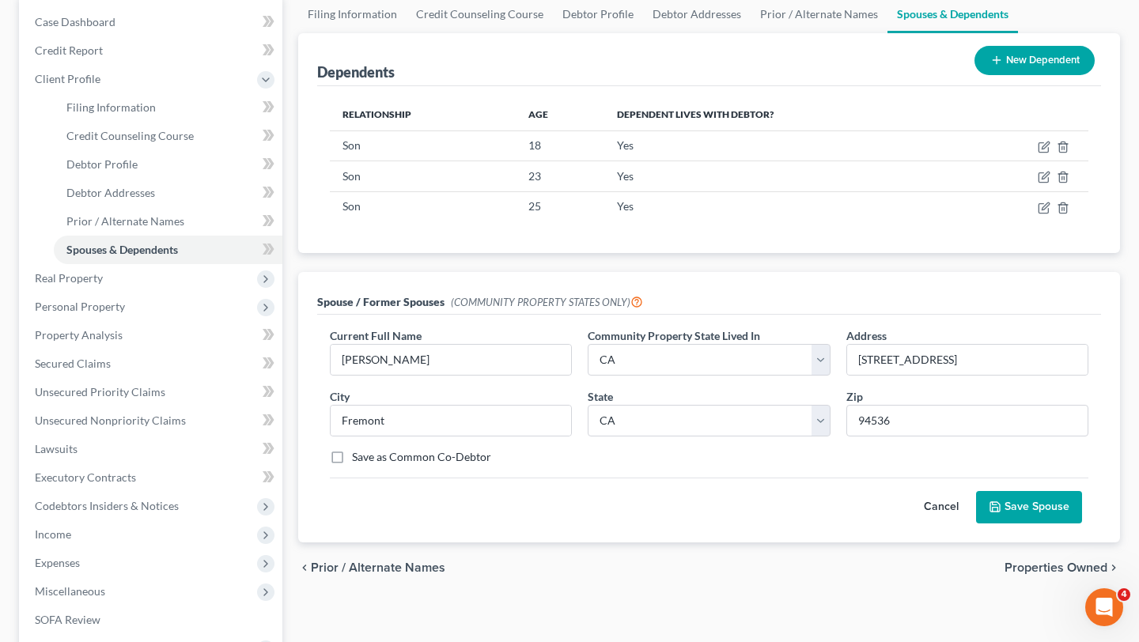
click at [935, 515] on button "Cancel" at bounding box center [942, 508] width 70 height 32
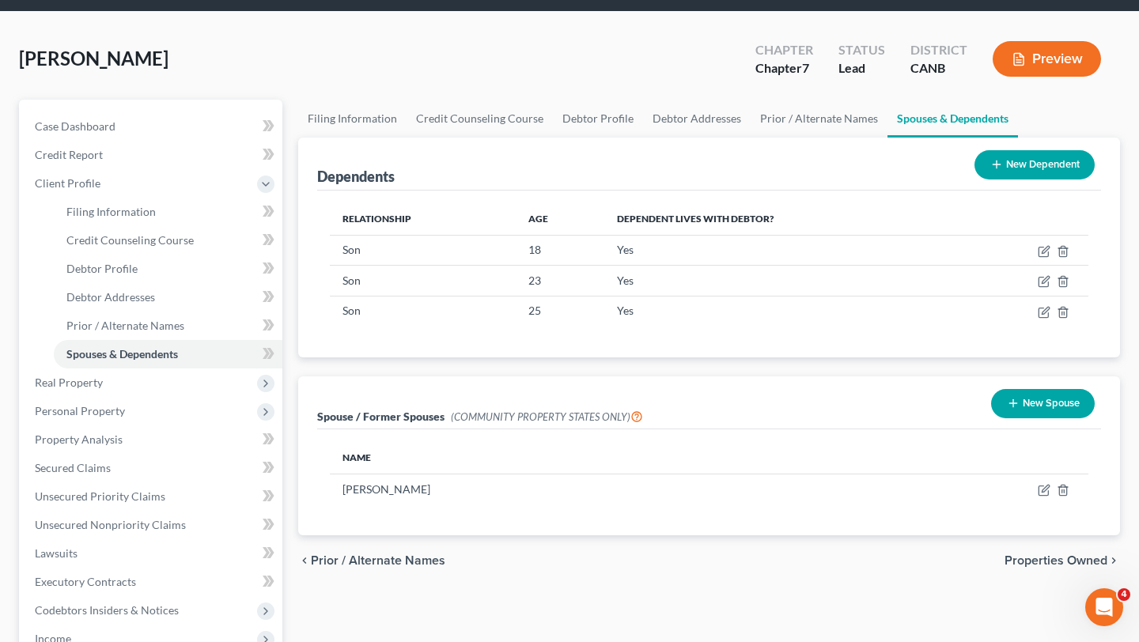
scroll to position [41, 0]
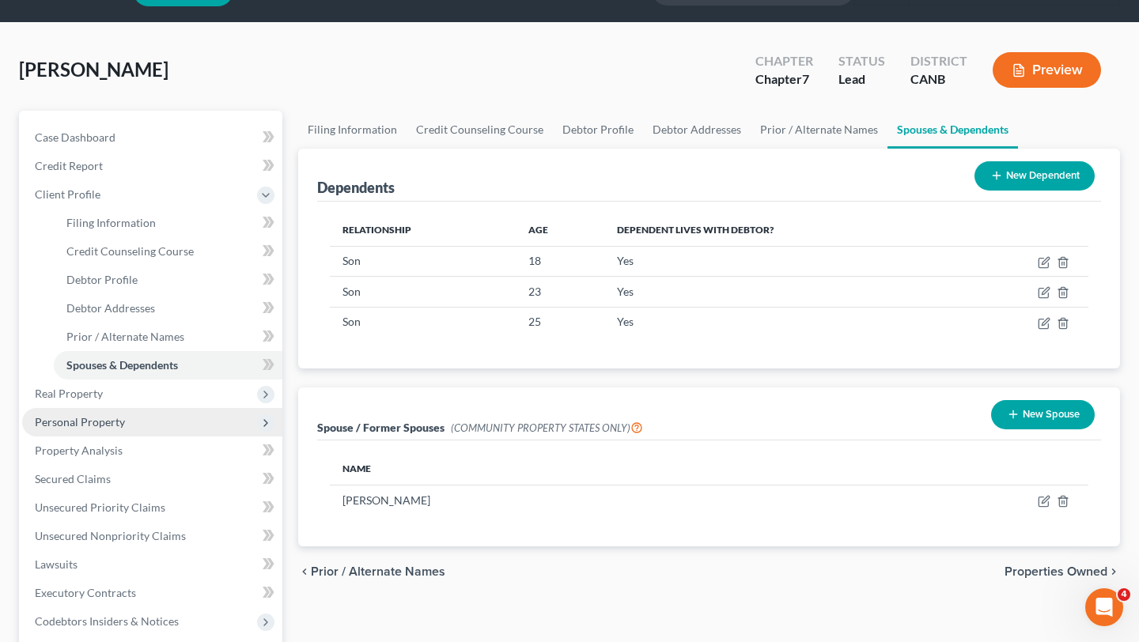
click at [164, 418] on span "Personal Property" at bounding box center [152, 422] width 260 height 28
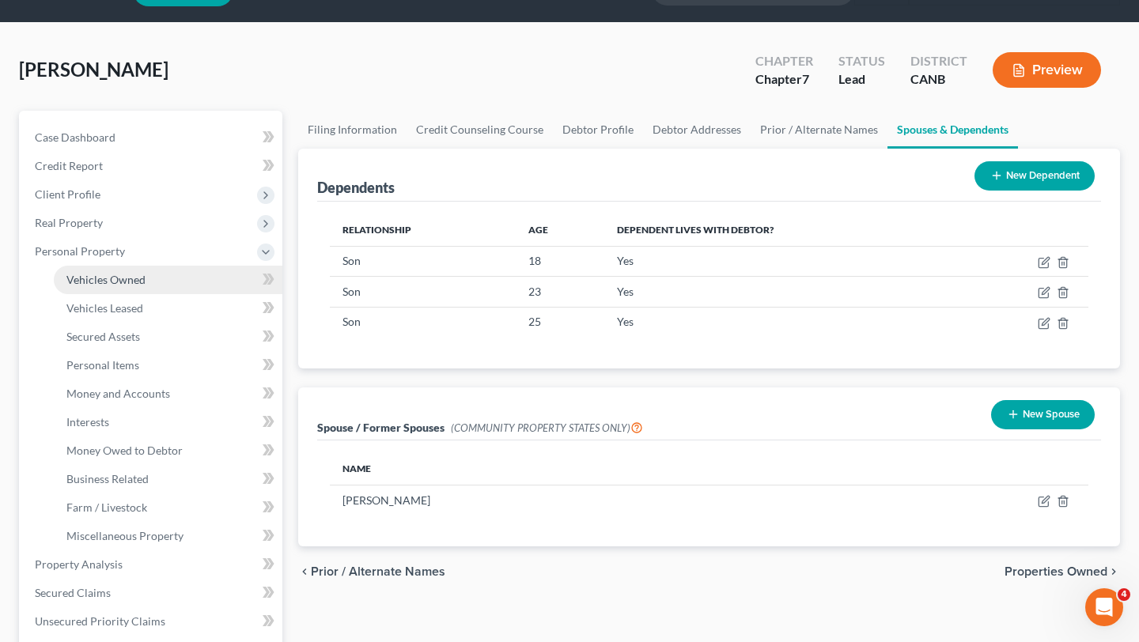
click at [130, 288] on link "Vehicles Owned" at bounding box center [168, 280] width 229 height 28
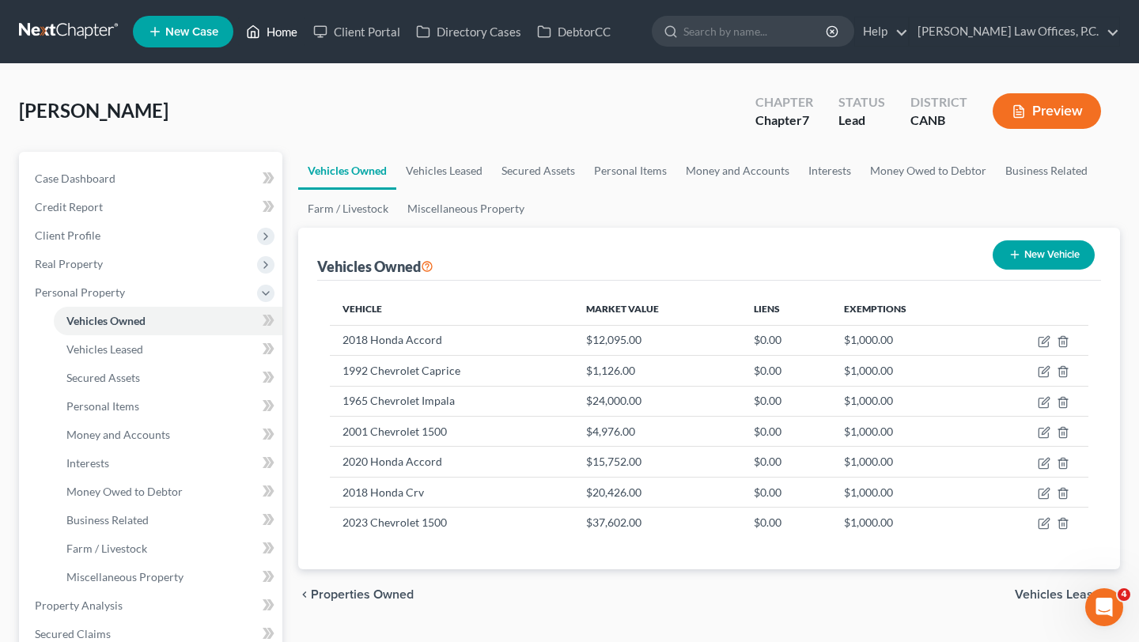
click at [252, 35] on polyline at bounding box center [254, 35] width 4 height 6
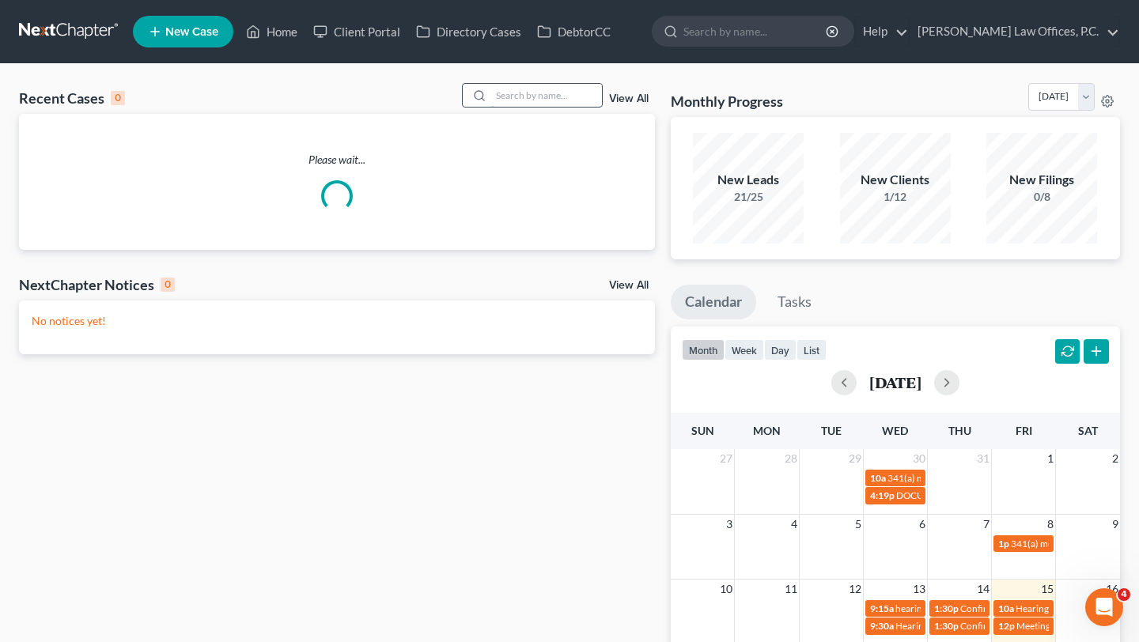
click at [567, 101] on input "search" at bounding box center [546, 95] width 111 height 23
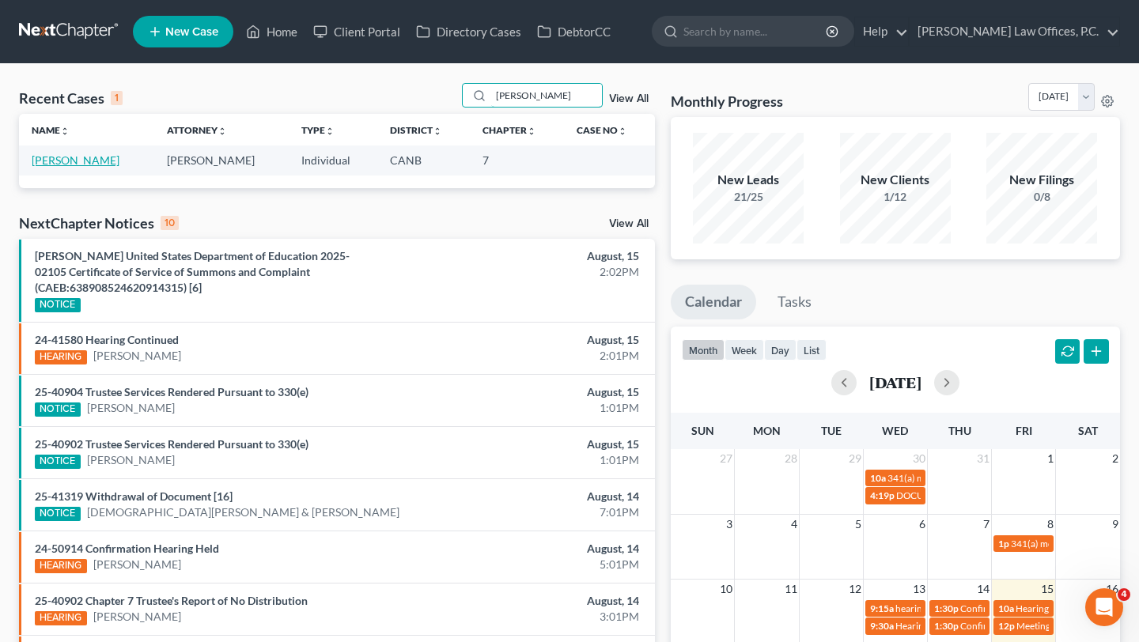
type input "[PERSON_NAME]"
click at [84, 156] on link "Paradis, Michael" at bounding box center [76, 159] width 88 height 13
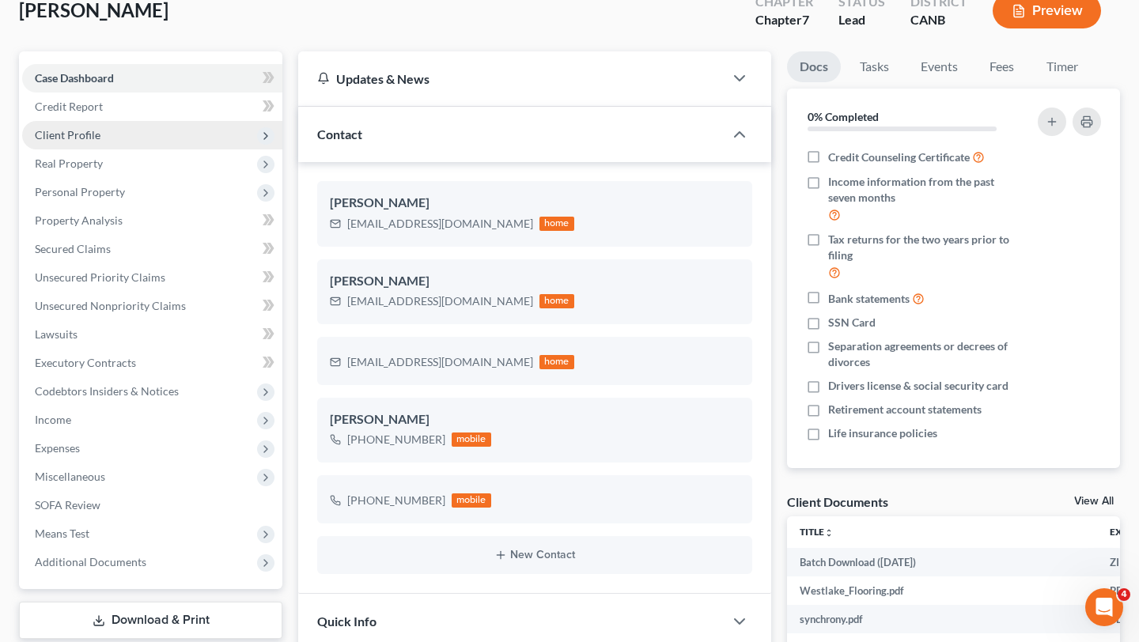
scroll to position [104, 0]
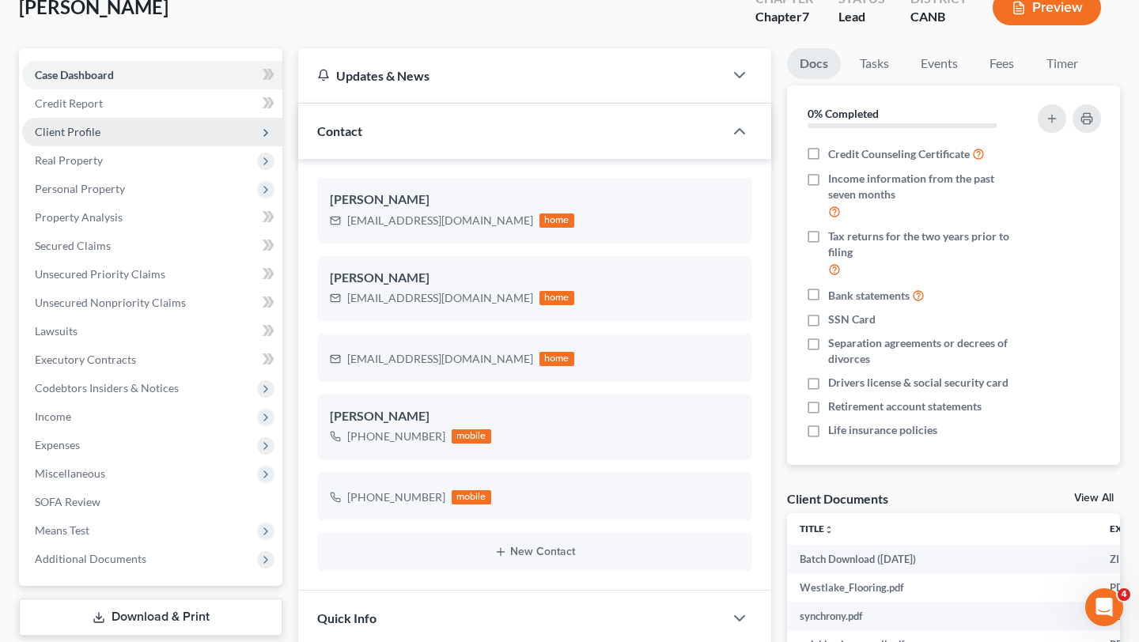
click at [209, 136] on span "Client Profile" at bounding box center [152, 132] width 260 height 28
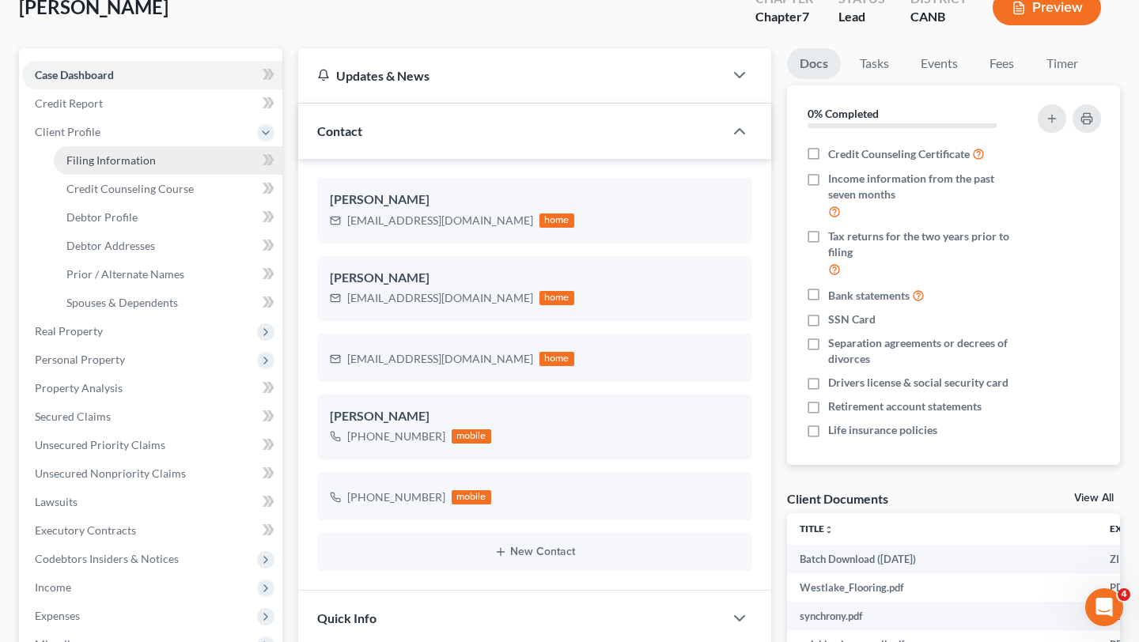
click at [204, 159] on link "Filing Information" at bounding box center [168, 160] width 229 height 28
select select "1"
select select "0"
select select "4"
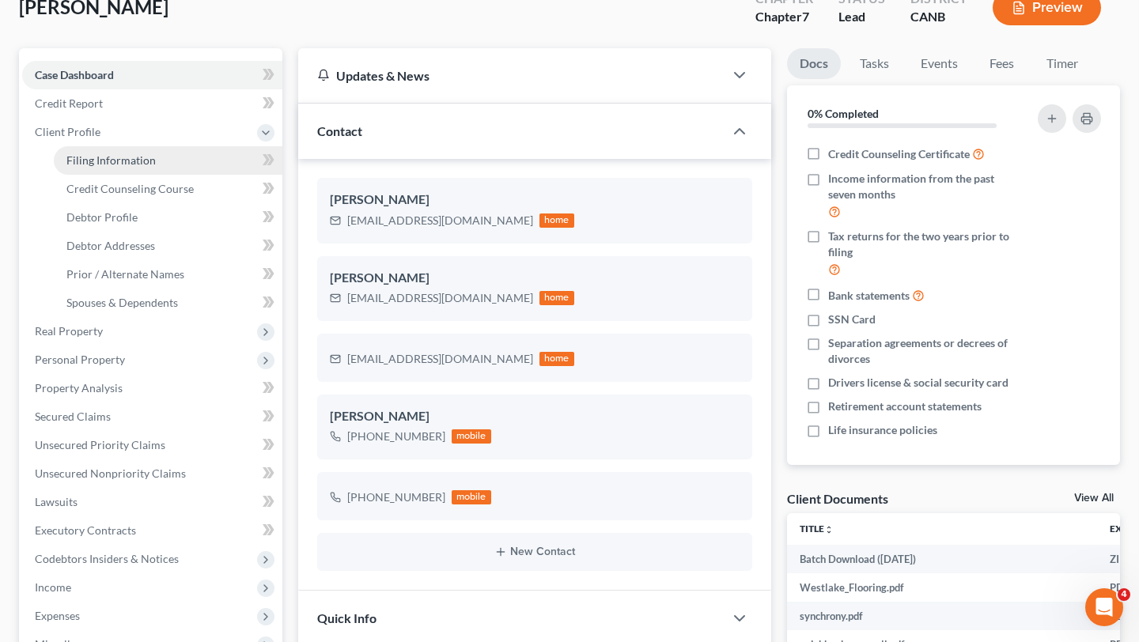
select select "1"
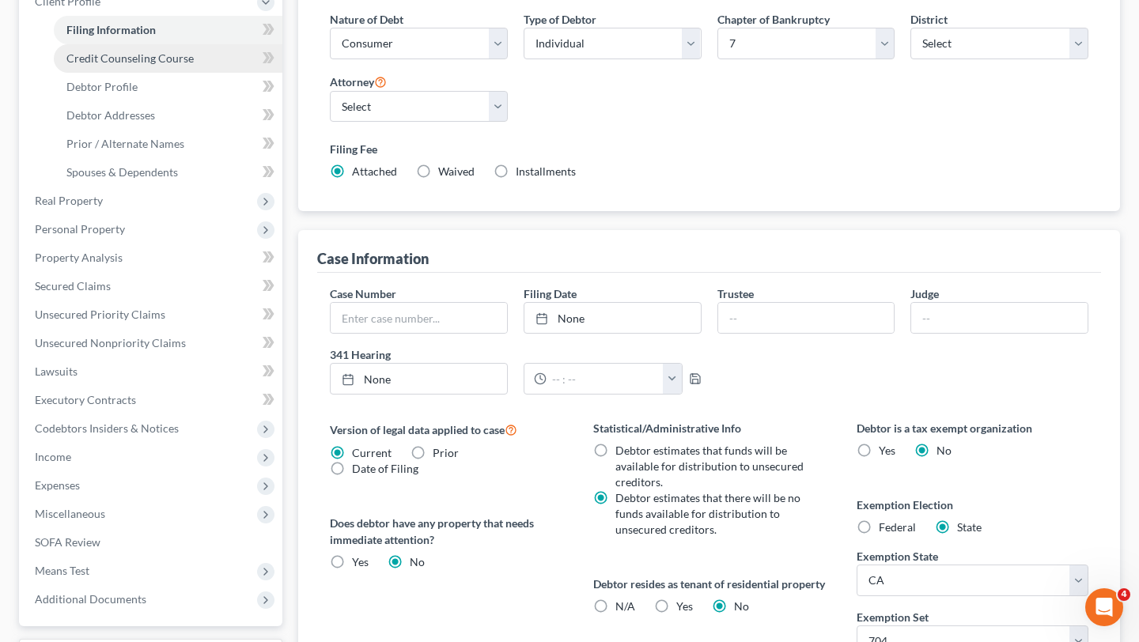
click at [171, 51] on span "Credit Counseling Course" at bounding box center [129, 57] width 127 height 13
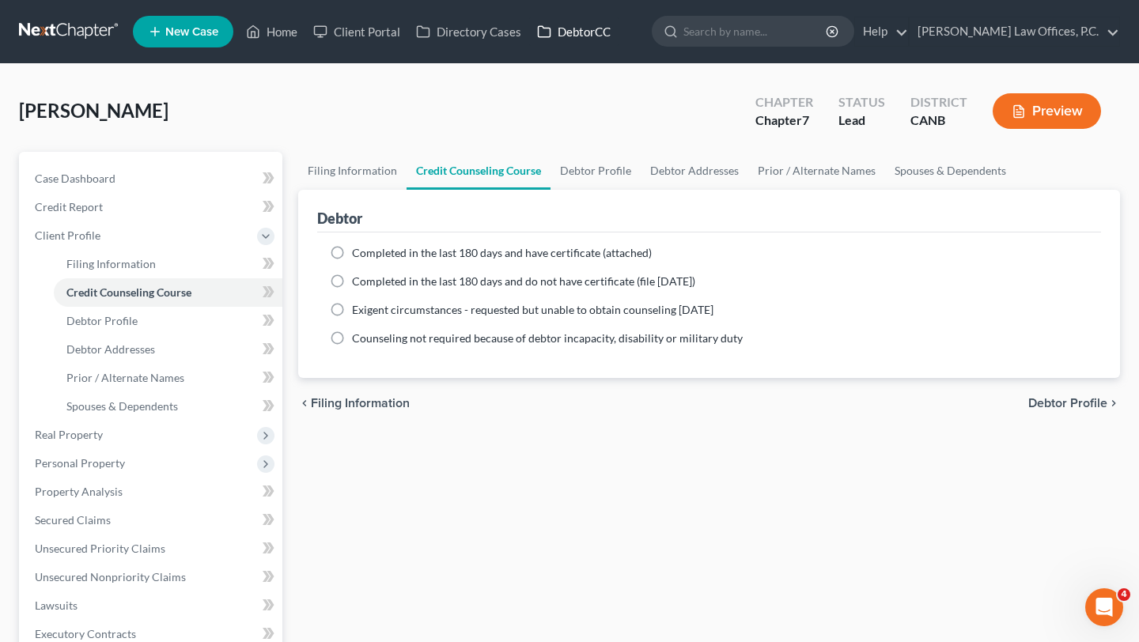
click at [582, 36] on link "DebtorCC" at bounding box center [573, 31] width 89 height 28
click at [285, 27] on link "Home" at bounding box center [271, 31] width 67 height 28
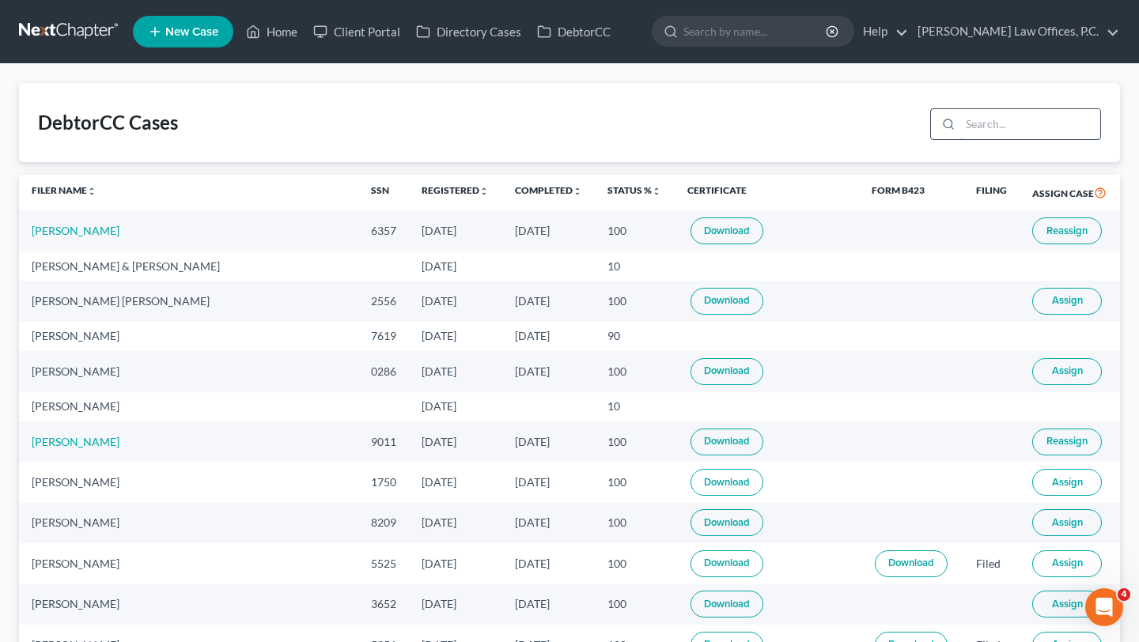
click at [1005, 122] on input "search" at bounding box center [1030, 124] width 140 height 30
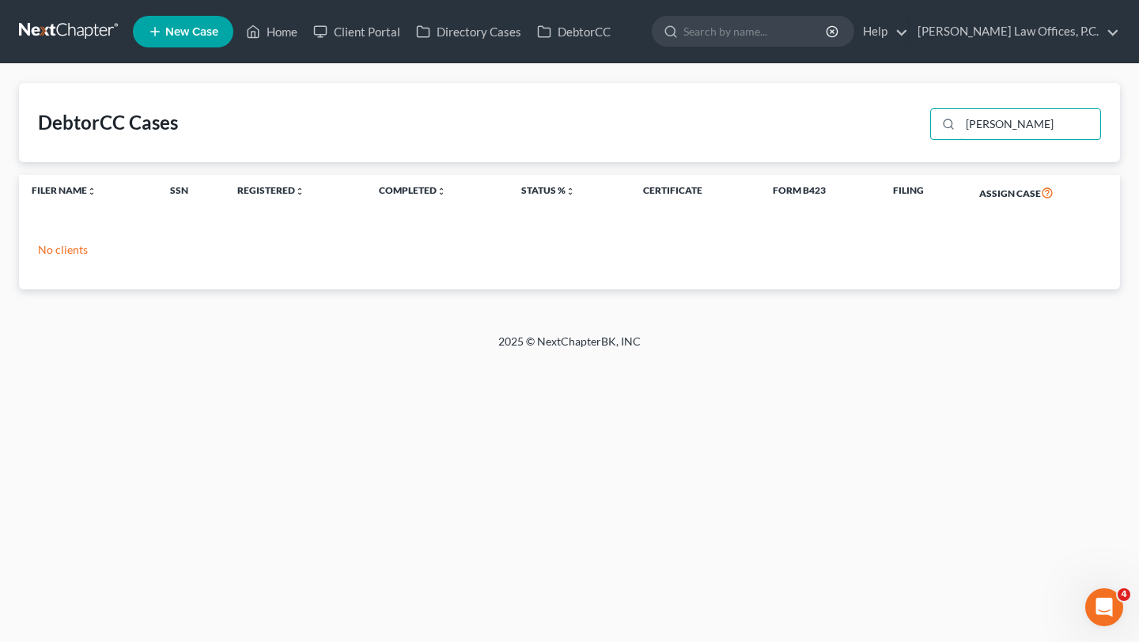
type input "[PERSON_NAME]"
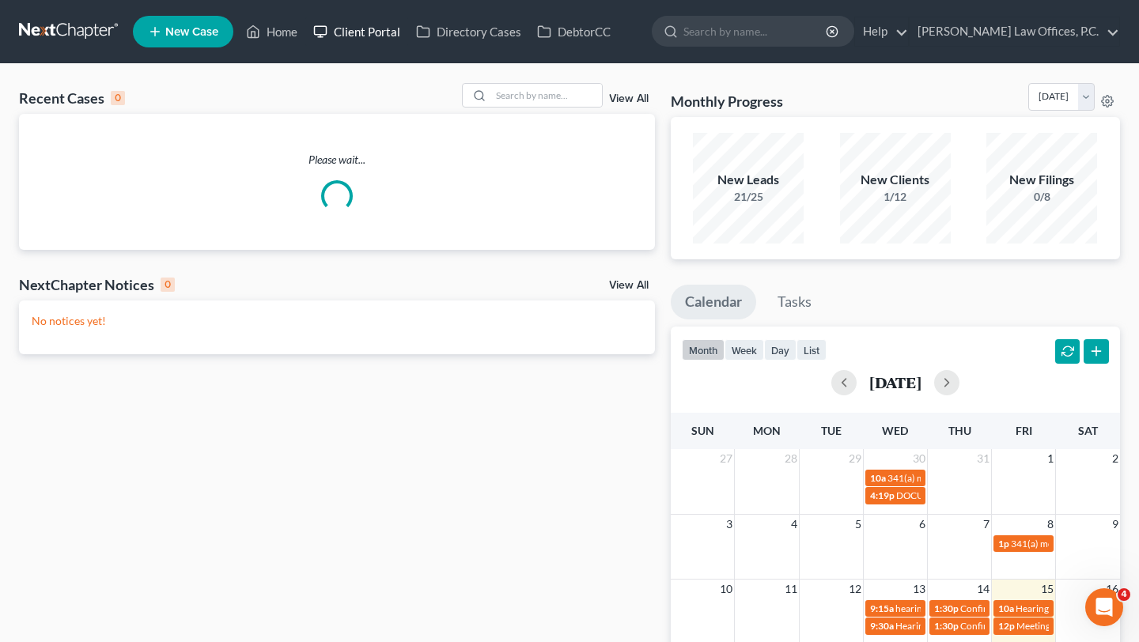
click at [355, 40] on link "Client Portal" at bounding box center [356, 31] width 103 height 28
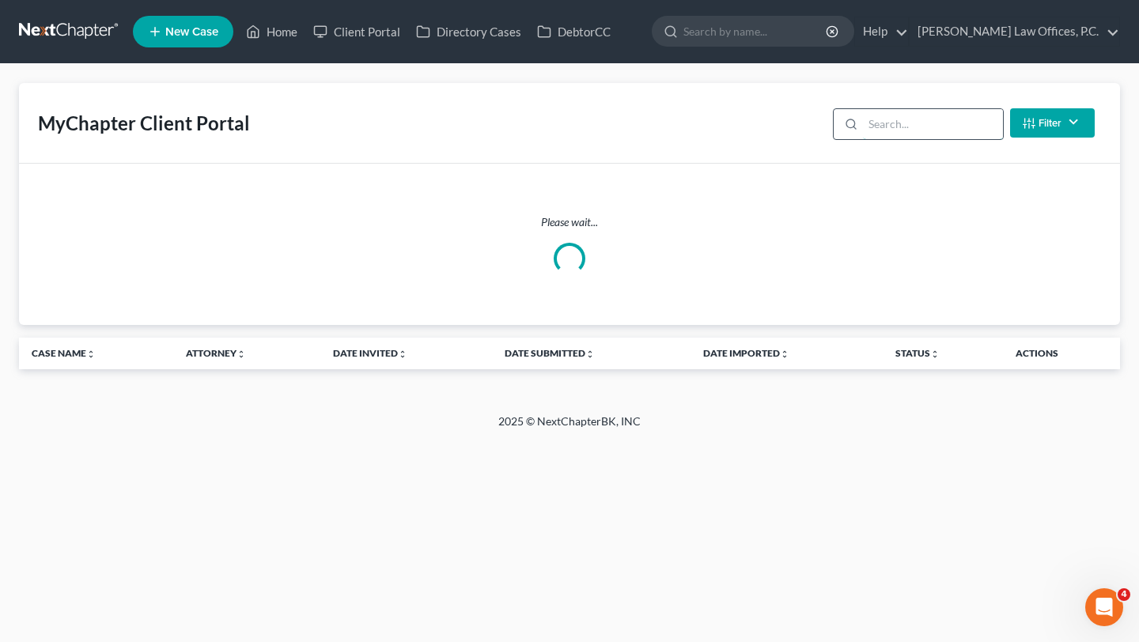
click at [912, 130] on input "search" at bounding box center [933, 124] width 140 height 30
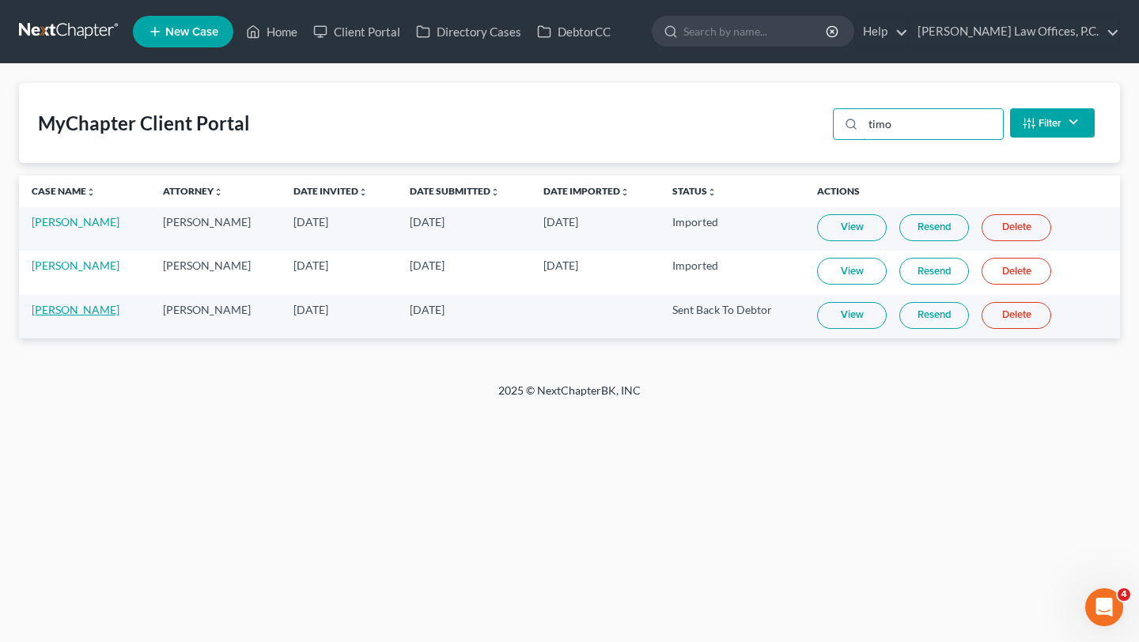
type input "timo"
click at [71, 311] on link "[PERSON_NAME]" at bounding box center [76, 309] width 88 height 13
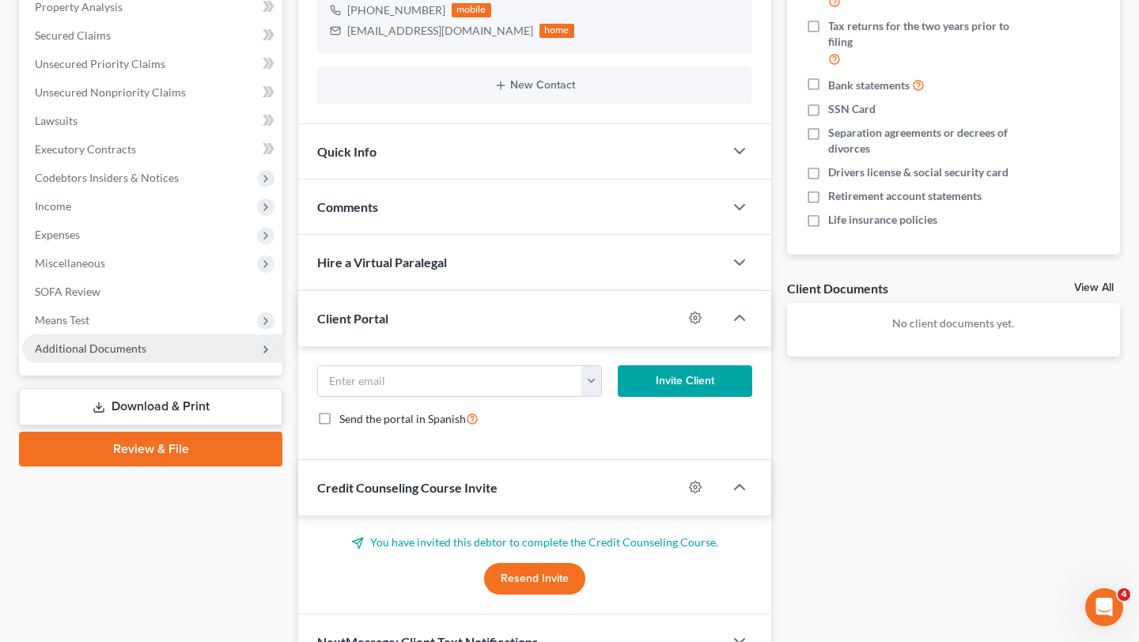
scroll to position [316, 0]
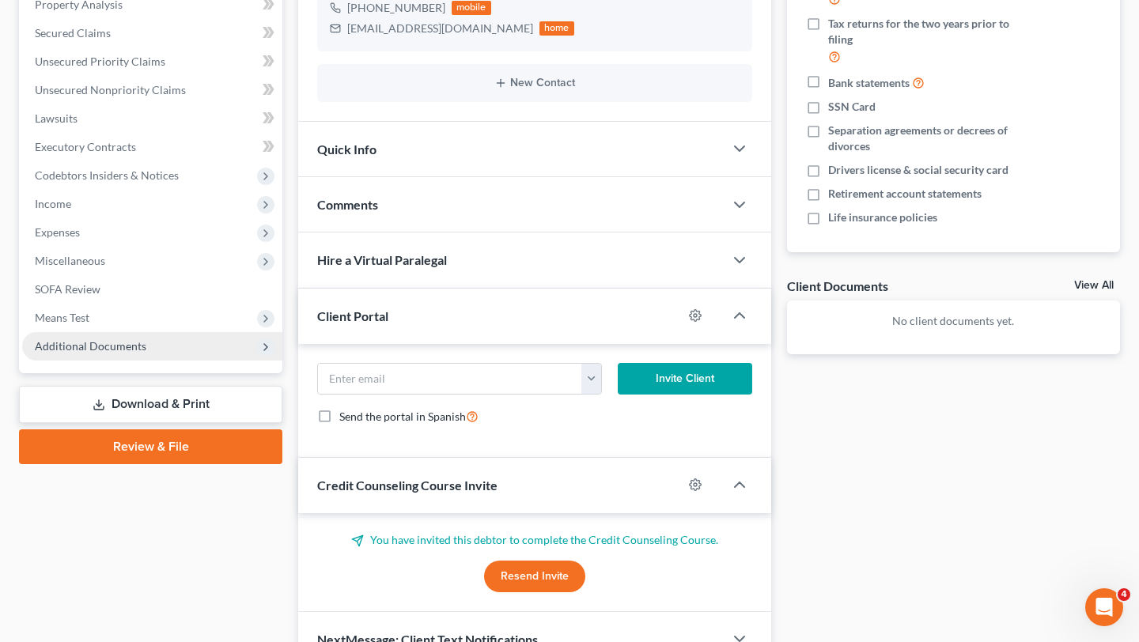
click at [153, 343] on span "Additional Documents" at bounding box center [152, 346] width 260 height 28
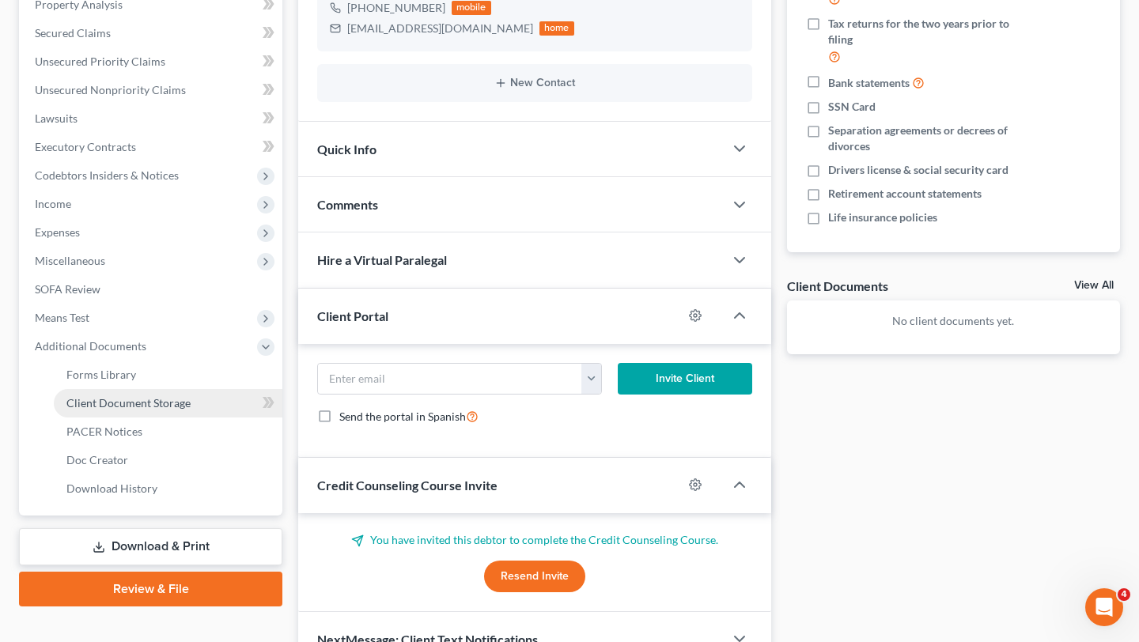
click at [144, 405] on span "Client Document Storage" at bounding box center [128, 402] width 124 height 13
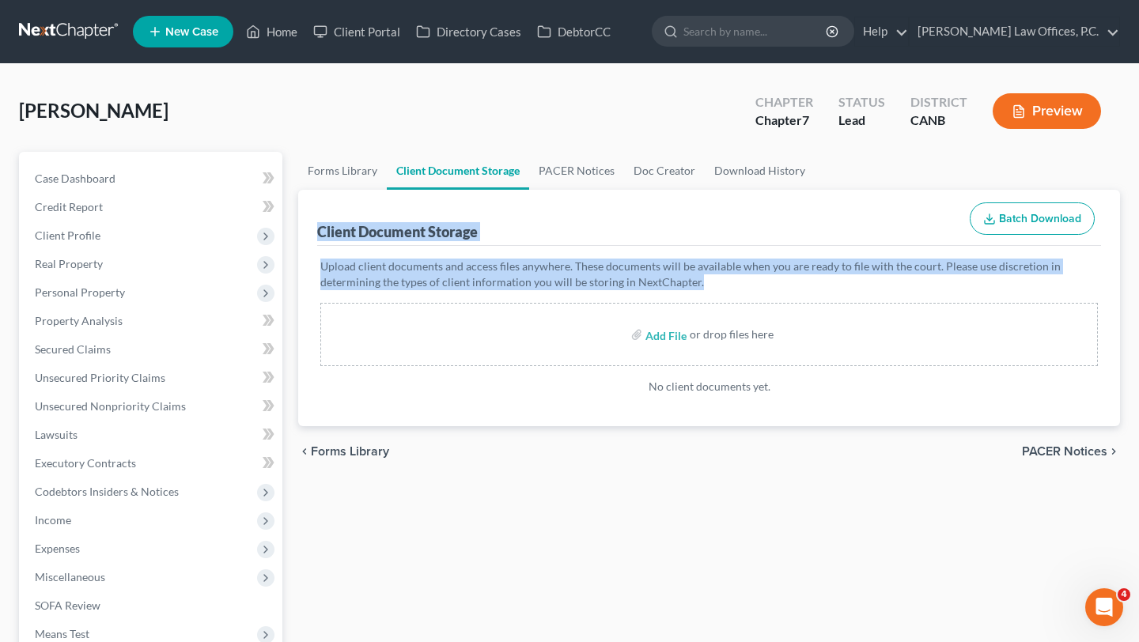
drag, startPoint x: 318, startPoint y: 229, endPoint x: 701, endPoint y: 282, distance: 386.5
click at [701, 282] on div "Client Document Storage Batch Download Upload client documents and access files…" at bounding box center [709, 308] width 822 height 237
click at [701, 282] on p "Upload client documents and access files anywhere. These documents will be avai…" at bounding box center [709, 275] width 778 height 32
drag, startPoint x: 729, startPoint y: 283, endPoint x: 316, endPoint y: 218, distance: 417.2
click at [316, 218] on div "Client Document Storage Batch Download Upload client documents and access files…" at bounding box center [709, 308] width 822 height 237
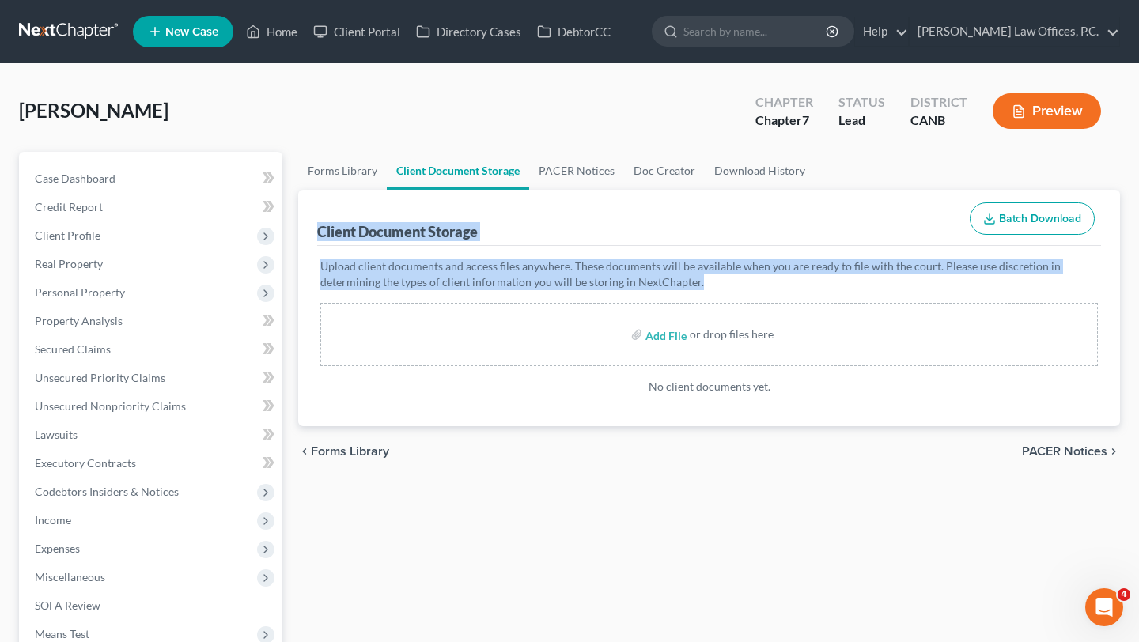
click at [317, 218] on div "Client Document Storage Batch Download" at bounding box center [709, 218] width 784 height 57
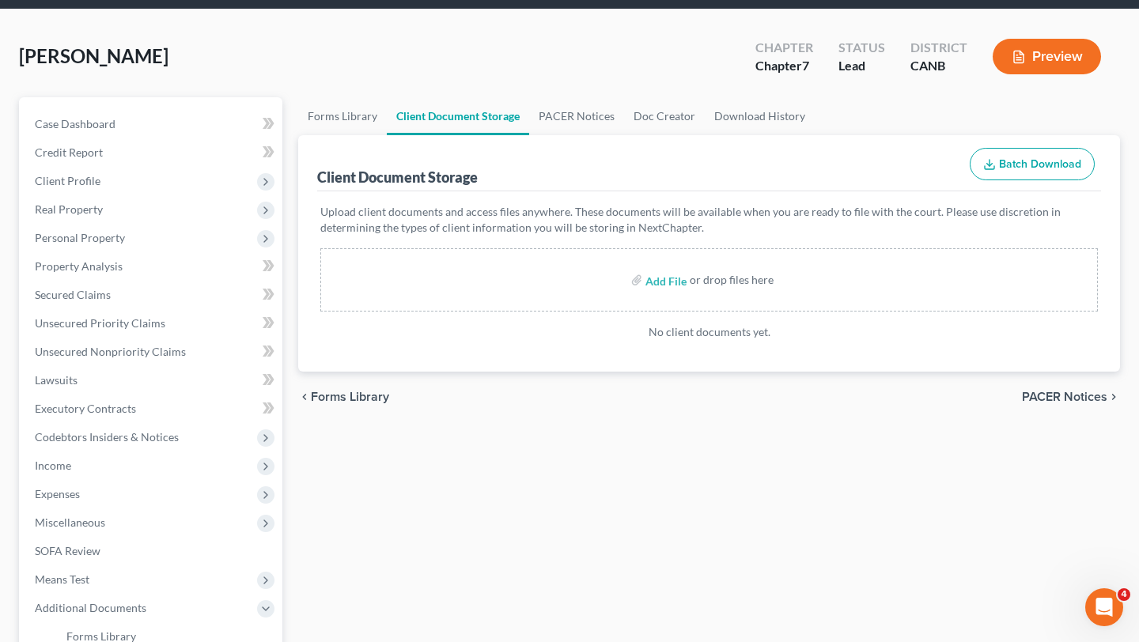
scroll to position [55, 0]
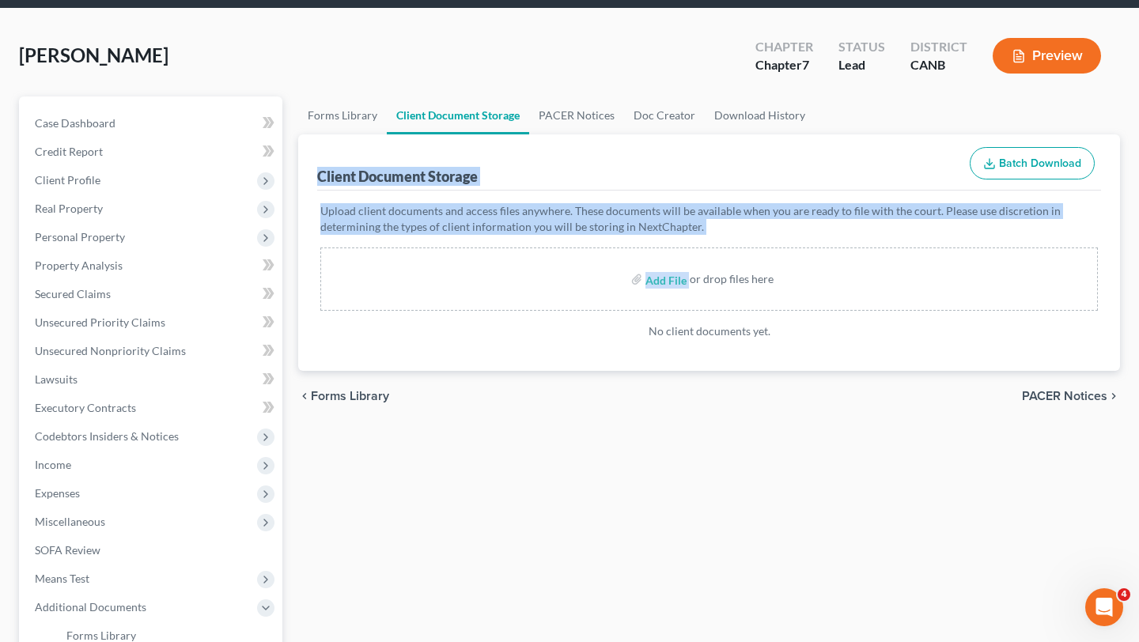
drag, startPoint x: 315, startPoint y: 175, endPoint x: 739, endPoint y: 237, distance: 428.6
click at [739, 237] on div "Client Document Storage Batch Download Upload client documents and access files…" at bounding box center [709, 252] width 822 height 237
click at [739, 237] on div "Upload client documents and access files anywhere. These documents will be avai…" at bounding box center [709, 271] width 778 height 136
drag, startPoint x: 744, startPoint y: 233, endPoint x: 305, endPoint y: 172, distance: 443.4
click at [305, 172] on div "Client Document Storage Batch Download Upload client documents and access files…" at bounding box center [709, 252] width 822 height 237
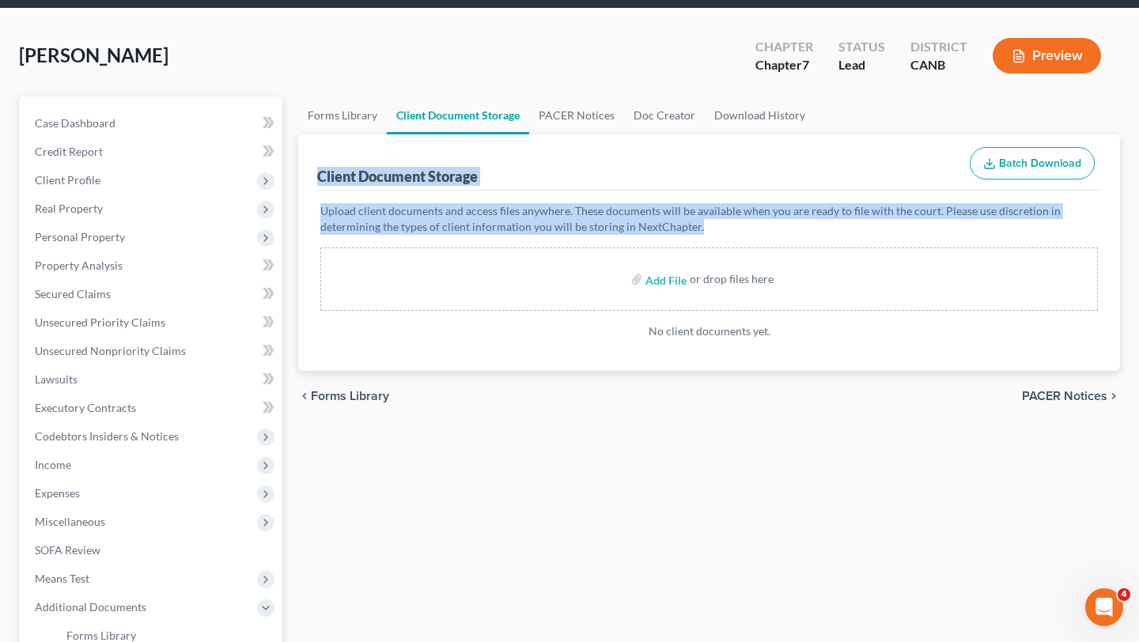
click at [305, 172] on div "Client Document Storage Batch Download Upload client documents and access files…" at bounding box center [709, 252] width 822 height 237
drag, startPoint x: 309, startPoint y: 177, endPoint x: 712, endPoint y: 223, distance: 406.1
click at [712, 223] on div "Client Document Storage Batch Download Upload client documents and access files…" at bounding box center [709, 252] width 822 height 237
click at [712, 223] on p "Upload client documents and access files anywhere. These documents will be avai…" at bounding box center [709, 219] width 778 height 32
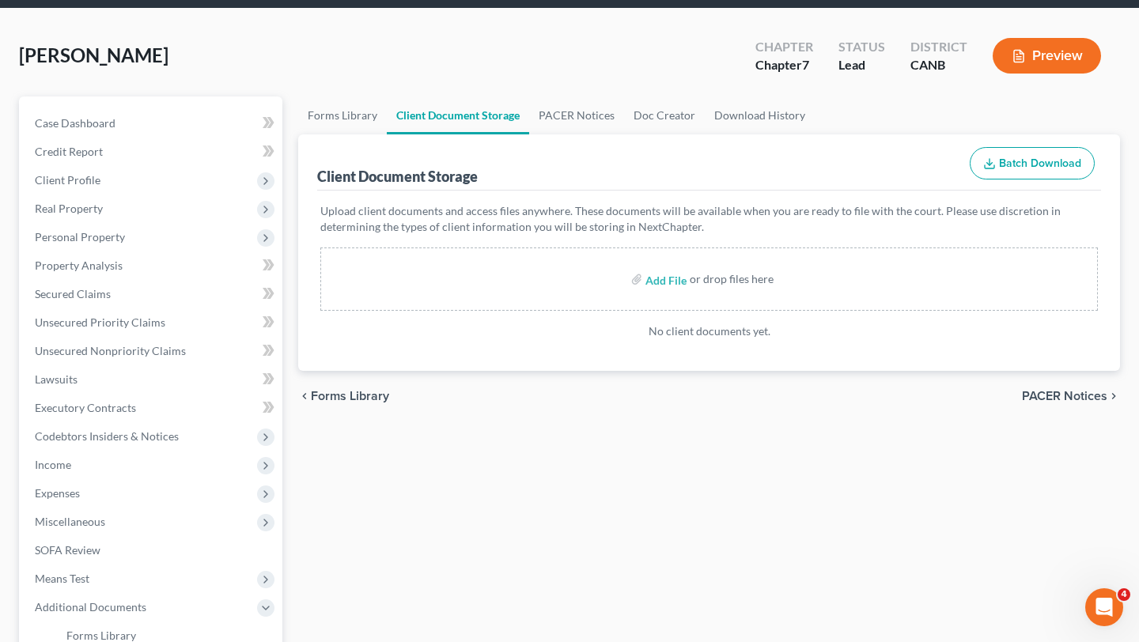
scroll to position [0, 0]
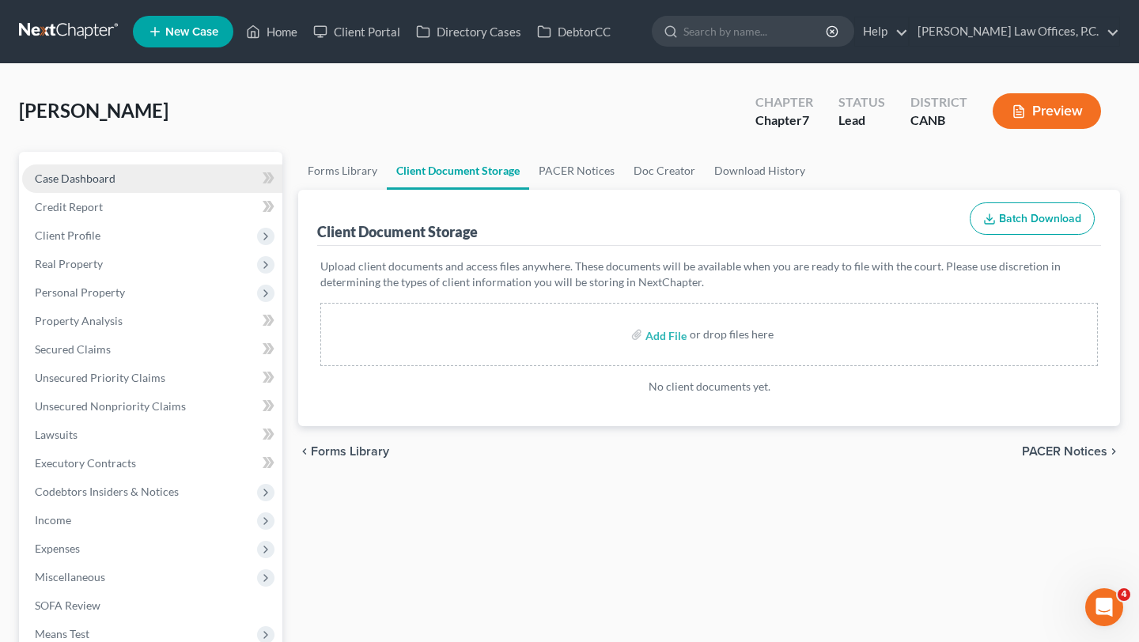
click at [139, 176] on link "Case Dashboard" at bounding box center [152, 179] width 260 height 28
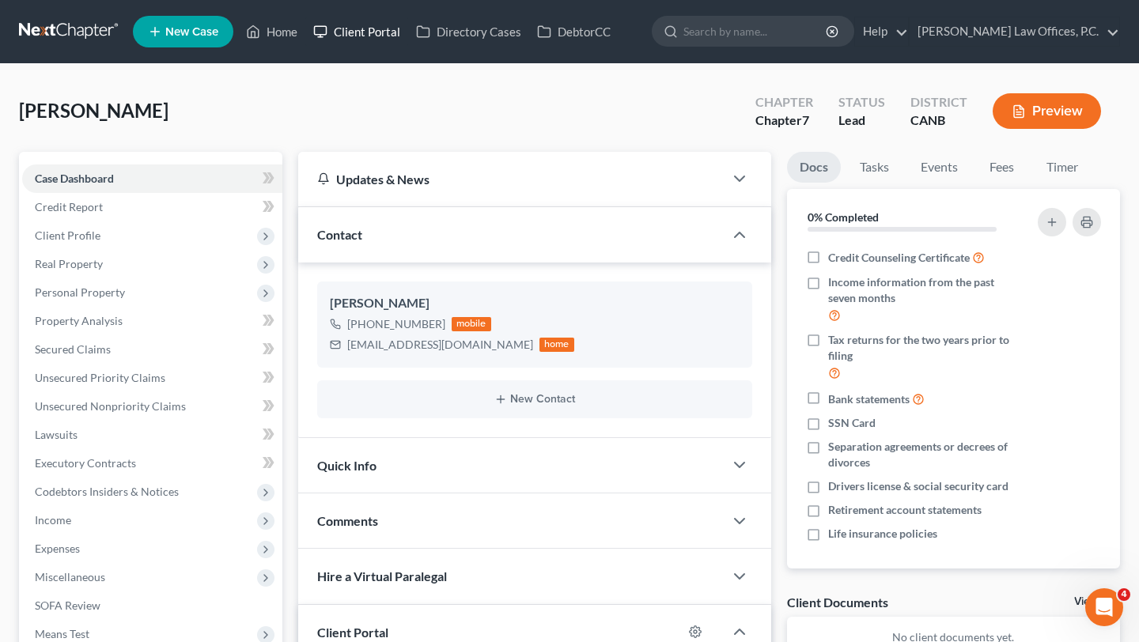
click at [357, 32] on link "Client Portal" at bounding box center [356, 31] width 103 height 28
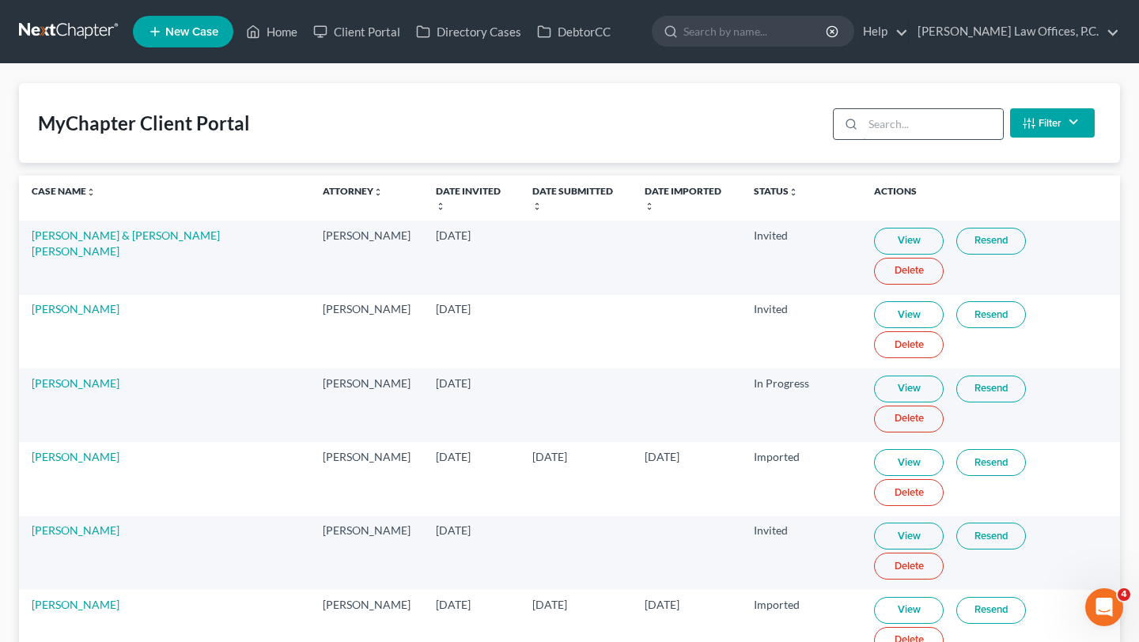
click at [921, 122] on input "search" at bounding box center [933, 124] width 140 height 30
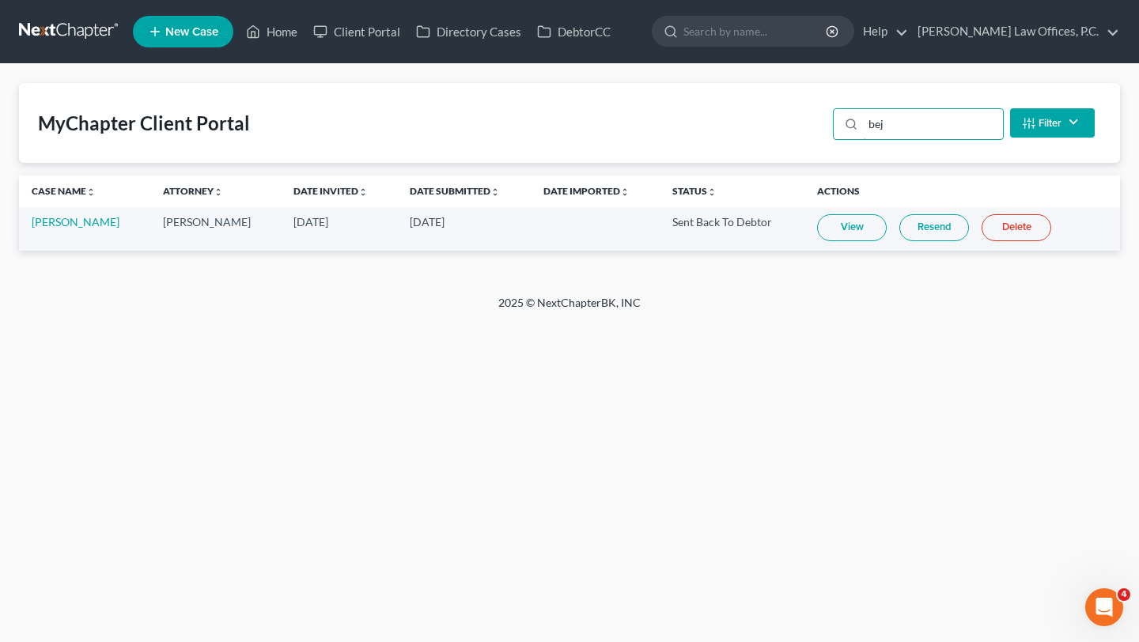
type input "bej"
drag, startPoint x: 379, startPoint y: 222, endPoint x: 498, endPoint y: 222, distance: 119.5
click at [498, 222] on td "Mar 24, 2025" at bounding box center [464, 229] width 134 height 44
drag, startPoint x: 659, startPoint y: 225, endPoint x: 771, endPoint y: 226, distance: 112.3
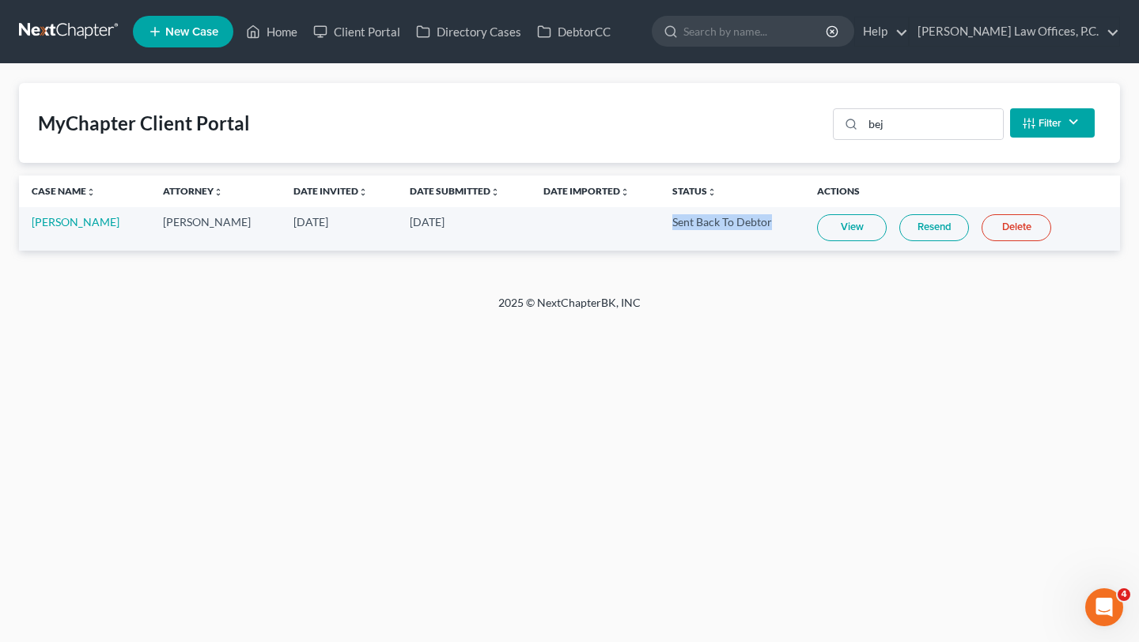
click at [771, 226] on td "Sent Back To Debtor" at bounding box center [732, 229] width 145 height 44
click at [74, 219] on link "Estella Bejarano" at bounding box center [76, 221] width 88 height 13
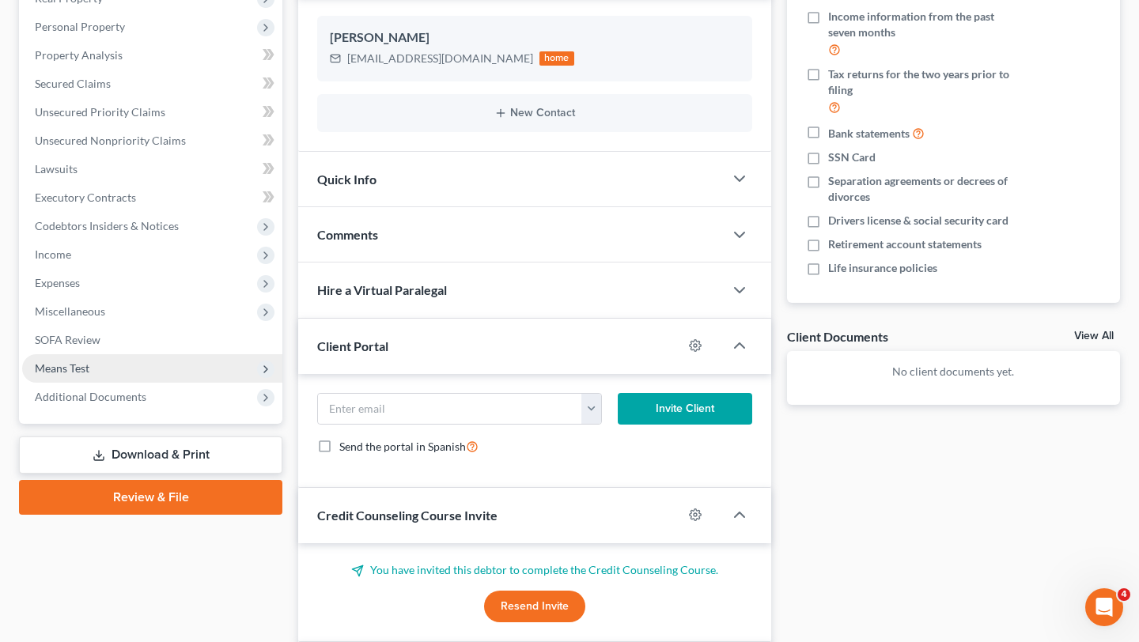
scroll to position [333, 0]
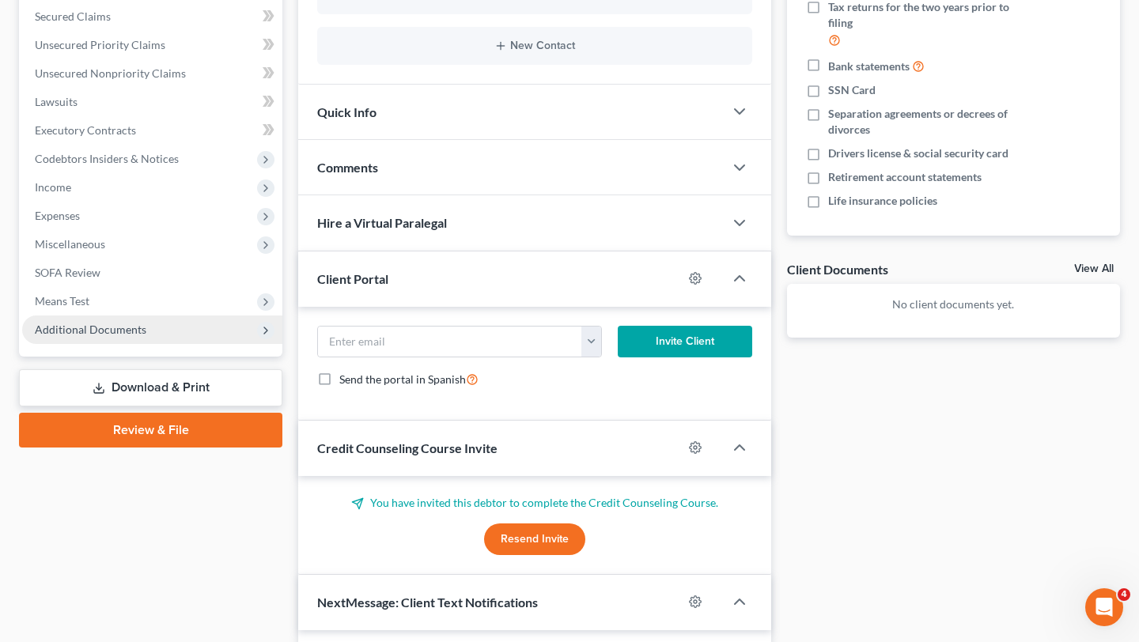
click at [105, 331] on span "Additional Documents" at bounding box center [91, 329] width 112 height 13
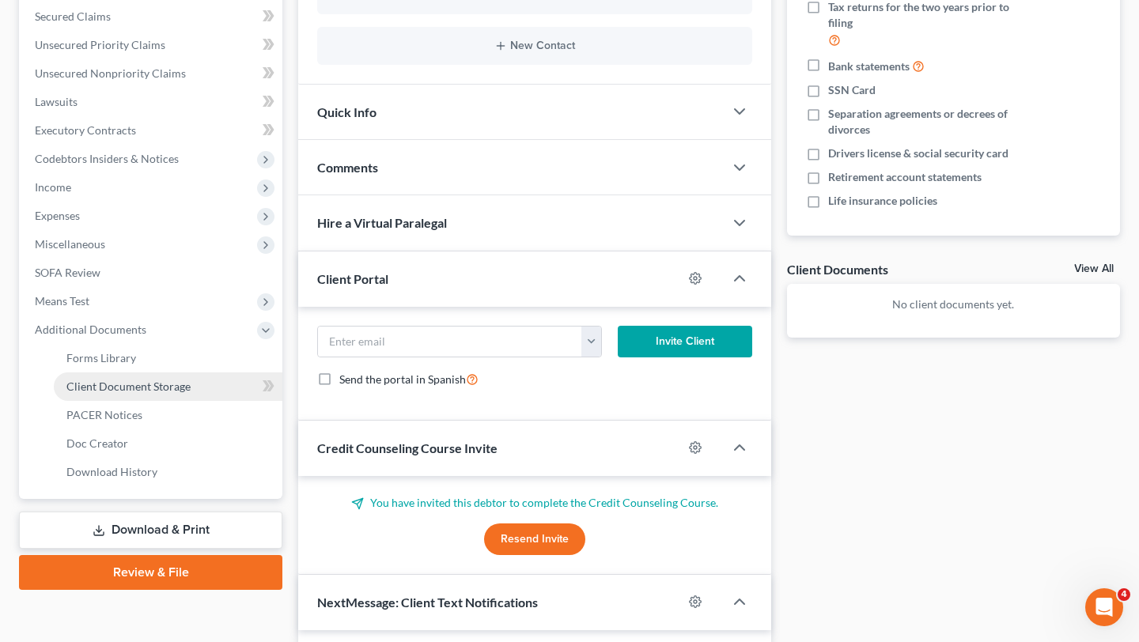
click at [121, 377] on link "Client Document Storage" at bounding box center [168, 387] width 229 height 28
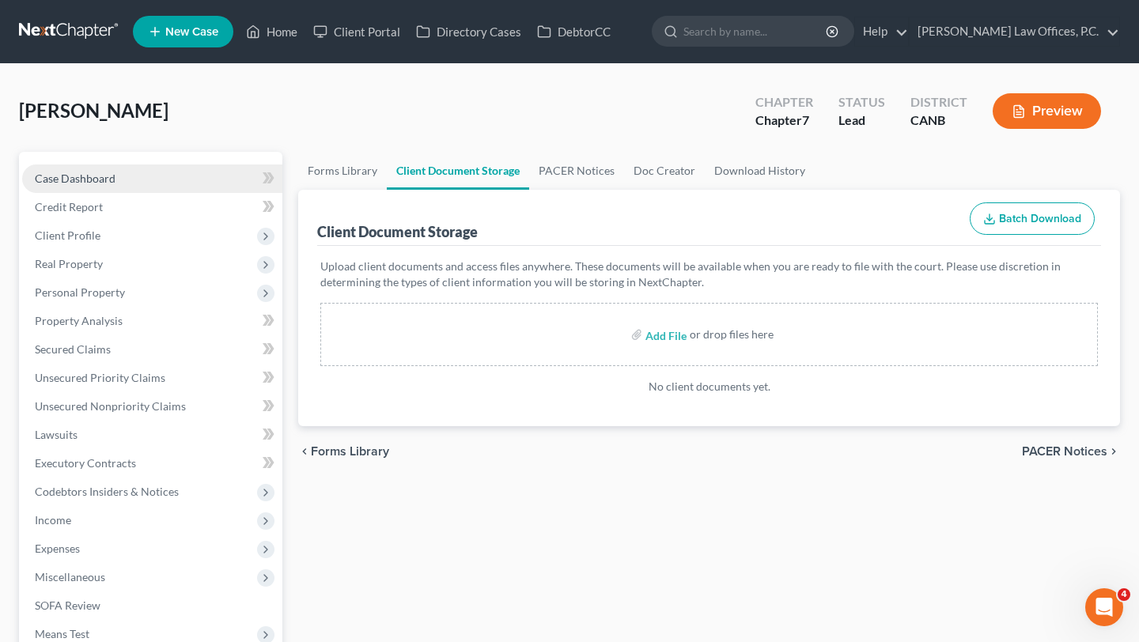
click at [159, 184] on link "Case Dashboard" at bounding box center [152, 179] width 260 height 28
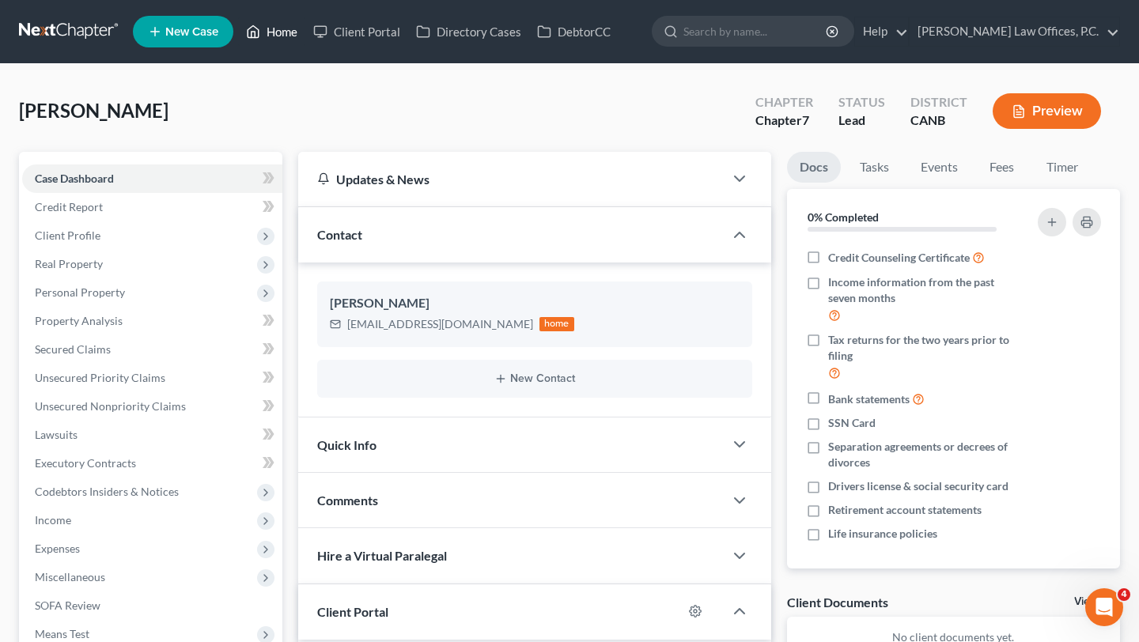
click at [271, 32] on link "Home" at bounding box center [271, 31] width 67 height 28
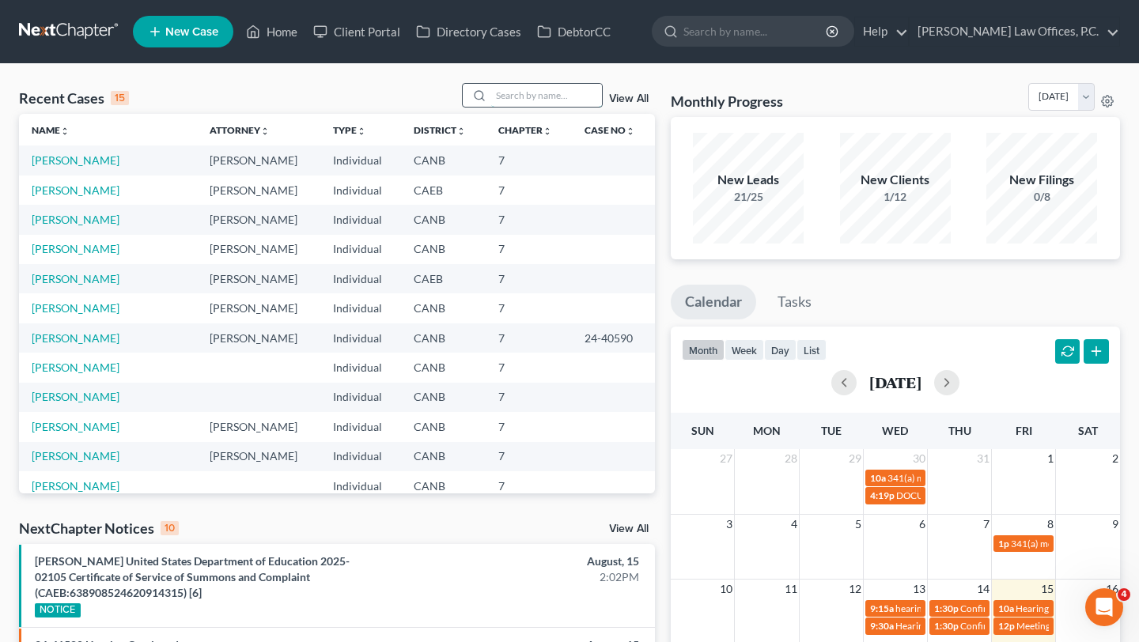
click at [562, 93] on input "search" at bounding box center [546, 95] width 111 height 23
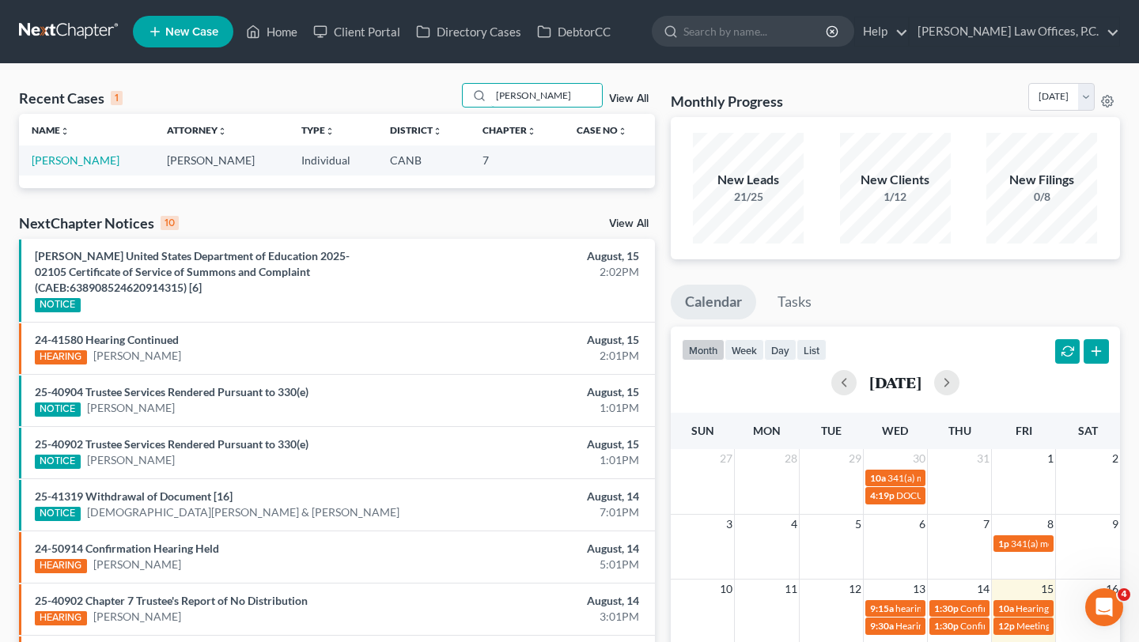
type input "benoit"
click at [65, 172] on td "Belley, Benoit" at bounding box center [86, 160] width 135 height 29
click at [65, 162] on link "Belley, Benoit" at bounding box center [76, 159] width 88 height 13
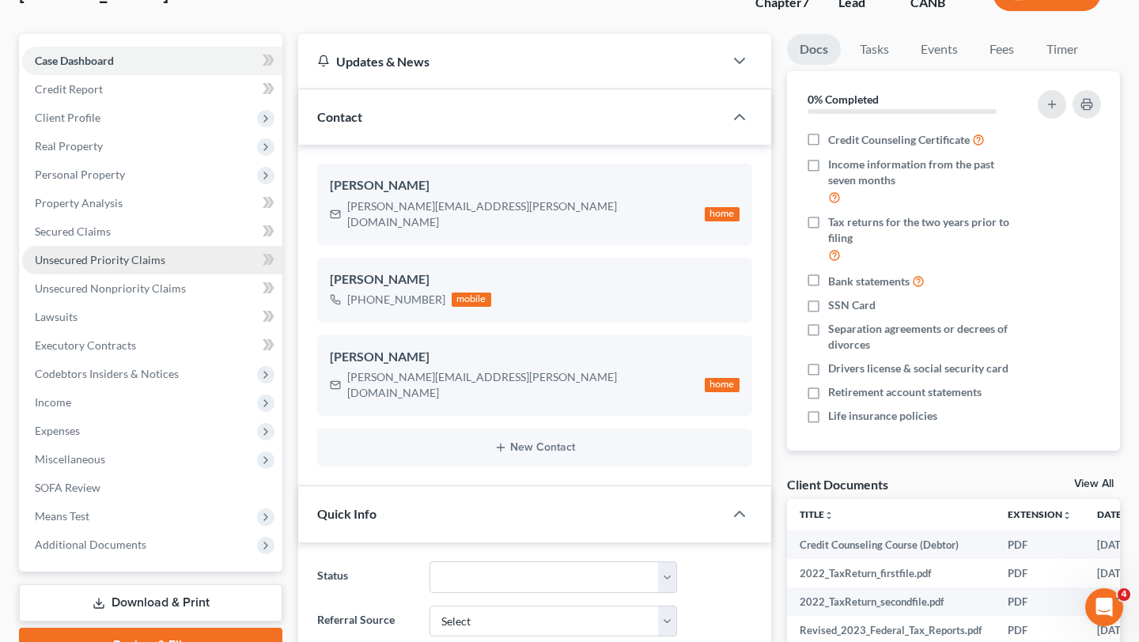
scroll to position [121, 0]
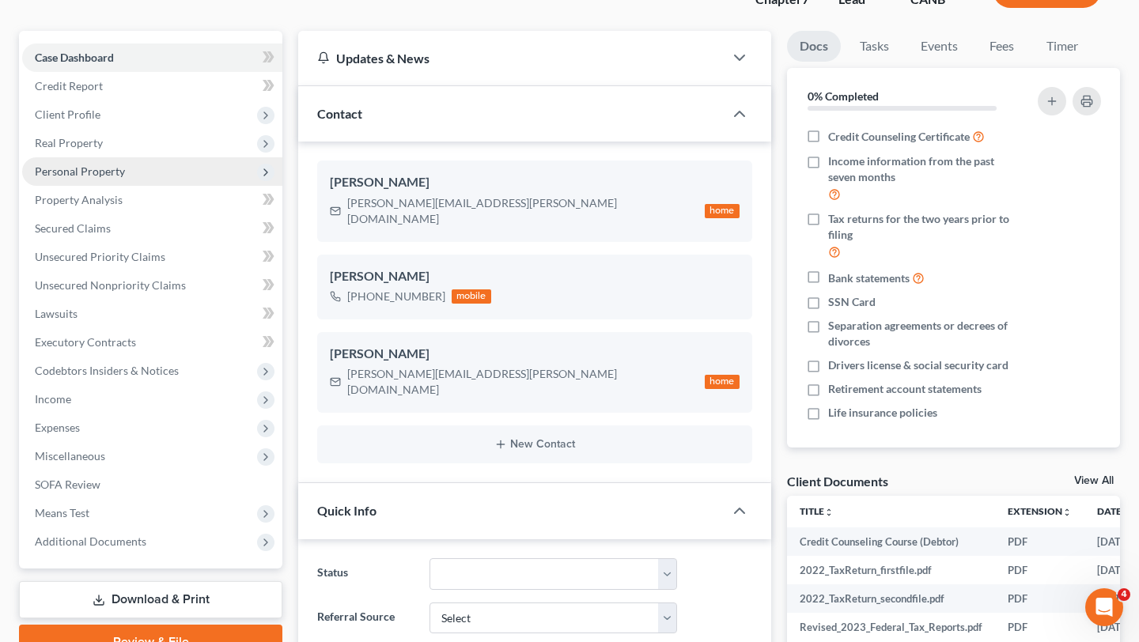
click at [161, 165] on span "Personal Property" at bounding box center [152, 171] width 260 height 28
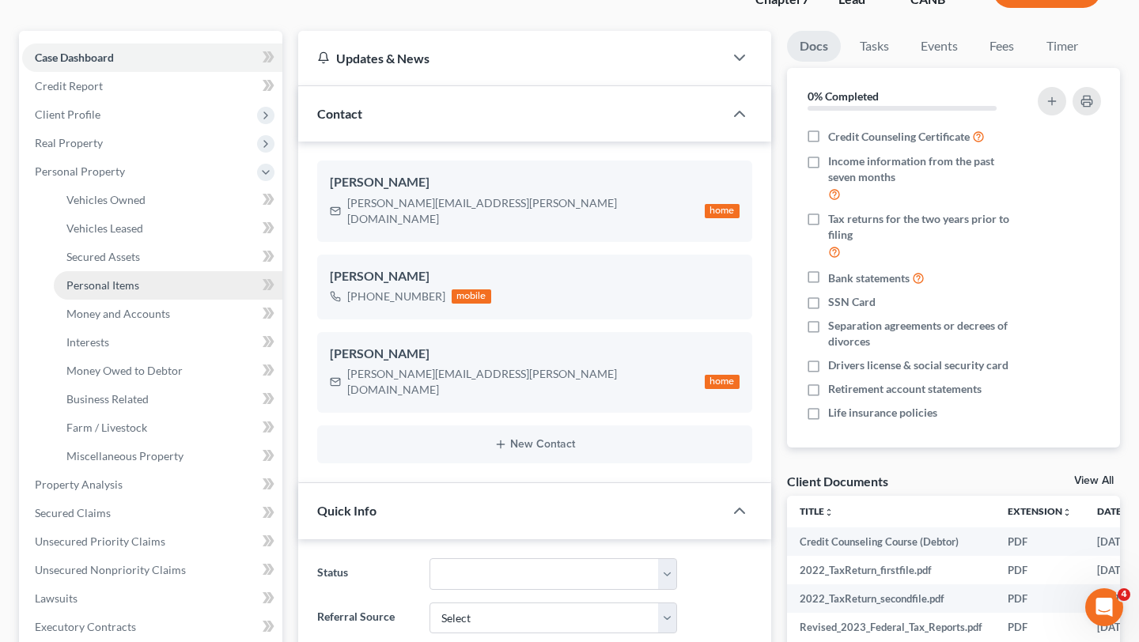
click at [157, 280] on link "Personal Items" at bounding box center [168, 285] width 229 height 28
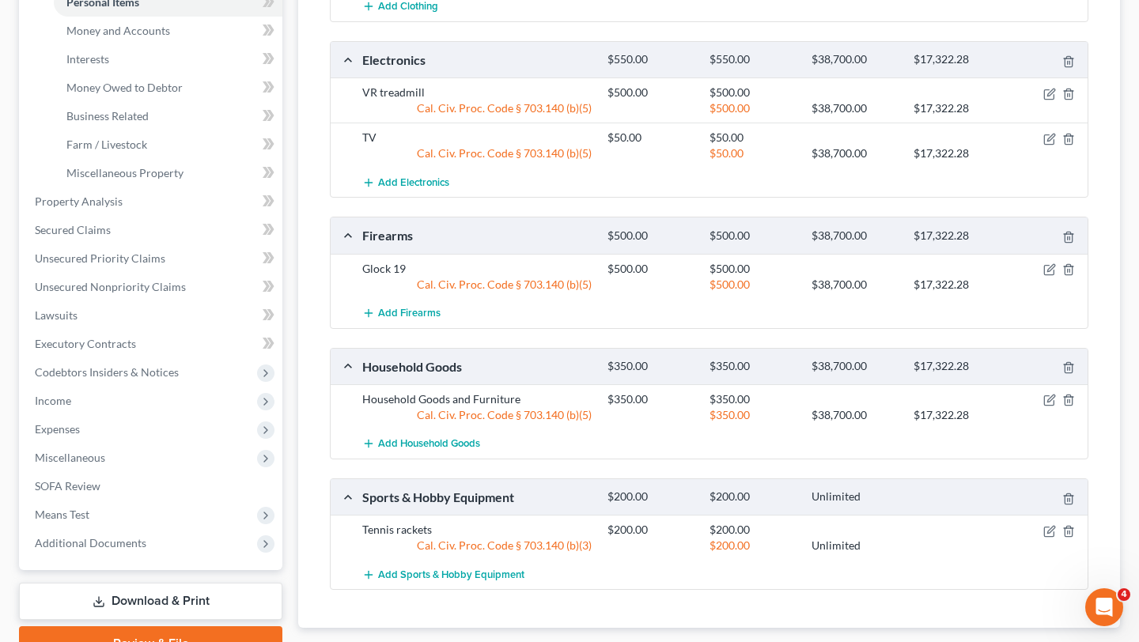
scroll to position [500, 0]
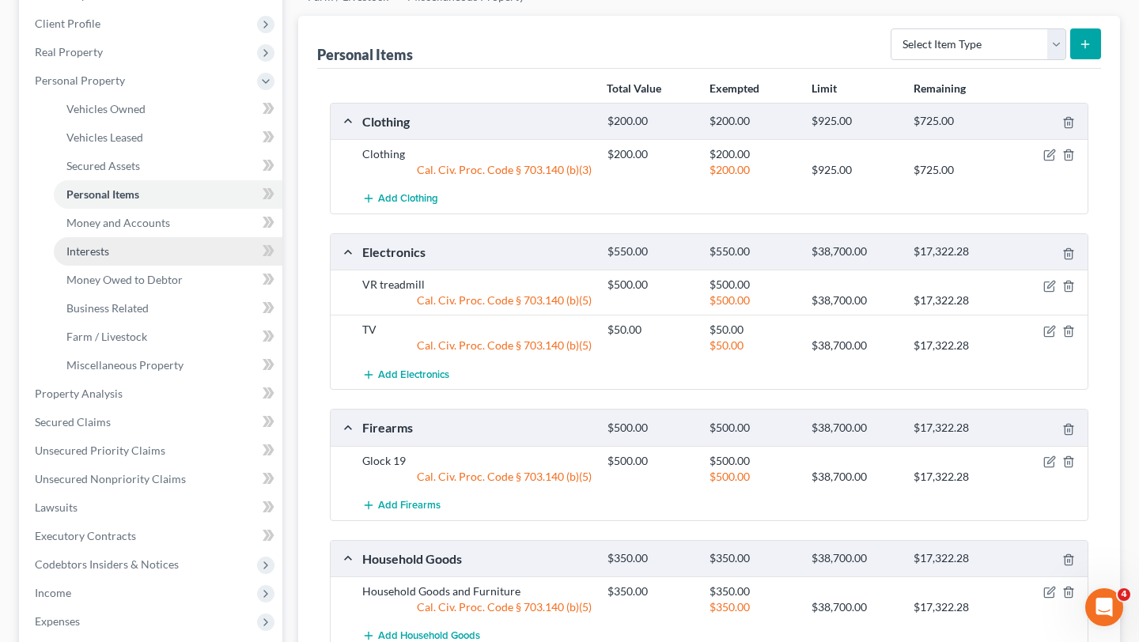
click at [157, 249] on link "Interests" at bounding box center [168, 251] width 229 height 28
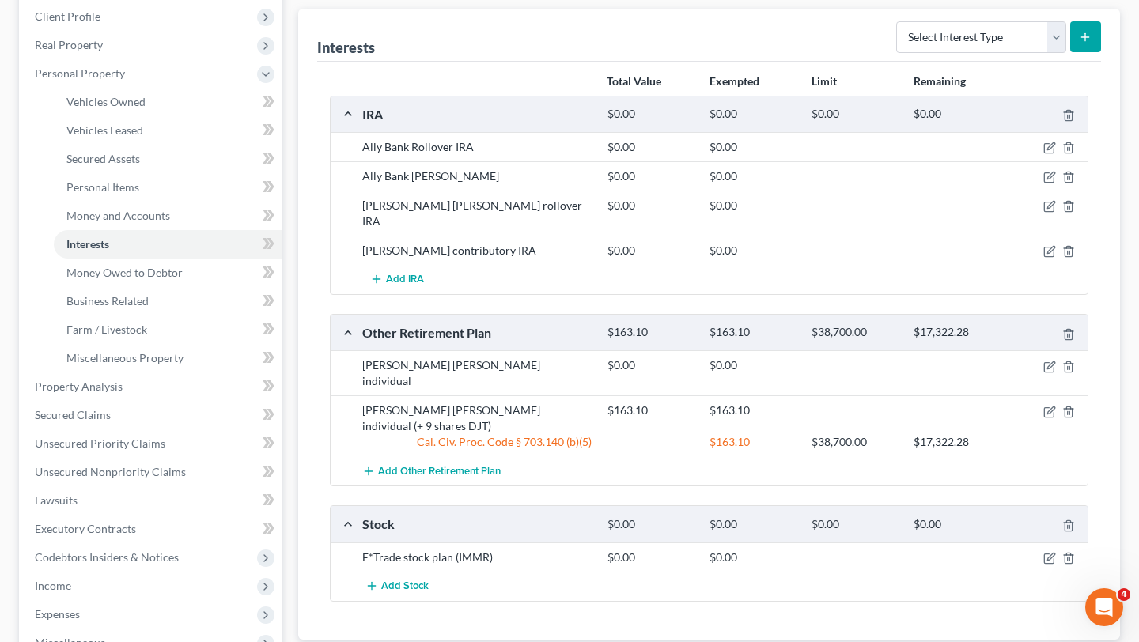
scroll to position [195, 0]
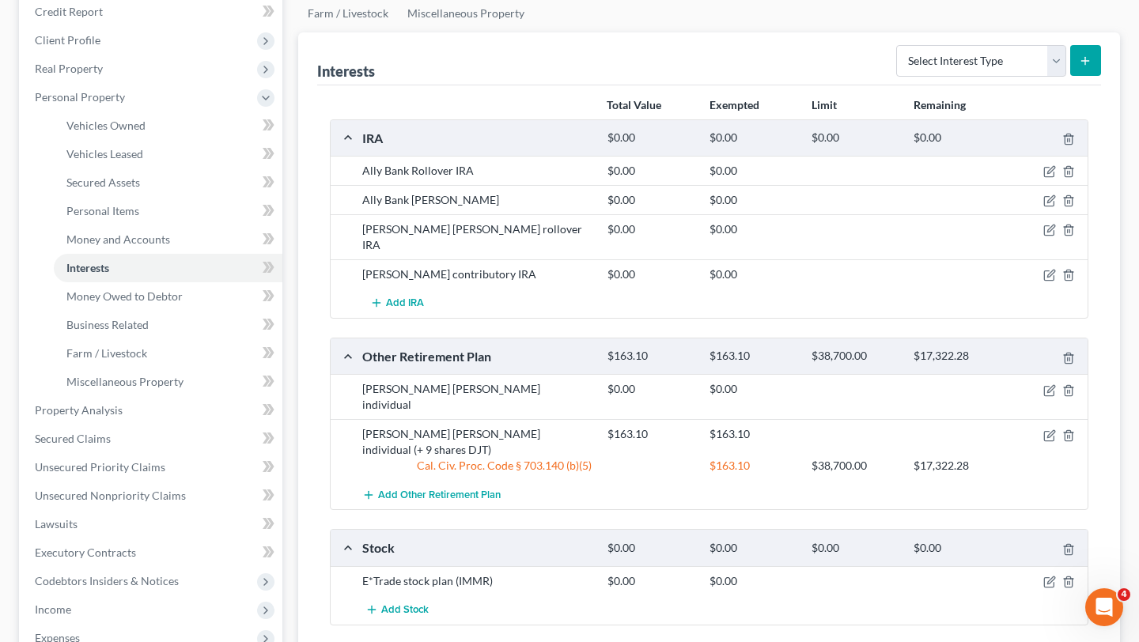
drag, startPoint x: 377, startPoint y: 172, endPoint x: 560, endPoint y: 264, distance: 204.8
click at [560, 265] on div "Ally Bank Rollover IRA $0.00 $0.00 Ally Bank Roth IRA $0.00 $0.00 Charles Schwa…" at bounding box center [709, 237] width 757 height 162
click at [560, 267] on div "Charles Schwab Roth contributory IRA" at bounding box center [476, 275] width 245 height 16
drag, startPoint x: 579, startPoint y: 264, endPoint x: 359, endPoint y: 167, distance: 240.5
click at [359, 166] on div "Ally Bank Rollover IRA $0.00 $0.00 Ally Bank Roth IRA $0.00 $0.00 Charles Schwa…" at bounding box center [709, 237] width 757 height 162
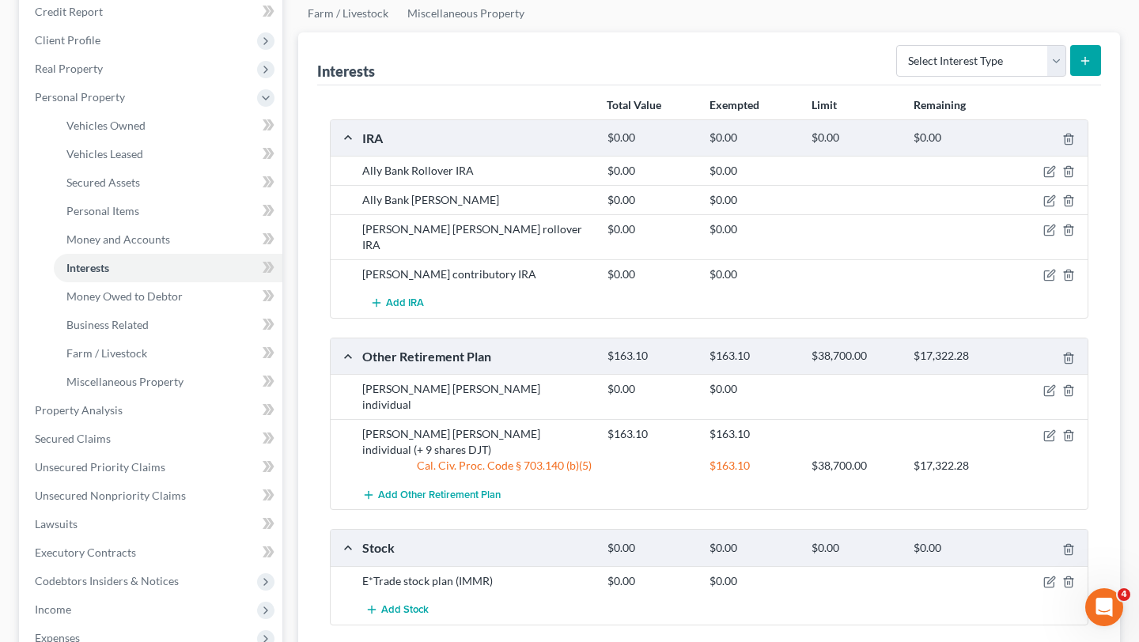
click at [359, 167] on div "Ally Bank Rollover IRA" at bounding box center [476, 171] width 245 height 16
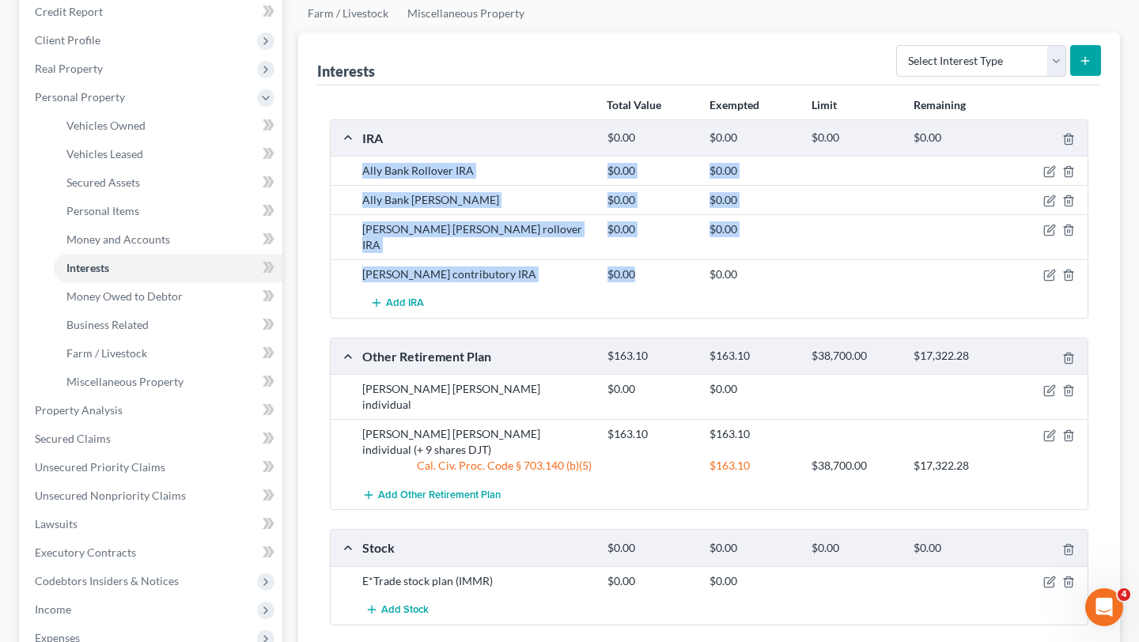
drag, startPoint x: 358, startPoint y: 169, endPoint x: 618, endPoint y: 270, distance: 278.2
click at [619, 270] on div "Ally Bank Rollover IRA $0.00 $0.00 Ally Bank Roth IRA $0.00 $0.00 Charles Schwa…" at bounding box center [709, 237] width 757 height 162
click at [618, 270] on div "Charles Schwab Roth contributory IRA $0.00 $0.00" at bounding box center [709, 273] width 757 height 29
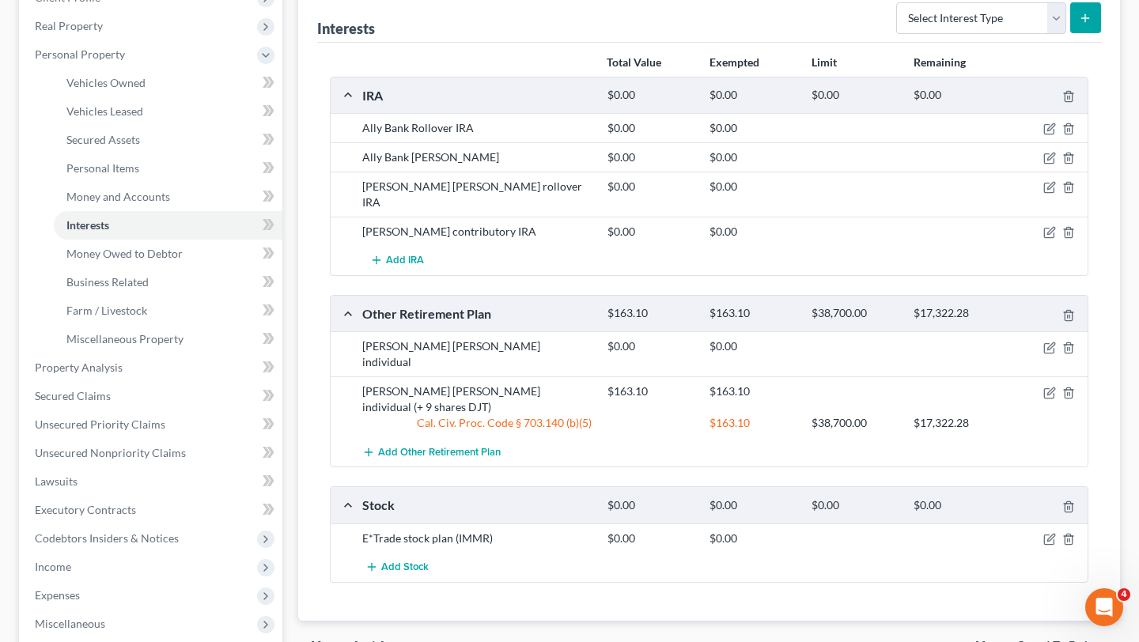
scroll to position [248, 0]
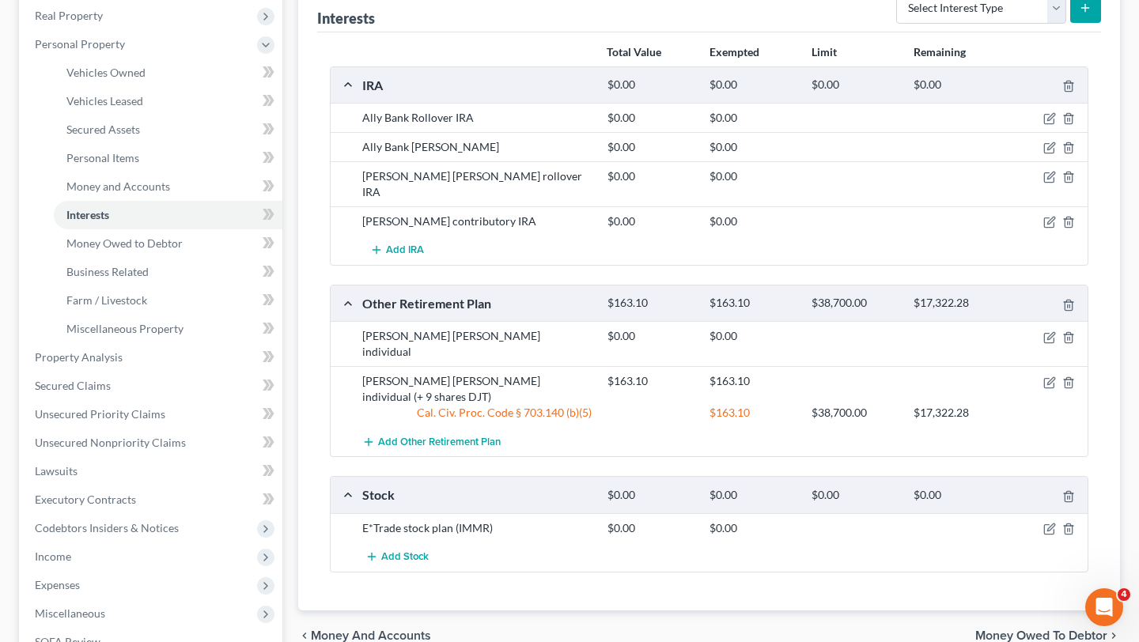
drag, startPoint x: 399, startPoint y: 169, endPoint x: 562, endPoint y: 204, distance: 166.6
click at [562, 205] on div "Ally Bank Rollover IRA $0.00 $0.00 Ally Bank Roth IRA $0.00 $0.00 Charles Schwa…" at bounding box center [709, 184] width 757 height 162
click at [562, 214] on div "Charles Schwab Roth contributory IRA" at bounding box center [476, 222] width 245 height 16
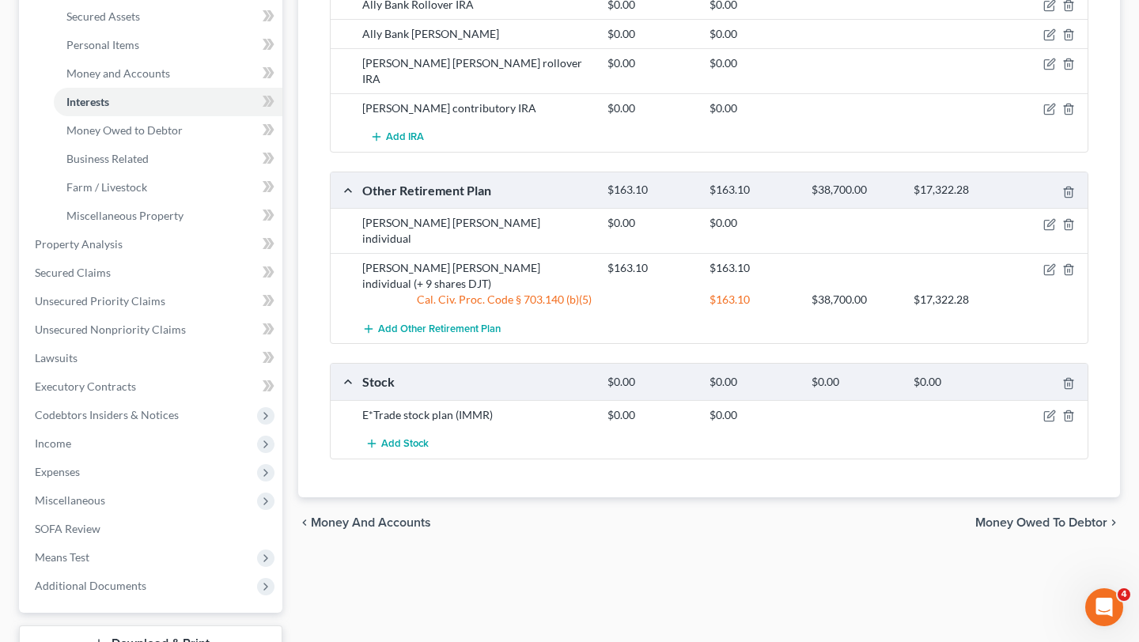
scroll to position [375, 0]
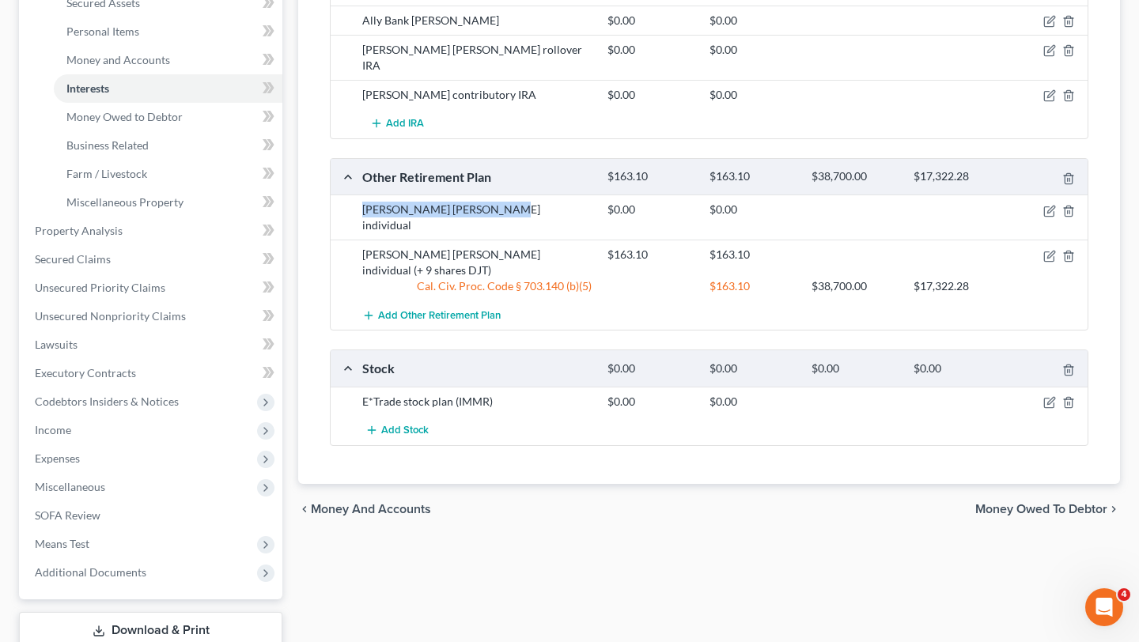
drag, startPoint x: 362, startPoint y: 196, endPoint x: 532, endPoint y: 202, distance: 171.0
click at [533, 203] on div "Charles Schwab individual $0.00 $0.00" at bounding box center [709, 217] width 757 height 45
click at [532, 202] on div "Charles Schwab individual $0.00 $0.00" at bounding box center [709, 217] width 757 height 45
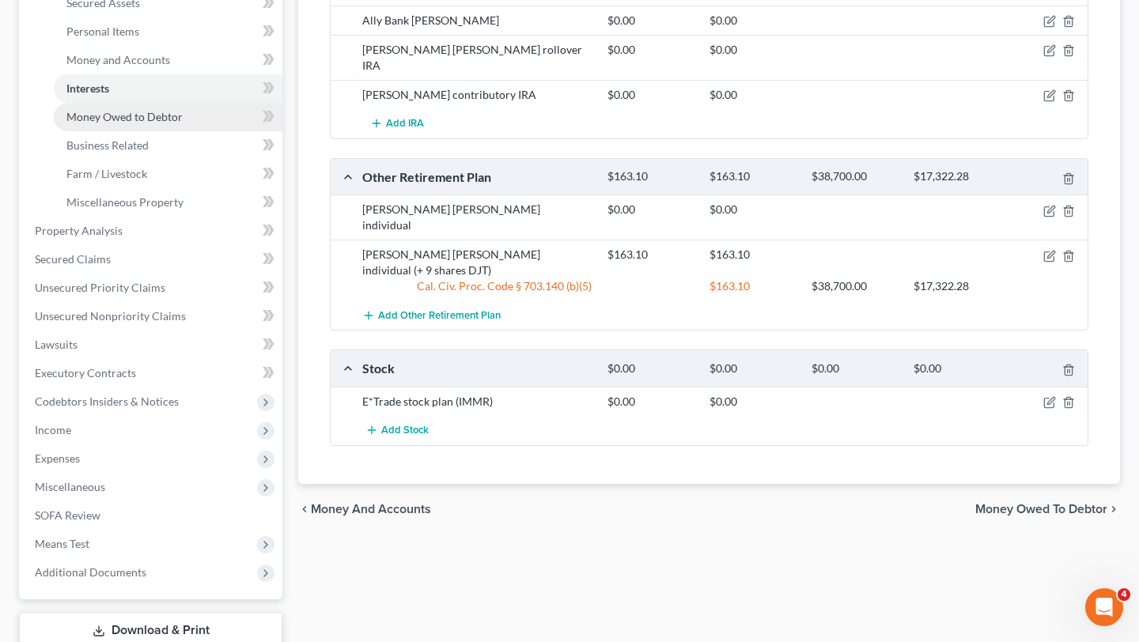
click at [193, 125] on link "Money Owed to Debtor" at bounding box center [168, 117] width 229 height 28
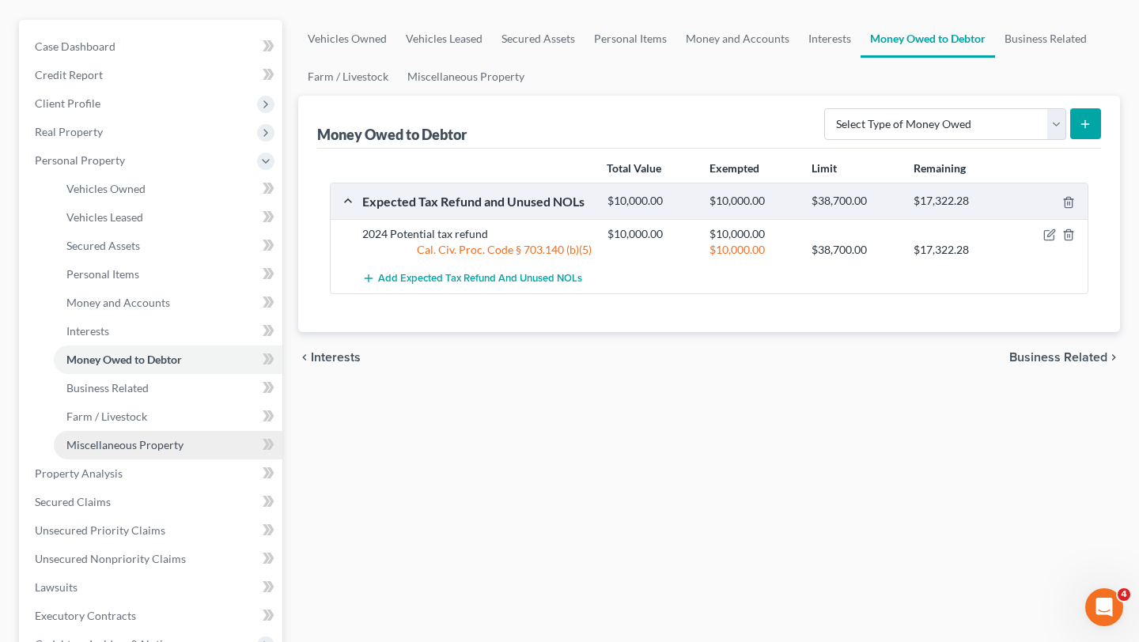
scroll to position [142, 0]
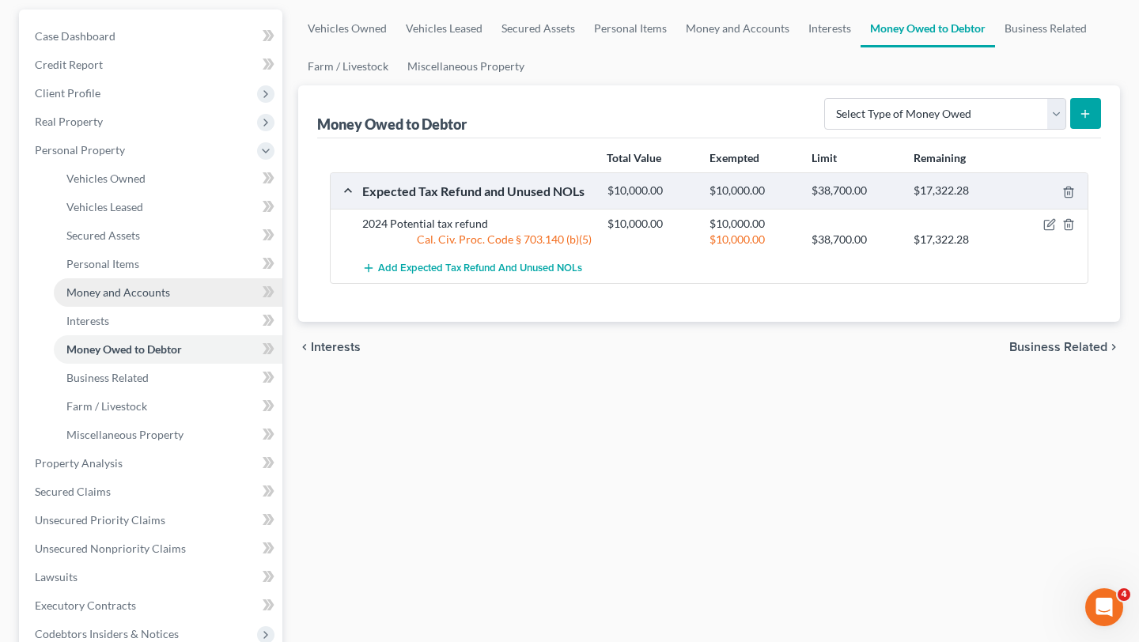
click at [142, 290] on span "Money and Accounts" at bounding box center [118, 292] width 104 height 13
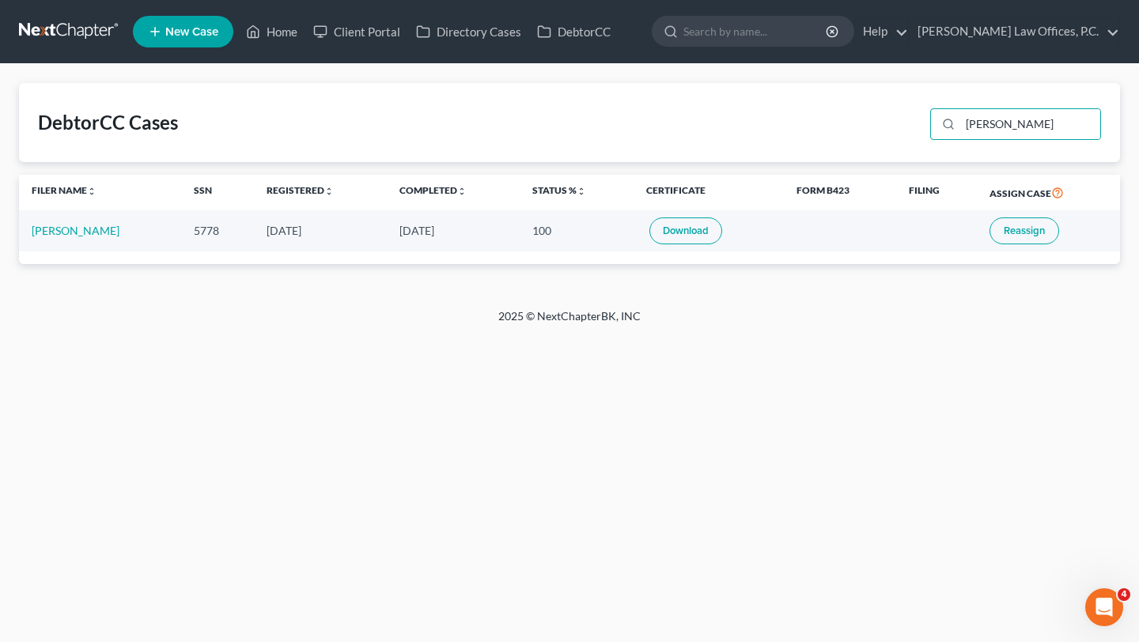
type input "[PERSON_NAME]"
click at [132, 238] on td "[PERSON_NAME]" at bounding box center [100, 230] width 162 height 40
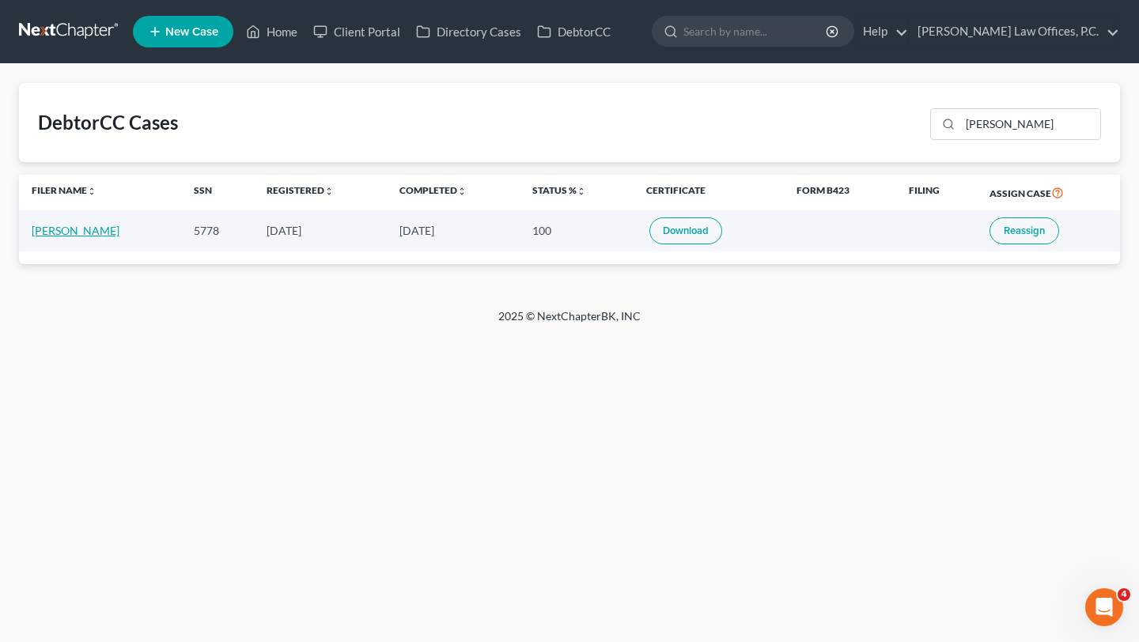
click at [86, 230] on link "[PERSON_NAME]" at bounding box center [76, 230] width 88 height 13
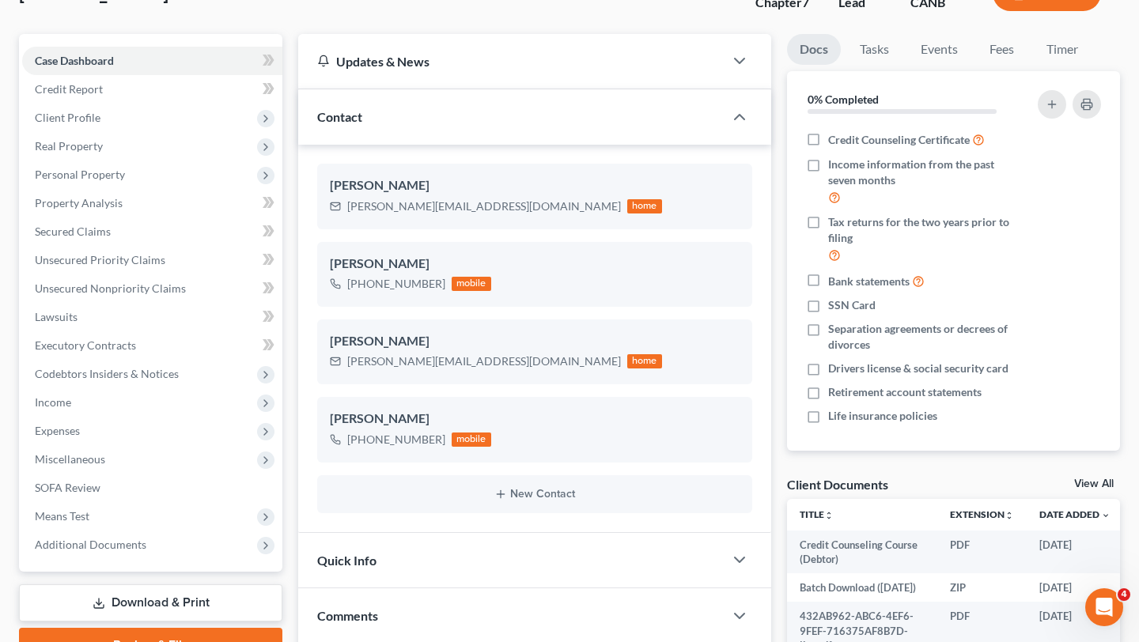
scroll to position [120, 0]
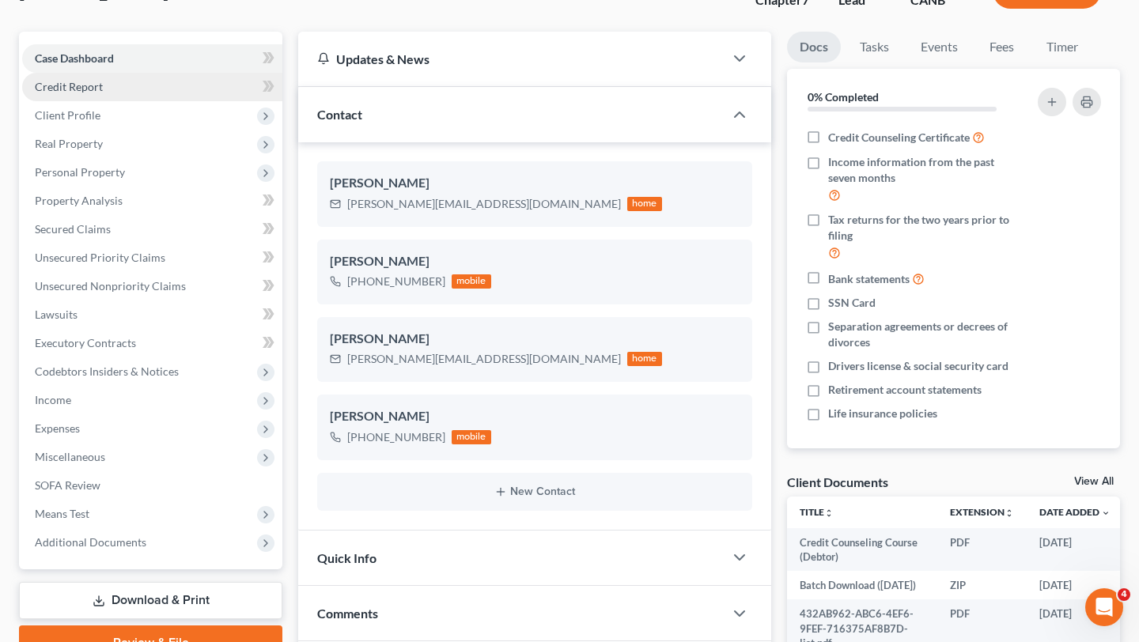
click at [63, 76] on link "Credit Report" at bounding box center [152, 87] width 260 height 28
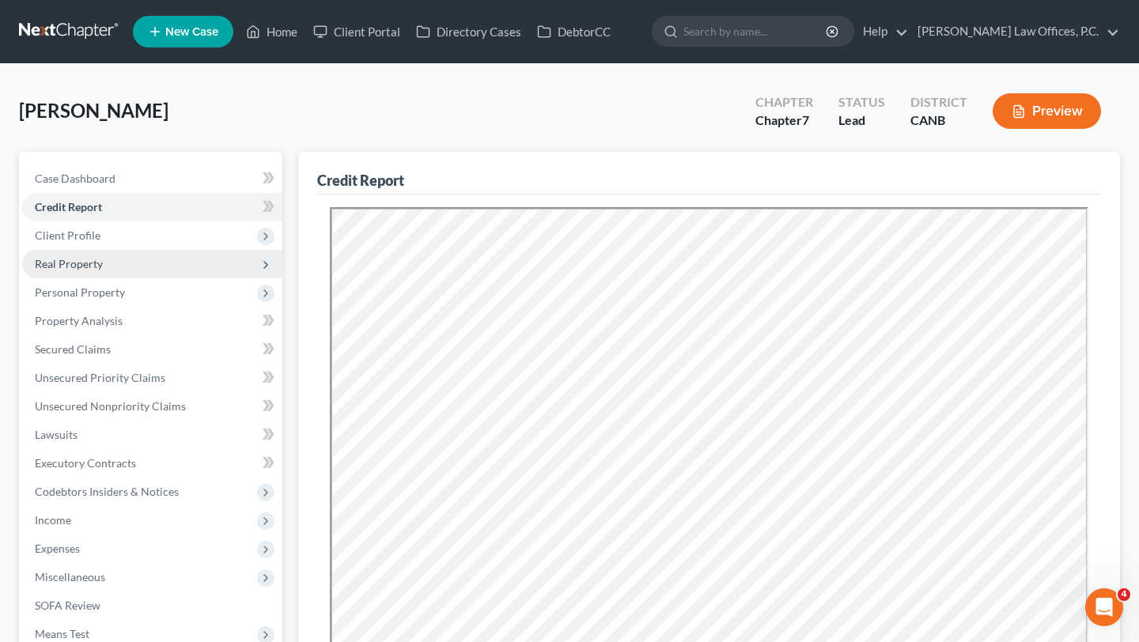
scroll to position [88, 0]
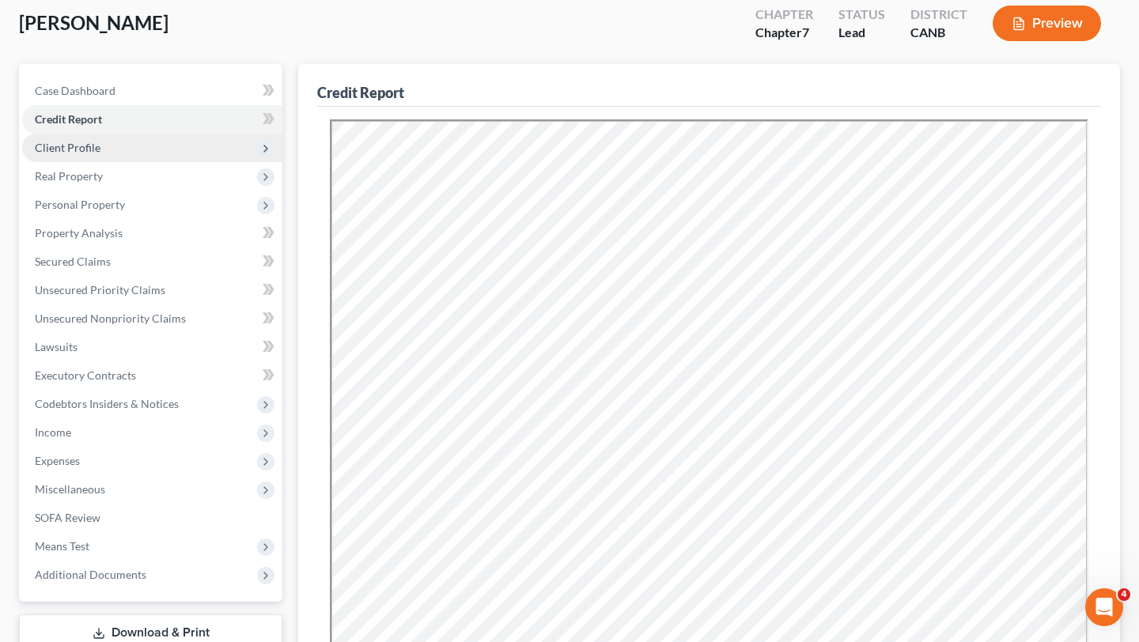
click at [166, 152] on span "Client Profile" at bounding box center [152, 148] width 260 height 28
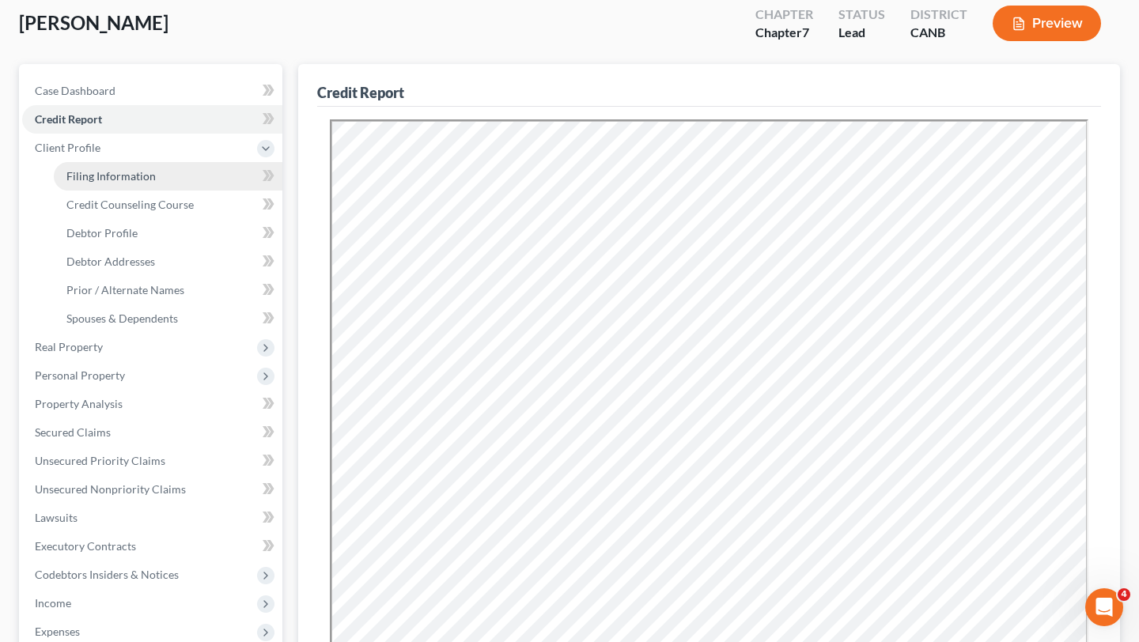
click at [165, 184] on link "Filing Information" at bounding box center [168, 176] width 229 height 28
select select "1"
select select "0"
select select "4"
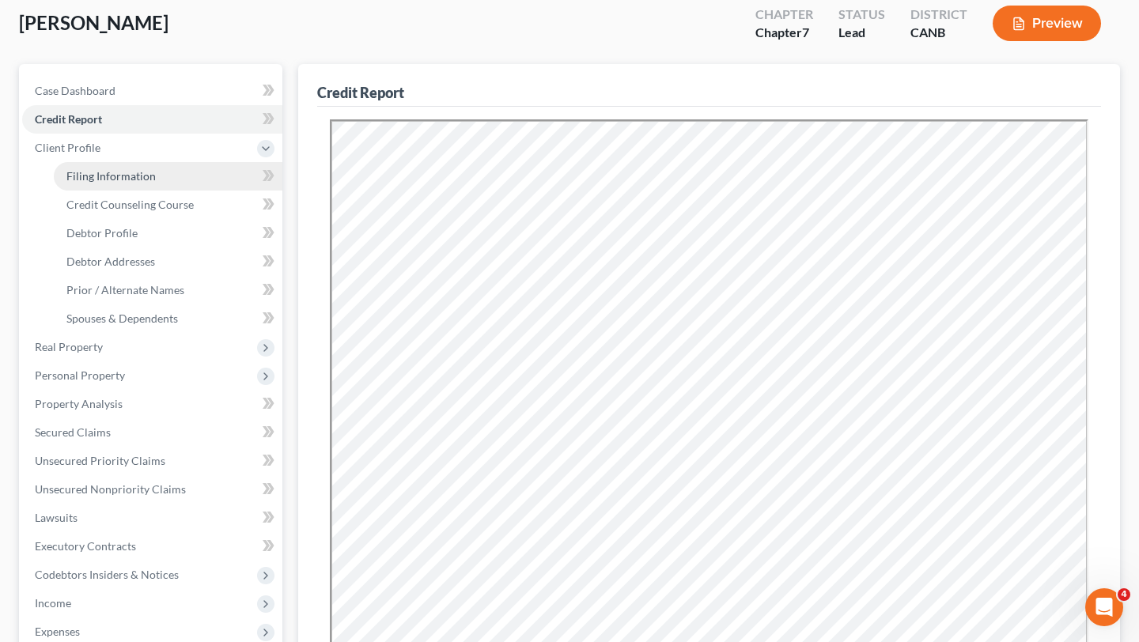
select select "0"
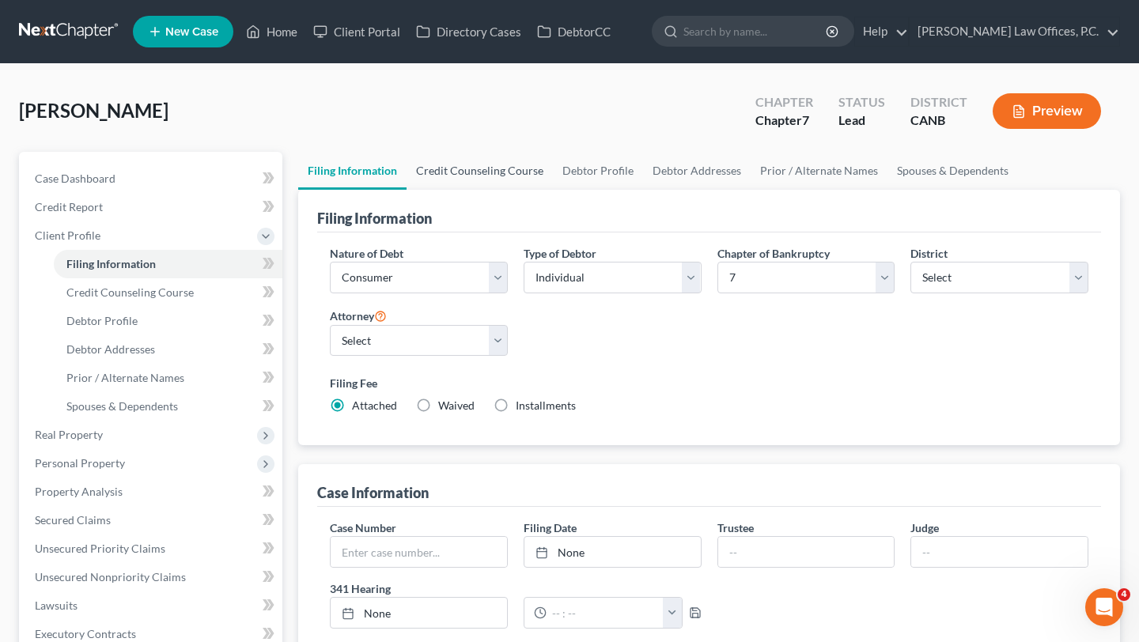
click at [479, 187] on link "Credit Counseling Course" at bounding box center [480, 171] width 146 height 38
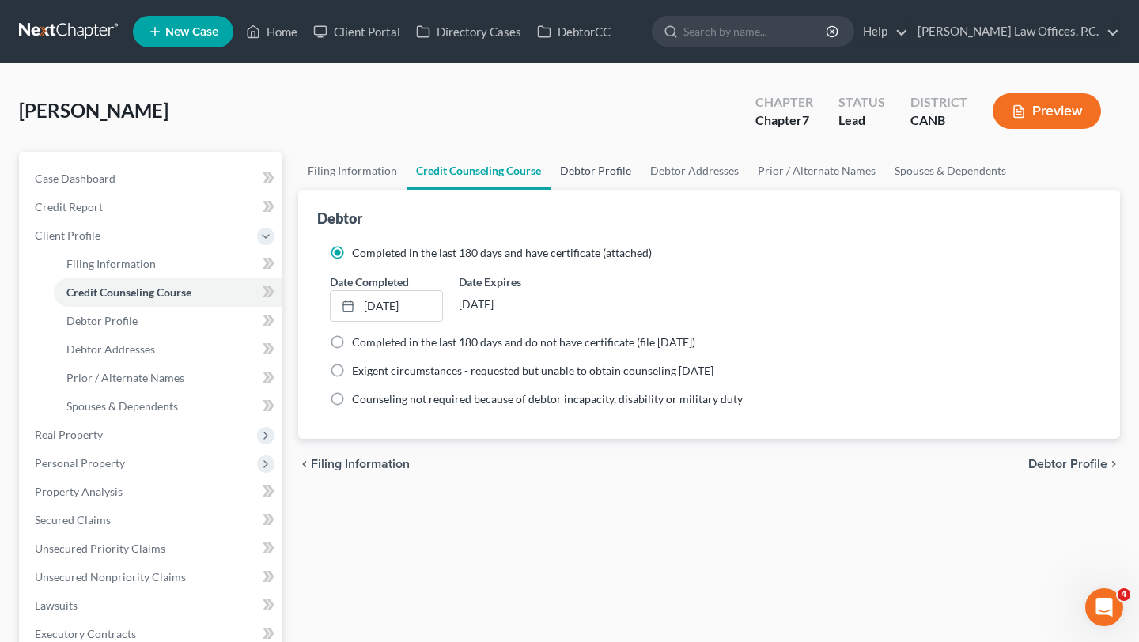
click at [615, 173] on link "Debtor Profile" at bounding box center [596, 171] width 90 height 38
select select "0"
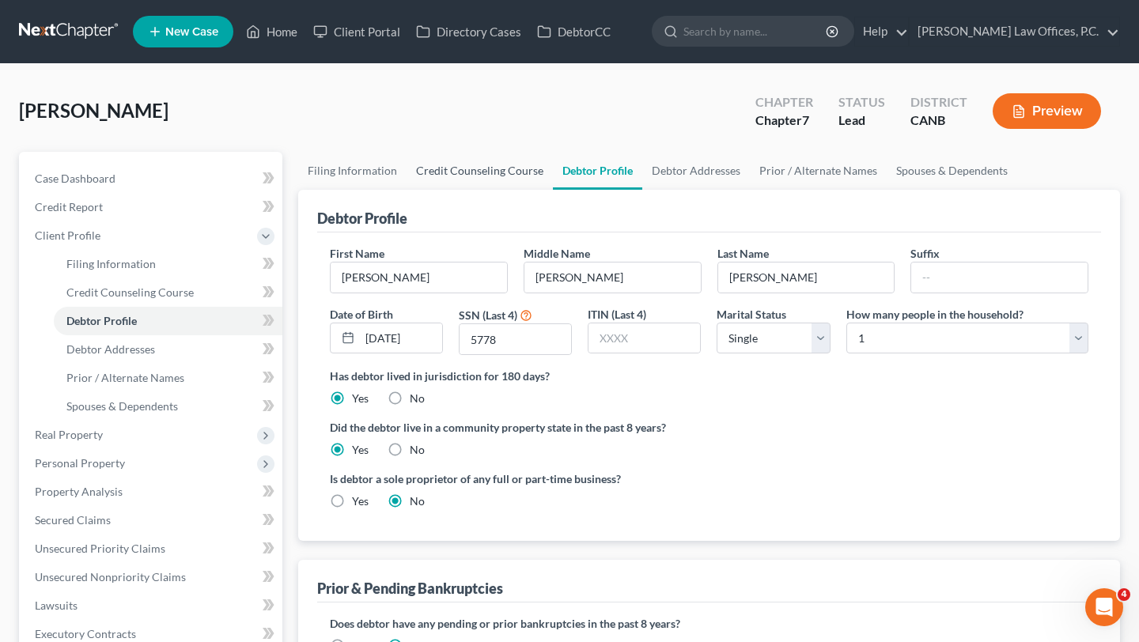
click at [468, 181] on link "Credit Counseling Course" at bounding box center [480, 171] width 146 height 38
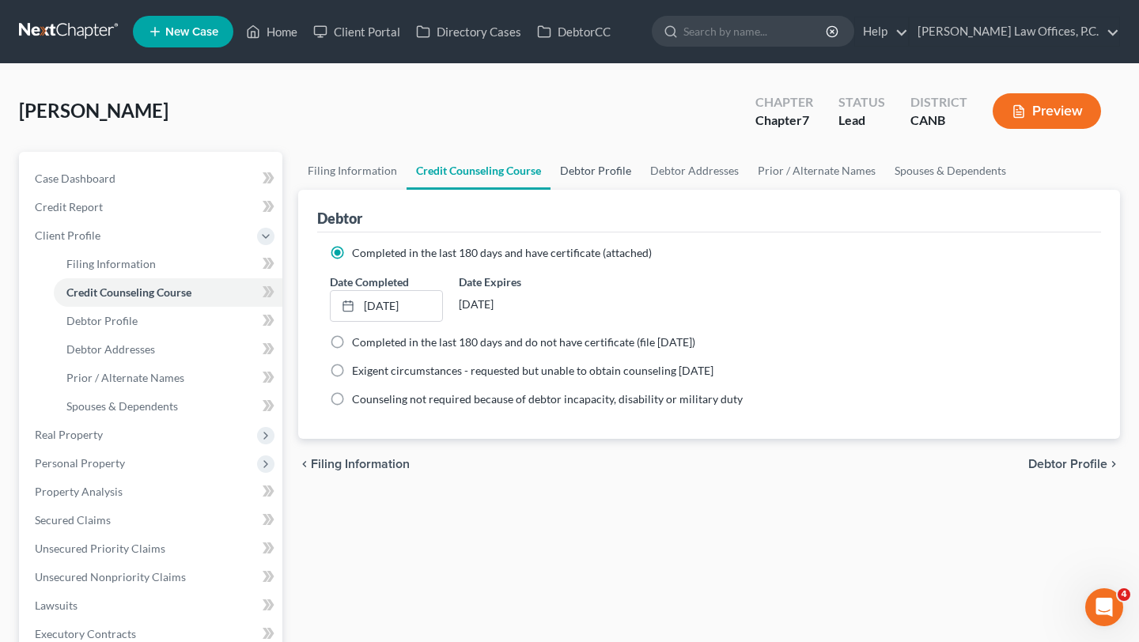
click at [577, 181] on link "Debtor Profile" at bounding box center [596, 171] width 90 height 38
select select "0"
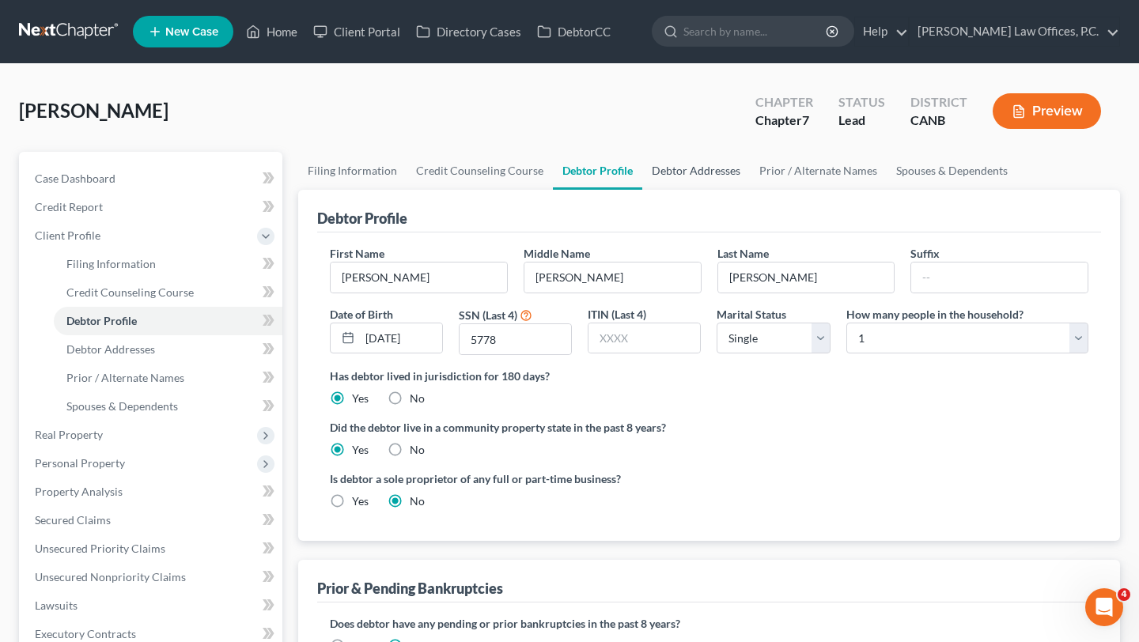
click at [680, 171] on link "Debtor Addresses" at bounding box center [696, 171] width 108 height 38
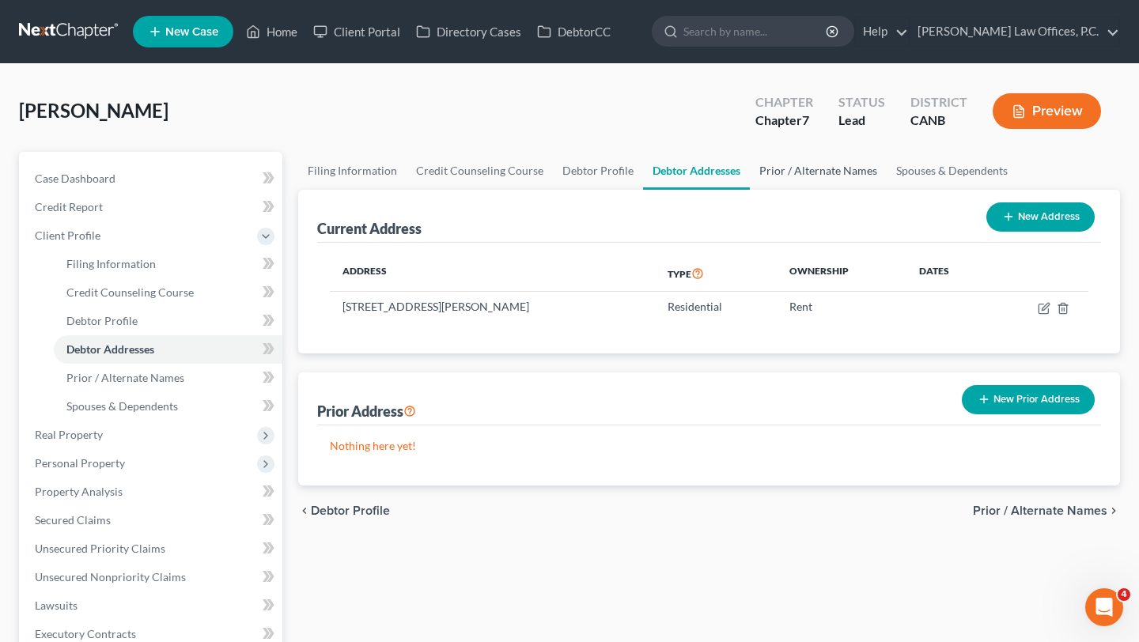
click at [793, 170] on link "Prior / Alternate Names" at bounding box center [818, 171] width 137 height 38
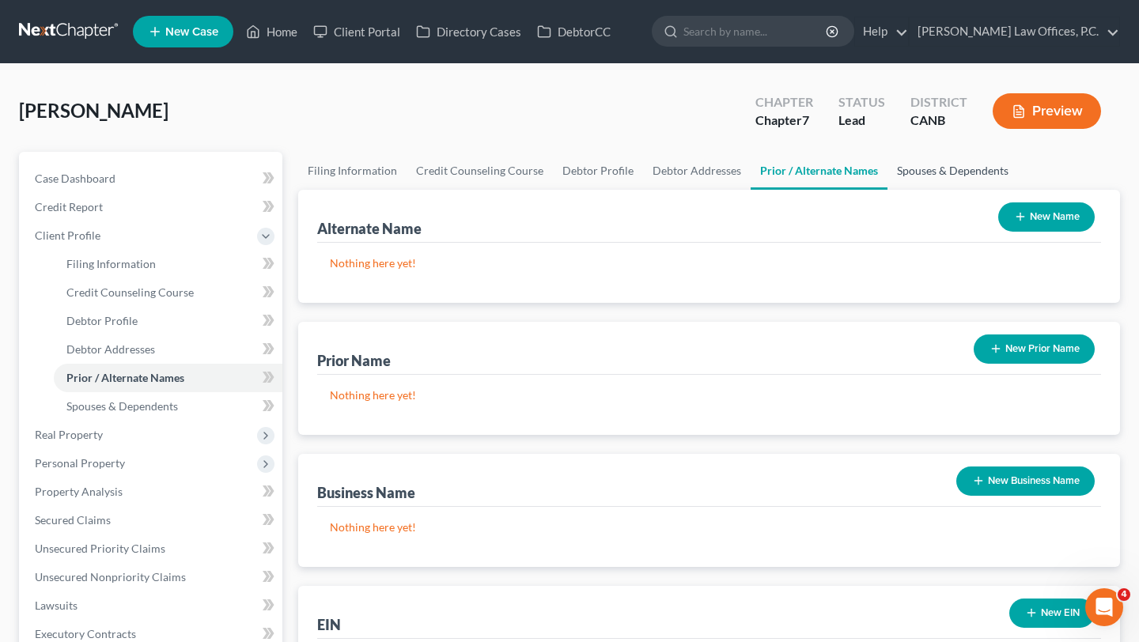
click at [947, 169] on link "Spouses & Dependents" at bounding box center [953, 171] width 131 height 38
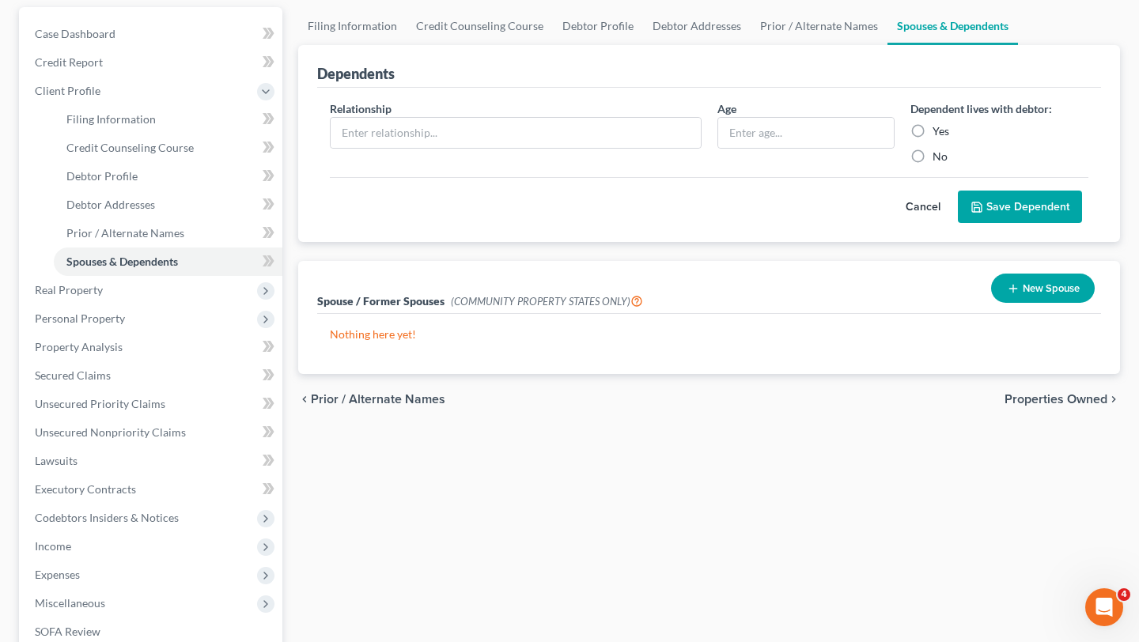
click at [1033, 398] on span "Properties Owned" at bounding box center [1056, 399] width 103 height 13
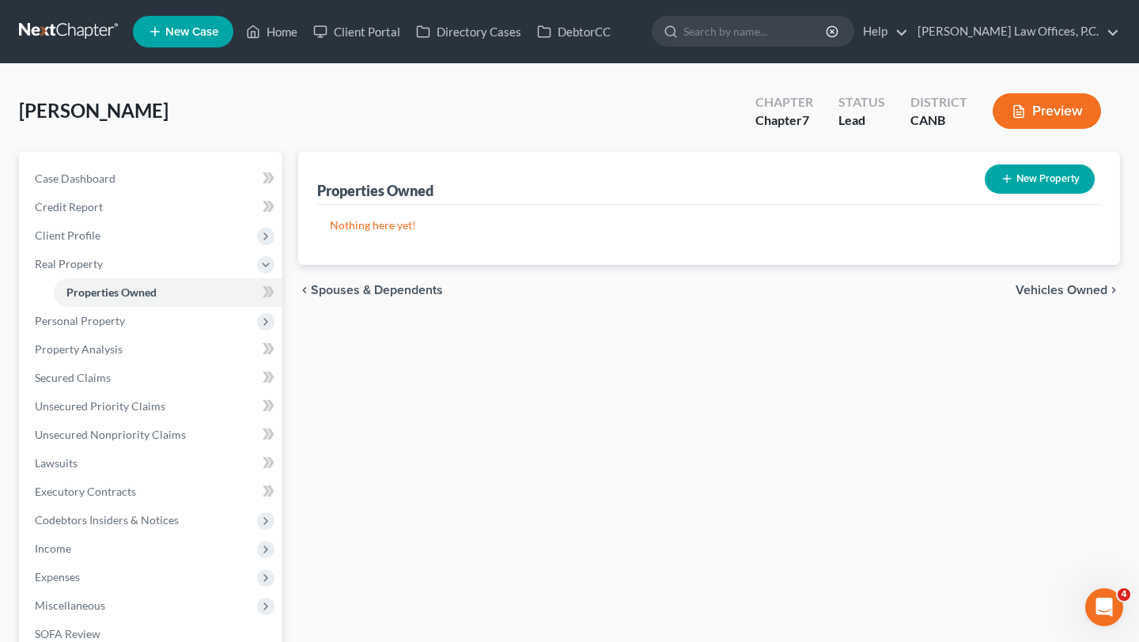
click at [1051, 287] on span "Vehicles Owned" at bounding box center [1062, 290] width 92 height 13
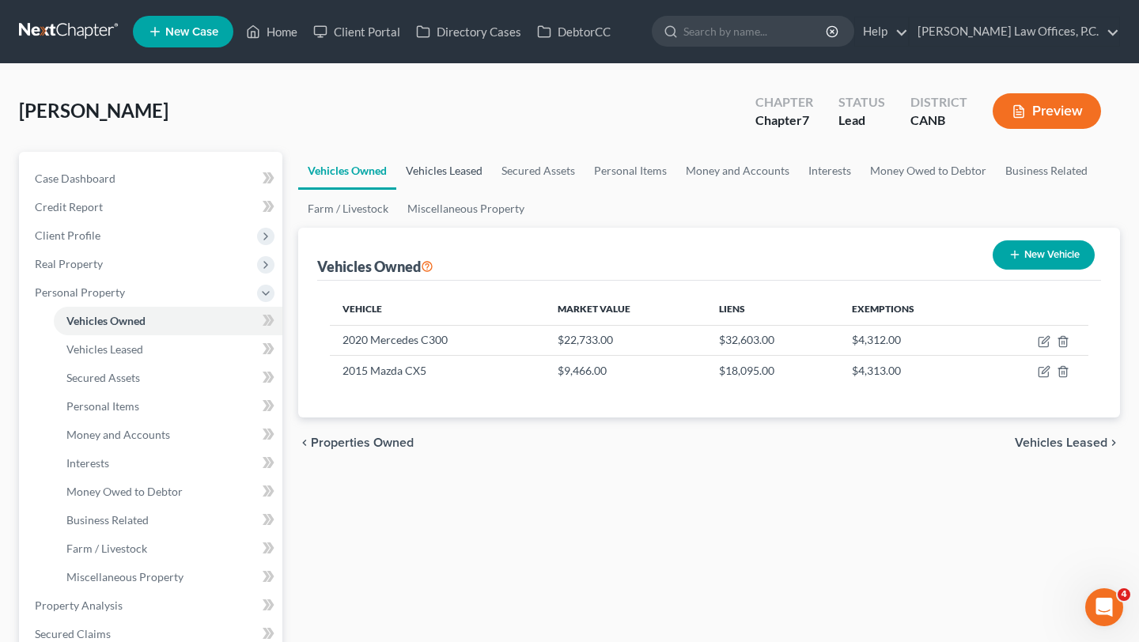
click at [436, 161] on link "Vehicles Leased" at bounding box center [444, 171] width 96 height 38
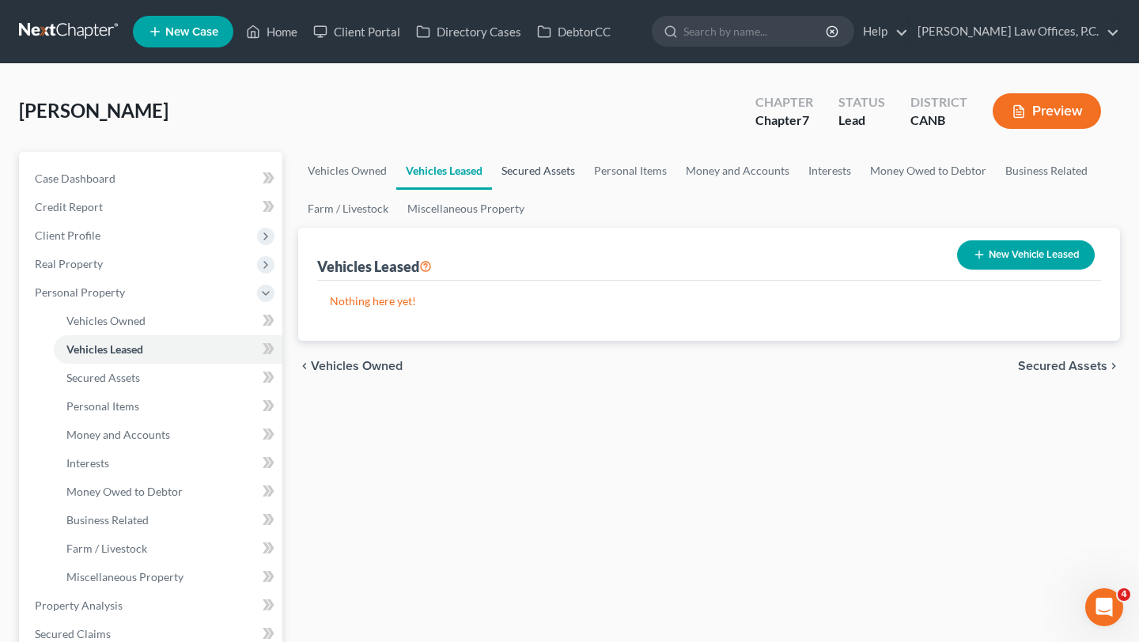
click at [517, 155] on link "Secured Assets" at bounding box center [538, 171] width 93 height 38
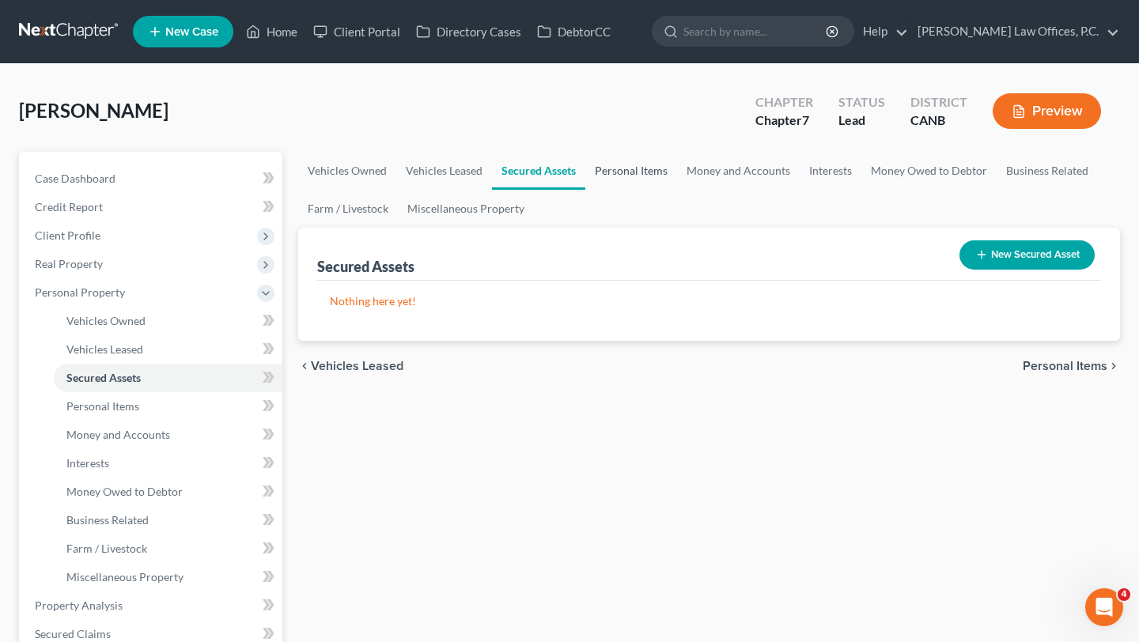
click at [593, 174] on link "Personal Items" at bounding box center [631, 171] width 92 height 38
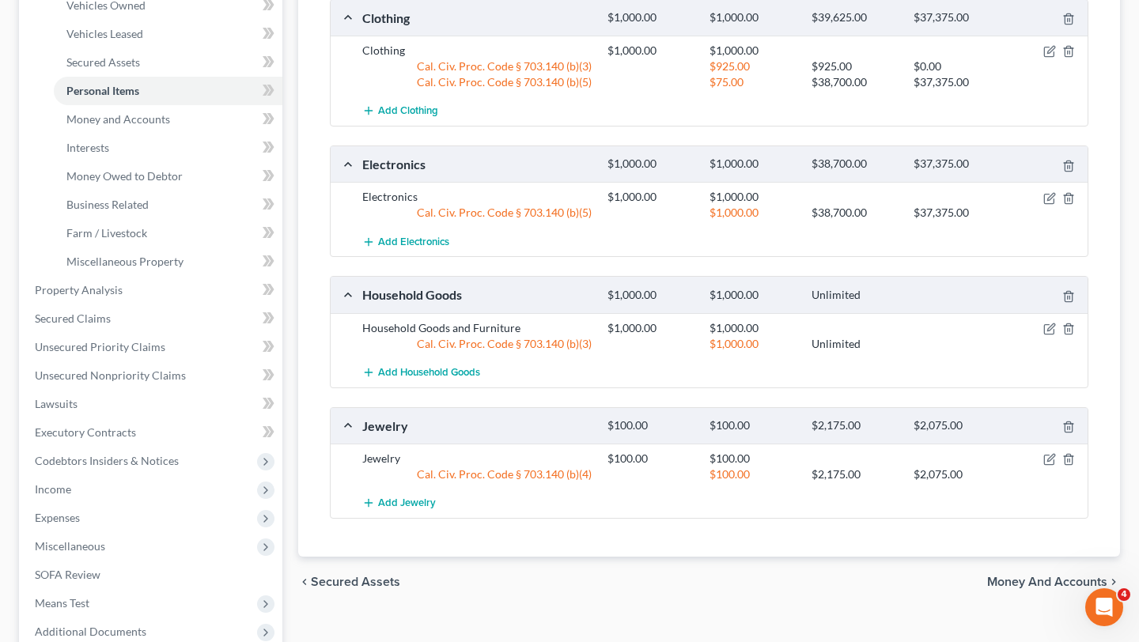
scroll to position [168, 0]
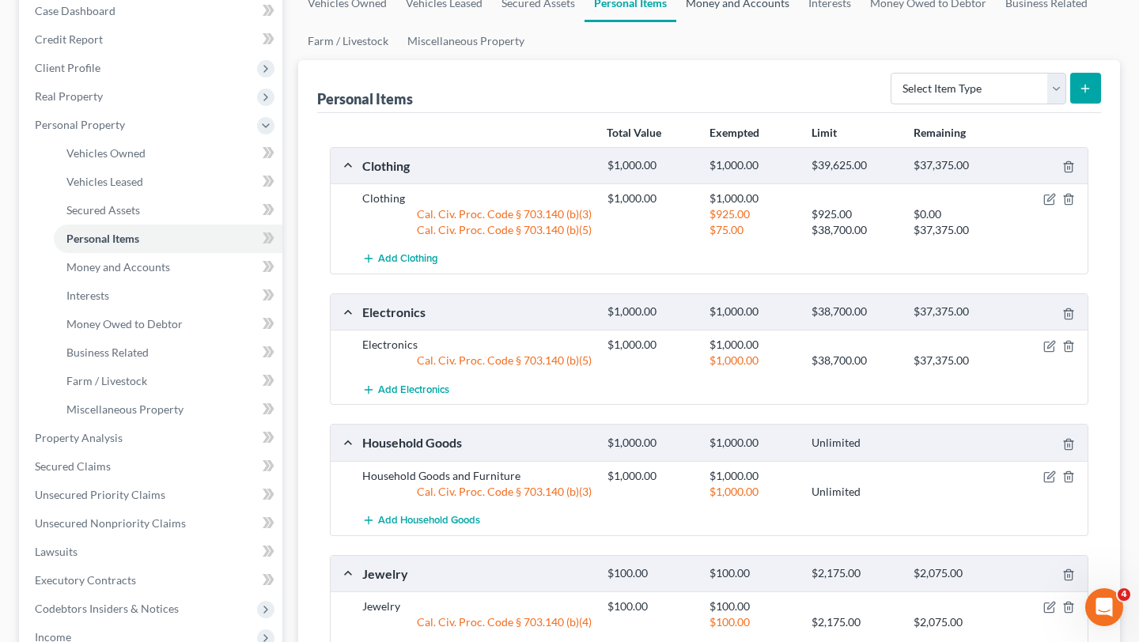
click at [720, 8] on link "Money and Accounts" at bounding box center [737, 3] width 123 height 38
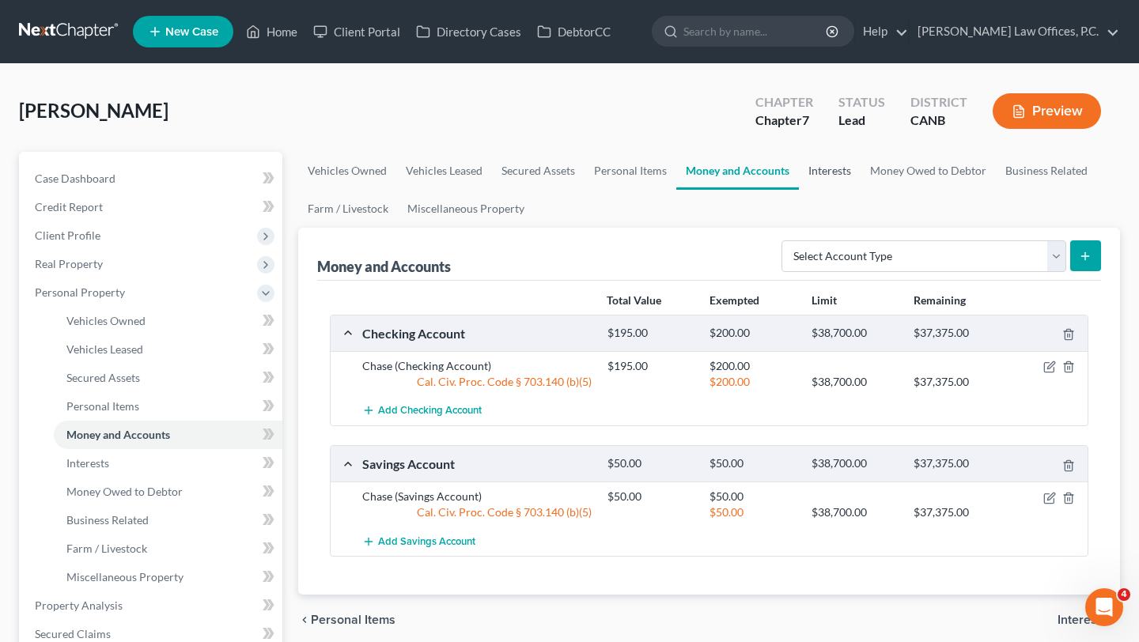
click at [819, 173] on link "Interests" at bounding box center [830, 171] width 62 height 38
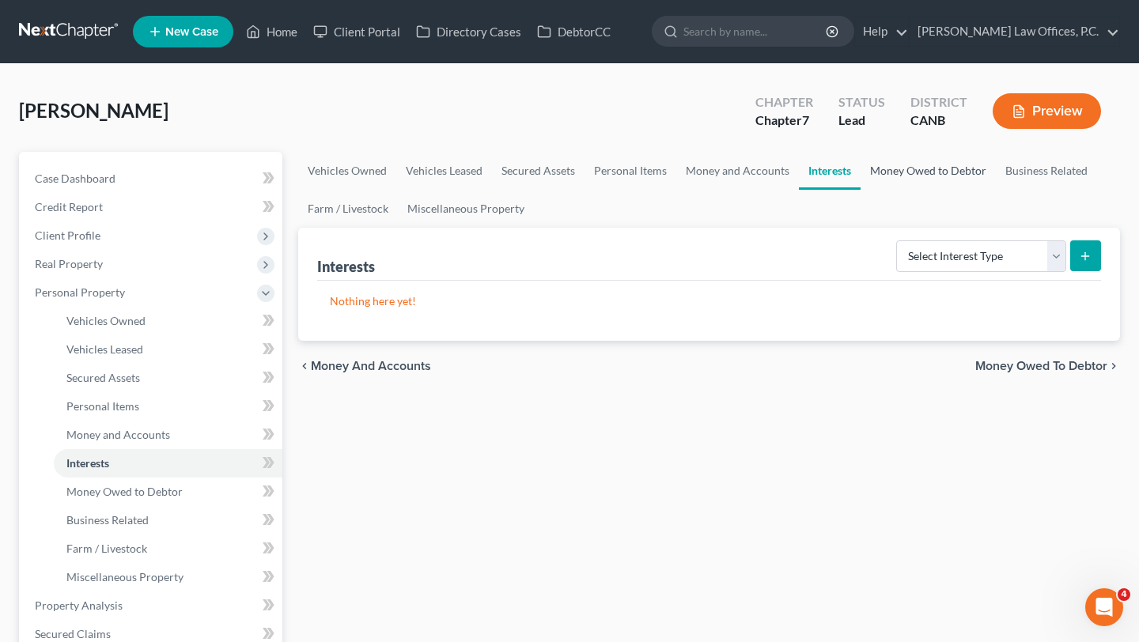
click at [892, 177] on link "Money Owed to Debtor" at bounding box center [928, 171] width 135 height 38
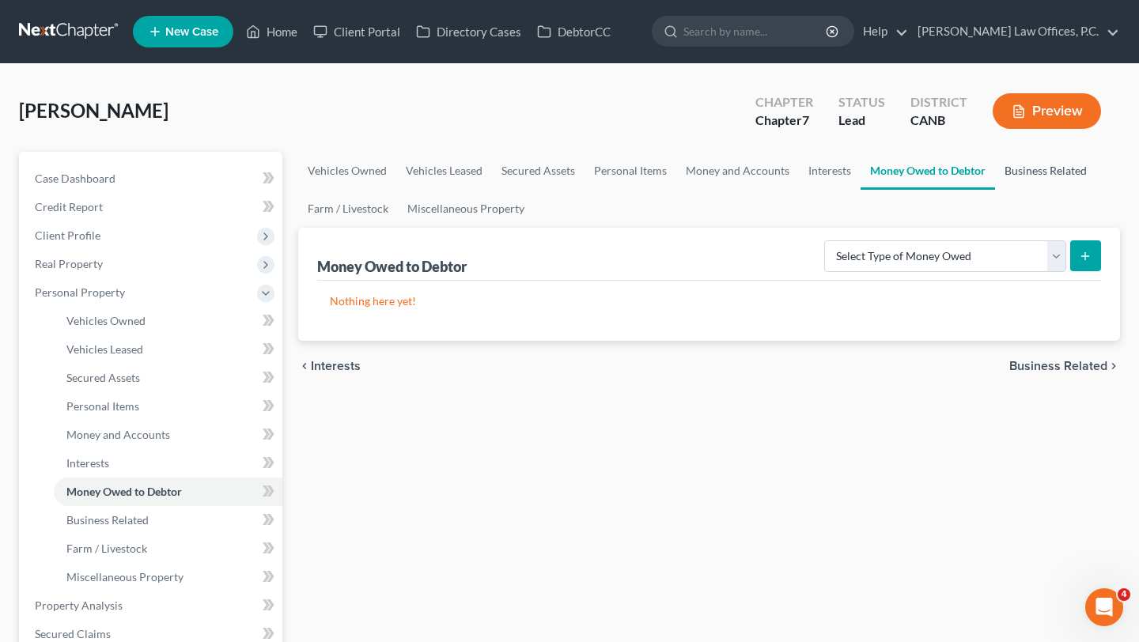
click at [1026, 172] on link "Business Related" at bounding box center [1045, 171] width 101 height 38
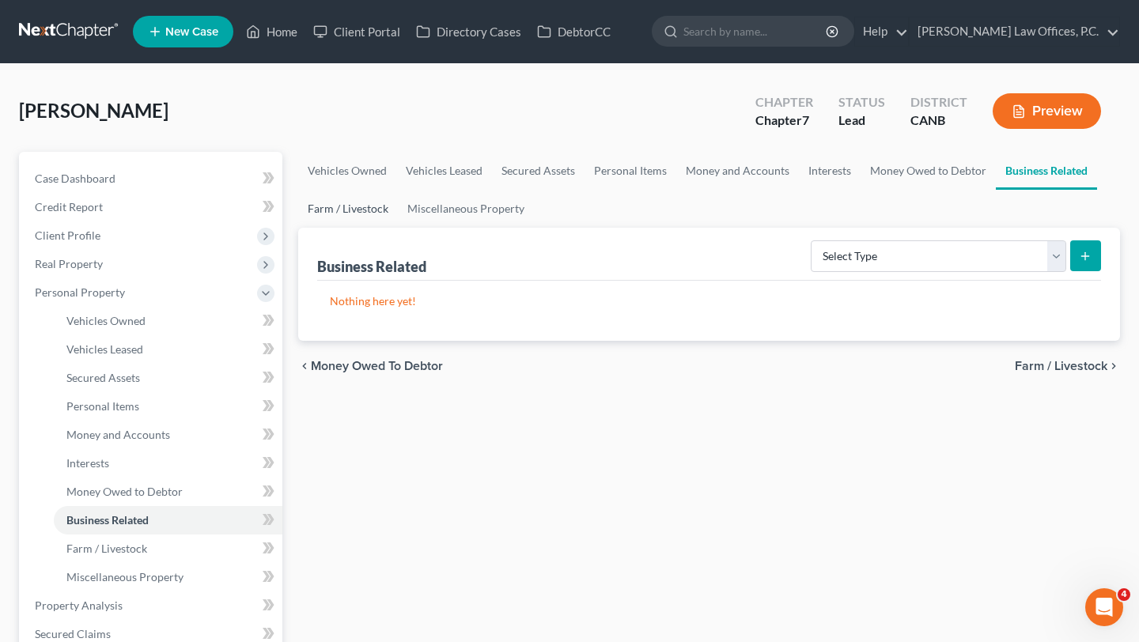
click at [345, 210] on link "Farm / Livestock" at bounding box center [348, 209] width 100 height 38
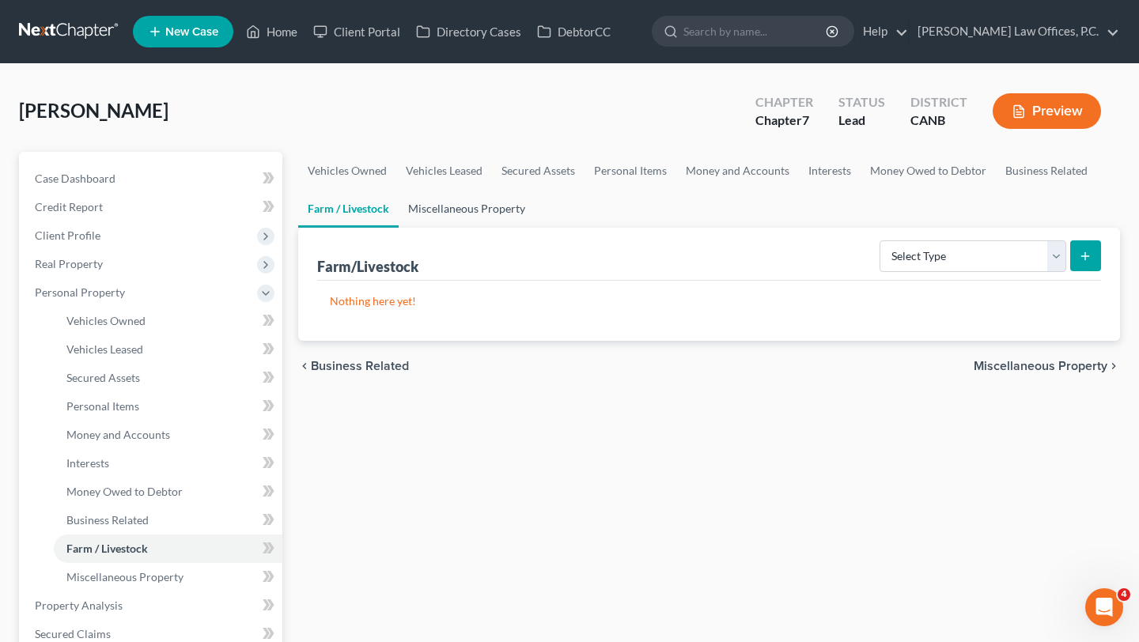
click at [477, 208] on link "Miscellaneous Property" at bounding box center [467, 209] width 136 height 38
